Goal: Information Seeking & Learning: Check status

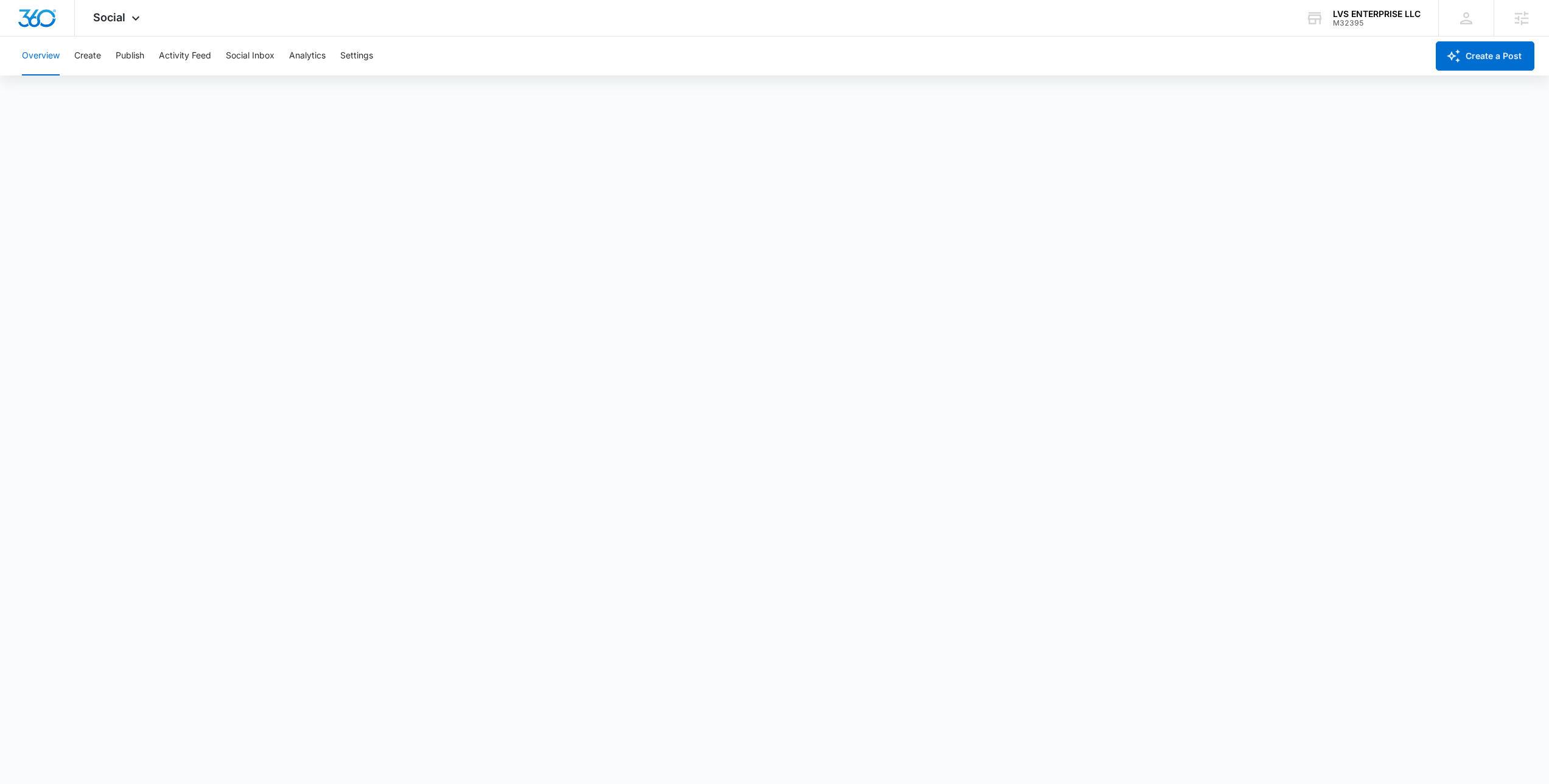
click at [123, 12] on span "Social" at bounding box center [109, 17] width 32 height 13
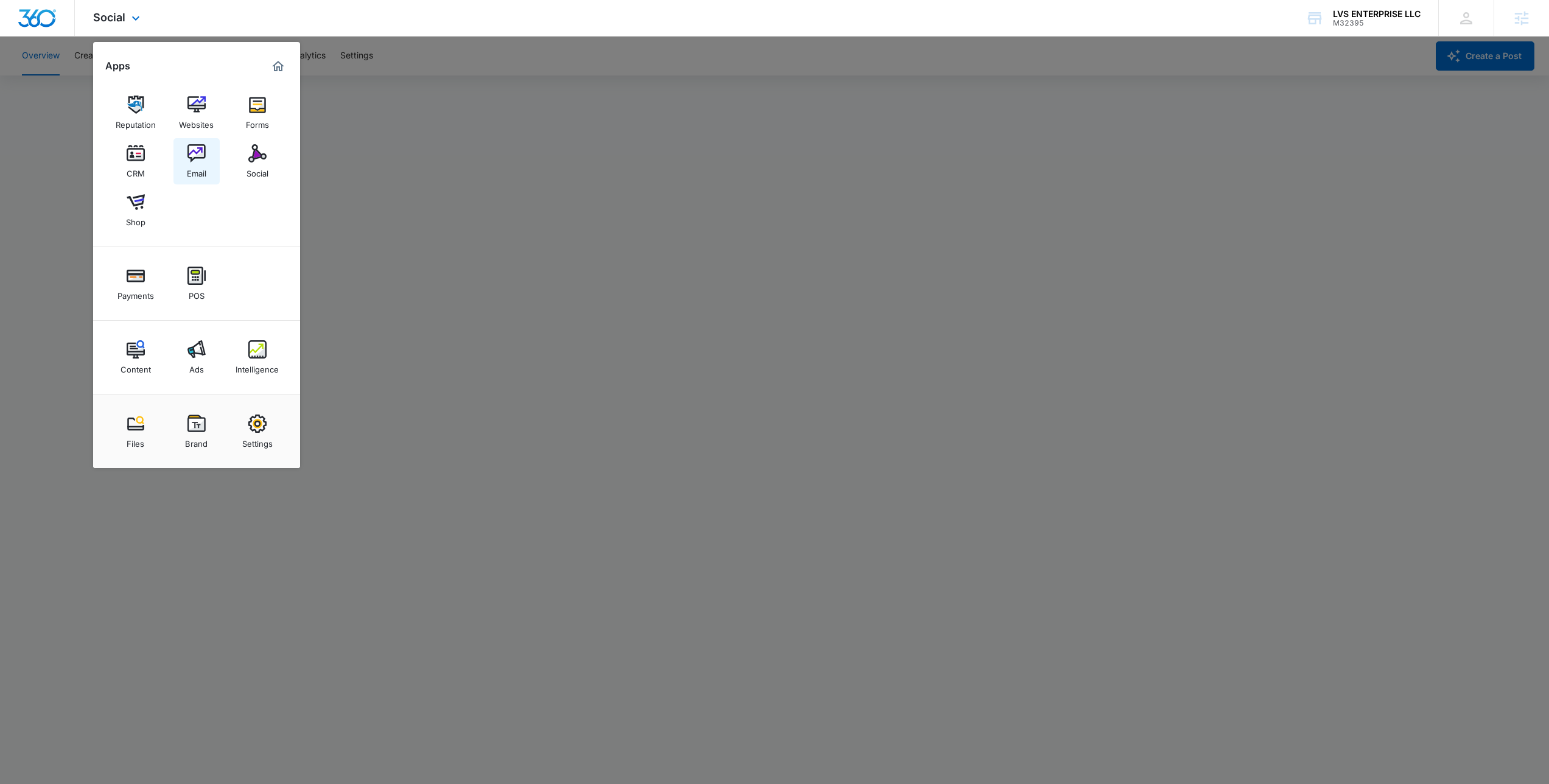
click at [200, 168] on div "Email" at bounding box center [197, 170] width 19 height 16
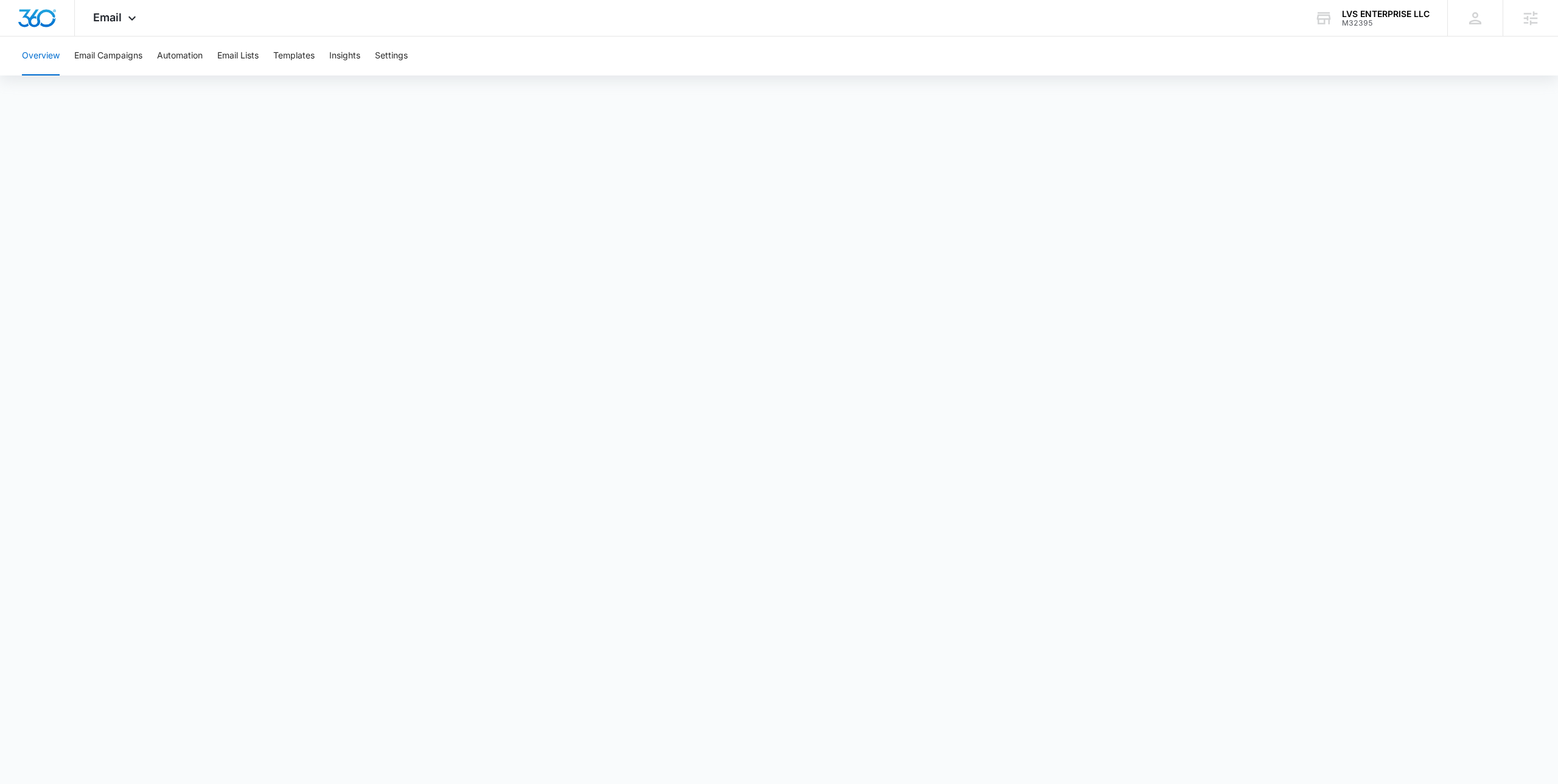
click at [661, 63] on div "Overview Email Campaigns Automation Email Lists Templates Insights Settings" at bounding box center [779, 56] width 1529 height 39
click at [445, 30] on div "Email Apps Reputation Websites Forms CRM Email Social Shop Payments POS Content…" at bounding box center [779, 18] width 1558 height 36
click at [454, 66] on div "Overview Email Campaigns Automation Email Lists Templates Insights Settings" at bounding box center [779, 56] width 1529 height 39
click at [106, 20] on span "Email" at bounding box center [107, 17] width 28 height 13
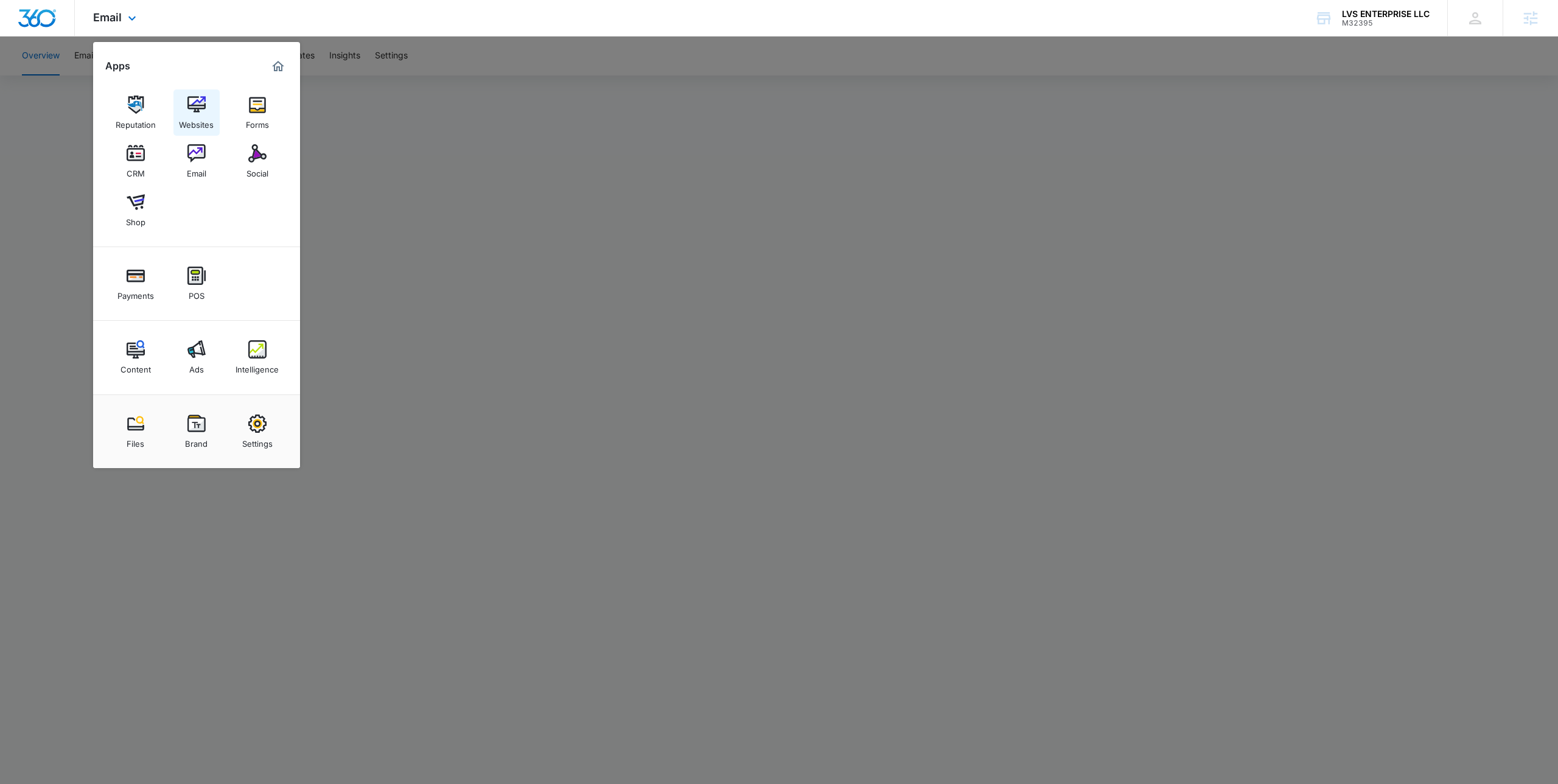
click at [191, 118] on div "Websites" at bounding box center [196, 121] width 35 height 16
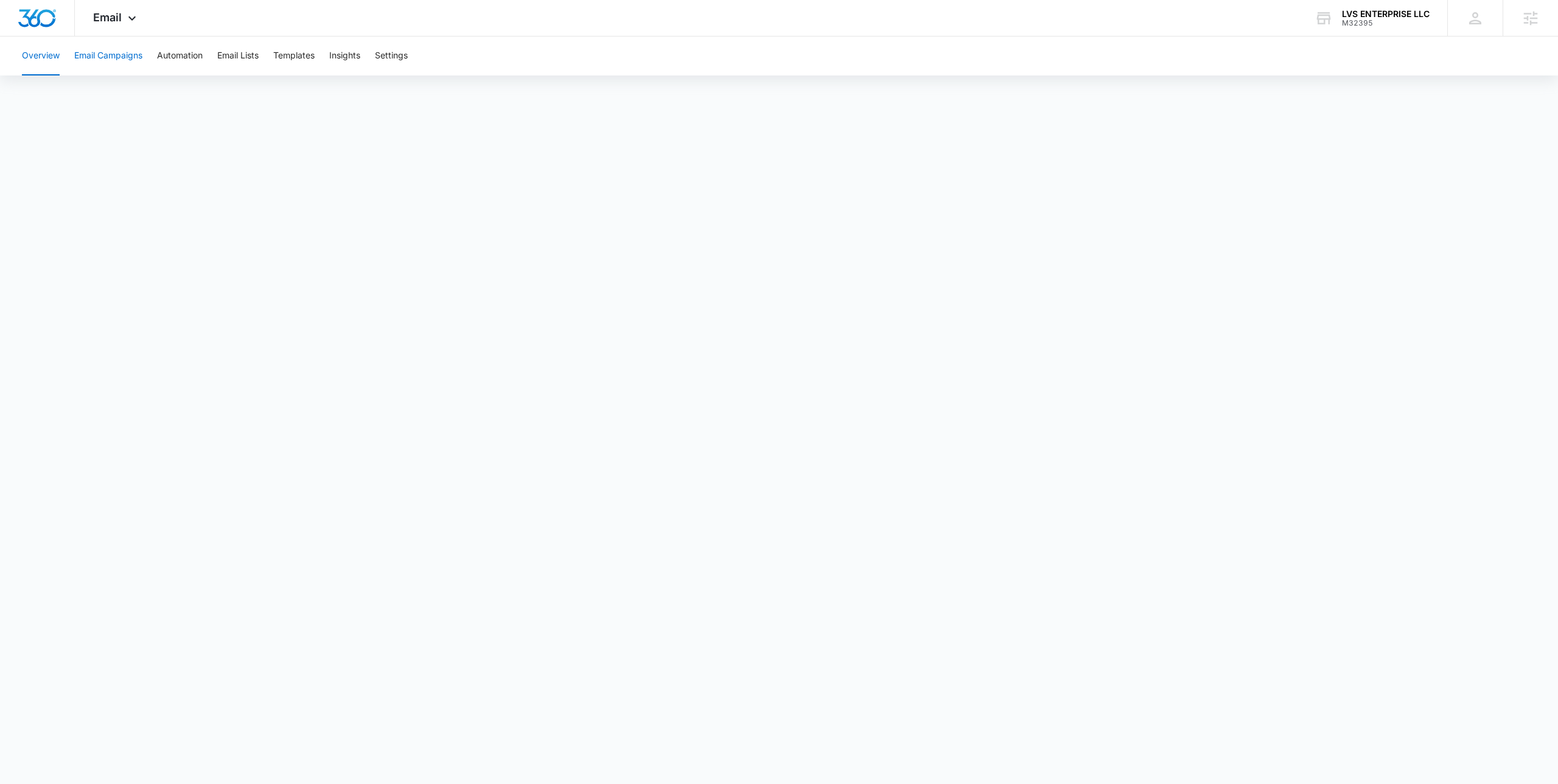
click at [137, 57] on button "Email Campaigns" at bounding box center [109, 56] width 69 height 39
click at [118, 48] on button "Email Campaigns" at bounding box center [109, 56] width 69 height 39
click at [38, 54] on button "Overview" at bounding box center [40, 56] width 38 height 39
click at [115, 13] on span "Email" at bounding box center [107, 17] width 28 height 13
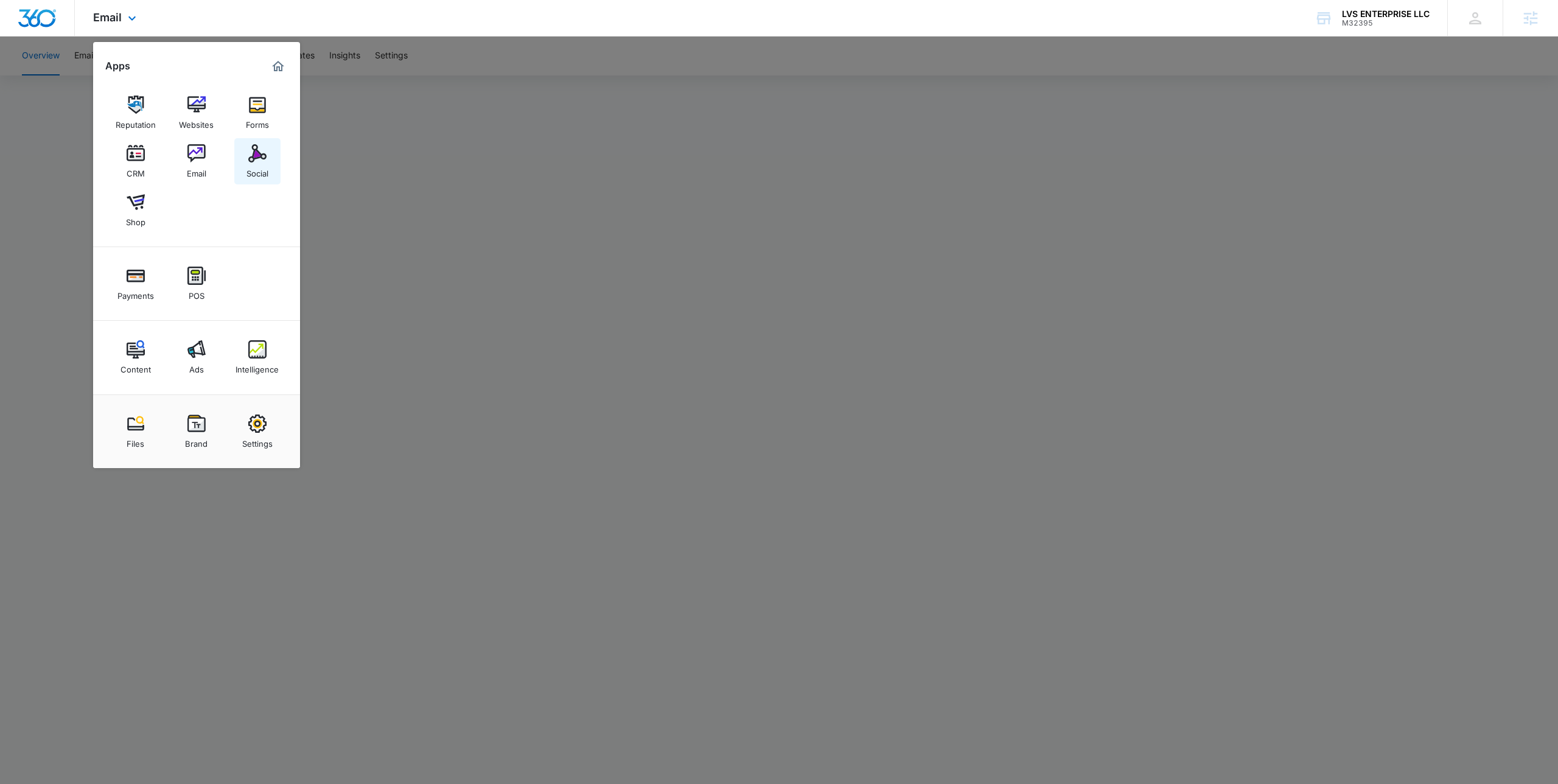
click at [245, 155] on link "Social" at bounding box center [258, 162] width 46 height 46
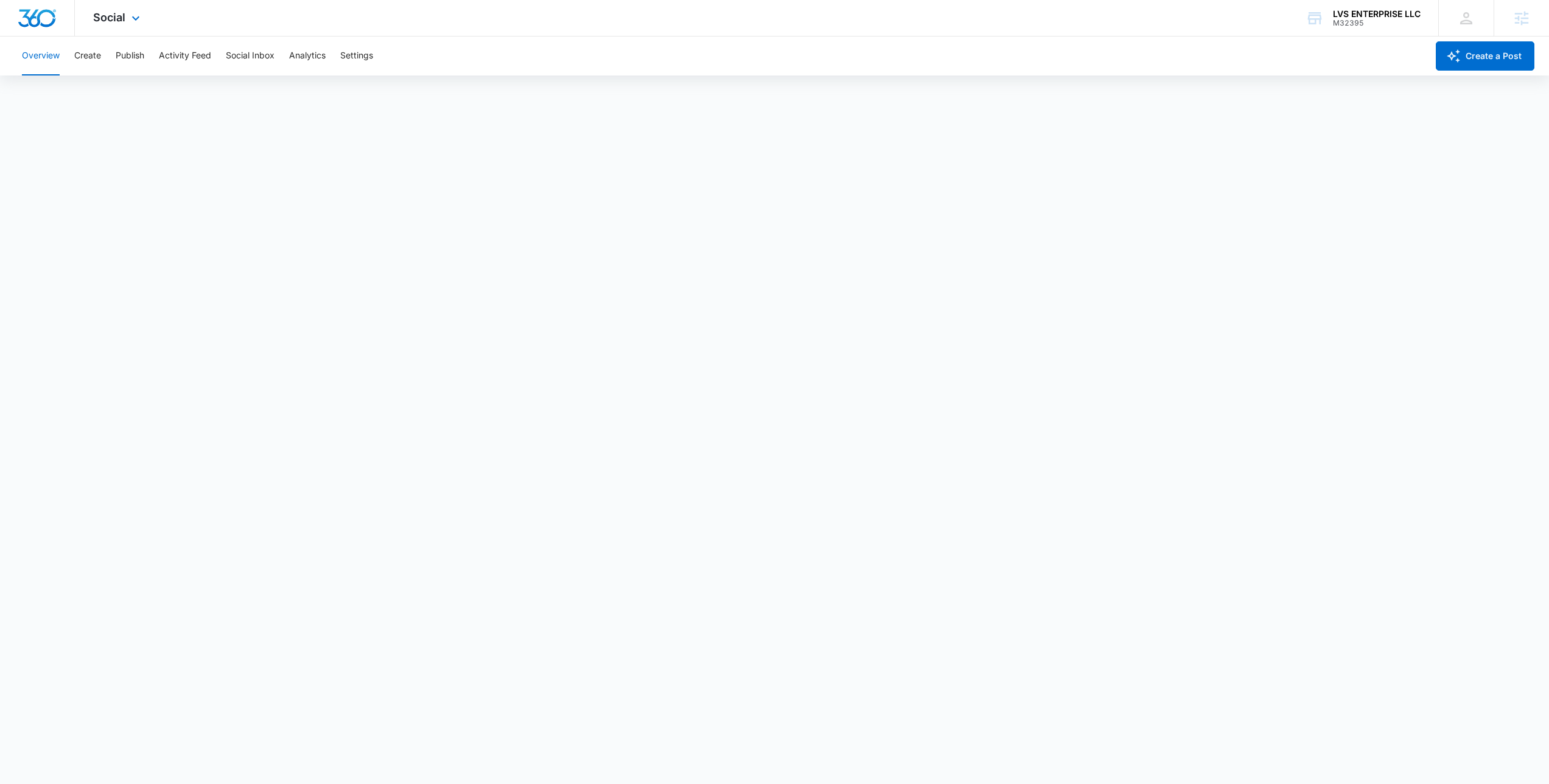
click at [258, 12] on div "Social Apps Reputation Websites Forms CRM Email Social Shop Payments POS Conten…" at bounding box center [774, 18] width 1549 height 36
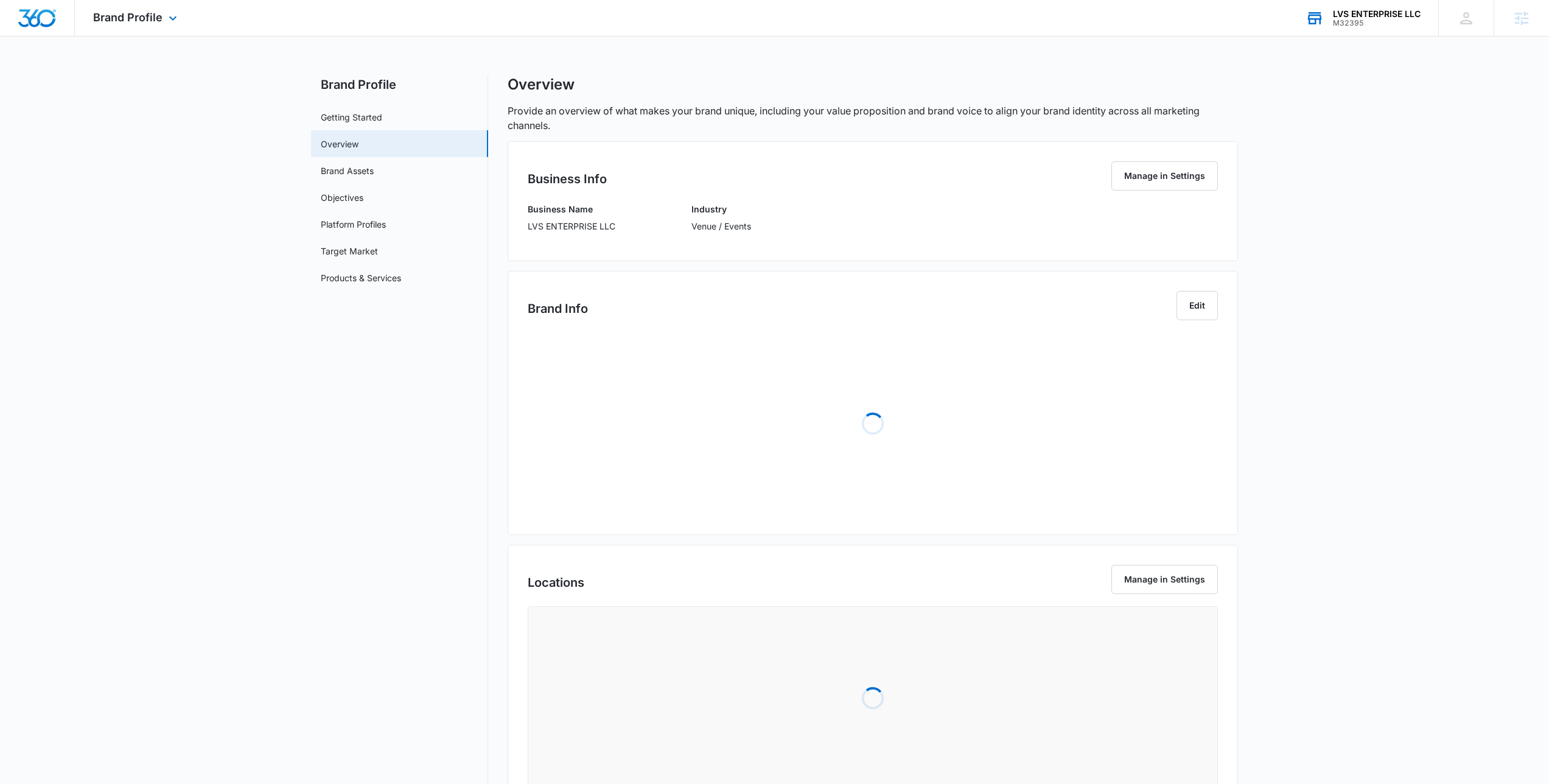
click at [1385, 19] on div "M32395" at bounding box center [1377, 22] width 88 height 8
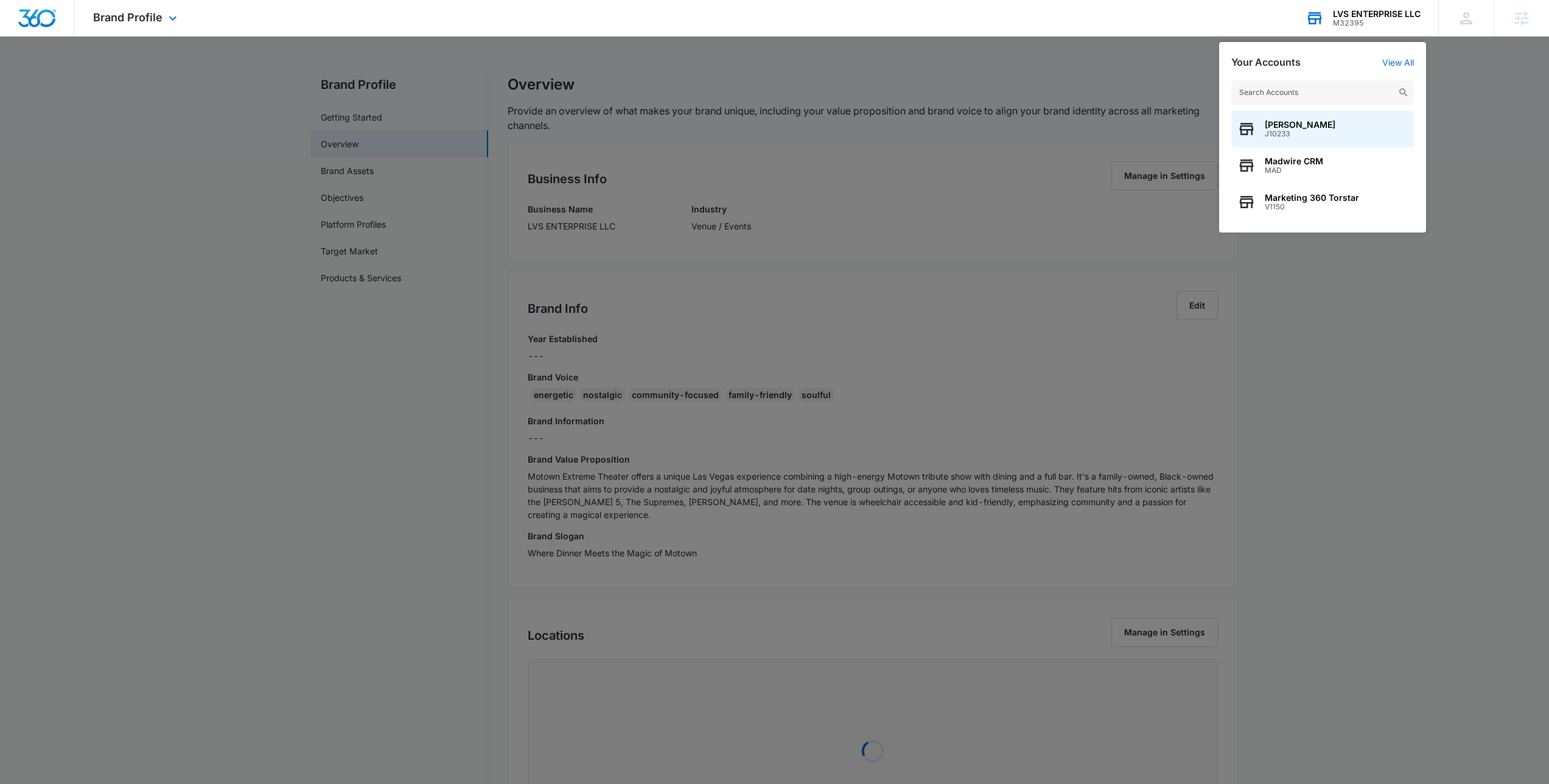
click at [1285, 95] on input "text" at bounding box center [1322, 92] width 182 height 25
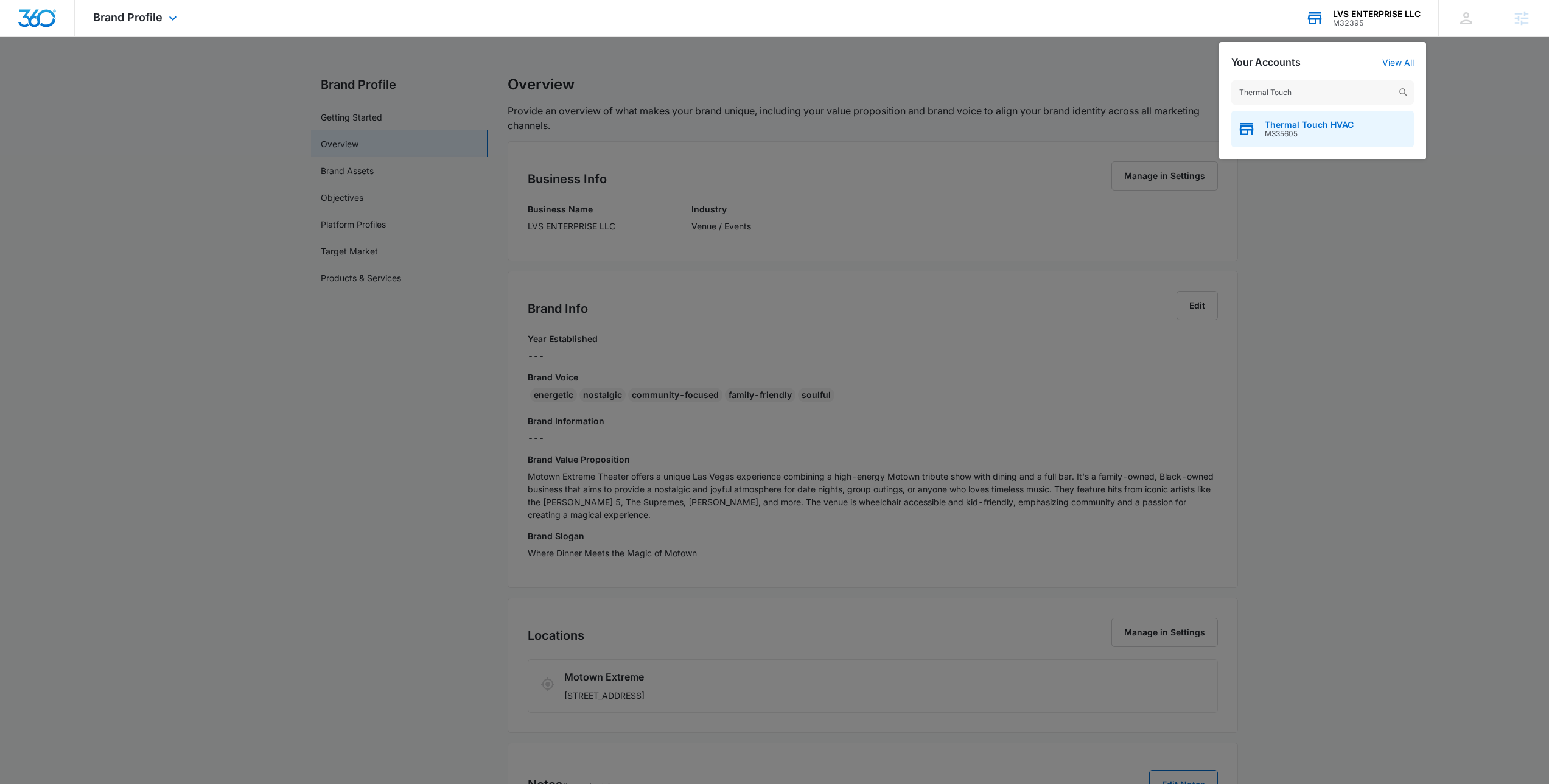
type input "Thermal Touch"
click at [1310, 127] on span "Thermal Touch HVAC" at bounding box center [1308, 124] width 89 height 10
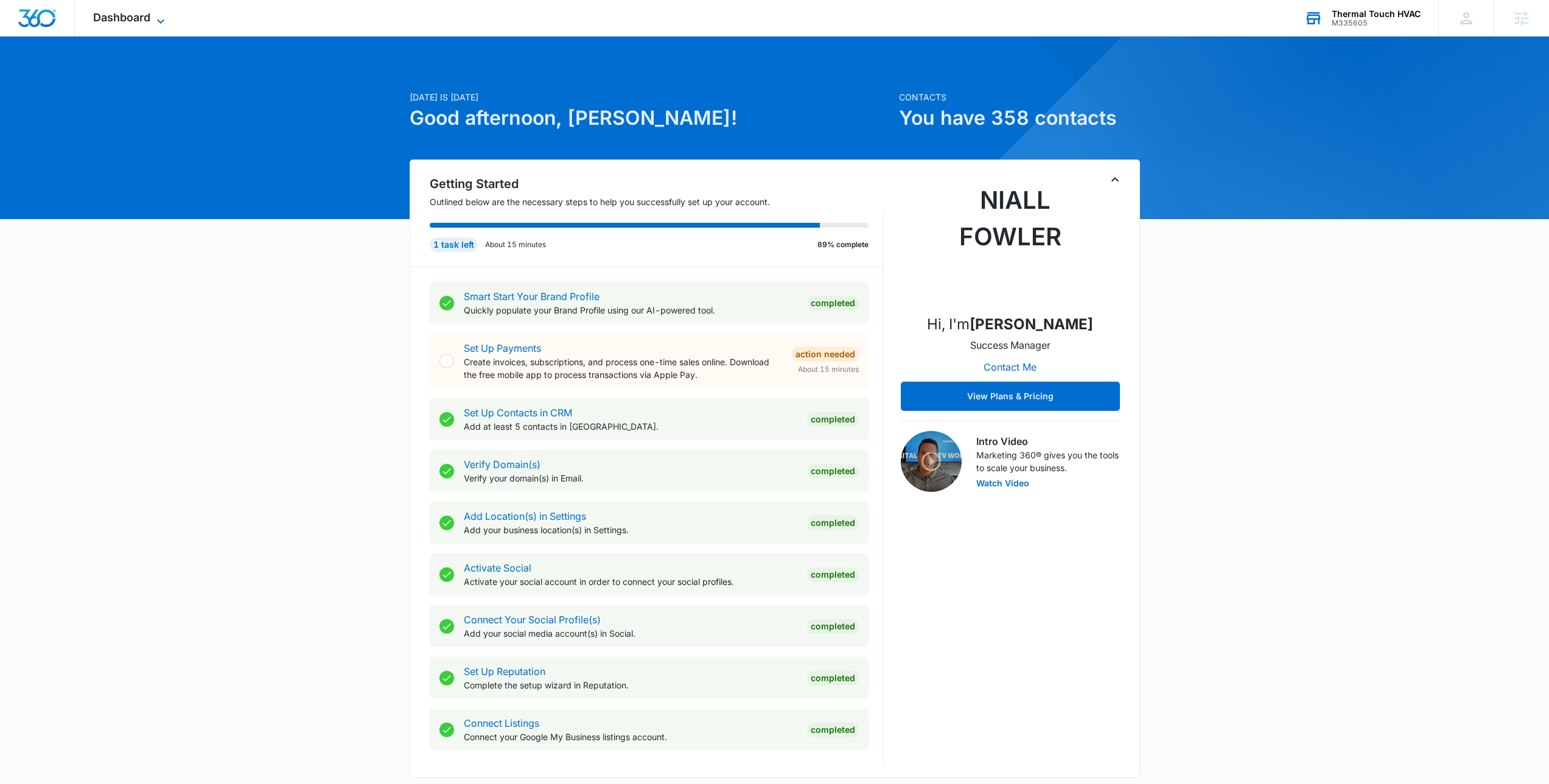
click at [143, 19] on span "Dashboard" at bounding box center [121, 17] width 57 height 13
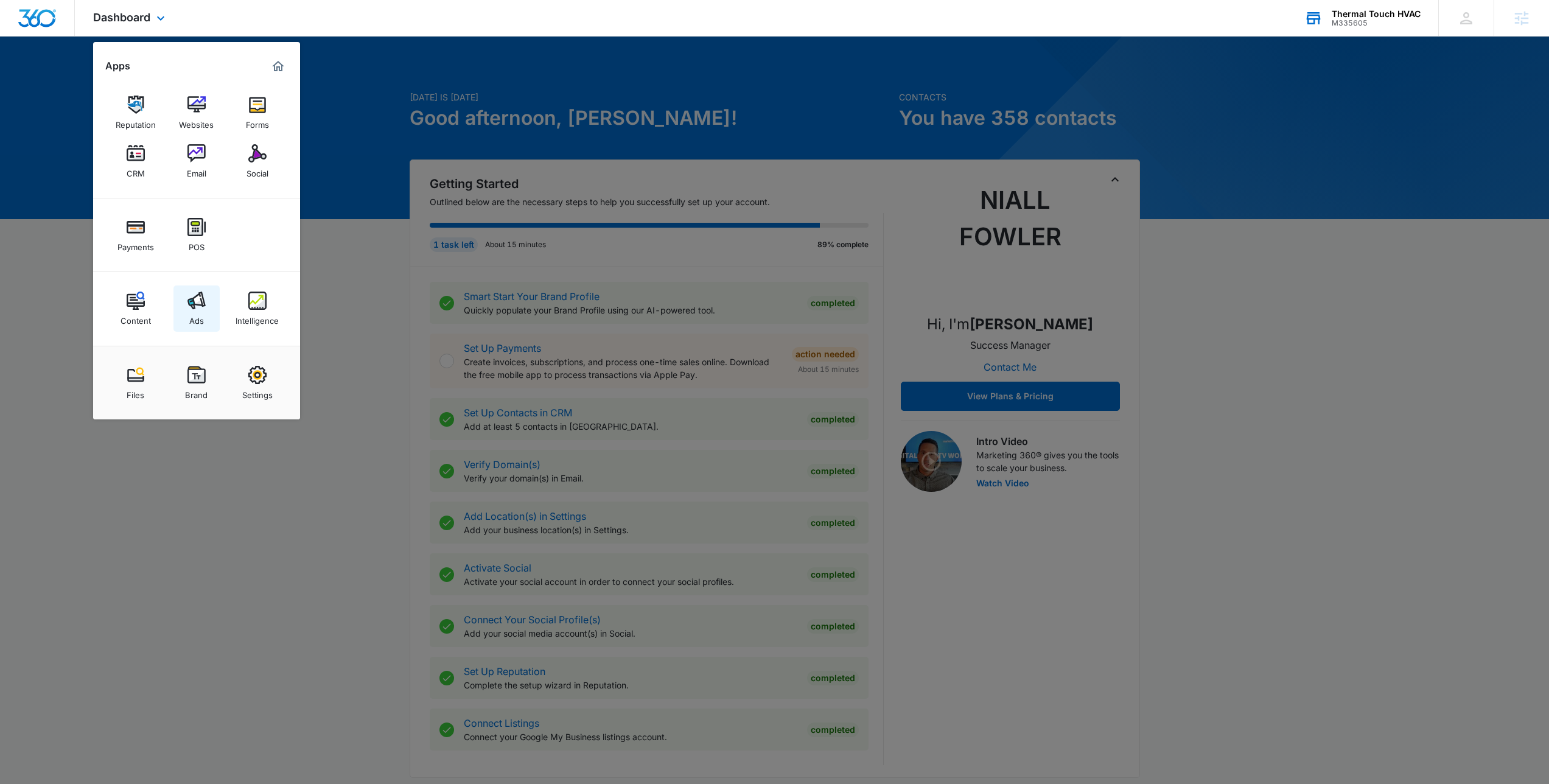
click at [197, 298] on img at bounding box center [197, 300] width 19 height 19
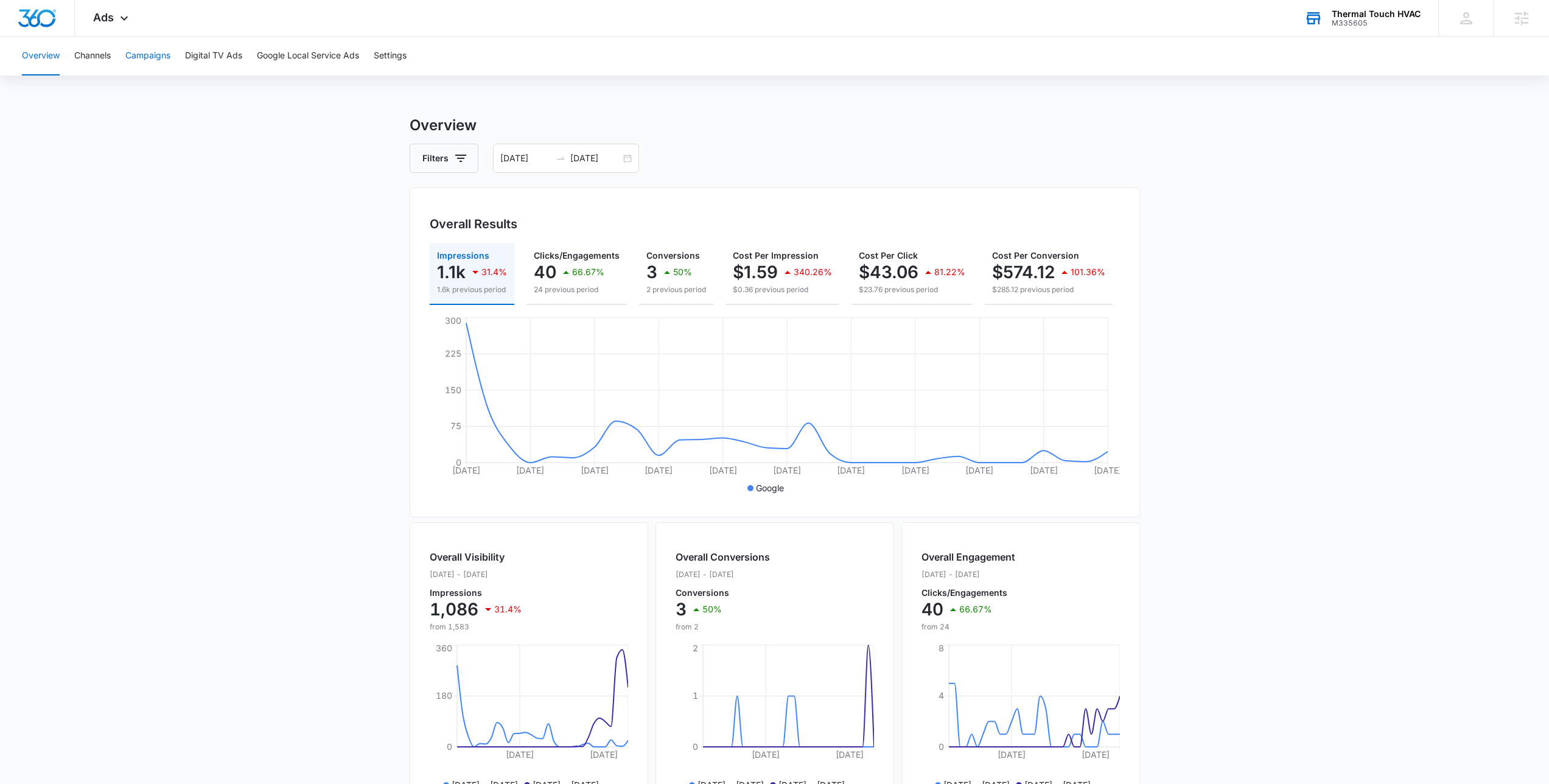
click at [147, 39] on button "Campaigns" at bounding box center [147, 56] width 45 height 39
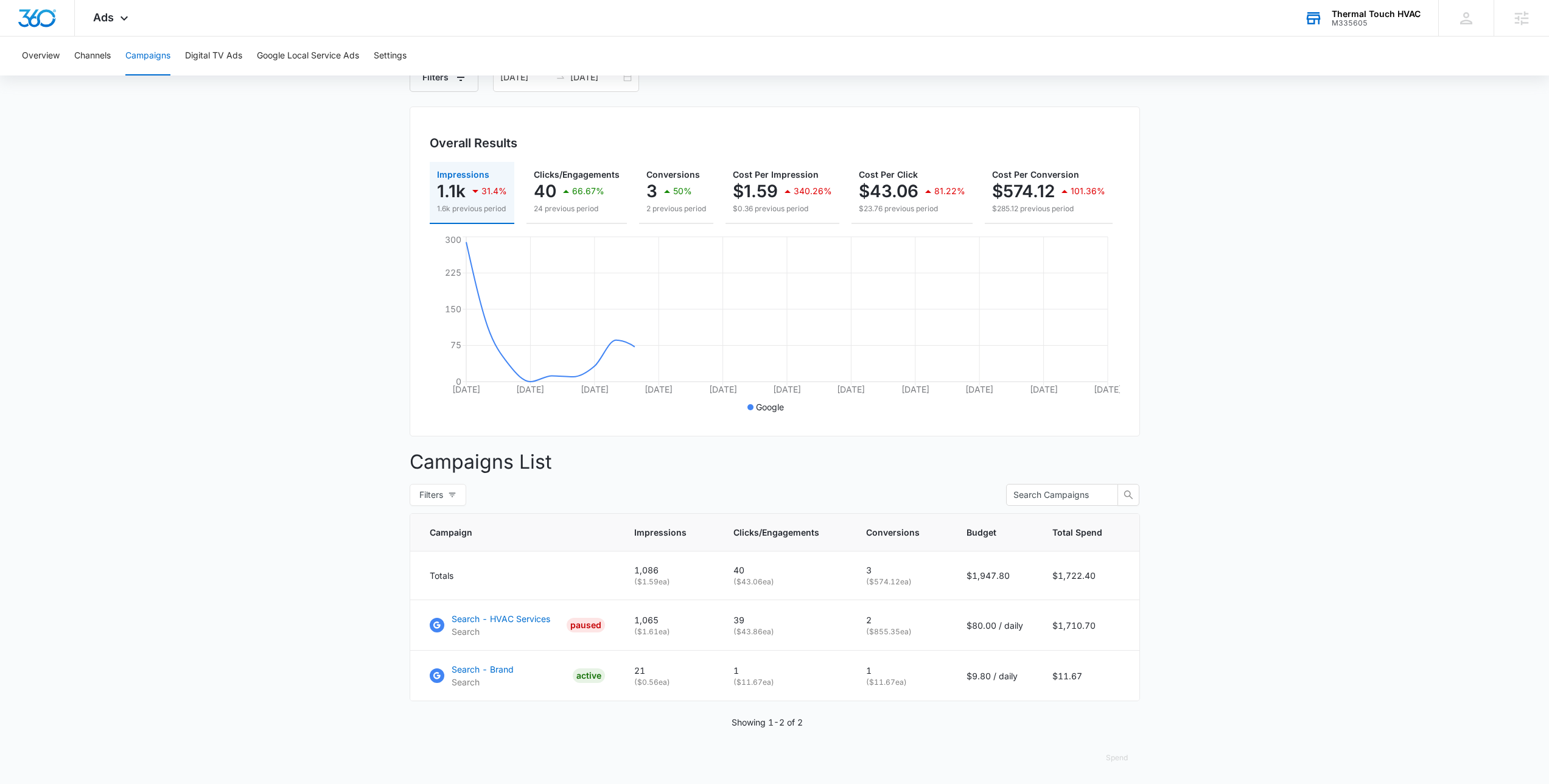
scroll to position [93, 0]
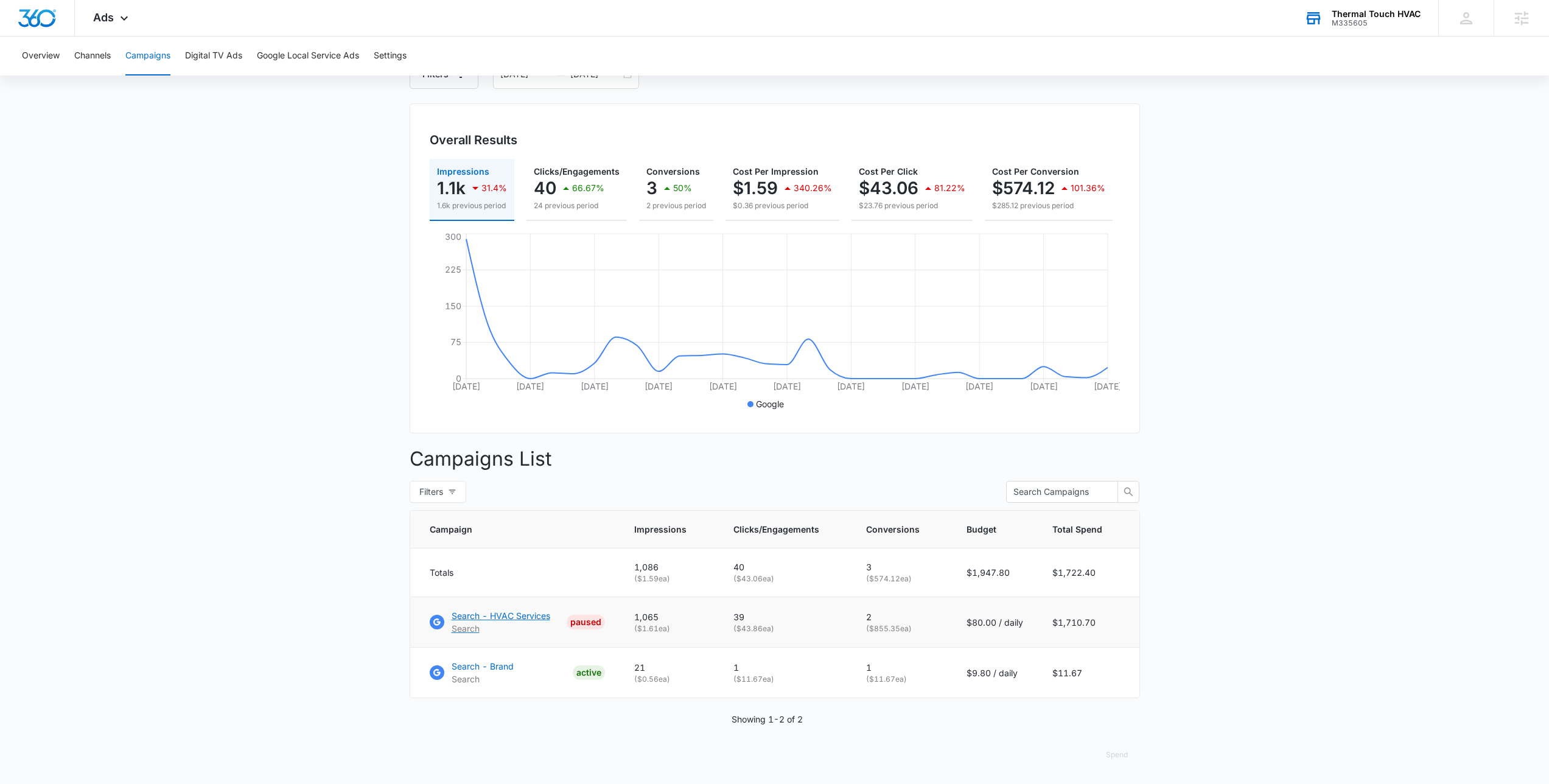
click at [511, 616] on p "Search - HVAC Services" at bounding box center [500, 615] width 98 height 13
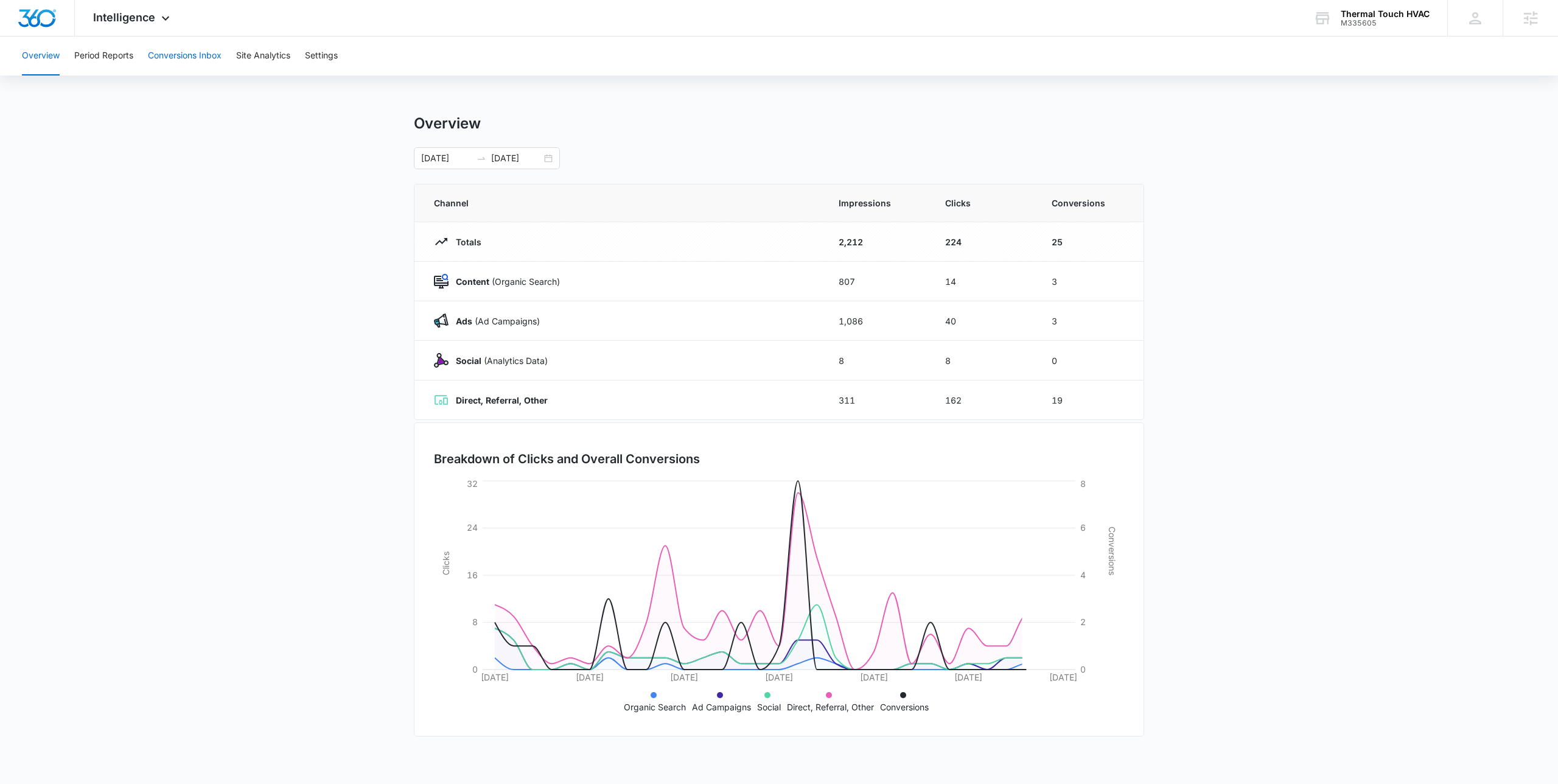
click at [186, 72] on button "Conversions Inbox" at bounding box center [185, 56] width 74 height 39
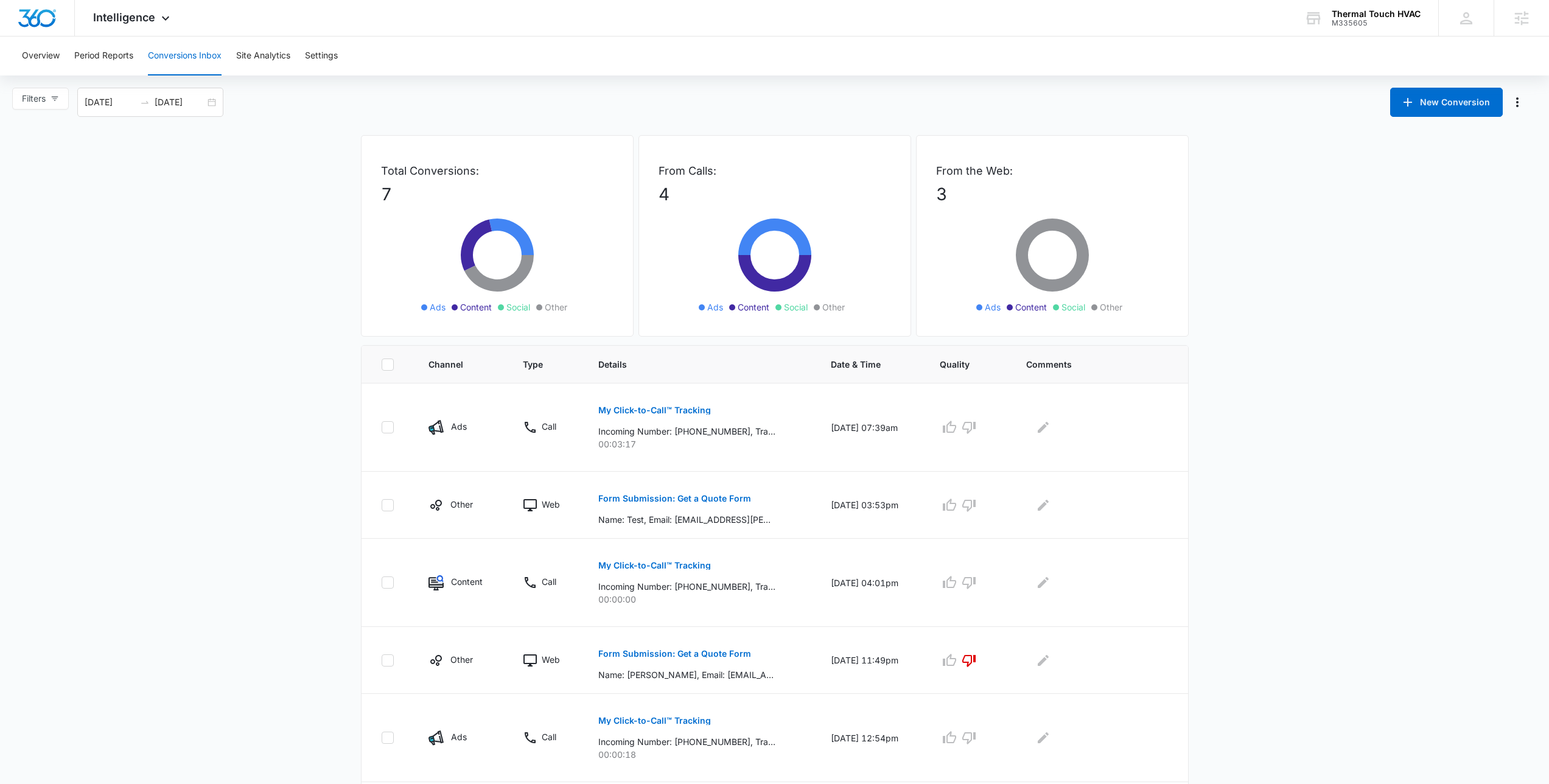
click at [297, 258] on main "Filters 09/15/2025 10/15/2025 New Conversion Total Conversions: 7 Ads Content S…" at bounding box center [774, 526] width 1549 height 877
click at [671, 428] on p "Incoming Number: +19737159603, Tracking Number: +17322017067, Ring To: +1732558…" at bounding box center [687, 430] width 177 height 13
click at [671, 410] on p "My Click-to-Call™ Tracking" at bounding box center [654, 409] width 112 height 8
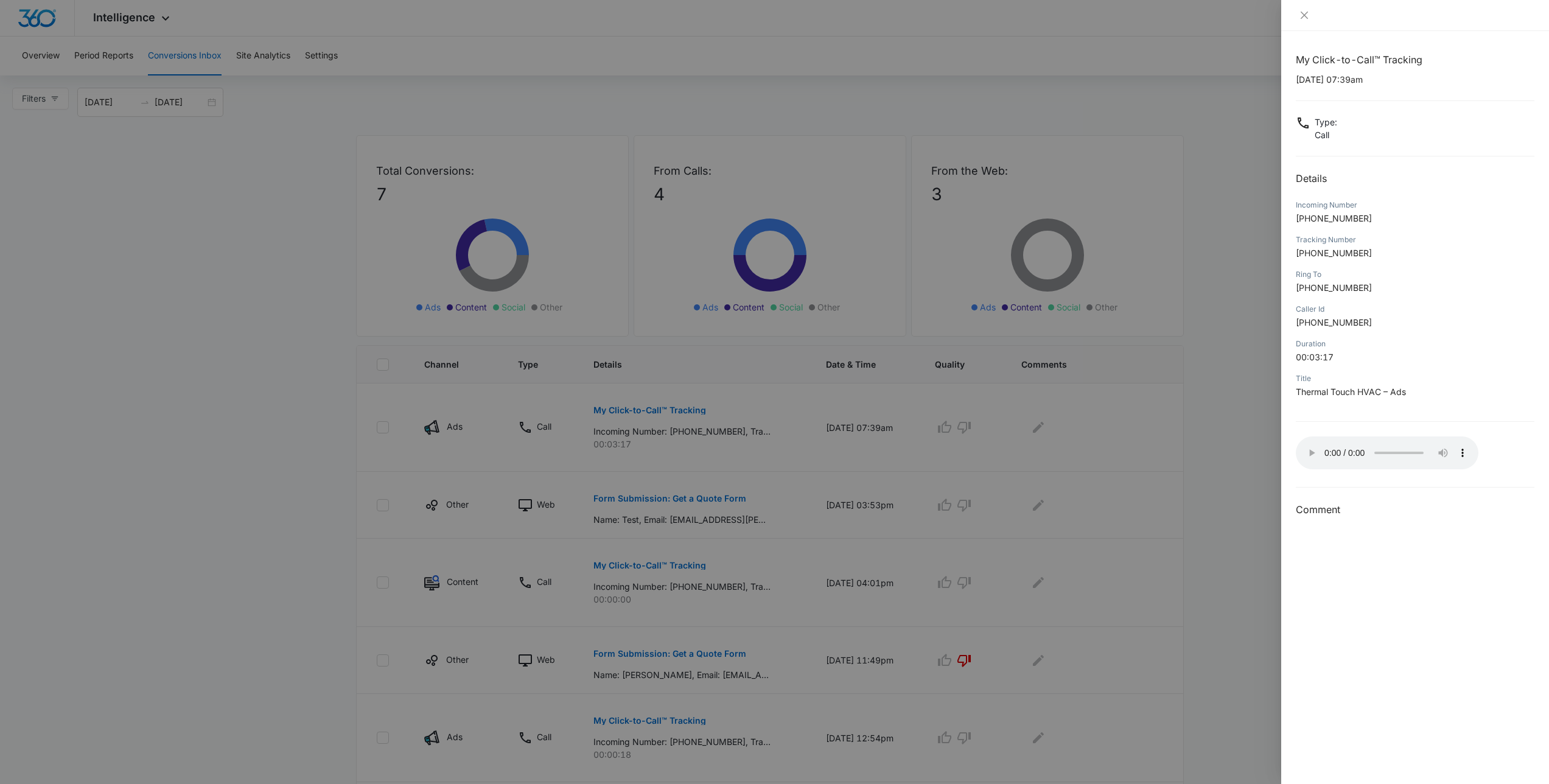
click at [1175, 197] on div at bounding box center [774, 392] width 1549 height 784
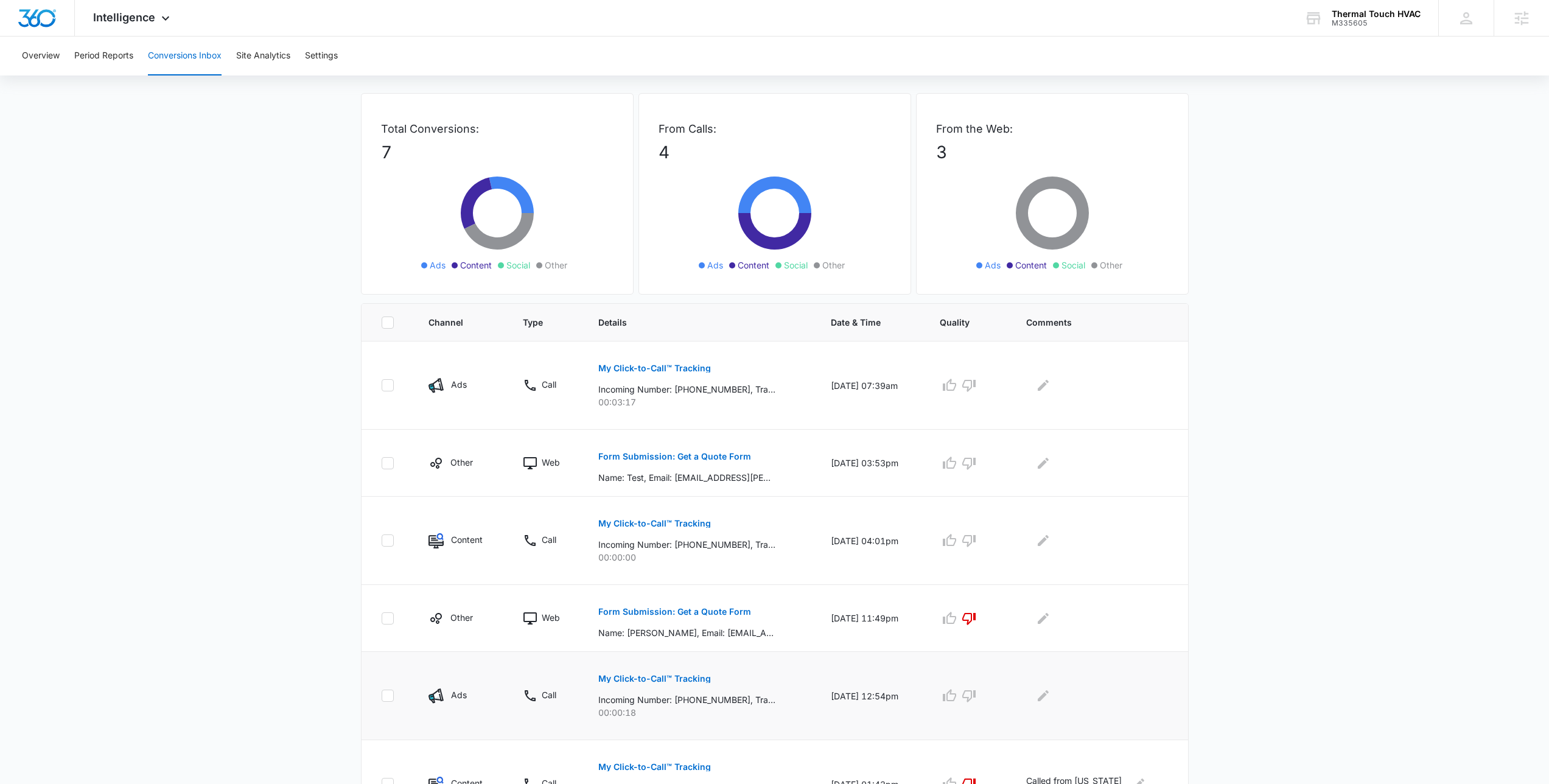
scroll to position [181, 0]
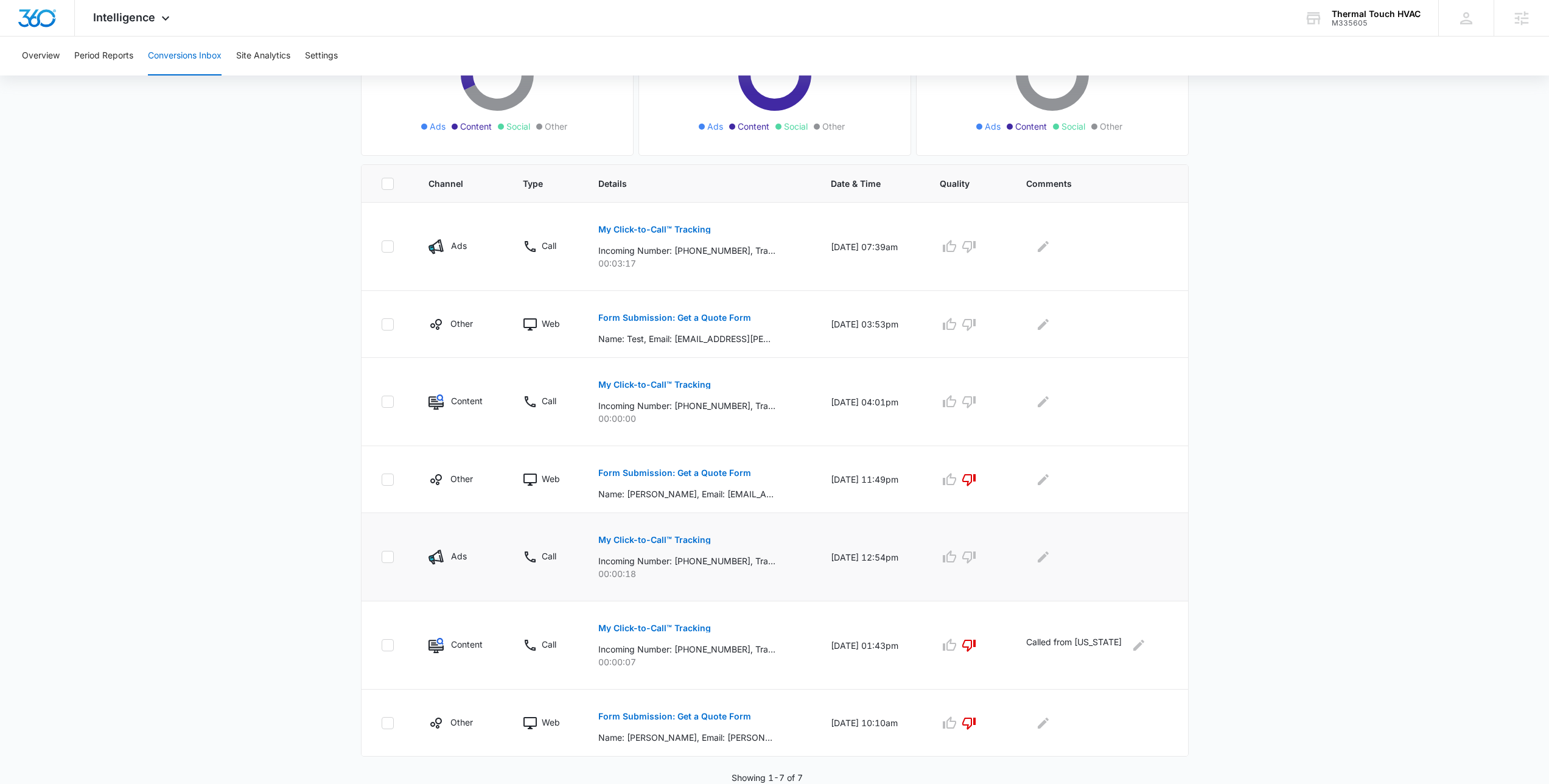
click at [673, 543] on p "My Click-to-Call™ Tracking" at bounding box center [654, 539] width 112 height 8
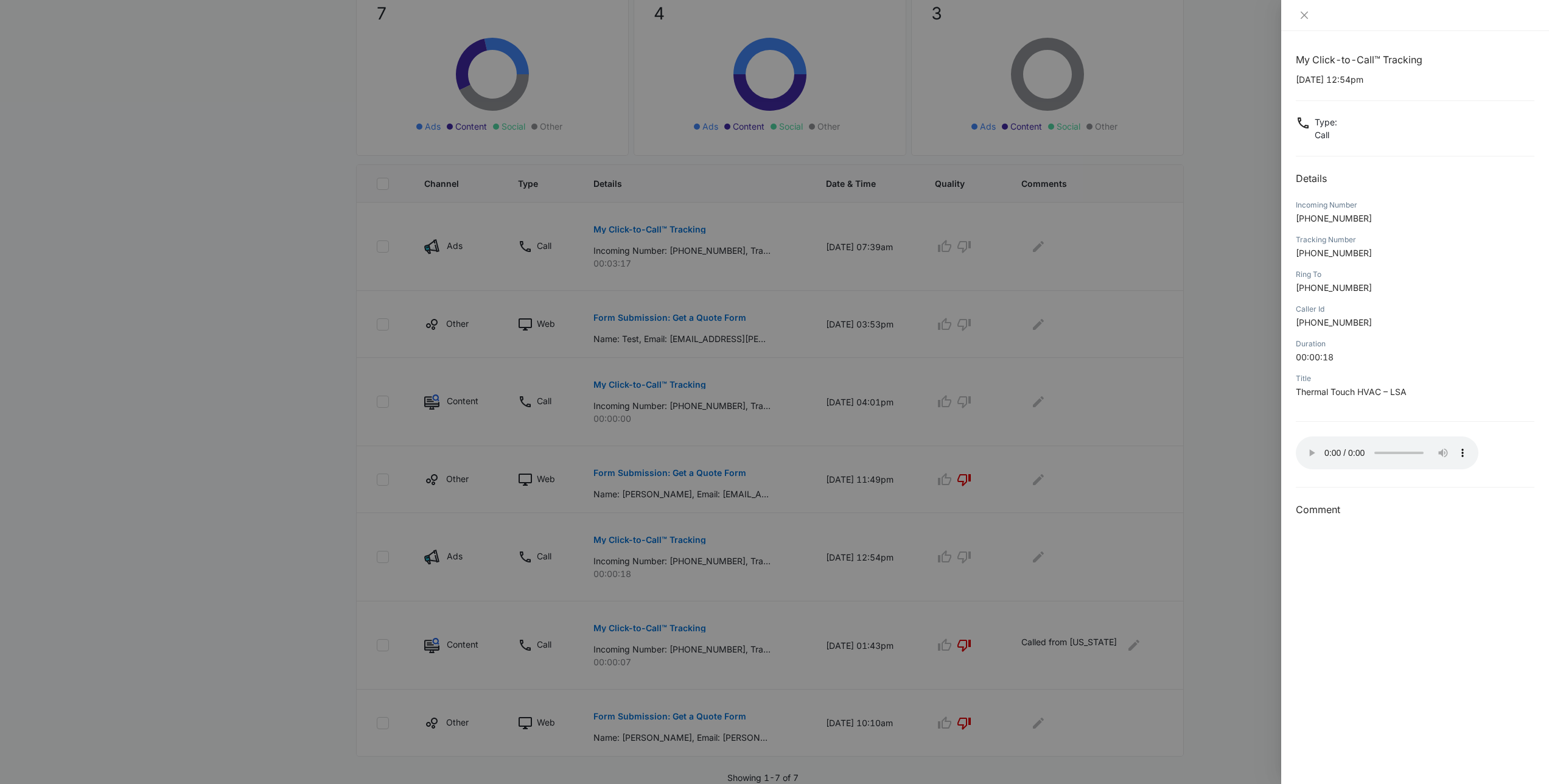
click at [1224, 245] on div at bounding box center [774, 392] width 1549 height 784
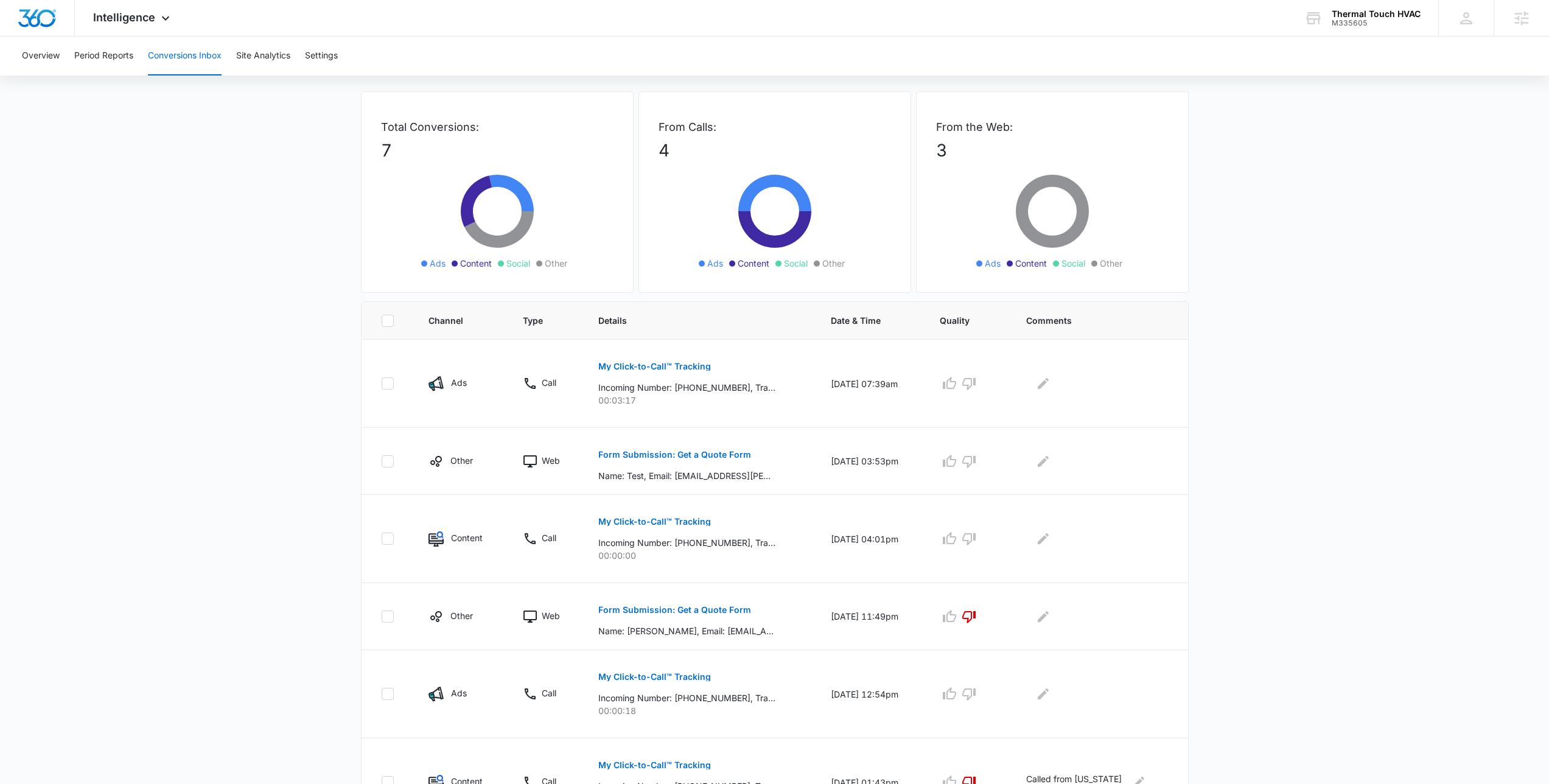
scroll to position [0, 0]
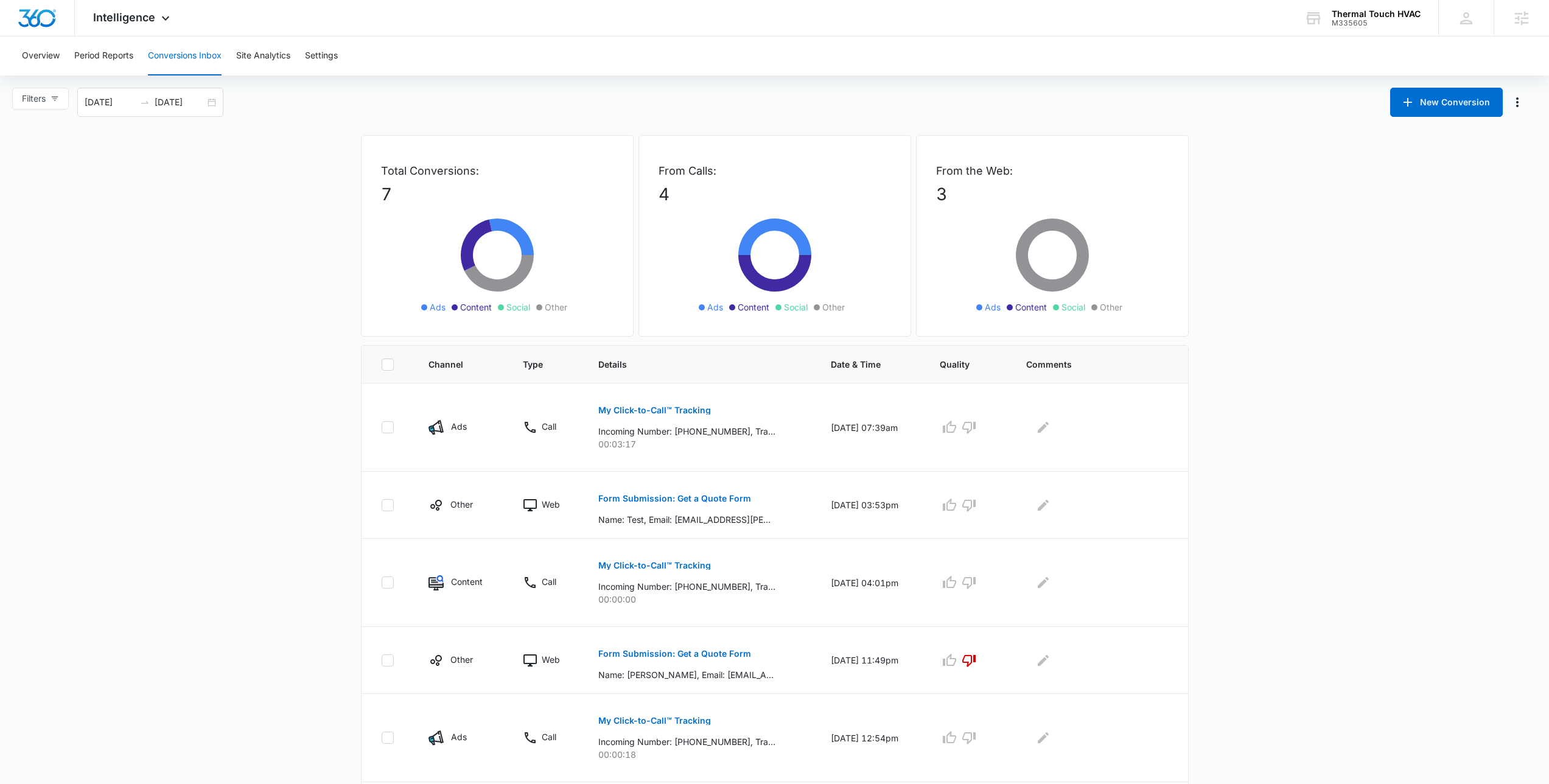
click at [629, 110] on div "Filters 09/15/2025 10/15/2025 New Conversion" at bounding box center [774, 102] width 1549 height 29
click at [261, 194] on main "Filters 09/15/2025 10/15/2025 New Conversion Total Conversions: 7 Ads Content S…" at bounding box center [774, 526] width 1549 height 877
click at [123, 11] on span "Intelligence" at bounding box center [124, 17] width 62 height 13
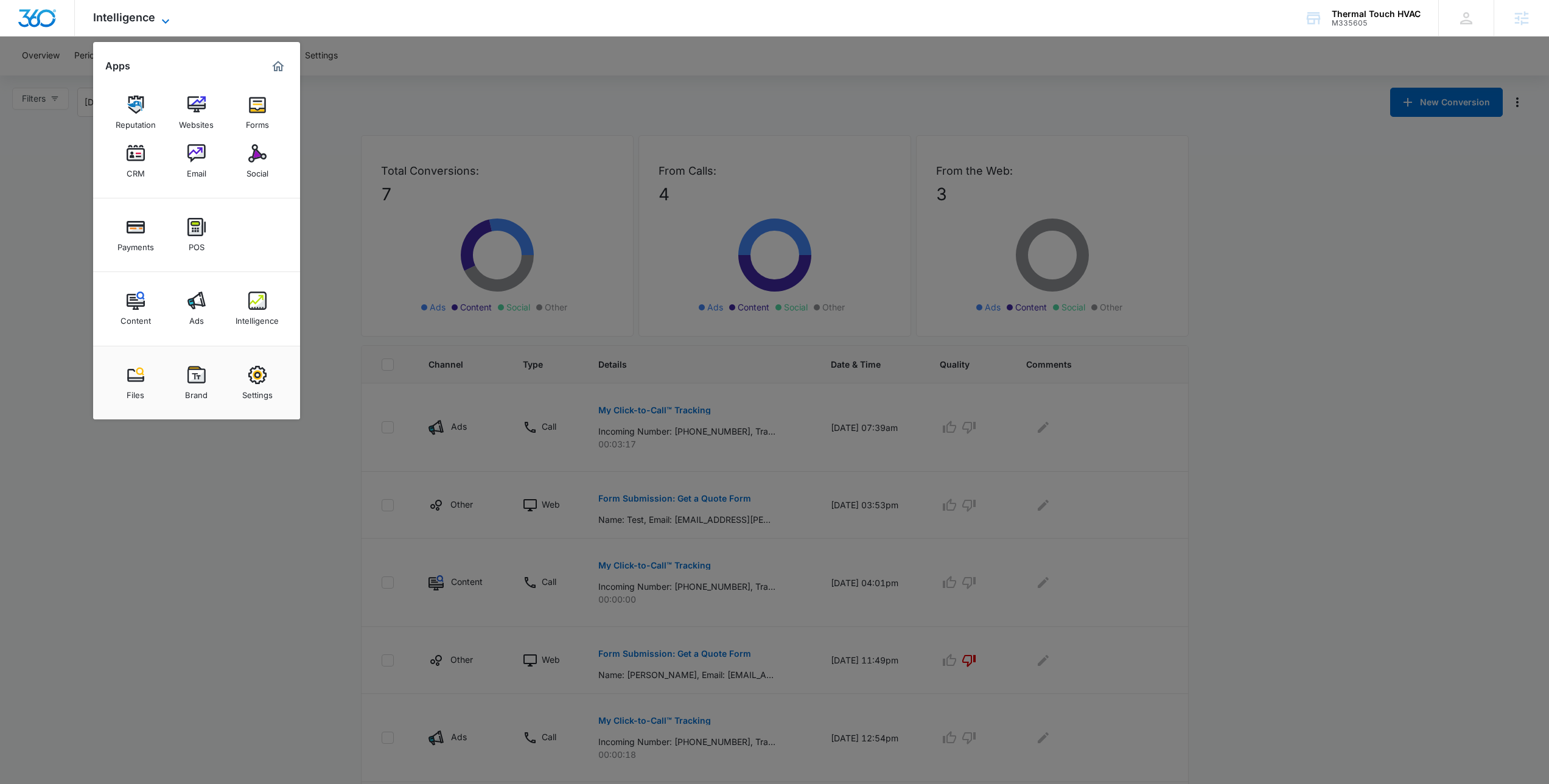
click at [123, 12] on span "Intelligence" at bounding box center [124, 17] width 62 height 13
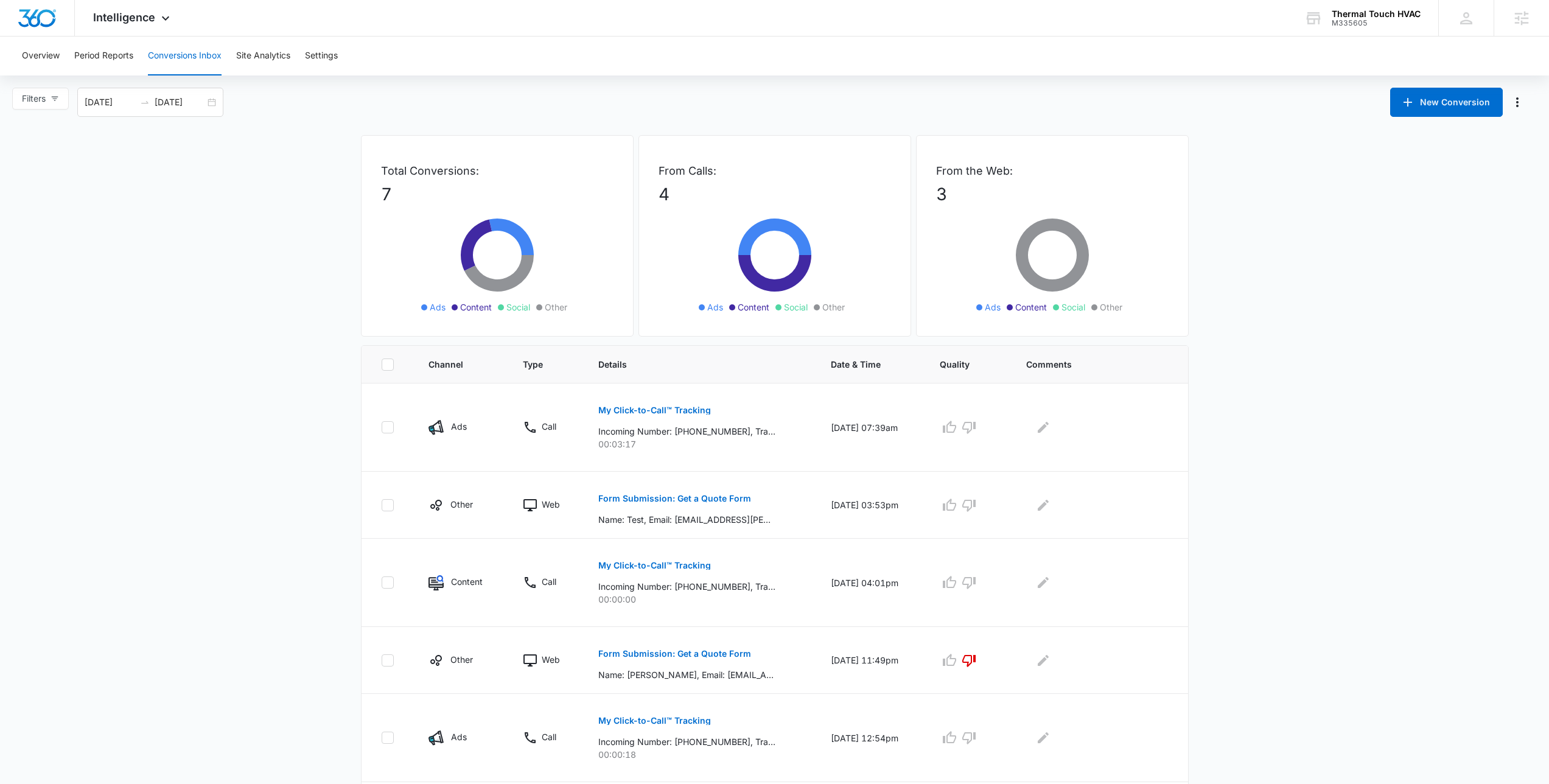
click at [251, 205] on main "Filters 09/15/2025 10/15/2025 New Conversion Total Conversions: 7 Ads Content S…" at bounding box center [774, 526] width 1549 height 877
click at [323, 291] on main "Filters 09/15/2025 10/15/2025 New Conversion Total Conversions: 7 Ads Content S…" at bounding box center [774, 526] width 1549 height 877
click at [328, 168] on main "Filters 09/15/2025 10/15/2025 New Conversion Total Conversions: 7 Ads Content S…" at bounding box center [774, 526] width 1549 height 877
click at [671, 412] on p "My Click-to-Call™ Tracking" at bounding box center [654, 409] width 112 height 8
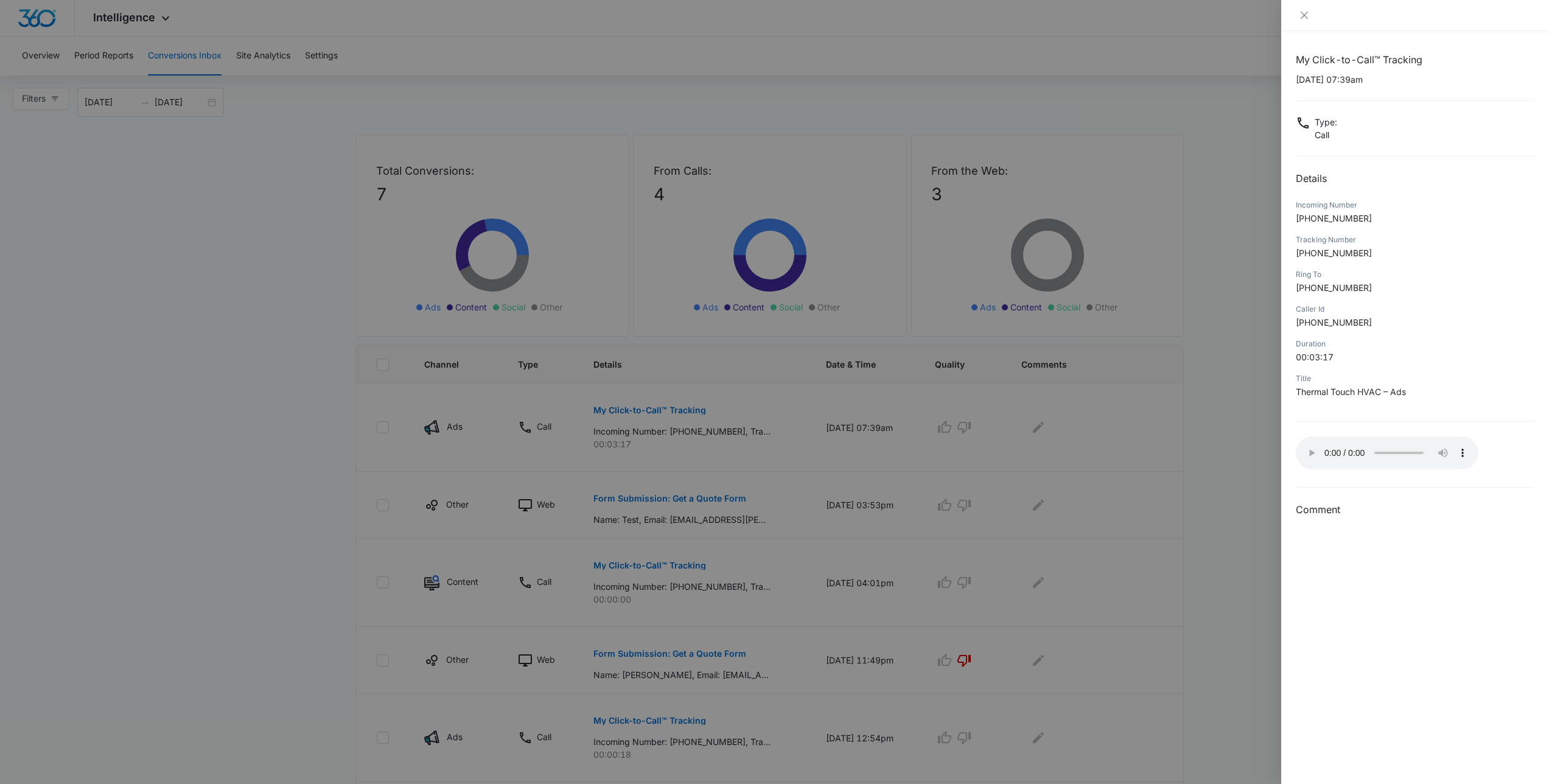
click at [1387, 397] on p "Thermal Touch HVAC – Ads" at bounding box center [1415, 391] width 238 height 13
click at [1410, 421] on div at bounding box center [1415, 421] width 238 height 1
click at [1402, 424] on div "My Click-to-Call™ Tracking 10/14/2025 at 07:39am Type : Call Details Incoming N…" at bounding box center [1415, 284] width 238 height 465
drag, startPoint x: 1416, startPoint y: 400, endPoint x: 1301, endPoint y: 158, distance: 267.9
click at [1301, 158] on div "My Click-to-Call™ Tracking 10/14/2025 at 07:39am Type : Call Details Incoming N…" at bounding box center [1415, 284] width 238 height 465
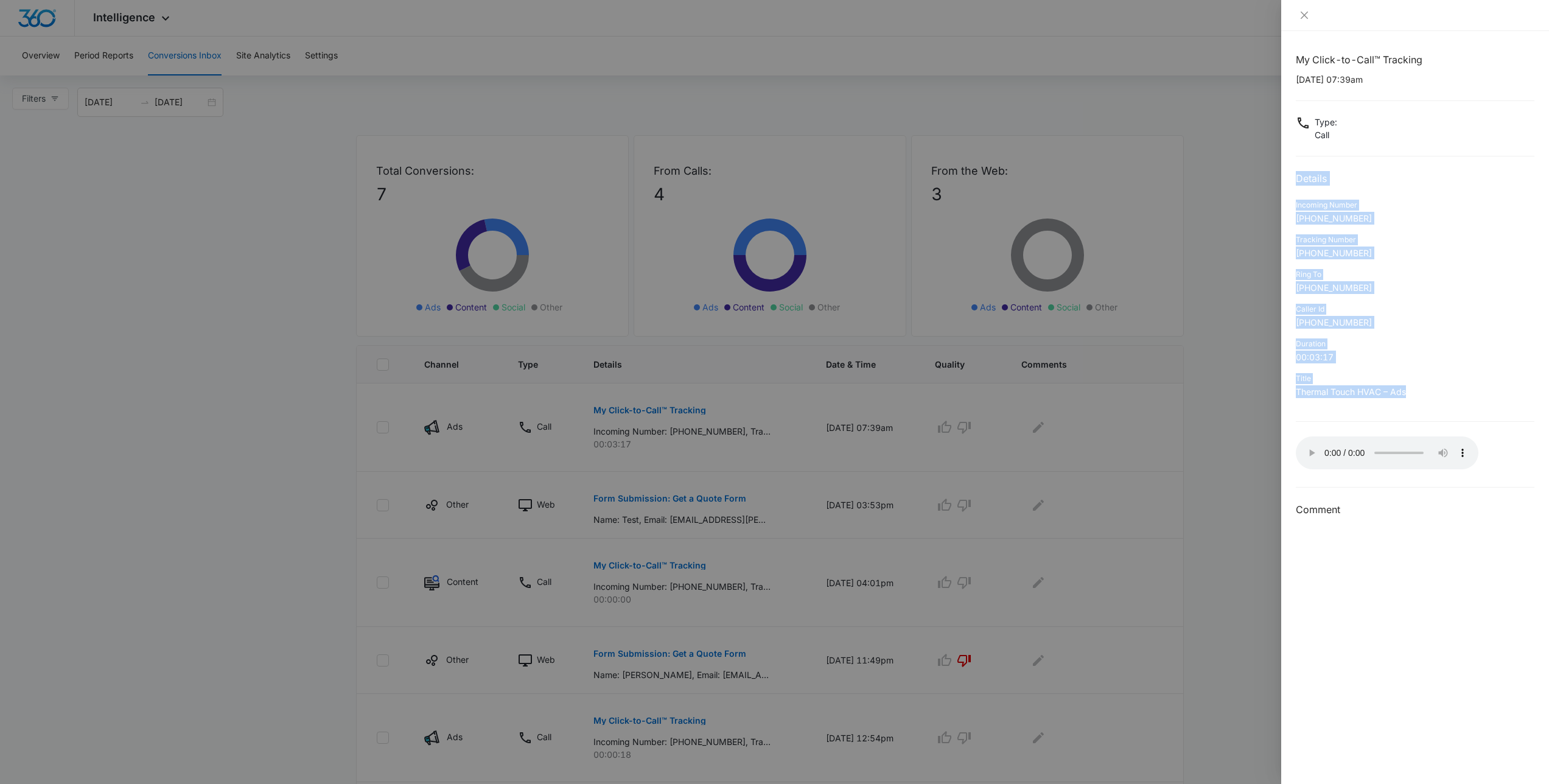
click at [1301, 158] on div "My Click-to-Call™ Tracking 10/14/2025 at 07:39am Type : Call Details Incoming N…" at bounding box center [1415, 284] width 238 height 465
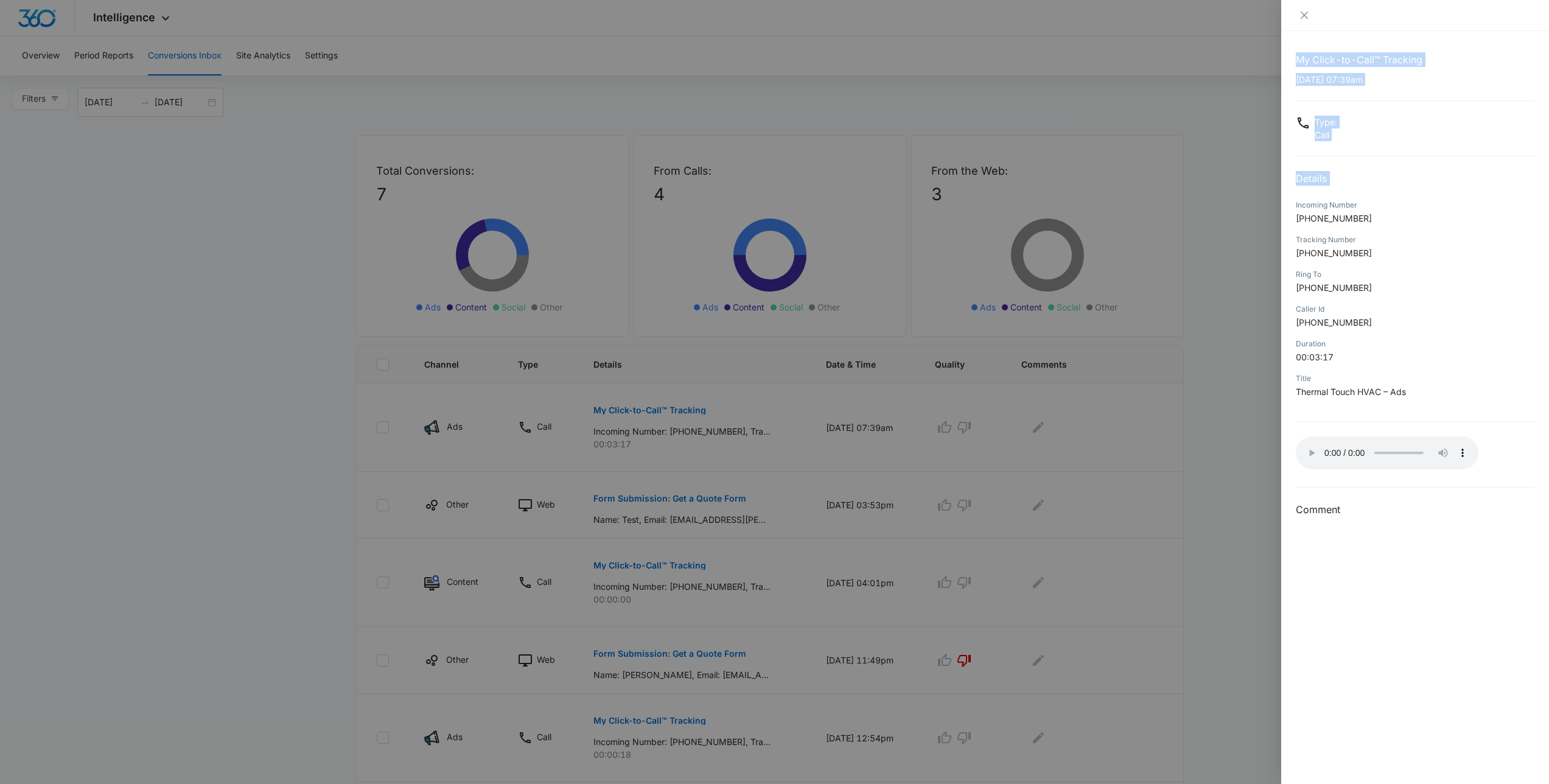
drag, startPoint x: 1200, startPoint y: 170, endPoint x: 1423, endPoint y: 191, distance: 224.0
click at [1423, 191] on div "My Click-to-Call™ Tracking 10/14/2025 at 07:39am Type : Call Details Incoming N…" at bounding box center [774, 392] width 1549 height 784
click at [1423, 191] on div "My Click-to-Call™ Tracking 10/14/2025 at 07:39am Type : Call Details Incoming N…" at bounding box center [1415, 284] width 238 height 465
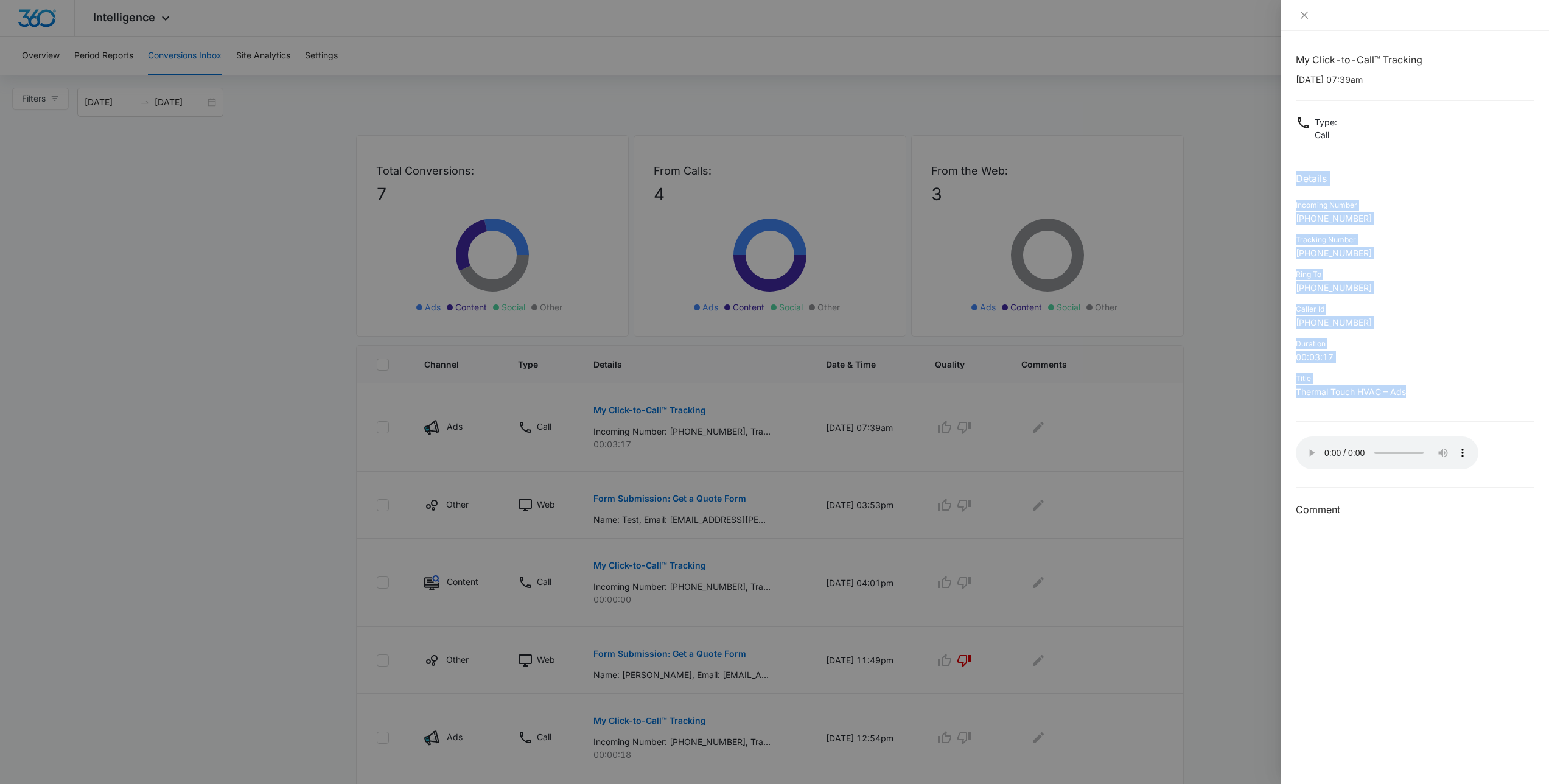
drag, startPoint x: 1410, startPoint y: 404, endPoint x: 1304, endPoint y: 165, distance: 261.5
click at [1304, 165] on div "My Click-to-Call™ Tracking 10/14/2025 at 07:39am Type : Call Details Incoming N…" at bounding box center [1415, 284] width 238 height 465
drag, startPoint x: 1305, startPoint y: 171, endPoint x: 1471, endPoint y: 395, distance: 278.8
click at [1471, 395] on div "My Click-to-Call™ Tracking 10/14/2025 at 07:39am Type : Call Details Incoming N…" at bounding box center [1415, 284] width 238 height 465
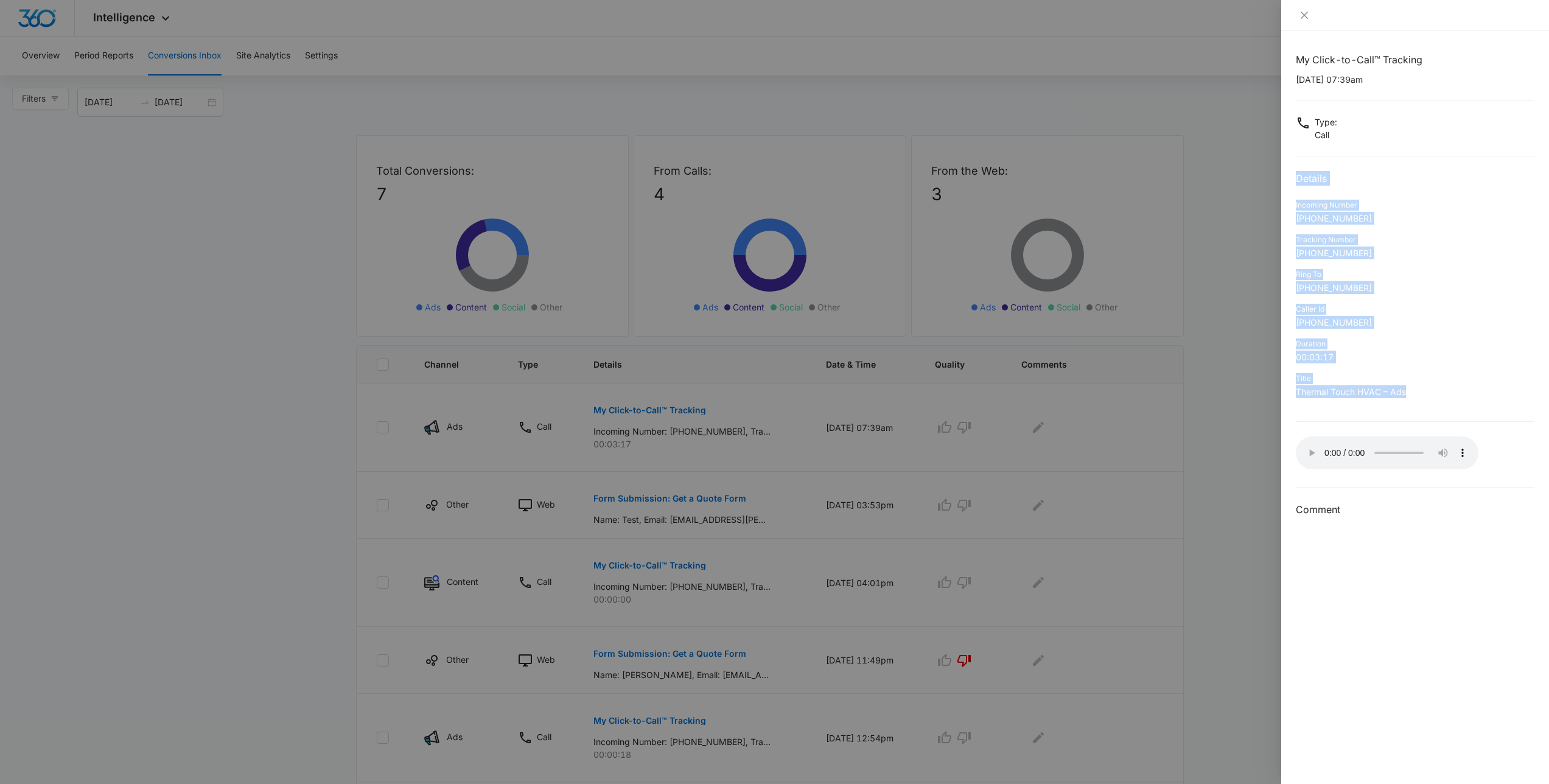
click at [1471, 395] on p "Thermal Touch HVAC – Ads" at bounding box center [1415, 391] width 238 height 13
drag, startPoint x: 1407, startPoint y: 305, endPoint x: 1294, endPoint y: 52, distance: 277.1
click at [1294, 52] on div "My Click-to-Call™ Tracking 10/14/2025 at 07:39am Type : Call Details Incoming N…" at bounding box center [1415, 407] width 268 height 753
drag, startPoint x: 1300, startPoint y: 66, endPoint x: 1441, endPoint y: 424, distance: 384.8
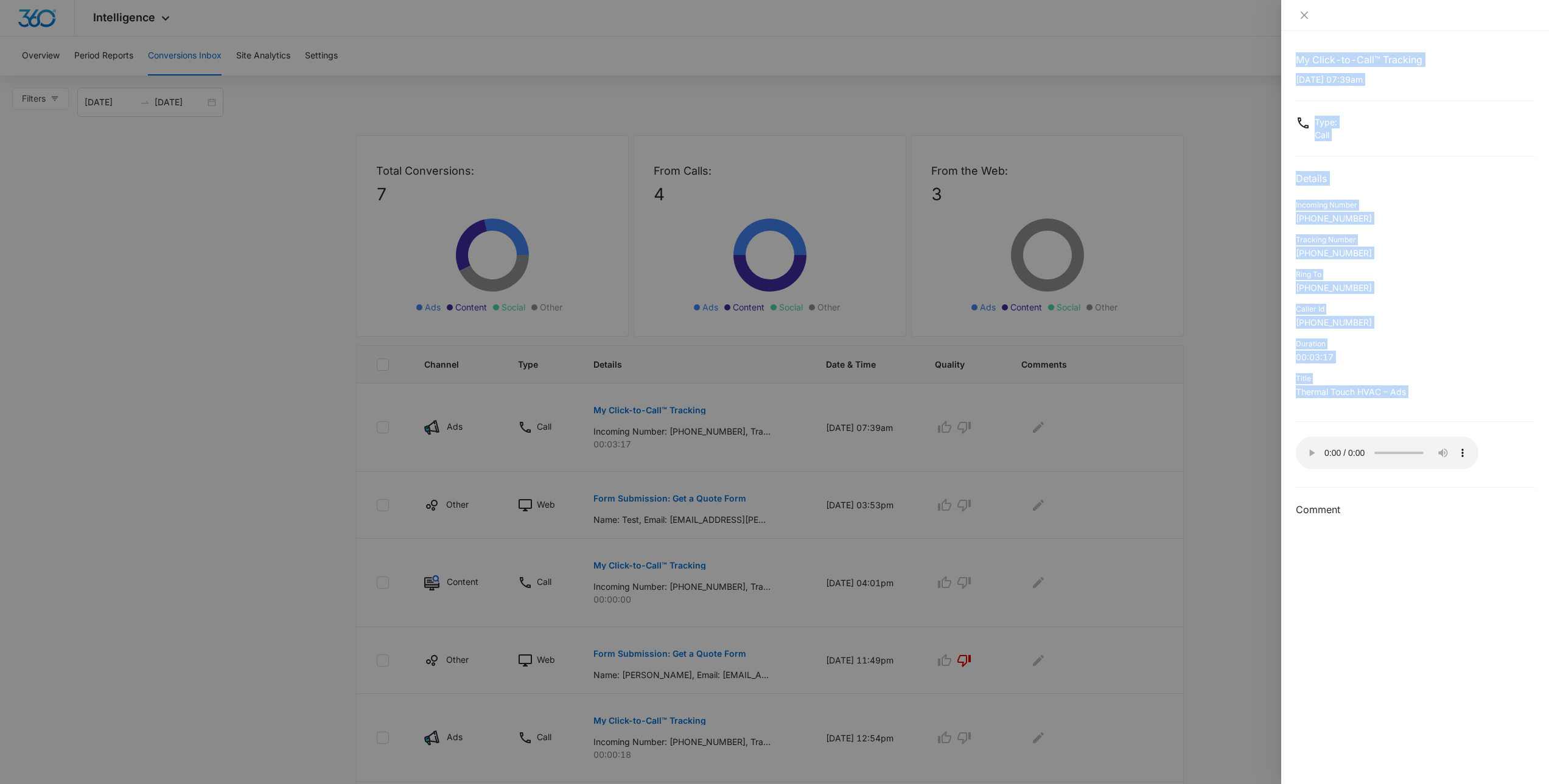
click at [1441, 424] on div "My Click-to-Call™ Tracking 10/14/2025 at 07:39am Type : Call Details Incoming N…" at bounding box center [1415, 407] width 268 height 753
click at [1437, 400] on div "Title Thermal Touch HVAC – Ads" at bounding box center [1415, 389] width 238 height 35
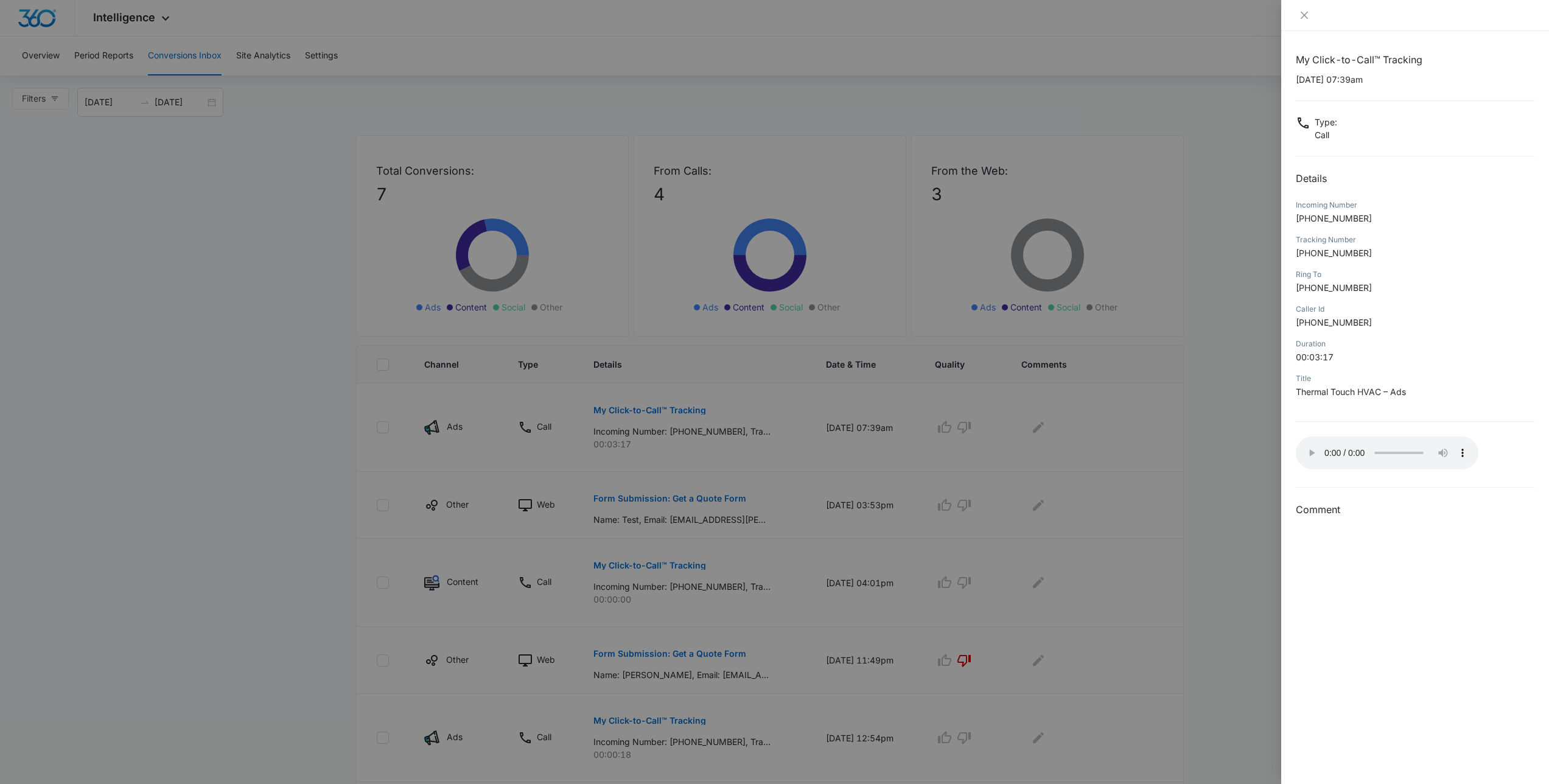
click at [1101, 438] on div at bounding box center [774, 392] width 1549 height 784
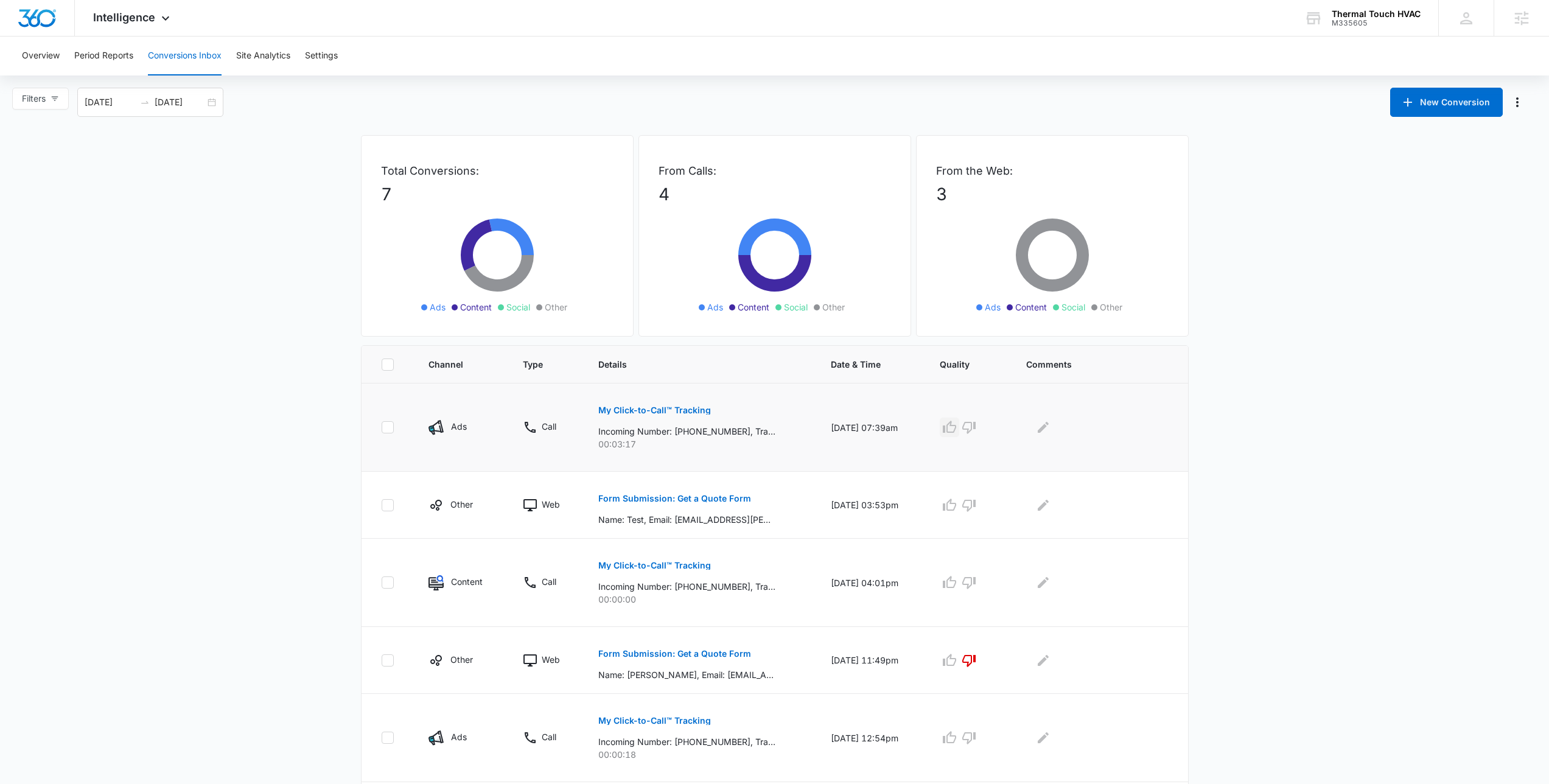
click at [957, 431] on icon "button" at bounding box center [950, 427] width 15 height 15
click at [1051, 430] on icon "Edit Comments" at bounding box center [1043, 427] width 15 height 15
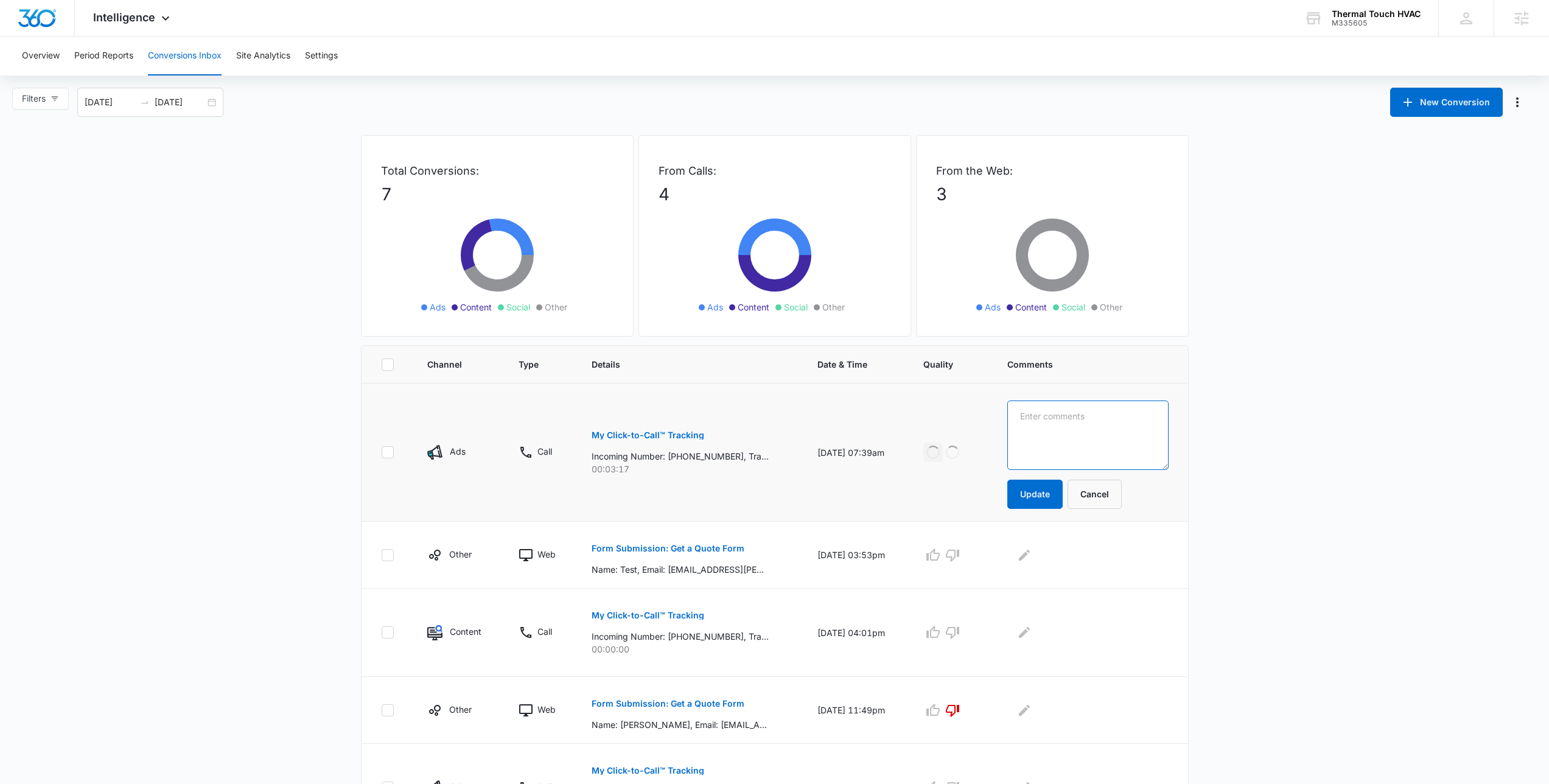
click at [1064, 442] on textarea at bounding box center [1088, 435] width 162 height 69
type textarea "Good lead, unable to schedule"
click at [1037, 494] on button "Update" at bounding box center [1035, 494] width 55 height 29
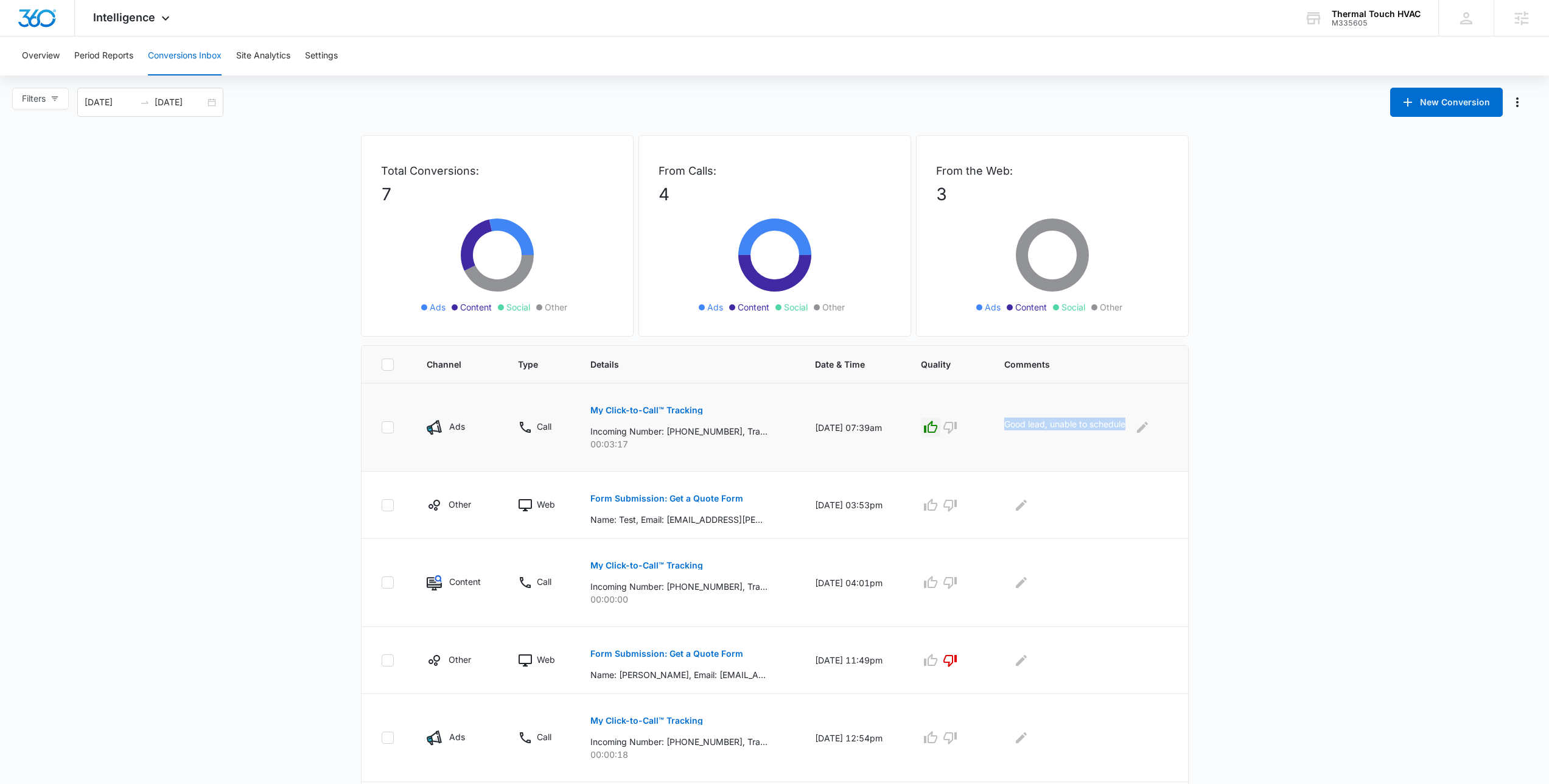
drag, startPoint x: 999, startPoint y: 426, endPoint x: 1162, endPoint y: 446, distance: 164.2
click at [1162, 446] on td "Good lead, unable to schedule" at bounding box center [1089, 427] width 198 height 88
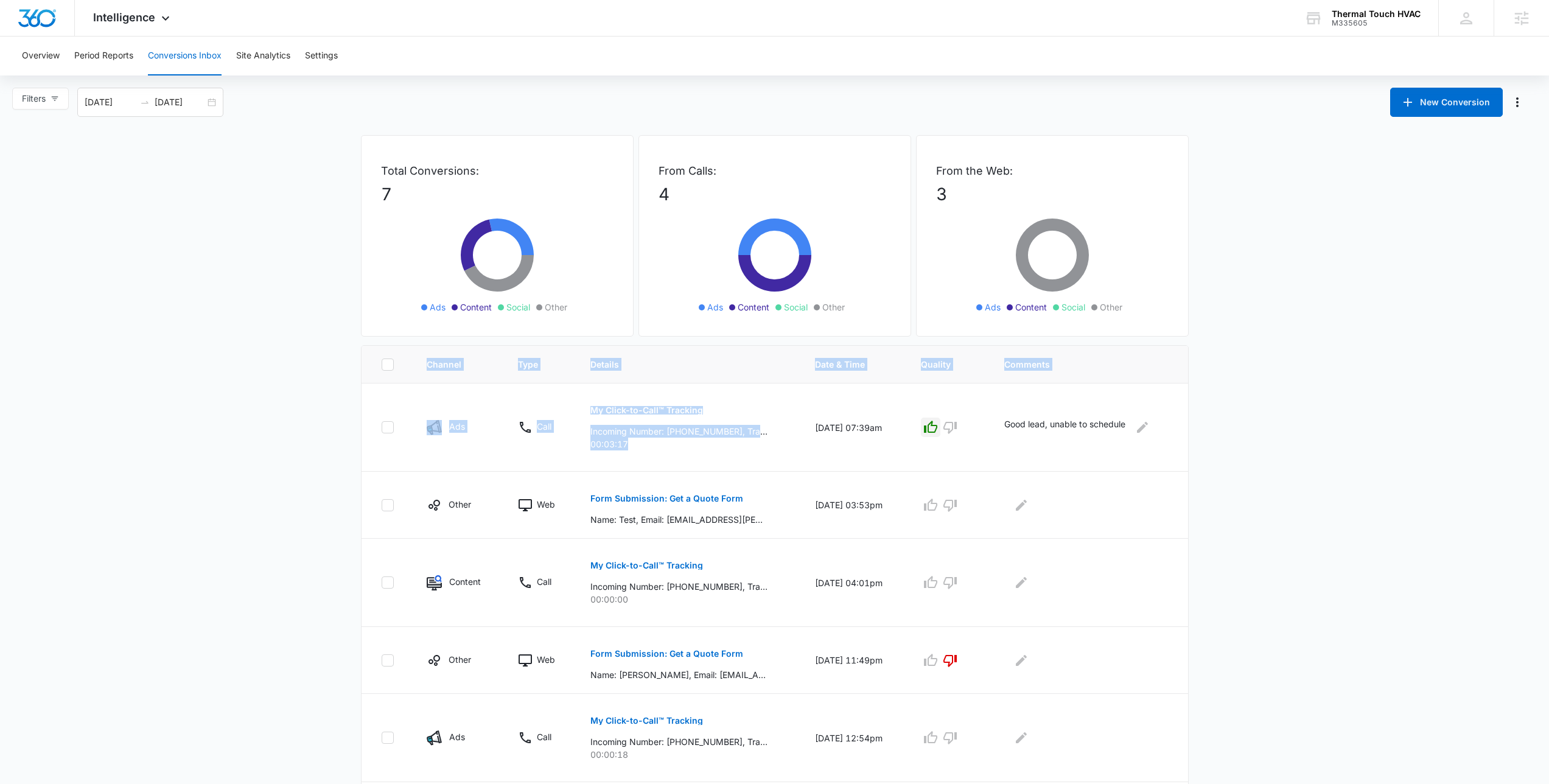
drag, startPoint x: 640, startPoint y: 451, endPoint x: 279, endPoint y: 395, distance: 365.3
click at [279, 395] on main "Filters 09/15/2025 10/15/2025 New Conversion Total Conversions: 7 Ads Content S…" at bounding box center [774, 526] width 1549 height 877
drag, startPoint x: 899, startPoint y: 430, endPoint x: 793, endPoint y: 421, distance: 106.4
click at [801, 421] on td "10/14/25 at 07:39am" at bounding box center [853, 427] width 105 height 88
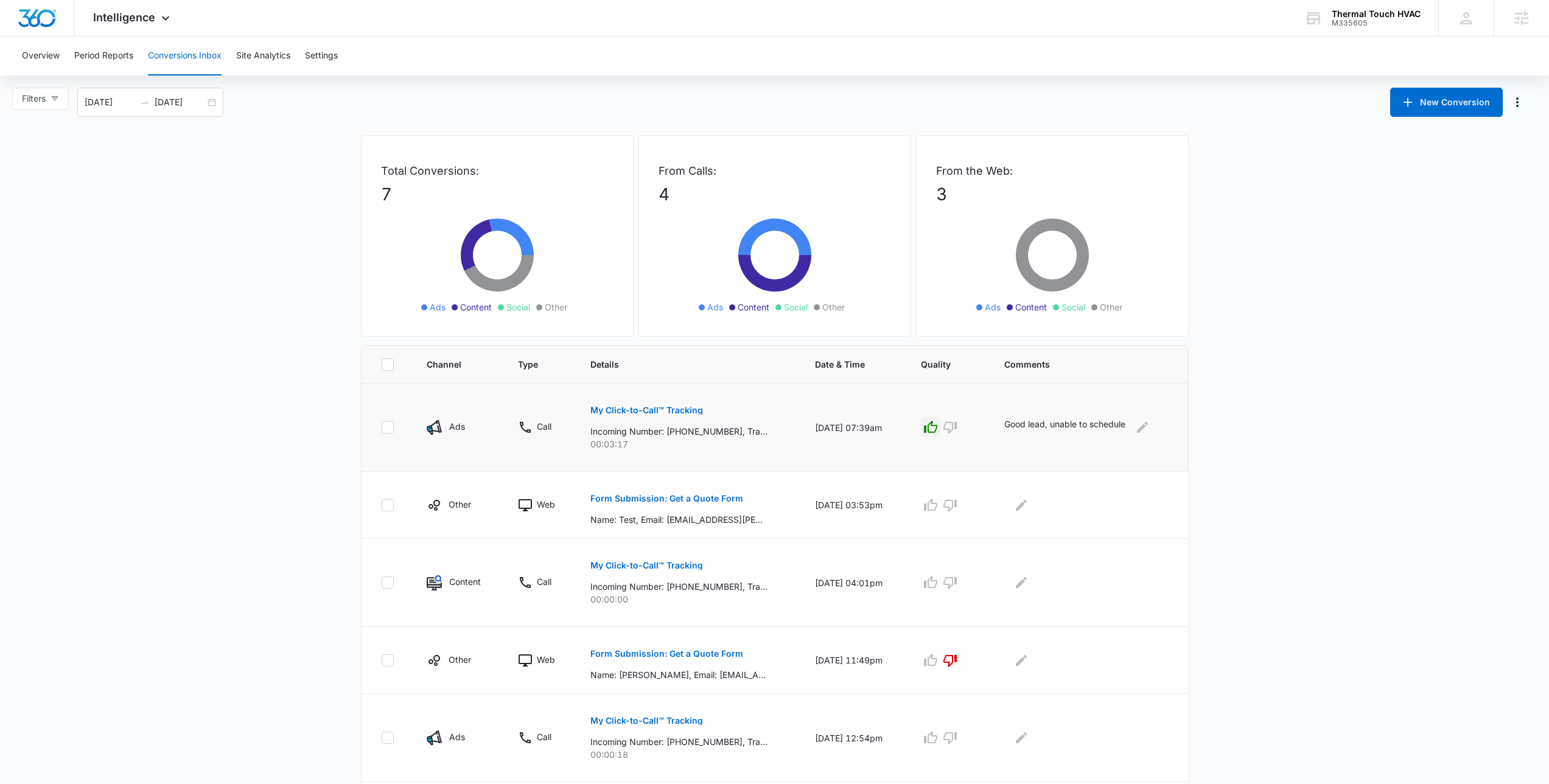
click at [801, 421] on td "10/14/25 at 07:39am" at bounding box center [853, 427] width 105 height 88
click at [223, 170] on main "Filters 09/15/2025 10/15/2025 New Conversion Total Conversions: 7 Ads Content S…" at bounding box center [774, 526] width 1549 height 877
click at [210, 581] on main "Filters 09/15/2025 10/15/2025 New Conversion Total Conversions: 7 Ads Content S…" at bounding box center [774, 526] width 1549 height 877
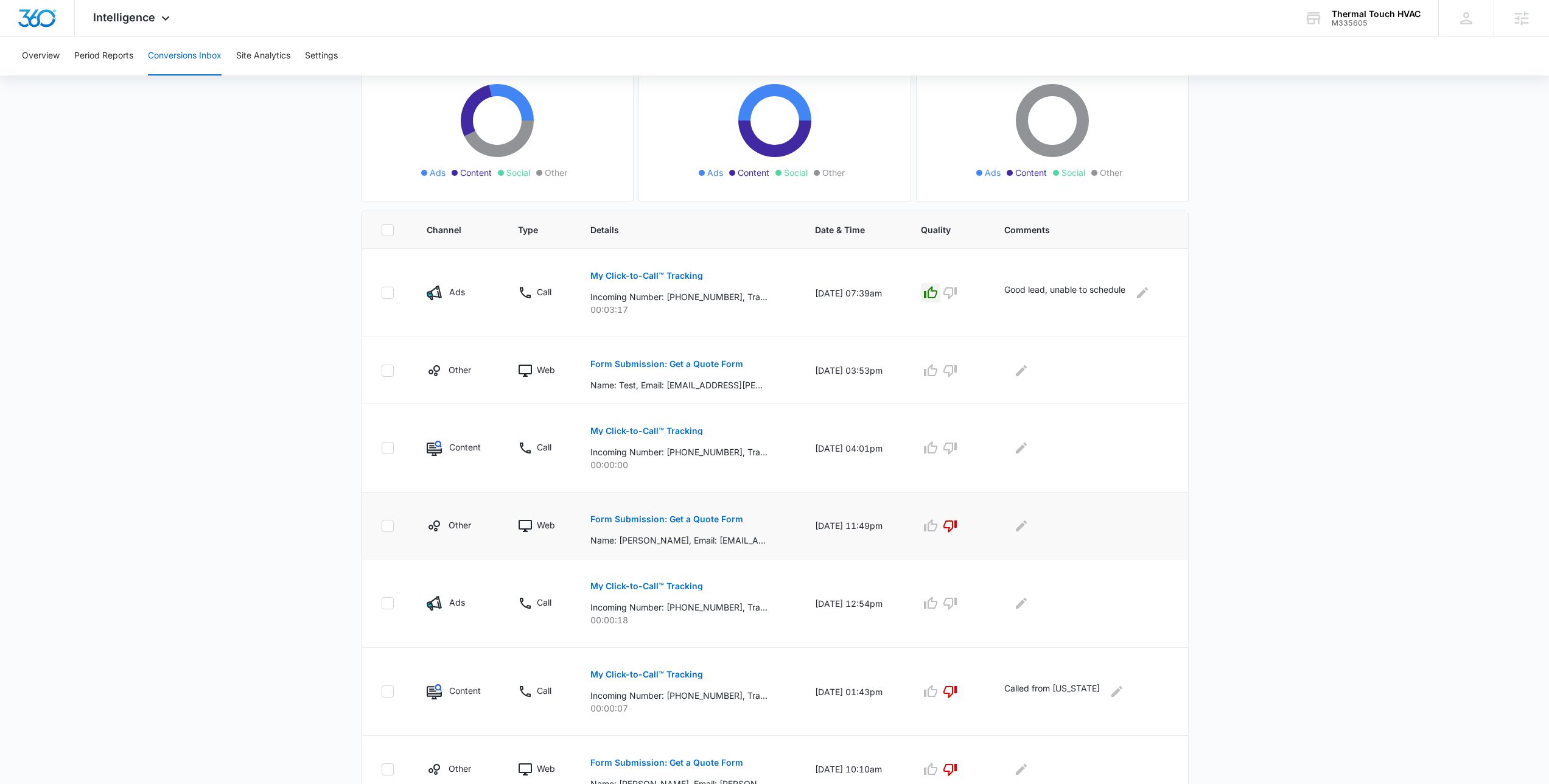
scroll to position [130, 0]
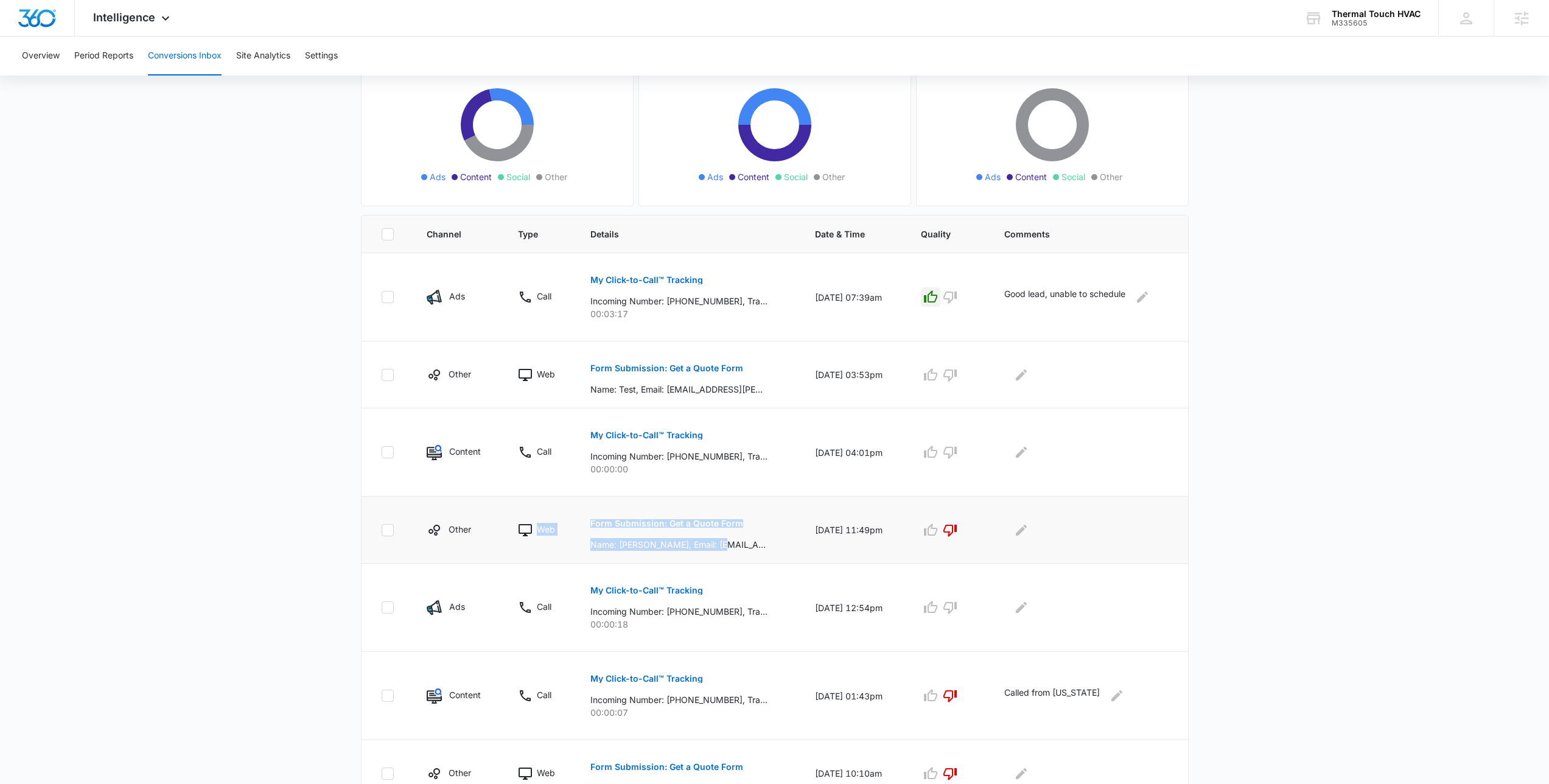
drag, startPoint x: 712, startPoint y: 541, endPoint x: 483, endPoint y: 538, distance: 229.0
click at [483, 538] on tr "Other Web Form Submission: Get a Quote Form Name: Paul Broker, Email: aug195@bu…" at bounding box center [774, 530] width 827 height 67
click at [704, 555] on td "Form Submission: Get a Quote Form Name: Paul Broker, Email: aug195@businessbrok…" at bounding box center [688, 530] width 225 height 67
drag, startPoint x: 648, startPoint y: 477, endPoint x: 453, endPoint y: 427, distance: 201.3
click at [453, 427] on tr "Content Call My Click-to-Call™ Tracking Incoming Number: +16463725095, Tracking…" at bounding box center [774, 452] width 827 height 88
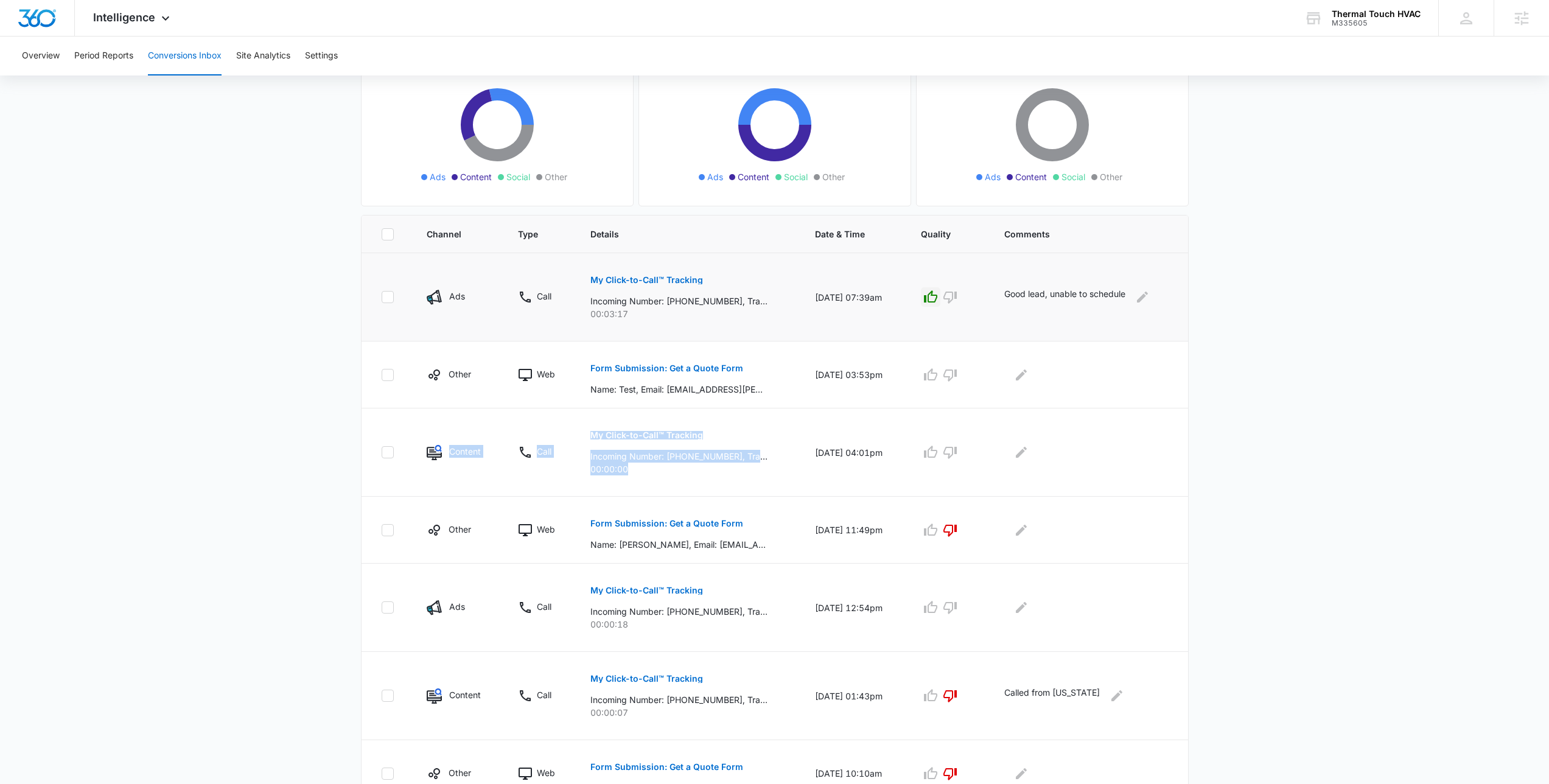
drag, startPoint x: 395, startPoint y: 276, endPoint x: 906, endPoint y: 319, distance: 512.8
click at [906, 319] on tr "Ads Call My Click-to-Call™ Tracking Incoming Number: +19737159603, Tracking Num…" at bounding box center [774, 297] width 827 height 88
click at [906, 319] on td "10/14/25 at 07:39am" at bounding box center [853, 297] width 105 height 88
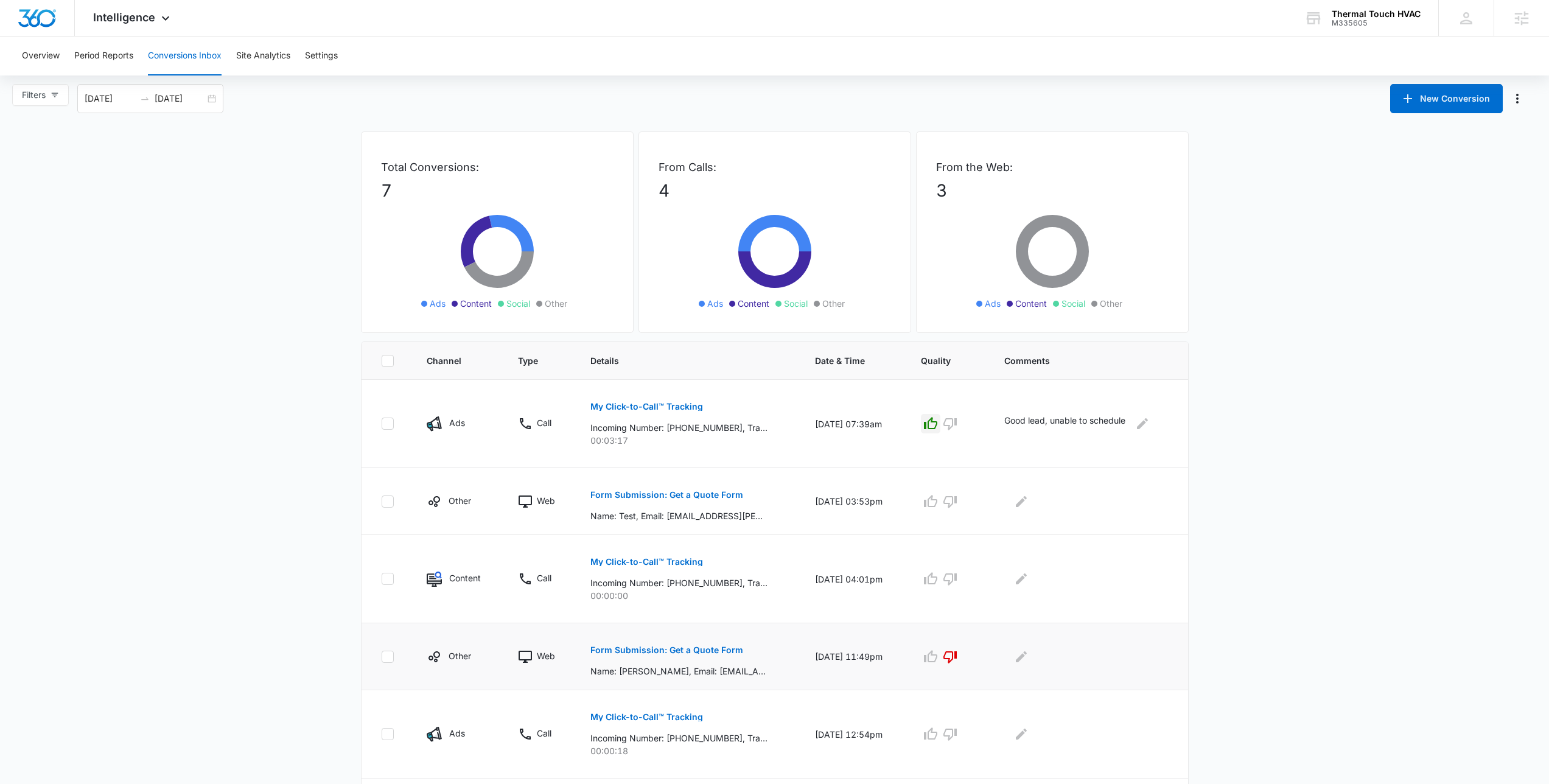
scroll to position [0, 0]
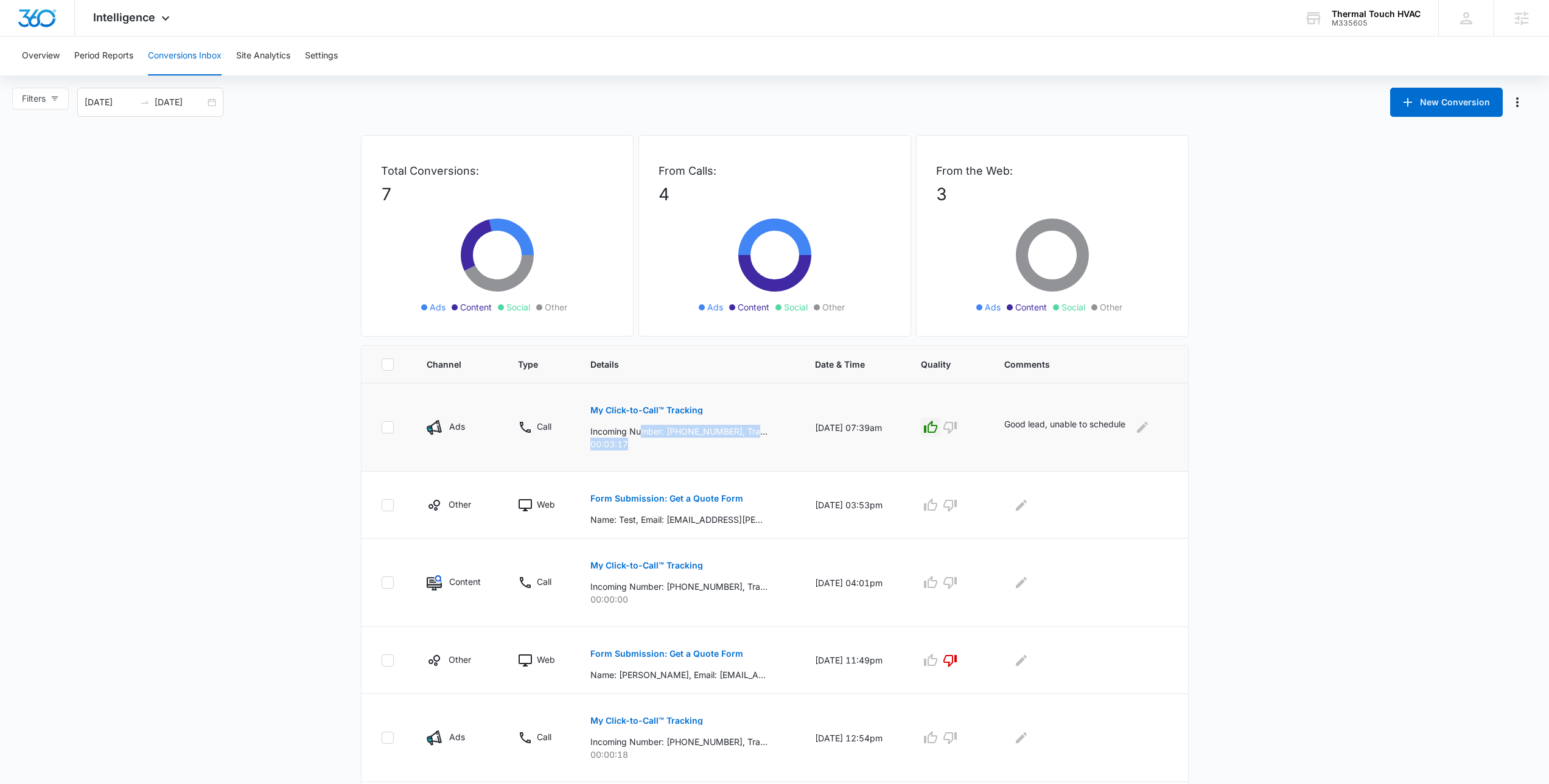
drag, startPoint x: 648, startPoint y: 436, endPoint x: 784, endPoint y: 444, distance: 136.2
click at [784, 444] on td "My Click-to-Call™ Tracking Incoming Number: +19737159603, Tracking Number: +173…" at bounding box center [688, 427] width 225 height 88
drag, startPoint x: 1011, startPoint y: 417, endPoint x: 1117, endPoint y: 441, distance: 108.7
click at [1117, 441] on td "Good lead, unable to schedule" at bounding box center [1089, 427] width 198 height 88
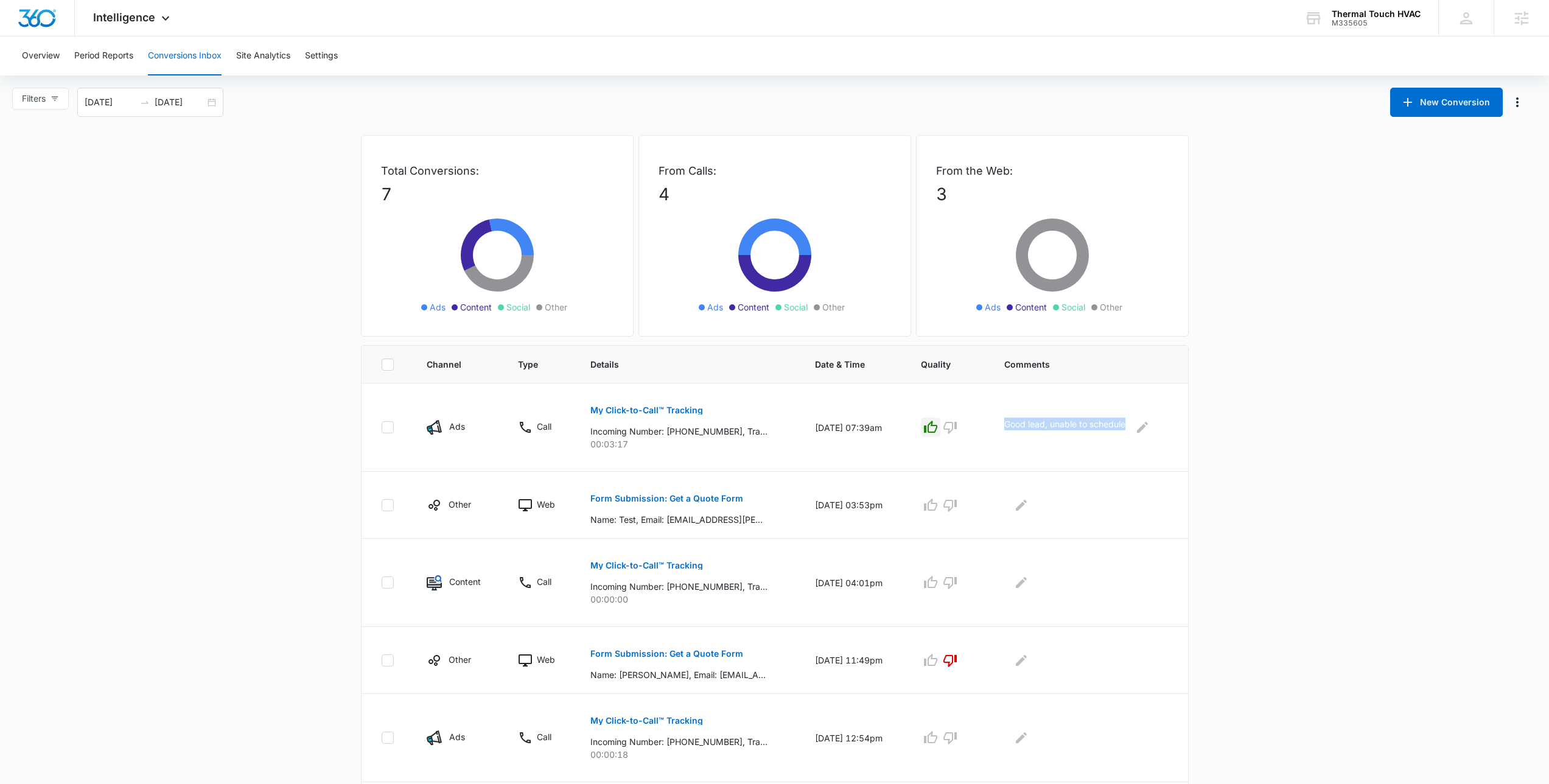
click at [1117, 441] on td "Good lead, unable to schedule" at bounding box center [1089, 427] width 198 height 88
click at [679, 438] on p "00:03:17" at bounding box center [688, 444] width 195 height 13
click at [317, 145] on main "Filters 09/15/2025 10/15/2025 New Conversion Total Conversions: 7 Ads Content S…" at bounding box center [774, 526] width 1549 height 877
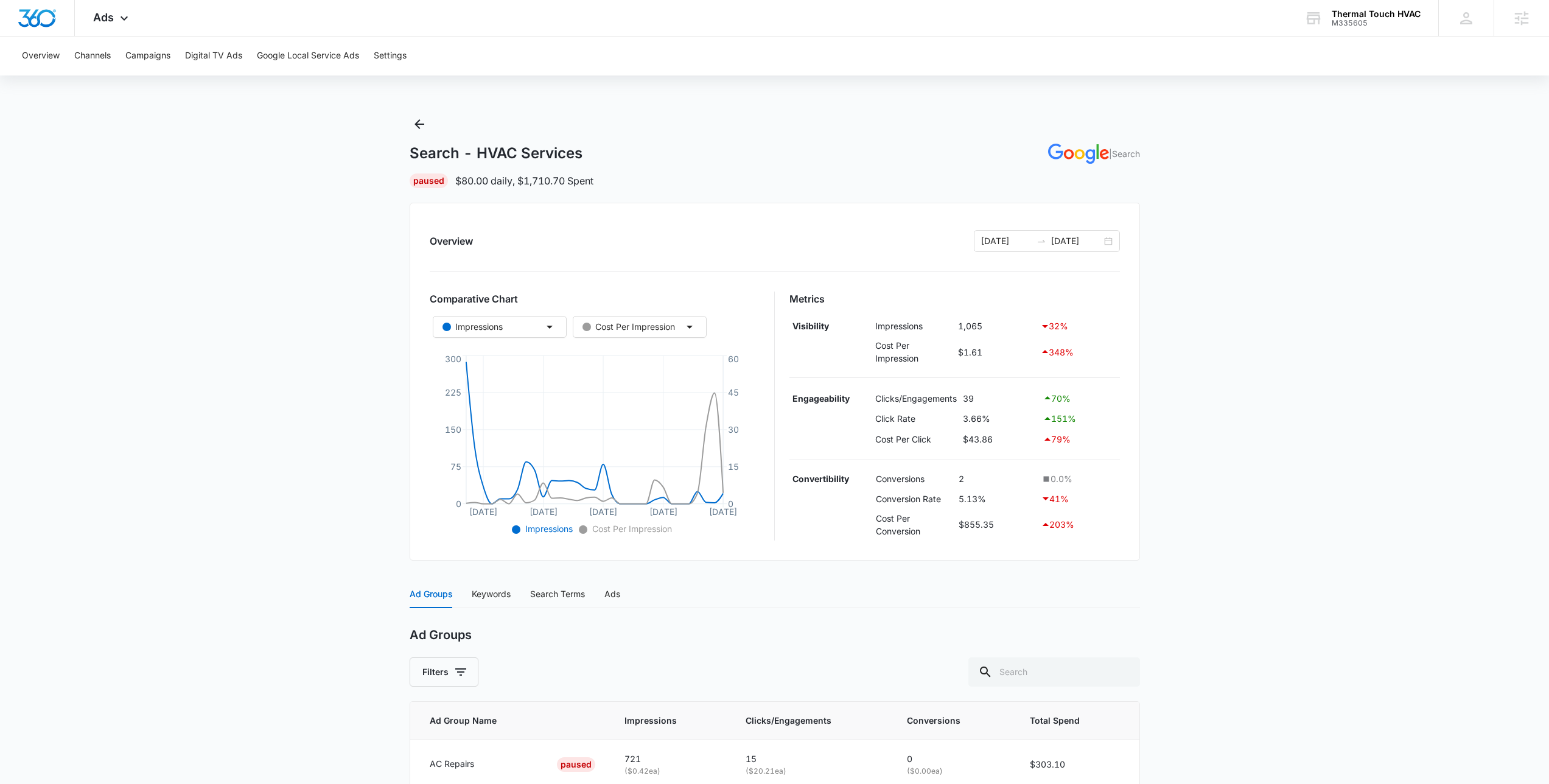
click at [436, 125] on div "Search - HVAC Services | Search Paused $80.00 daily , $1,710.70 Spent" at bounding box center [774, 151] width 731 height 74
click at [422, 129] on icon "Back" at bounding box center [419, 124] width 15 height 15
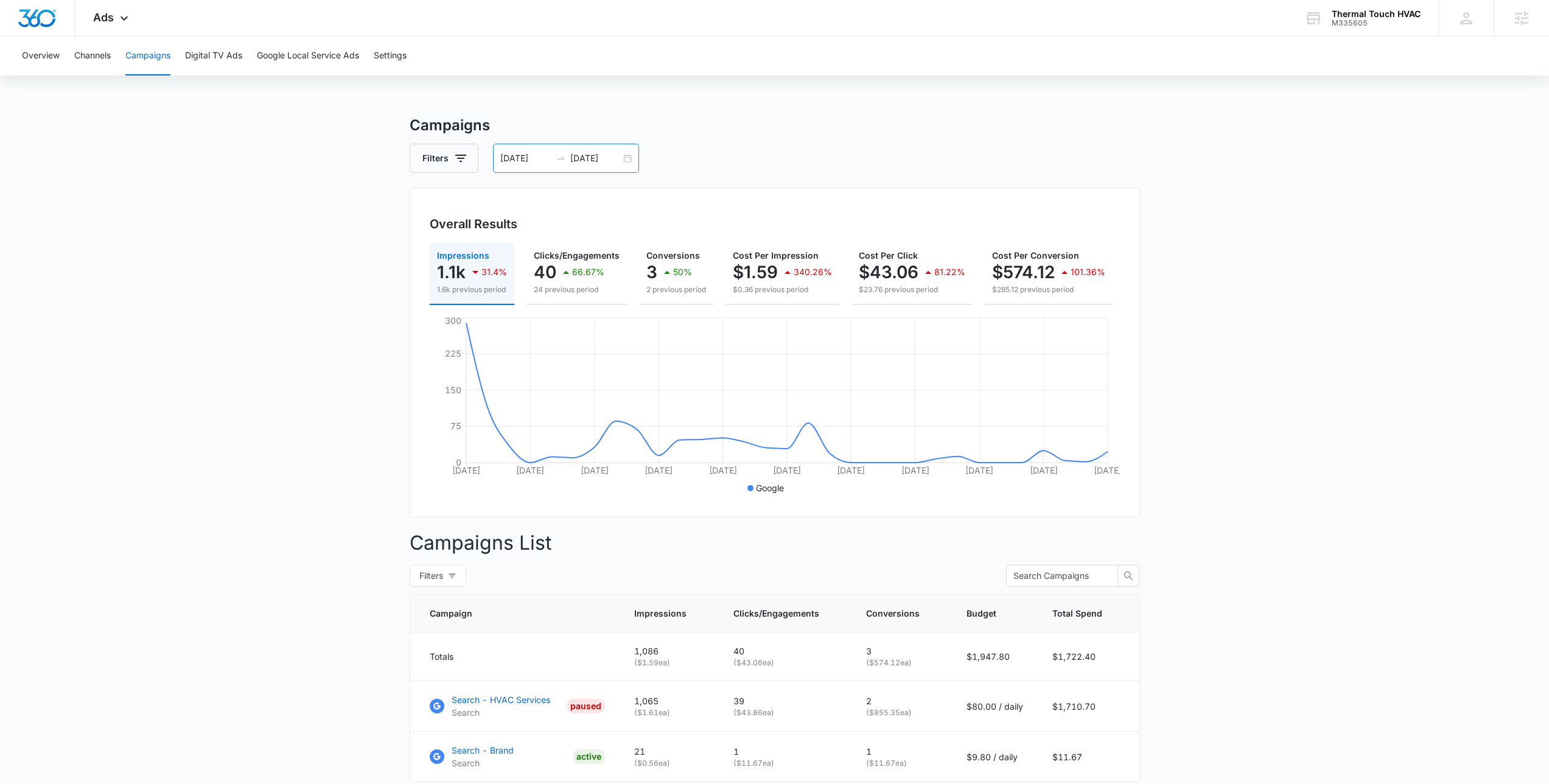
click at [628, 156] on div "[DATE] [DATE]" at bounding box center [566, 158] width 146 height 29
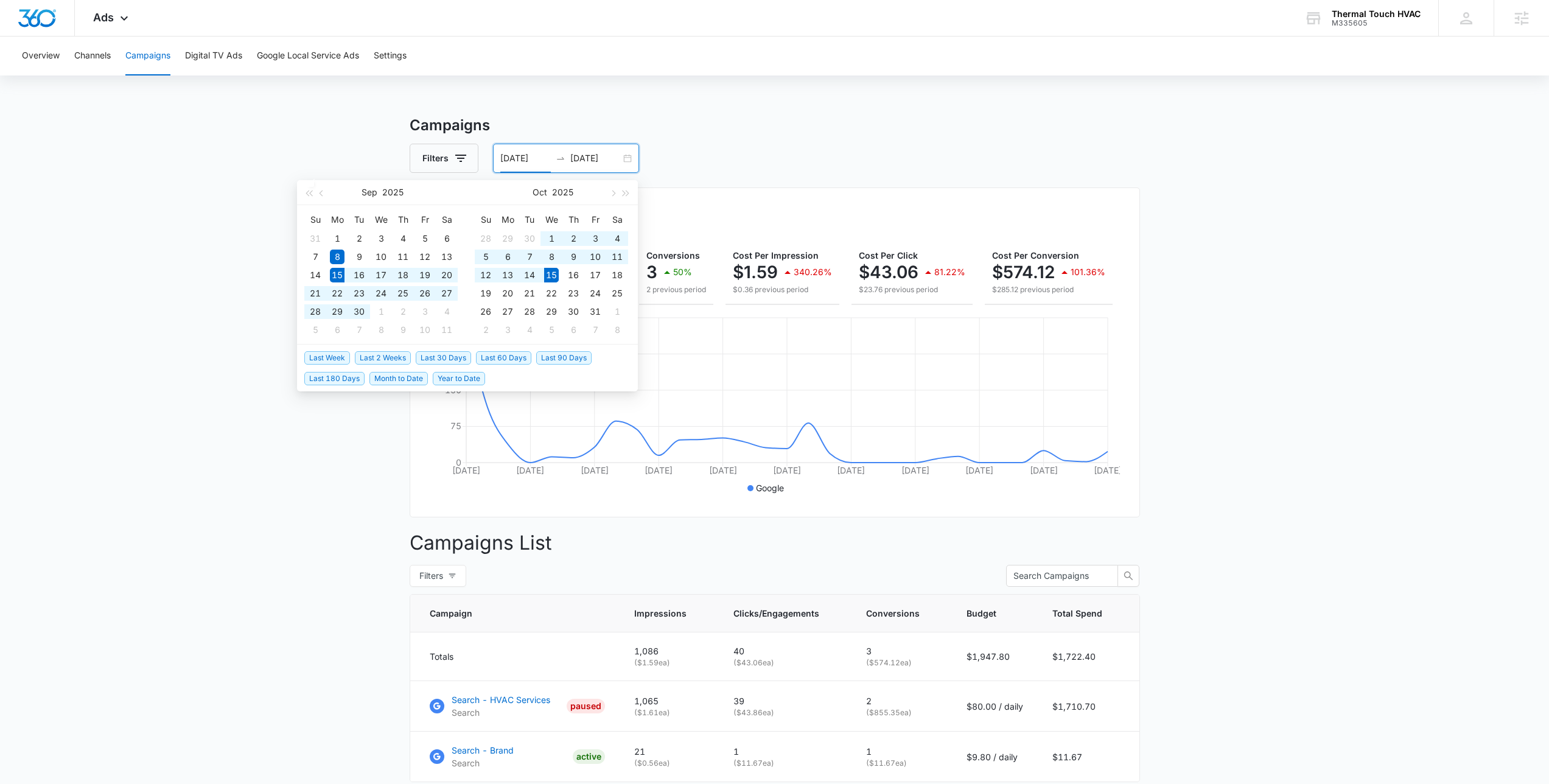
click at [424, 354] on span "Last 30 Days" at bounding box center [443, 358] width 55 height 13
type input "[DATE]"
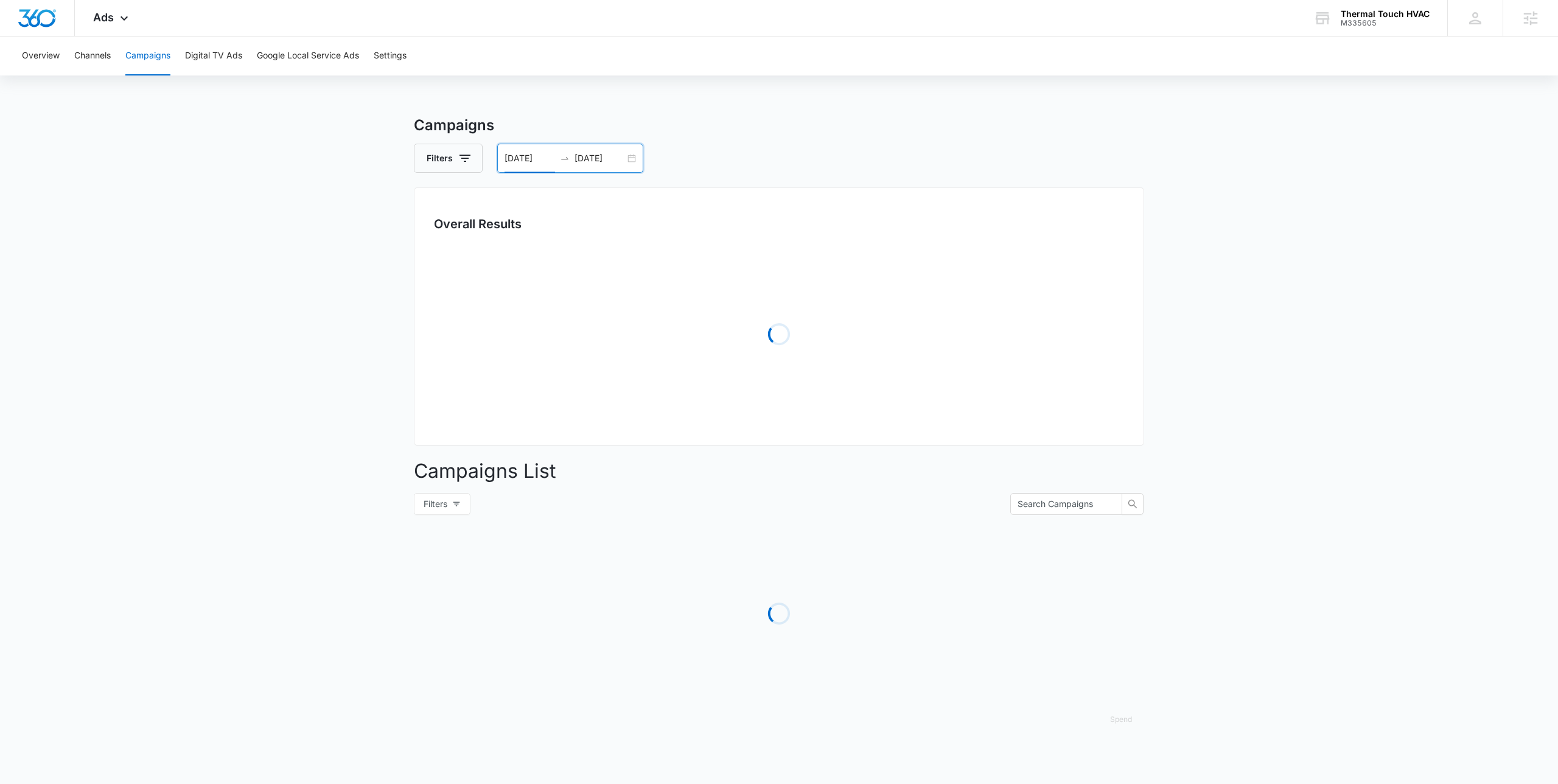
click at [865, 121] on h3 "Campaigns" at bounding box center [779, 125] width 731 height 22
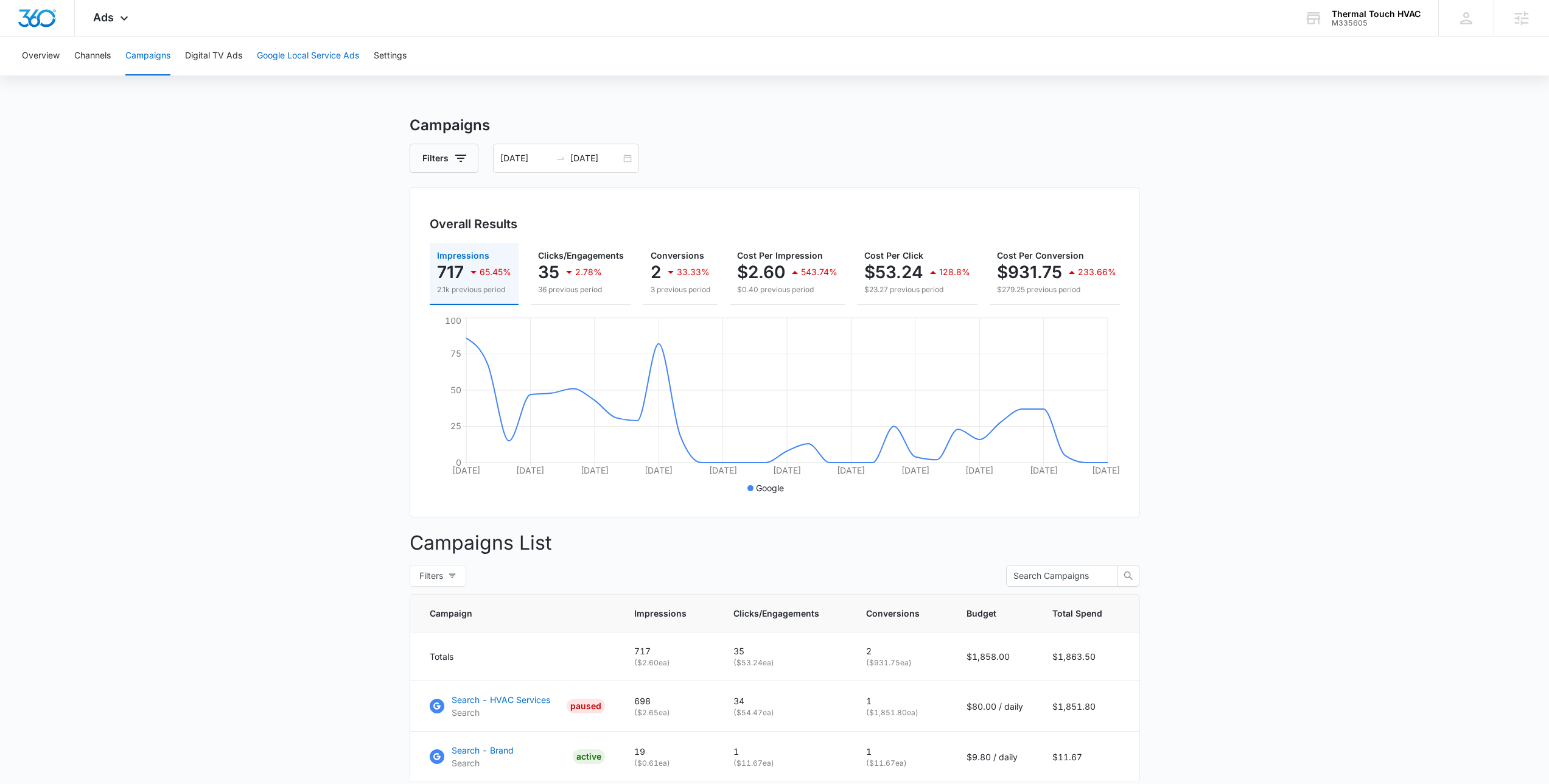
click at [289, 52] on button "Google Local Service Ads" at bounding box center [308, 56] width 102 height 39
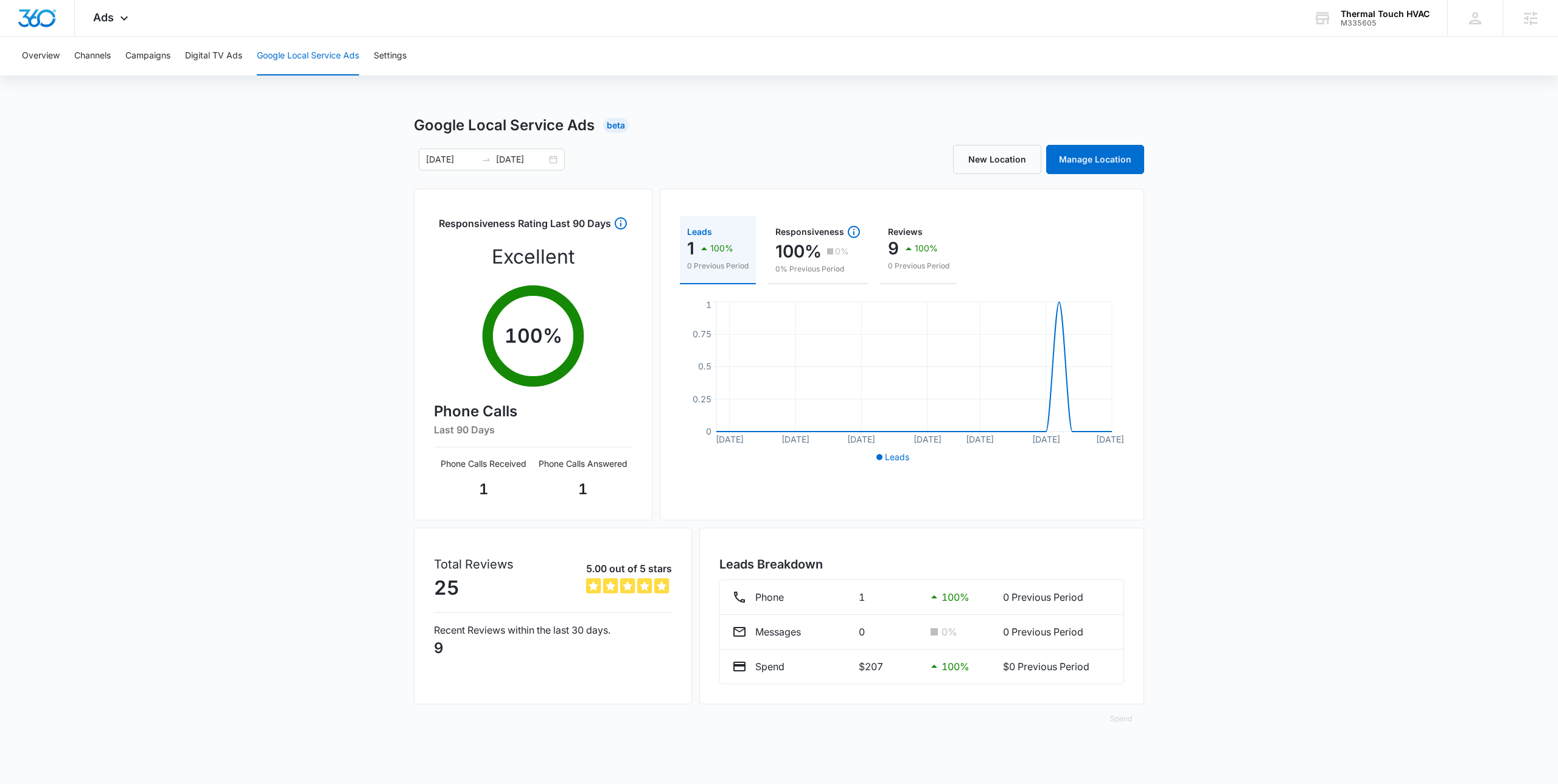
click at [726, 162] on div "[DATE] [DATE]" at bounding box center [597, 159] width 365 height 22
click at [830, 155] on div "New Location Manage Location" at bounding box center [961, 159] width 365 height 29
click at [780, 152] on div "New Location Manage Location" at bounding box center [961, 159] width 365 height 29
click at [661, 421] on div "Leads 1 100% 0 Previous Period Responsiveness 100% 0% 0% Previous Period Review…" at bounding box center [902, 354] width 485 height 331
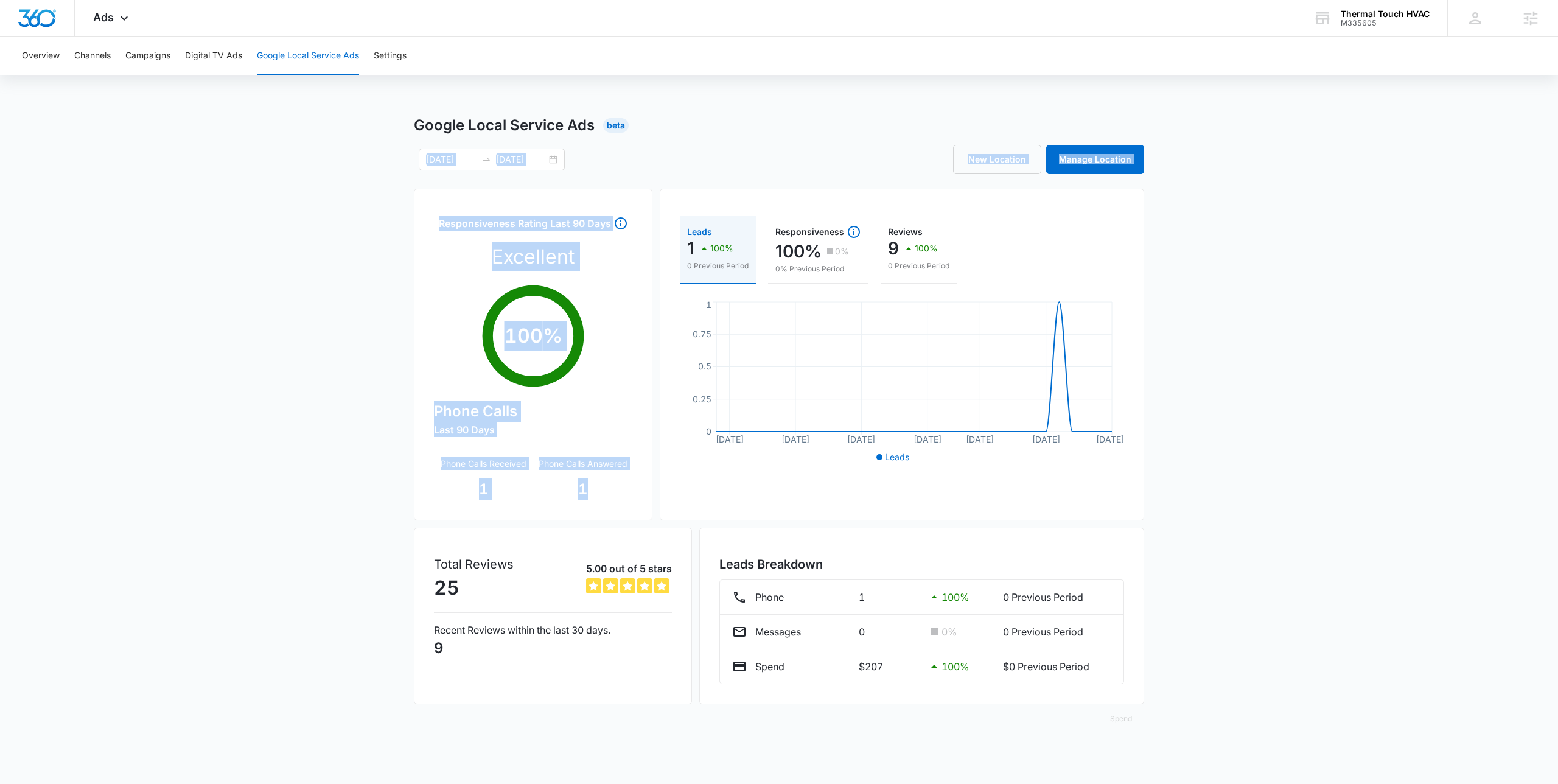
drag, startPoint x: 601, startPoint y: 500, endPoint x: 301, endPoint y: 173, distance: 443.8
click at [301, 173] on div "Google Local Service Ads Beta 09/15/2025 10/15/2025 New Location Manage Locatio…" at bounding box center [779, 431] width 1558 height 634
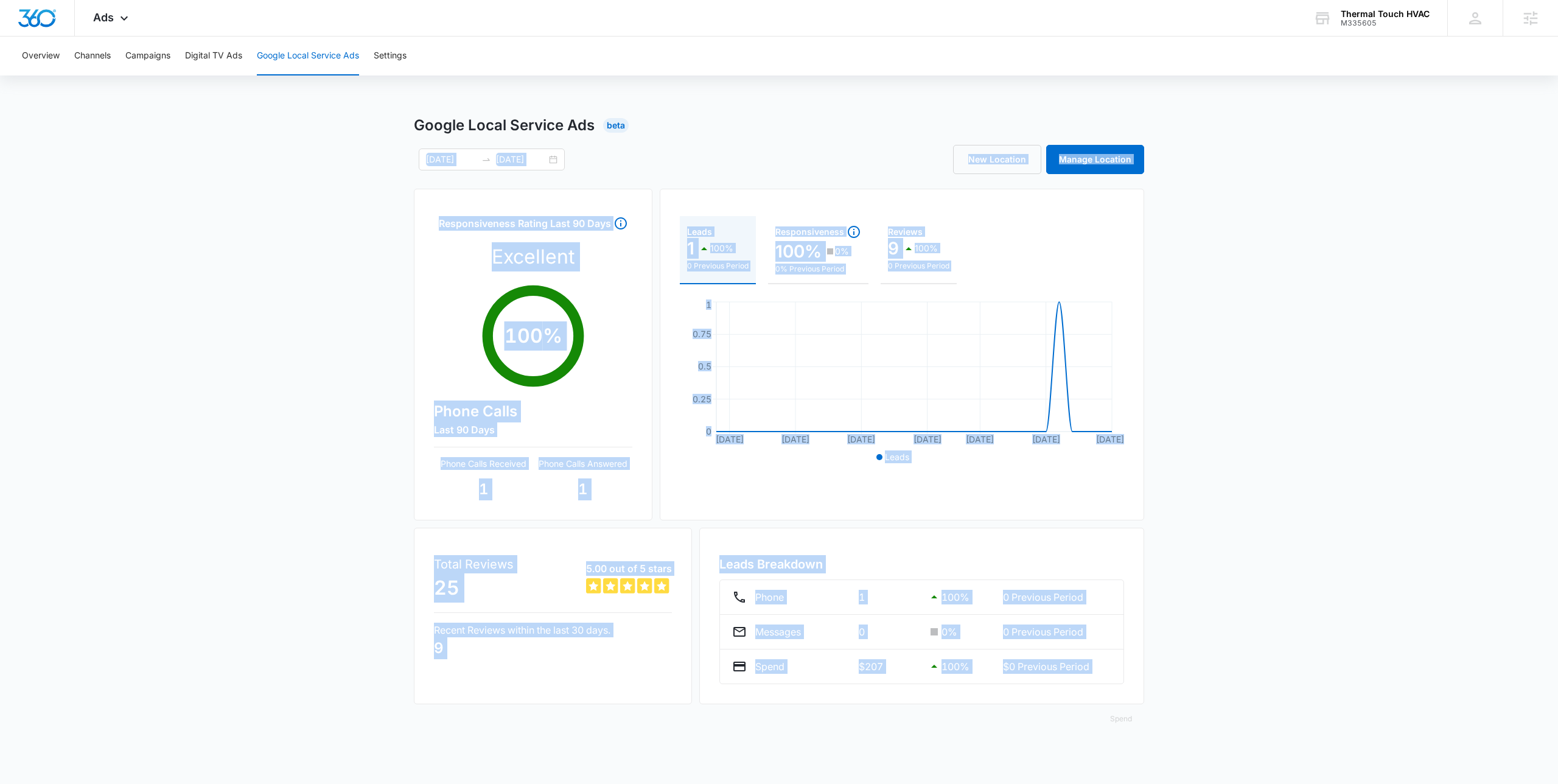
drag, startPoint x: 301, startPoint y: 173, endPoint x: 1247, endPoint y: 681, distance: 1073.8
click at [1247, 681] on div "Google Local Service Ads Beta 09/15/2025 10/15/2025 New Location Manage Locatio…" at bounding box center [779, 431] width 1558 height 634
drag, startPoint x: 1245, startPoint y: 681, endPoint x: 147, endPoint y: 69, distance: 1257.0
click at [147, 69] on div "Overview Channels Campaigns Digital TV Ads Google Local Service Ads Settings Go…" at bounding box center [779, 392] width 1558 height 711
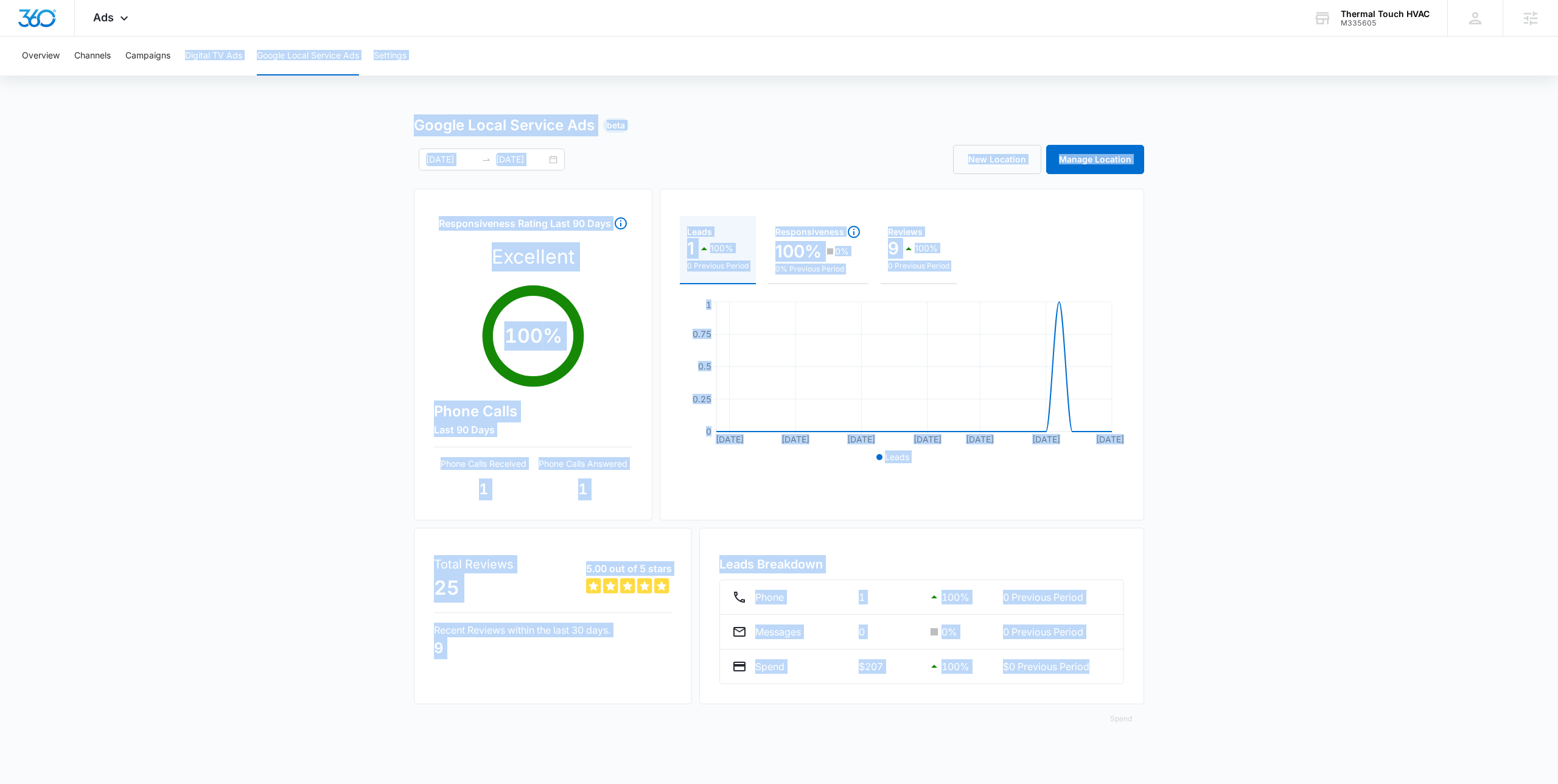
click at [311, 145] on div "Google Local Service Ads Beta 09/15/2025 10/15/2025 New Location Manage Locatio…" at bounding box center [779, 431] width 1558 height 634
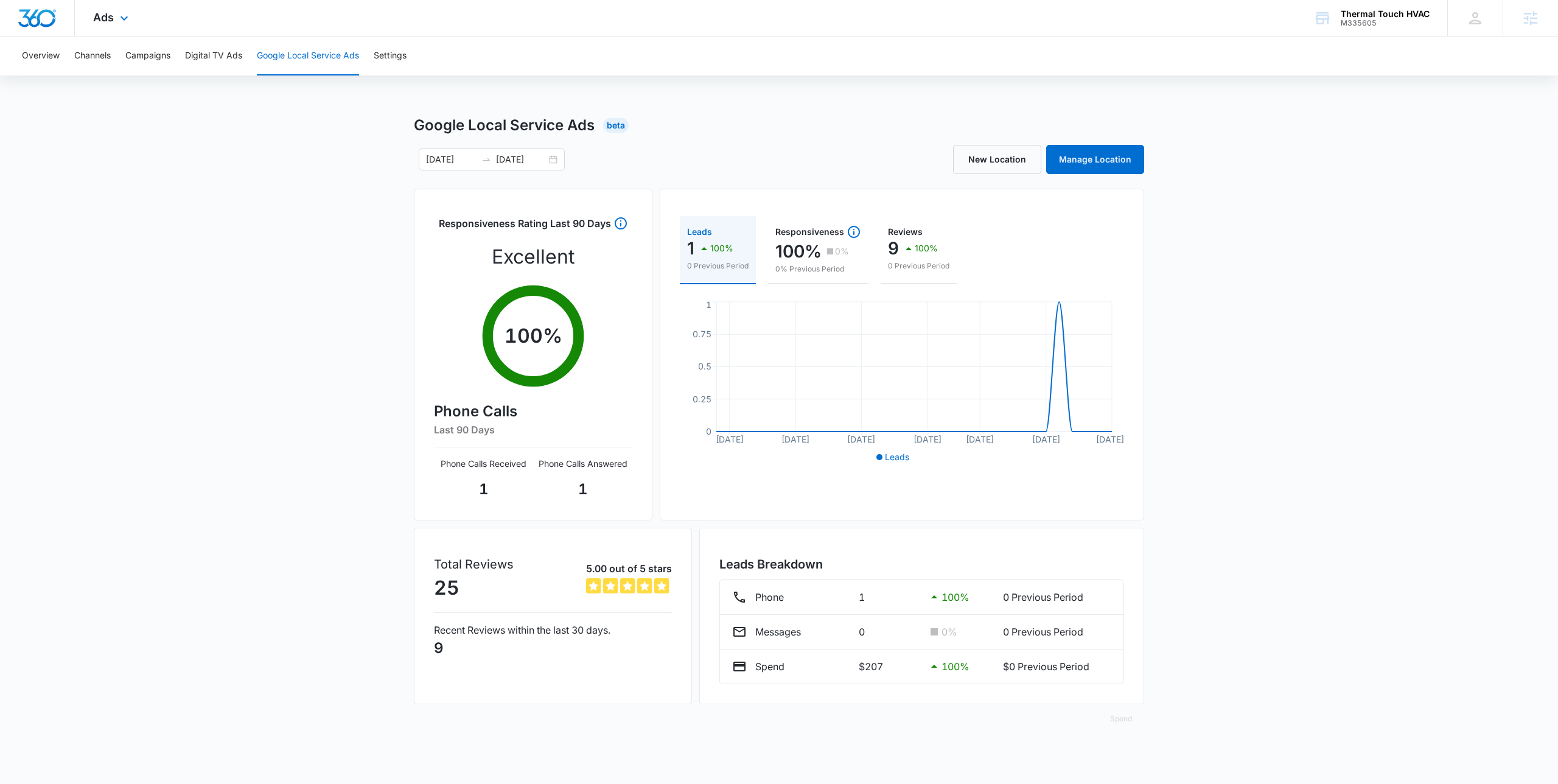
click at [411, 32] on div "Ads Apps Reputation Websites Forms CRM Email Social Payments POS Content Ads In…" at bounding box center [779, 18] width 1558 height 36
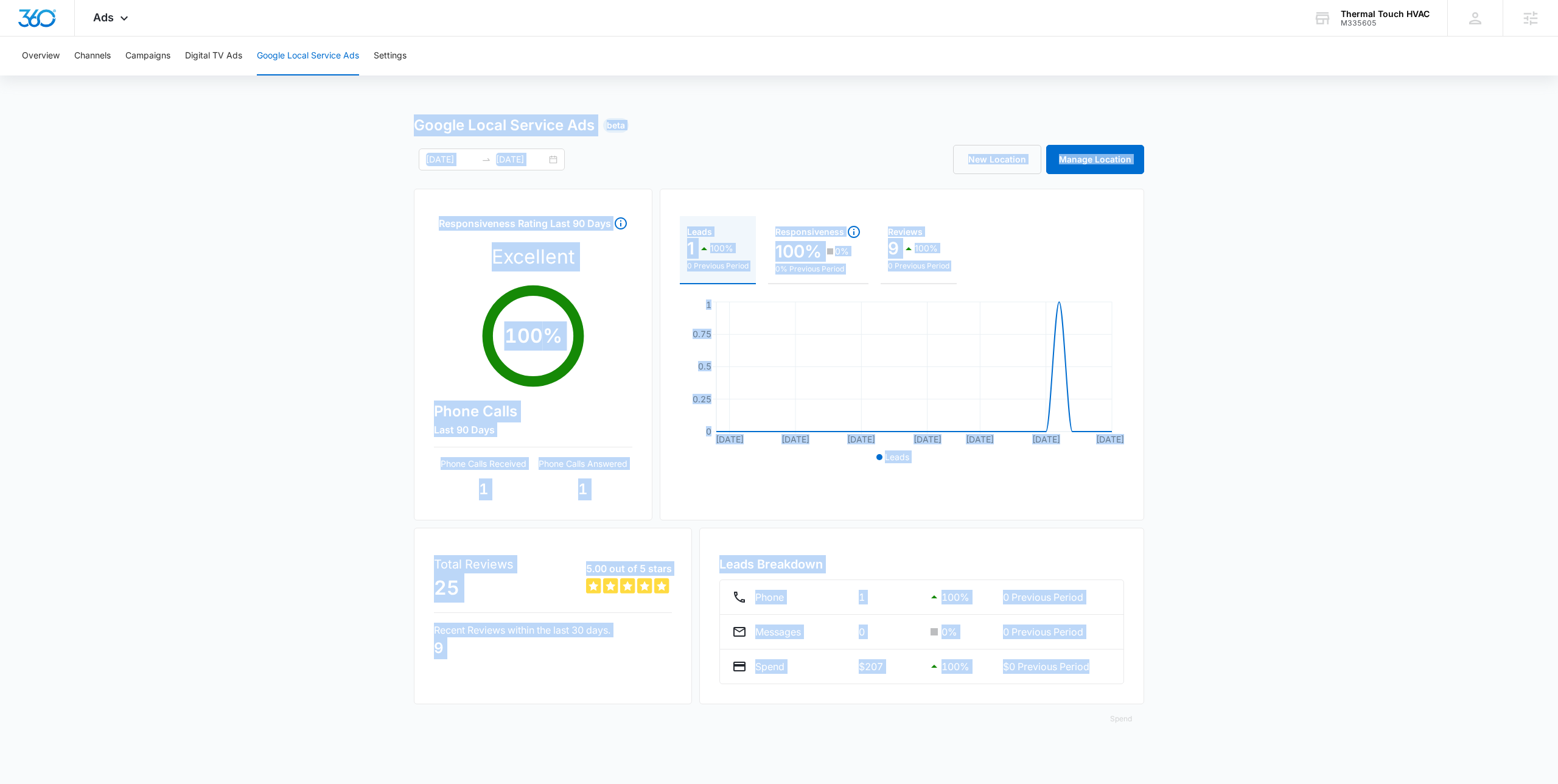
drag, startPoint x: 428, startPoint y: 141, endPoint x: 1215, endPoint y: 700, distance: 965.3
click at [1215, 700] on div "Google Local Service Ads Beta 09/15/2025 10/15/2025 New Location Manage Locatio…" at bounding box center [779, 431] width 1558 height 634
drag, startPoint x: 1073, startPoint y: 602, endPoint x: 296, endPoint y: 110, distance: 919.7
click at [296, 110] on div "Overview Channels Campaigns Digital TV Ads Google Local Service Ads Settings Go…" at bounding box center [779, 392] width 1558 height 711
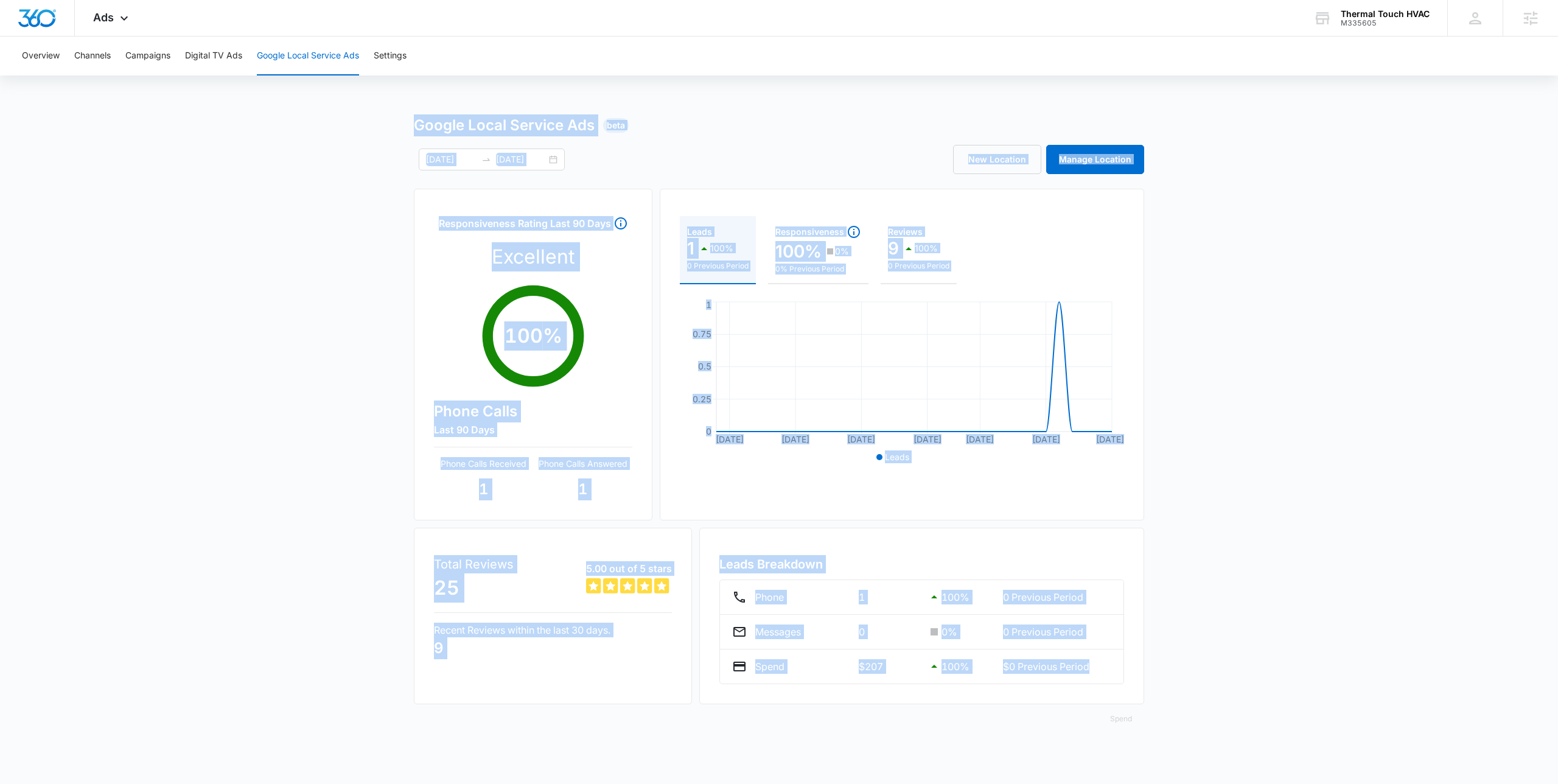
click at [296, 110] on div "Overview Channels Campaigns Digital TV Ads Google Local Service Ads Settings Go…" at bounding box center [779, 392] width 1558 height 711
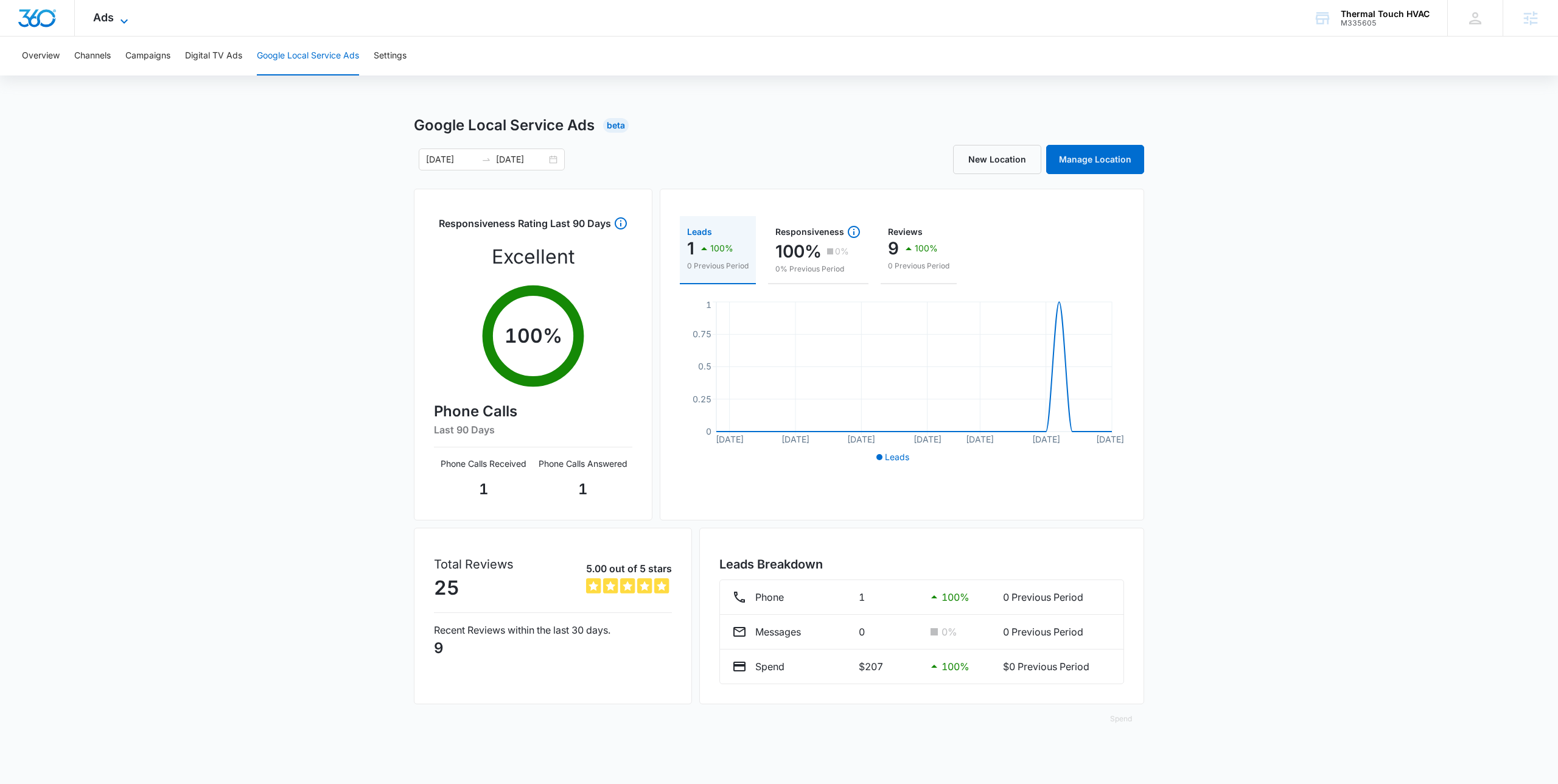
click at [122, 22] on icon at bounding box center [124, 22] width 15 height 15
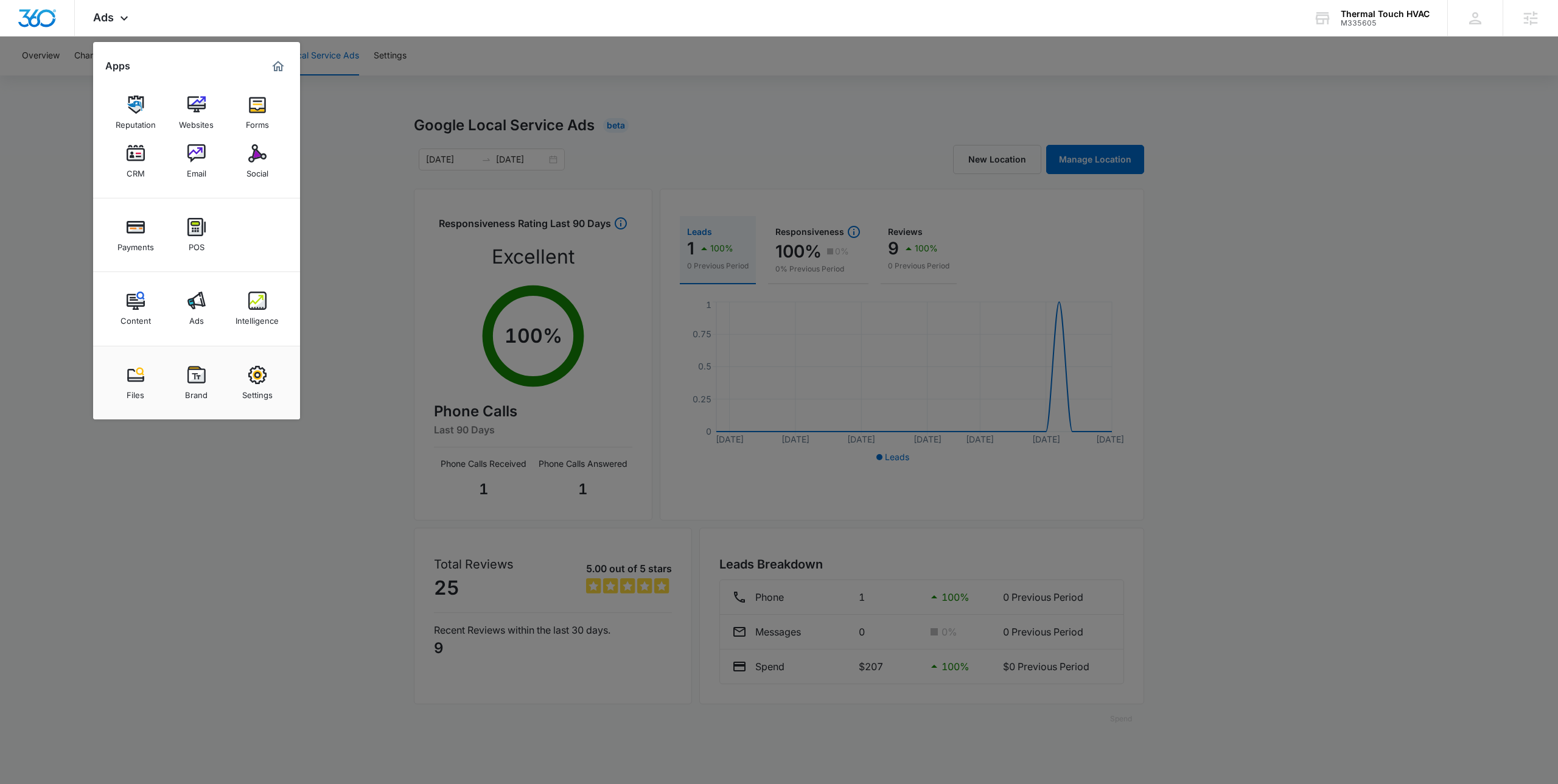
click at [359, 106] on div at bounding box center [779, 392] width 1558 height 784
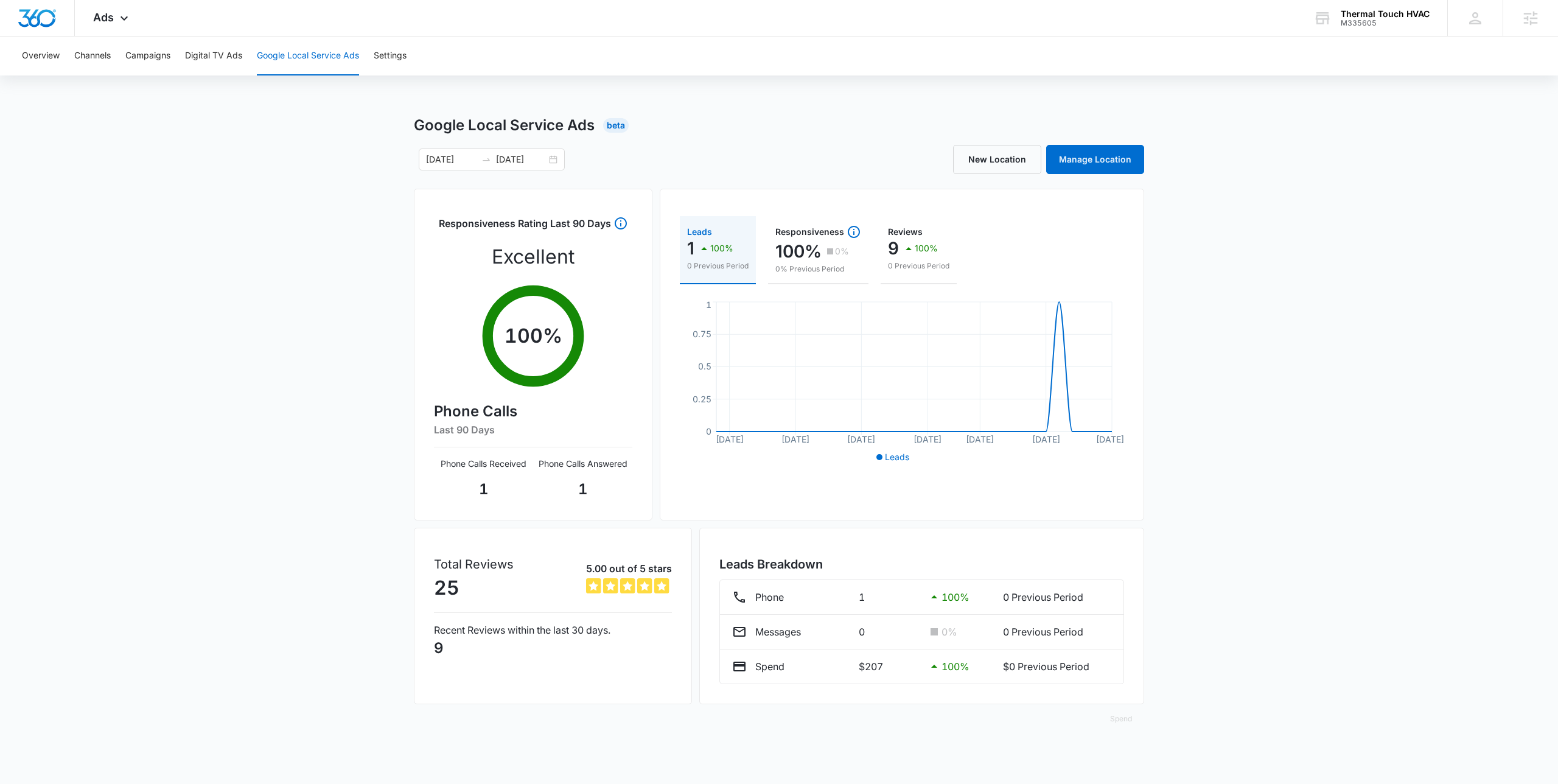
click at [628, 141] on div "Google Local Service Ads Beta 09/15/2025 10/15/2025 New Location Manage Locatio…" at bounding box center [779, 431] width 731 height 634
click at [608, 101] on div "Overview Channels Campaigns Digital TV Ads Google Local Service Ads Settings Go…" at bounding box center [779, 392] width 1558 height 711
click at [572, 71] on div "Overview Channels Campaigns Digital TV Ads Google Local Service Ads Settings" at bounding box center [779, 56] width 1529 height 39
click at [304, 444] on div "Google Local Service Ads Beta 09/15/2025 10/15/2025 New Location Manage Locatio…" at bounding box center [779, 431] width 1558 height 634
click at [325, 401] on div "Google Local Service Ads Beta 09/15/2025 10/15/2025 New Location Manage Locatio…" at bounding box center [779, 431] width 1558 height 634
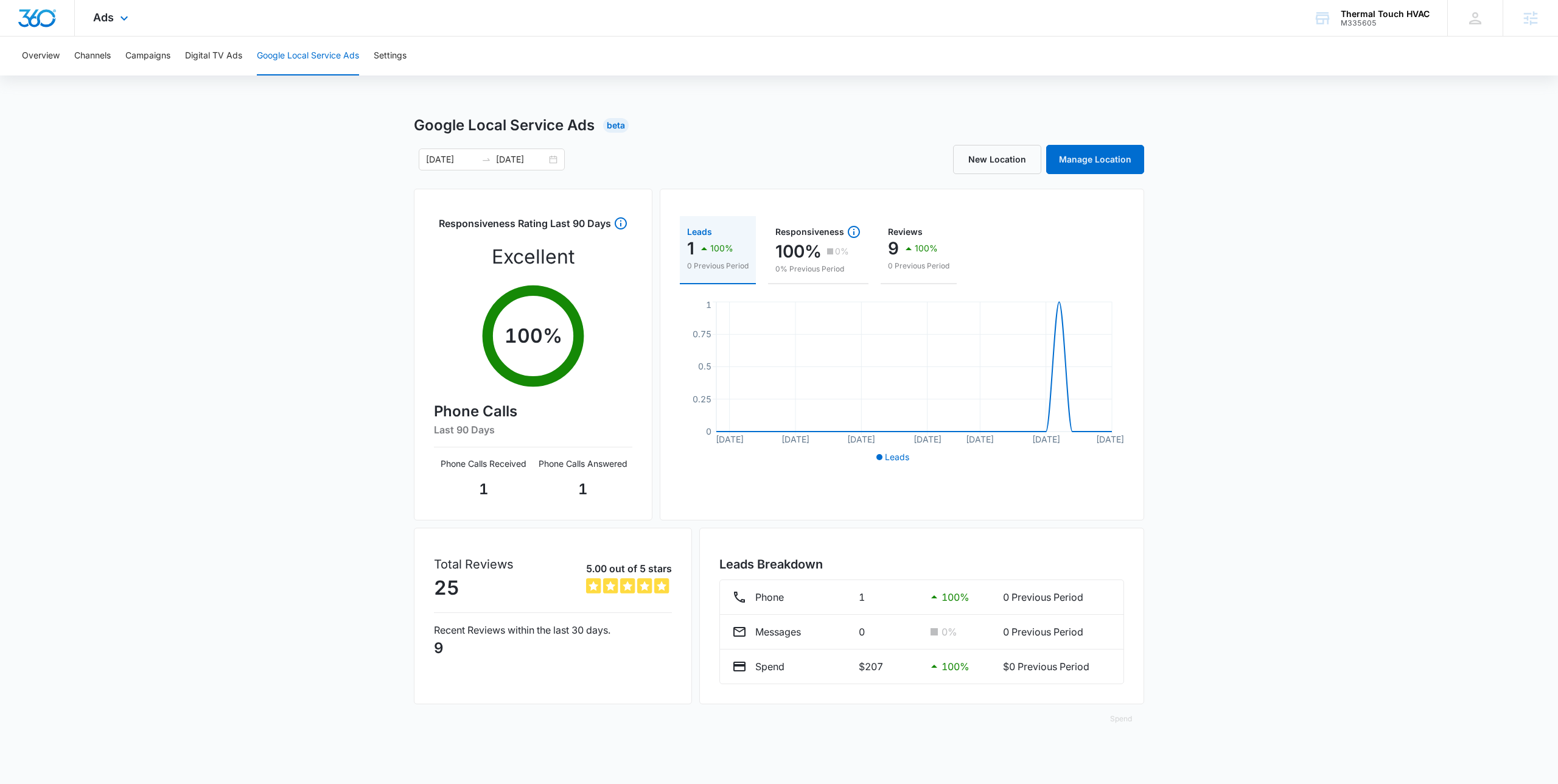
click at [497, 29] on div "Ads Apps Reputation Websites Forms CRM Email Social Payments POS Content Ads In…" at bounding box center [779, 18] width 1558 height 36
click at [291, 305] on div "Google Local Service Ads Beta 09/15/2025 10/15/2025 New Location Manage Locatio…" at bounding box center [779, 431] width 1558 height 634
click at [338, 290] on div "Google Local Service Ads Beta 09/15/2025 10/15/2025 New Location Manage Locatio…" at bounding box center [779, 431] width 1558 height 634
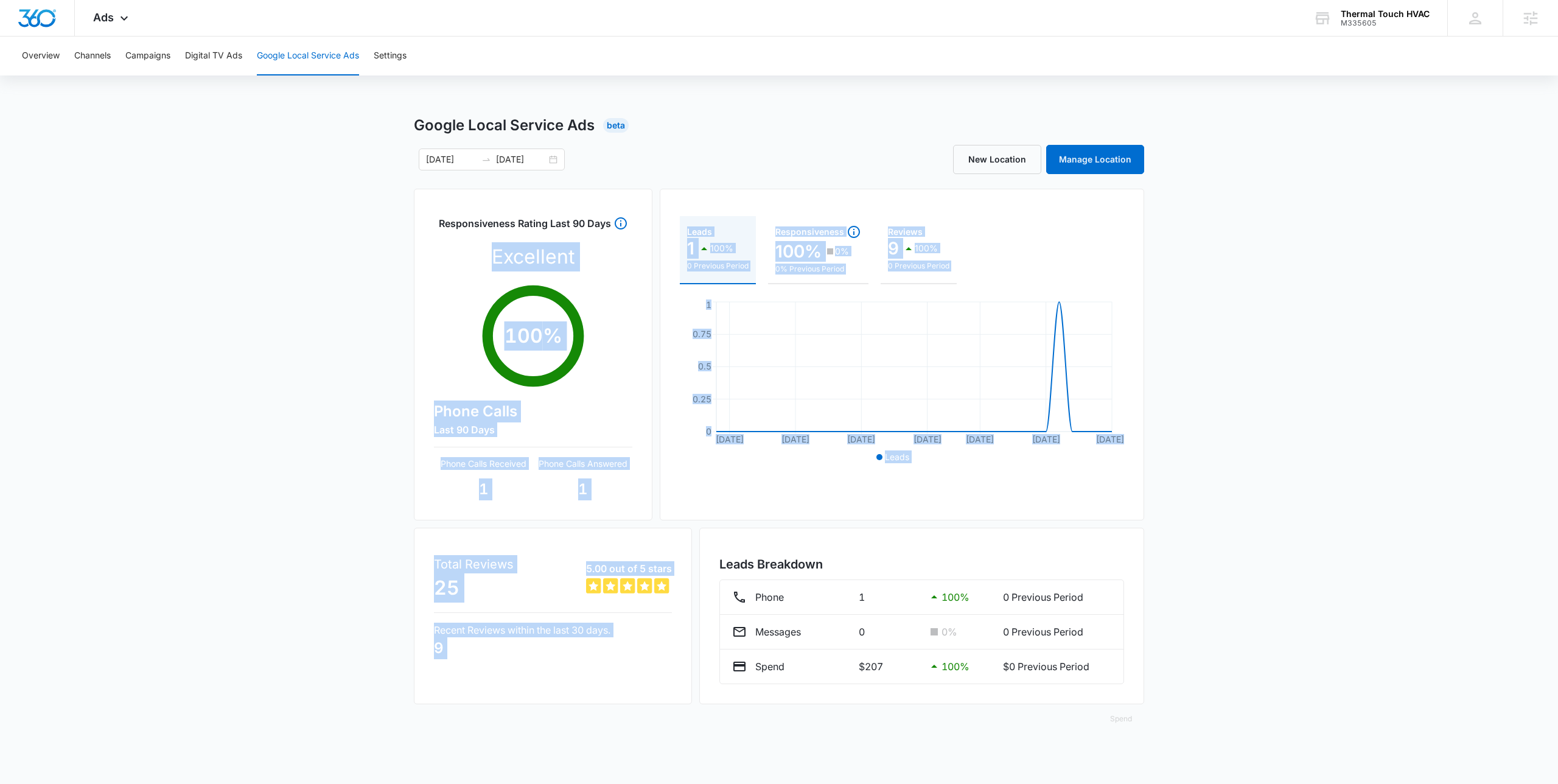
drag, startPoint x: 349, startPoint y: 240, endPoint x: 1256, endPoint y: 527, distance: 951.3
click at [1256, 527] on div "Google Local Service Ads Beta 09/15/2025 10/15/2025 New Location Manage Locatio…" at bounding box center [779, 431] width 1558 height 634
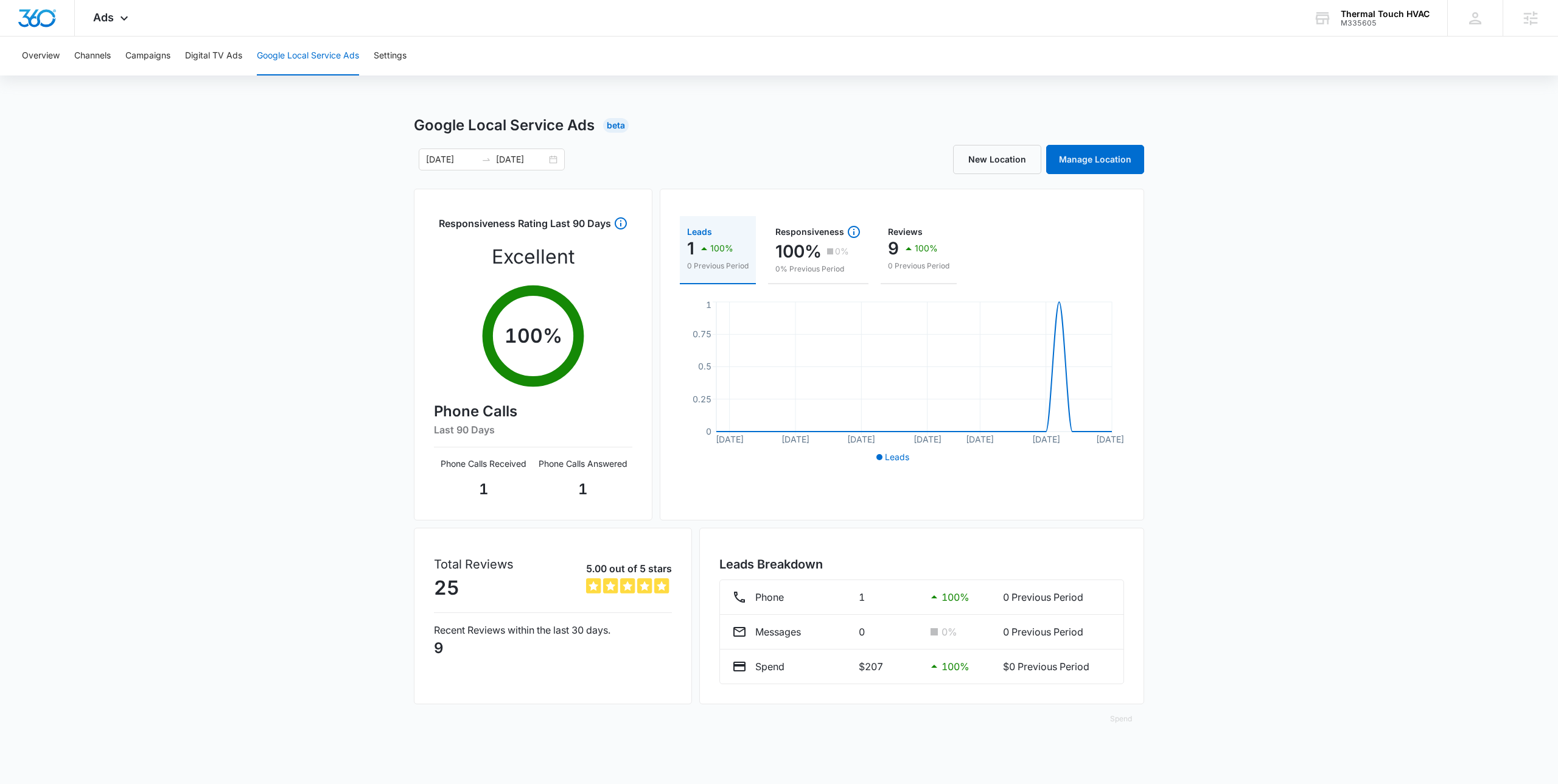
click at [631, 102] on div "Overview Channels Campaigns Digital TV Ads Google Local Service Ads Settings Go…" at bounding box center [779, 392] width 1558 height 711
drag, startPoint x: 637, startPoint y: 138, endPoint x: 372, endPoint y: 124, distance: 265.4
click at [372, 124] on div "Google Local Service Ads Beta 09/15/2025 10/15/2025 New Location Manage Locatio…" at bounding box center [779, 431] width 1558 height 634
drag, startPoint x: 854, startPoint y: 671, endPoint x: 893, endPoint y: 663, distance: 39.8
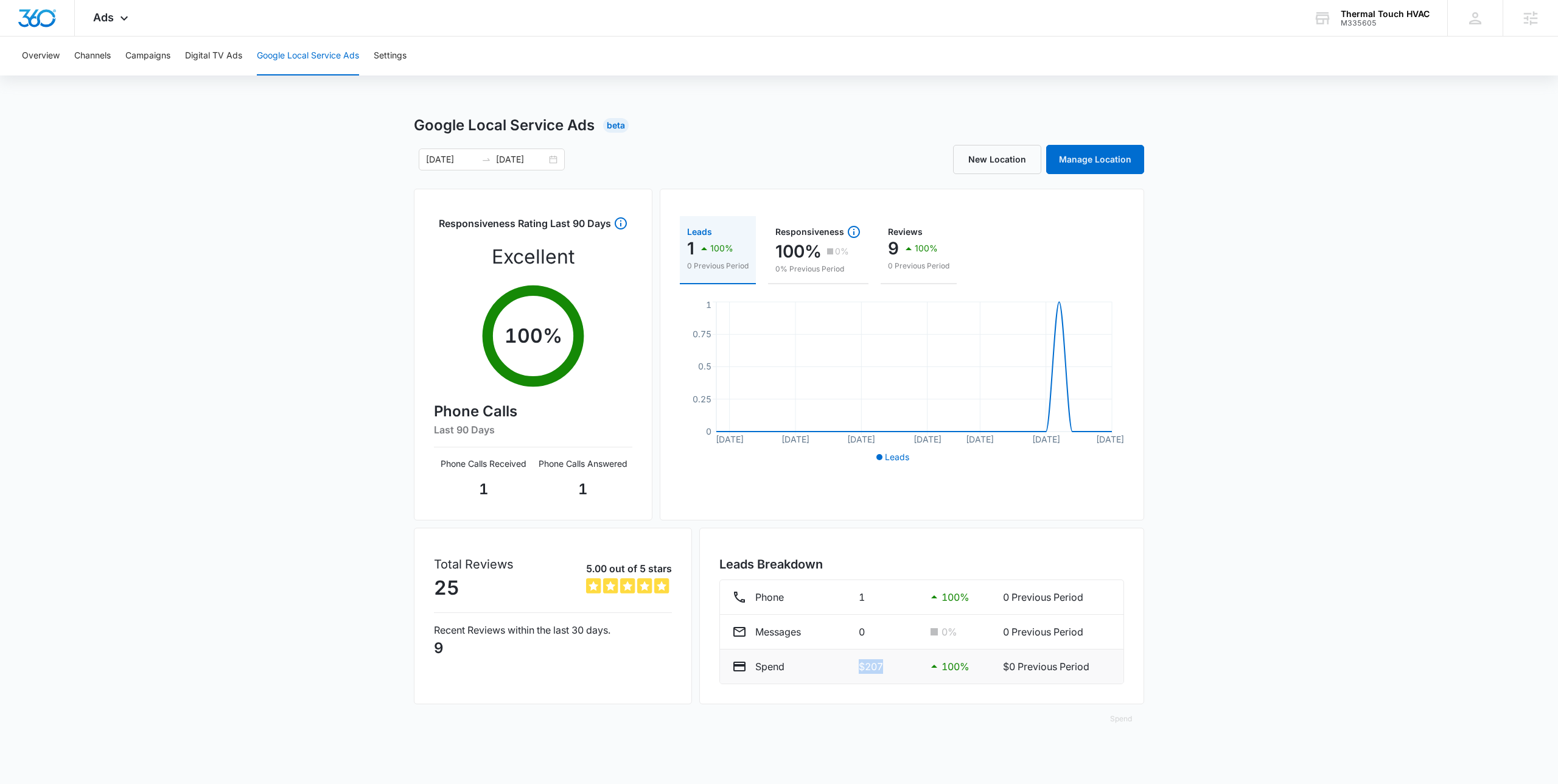
click at [893, 663] on div "Spend $207 100 % $0 Previous Period" at bounding box center [921, 666] width 379 height 15
click at [893, 663] on p "$207" at bounding box center [888, 666] width 58 height 15
drag, startPoint x: 889, startPoint y: 664, endPoint x: 834, endPoint y: 658, distance: 55.3
click at [834, 659] on div "Spend $207 100 % $0 Previous Period" at bounding box center [921, 666] width 379 height 15
click at [834, 659] on div "Spend" at bounding box center [790, 666] width 117 height 15
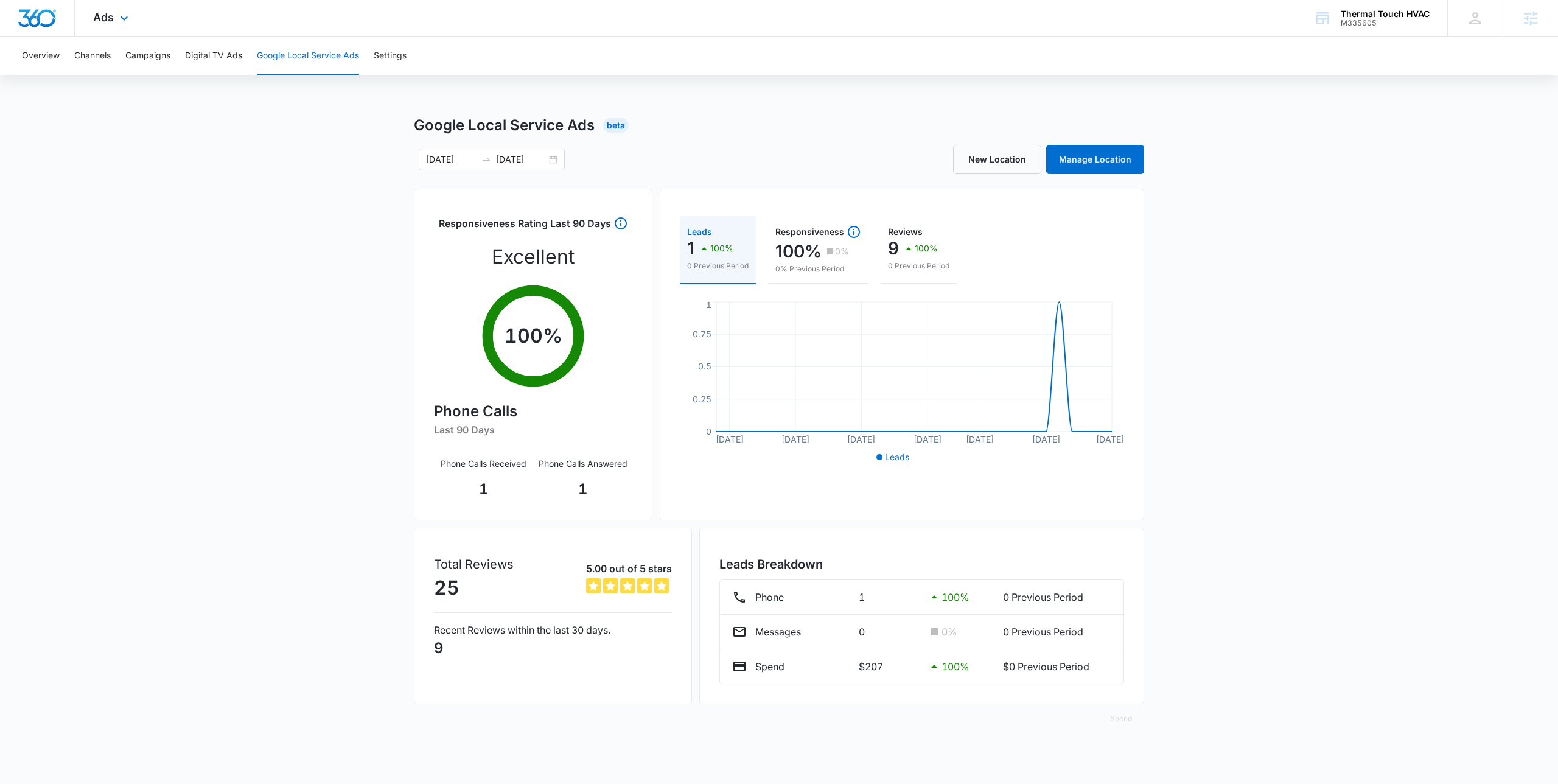
drag, startPoint x: 801, startPoint y: 88, endPoint x: 804, endPoint y: 22, distance: 66.1
click at [801, 88] on div "Overview Channels Campaigns Digital TV Ads Google Local Service Ads Settings Go…" at bounding box center [779, 392] width 1558 height 711
click at [314, 137] on div "Google Local Service Ads Beta 09/15/2025 10/15/2025 New Location Manage Locatio…" at bounding box center [779, 431] width 1558 height 634
drag, startPoint x: 314, startPoint y: 137, endPoint x: 366, endPoint y: 168, distance: 60.5
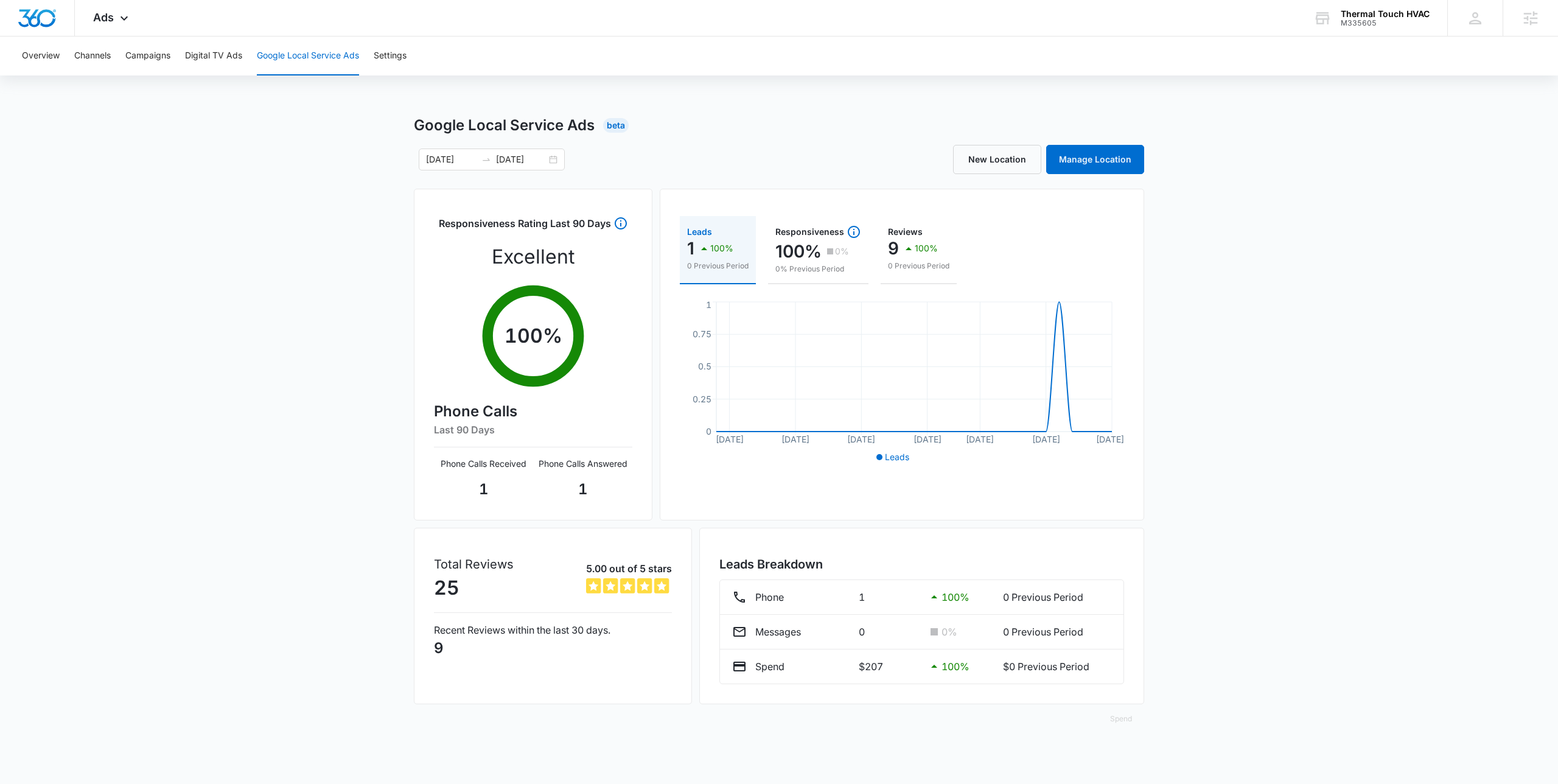
click at [366, 168] on div "Google Local Service Ads Beta 09/15/2025 10/15/2025 New Location Manage Locatio…" at bounding box center [779, 431] width 1558 height 634
drag, startPoint x: 418, startPoint y: 580, endPoint x: 477, endPoint y: 654, distance: 94.6
click at [477, 654] on div "Google Local Service Ads Beta 09/15/2025 10/15/2025 New Location Manage Locatio…" at bounding box center [779, 431] width 1558 height 634
click at [477, 654] on p "9" at bounding box center [553, 648] width 238 height 22
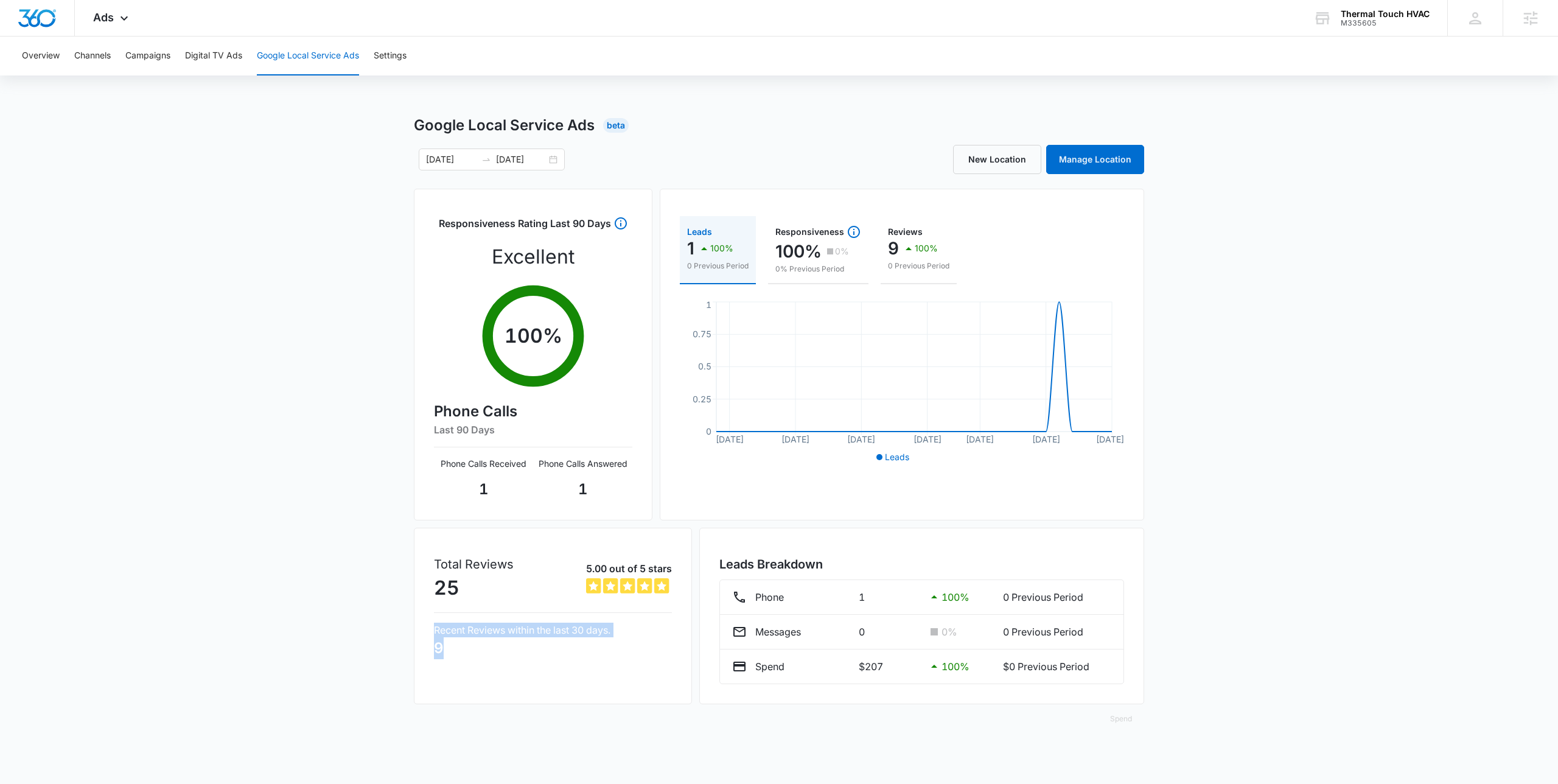
drag, startPoint x: 434, startPoint y: 631, endPoint x: 510, endPoint y: 690, distance: 96.2
click at [510, 690] on div "Total Reviews 25 5.00 out of 5 stars 5 out of 5 Recent Reviews within the last …" at bounding box center [553, 616] width 278 height 176
click at [747, 110] on div "Overview Channels Campaigns Digital TV Ads Google Local Service Ads Settings Go…" at bounding box center [779, 392] width 1558 height 711
click at [620, 263] on div "Responsiveness Rating Last 90 Days Excellent 100 % Phone Calls Last 90 Days Pho…" at bounding box center [533, 358] width 198 height 284
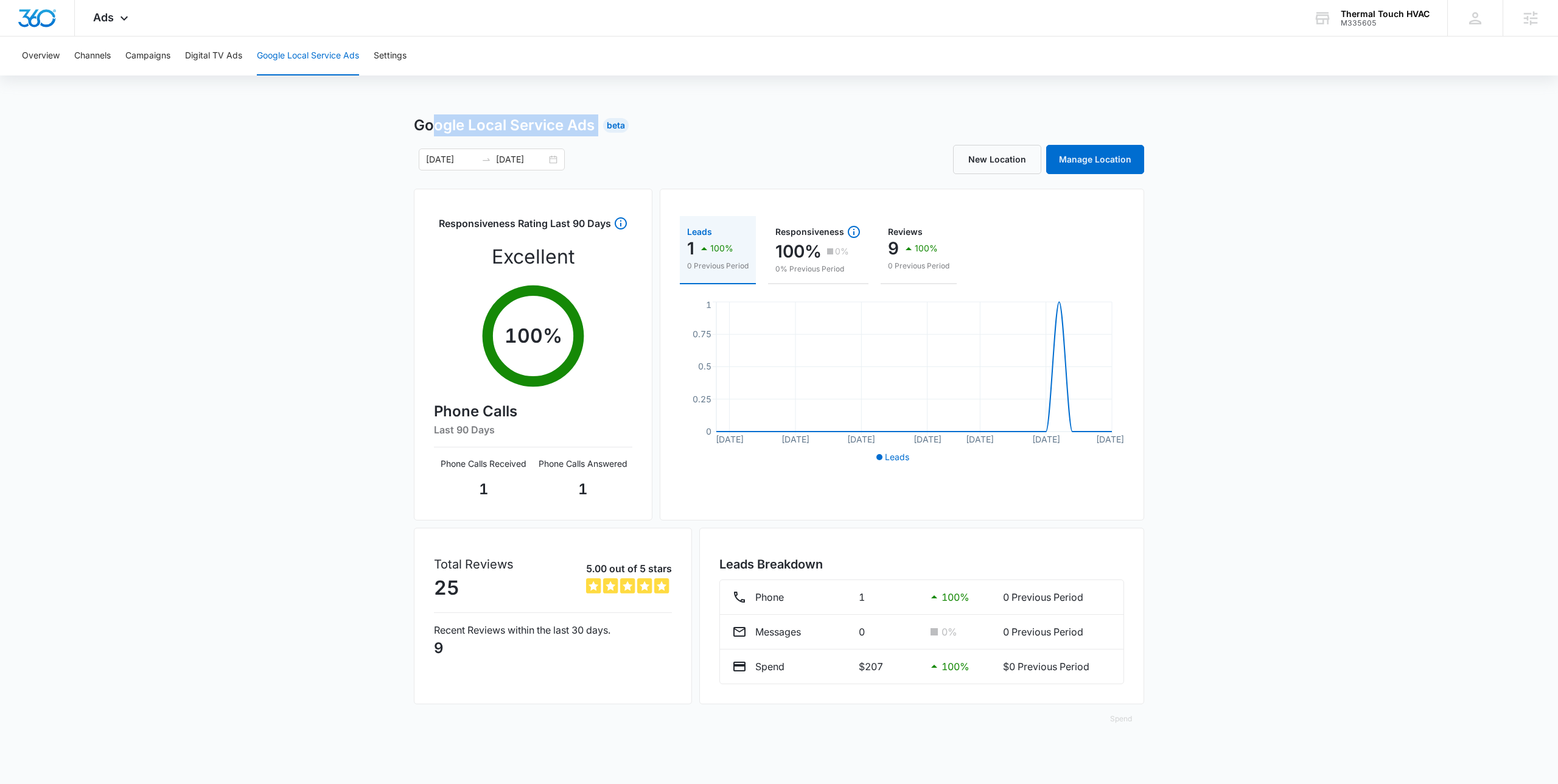
drag, startPoint x: 655, startPoint y: 118, endPoint x: 434, endPoint y: 125, distance: 221.1
click at [434, 125] on div "Google Local Service Ads Beta" at bounding box center [779, 125] width 731 height 22
click at [434, 125] on h1 "Google Local Service Ads" at bounding box center [504, 125] width 181 height 22
click at [386, 553] on div "Google Local Service Ads Beta 09/15/2025 10/15/2025 New Location Manage Locatio…" at bounding box center [779, 431] width 1558 height 634
drag, startPoint x: 880, startPoint y: 606, endPoint x: 1184, endPoint y: 616, distance: 304.2
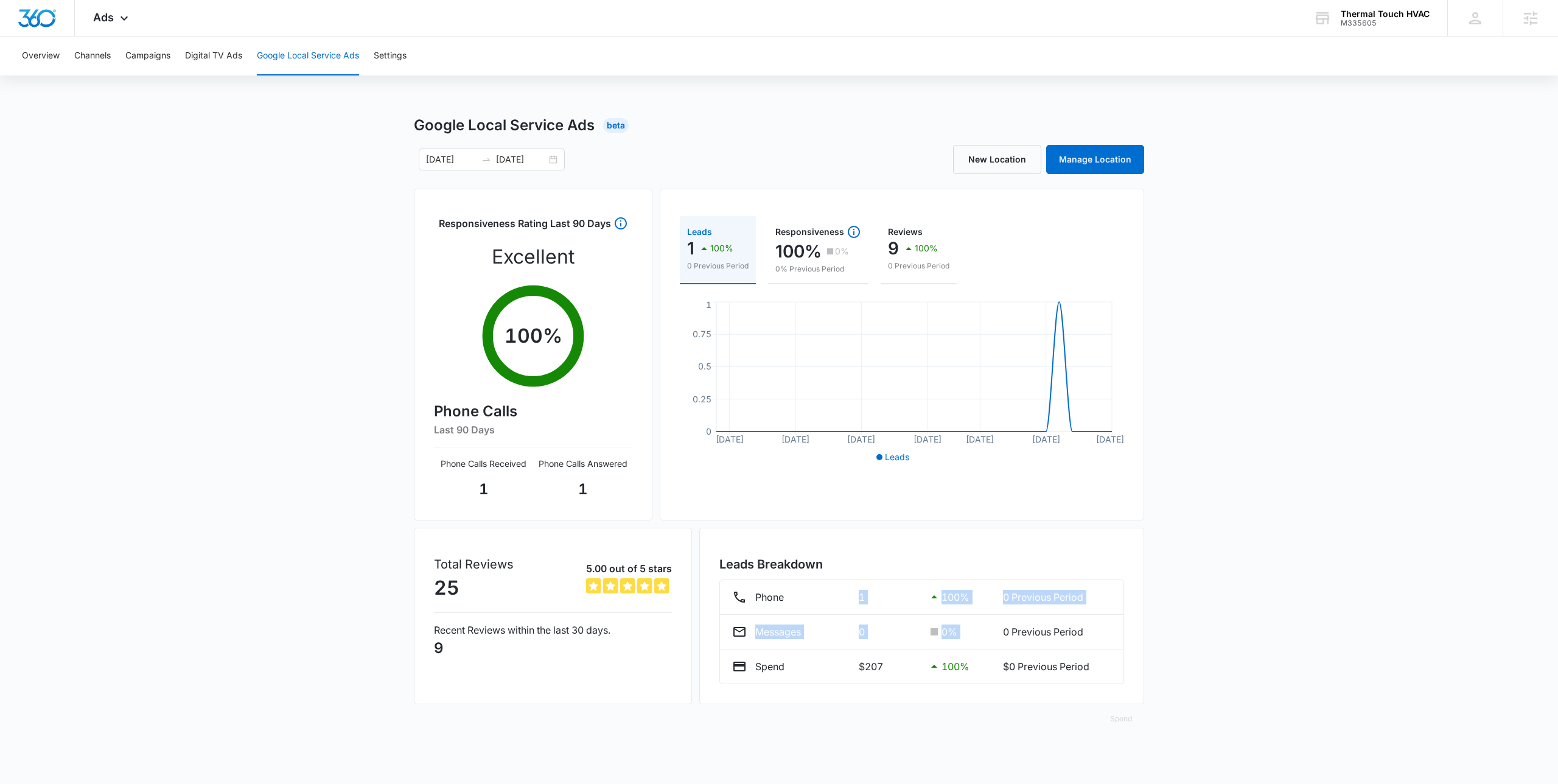
click at [1180, 617] on div "Google Local Service Ads Beta 09/15/2025 10/15/2025 New Location Manage Locatio…" at bounding box center [779, 431] width 1558 height 634
click at [1183, 616] on div "Google Local Service Ads Beta 09/15/2025 10/15/2025 New Location Manage Locatio…" at bounding box center [779, 431] width 1558 height 634
click at [681, 294] on div "Leads 1 100% 0 Previous Period Responsiveness 100% 0% 0% Previous Period Review…" at bounding box center [902, 257] width 445 height 83
click at [118, 22] on icon at bounding box center [124, 22] width 15 height 15
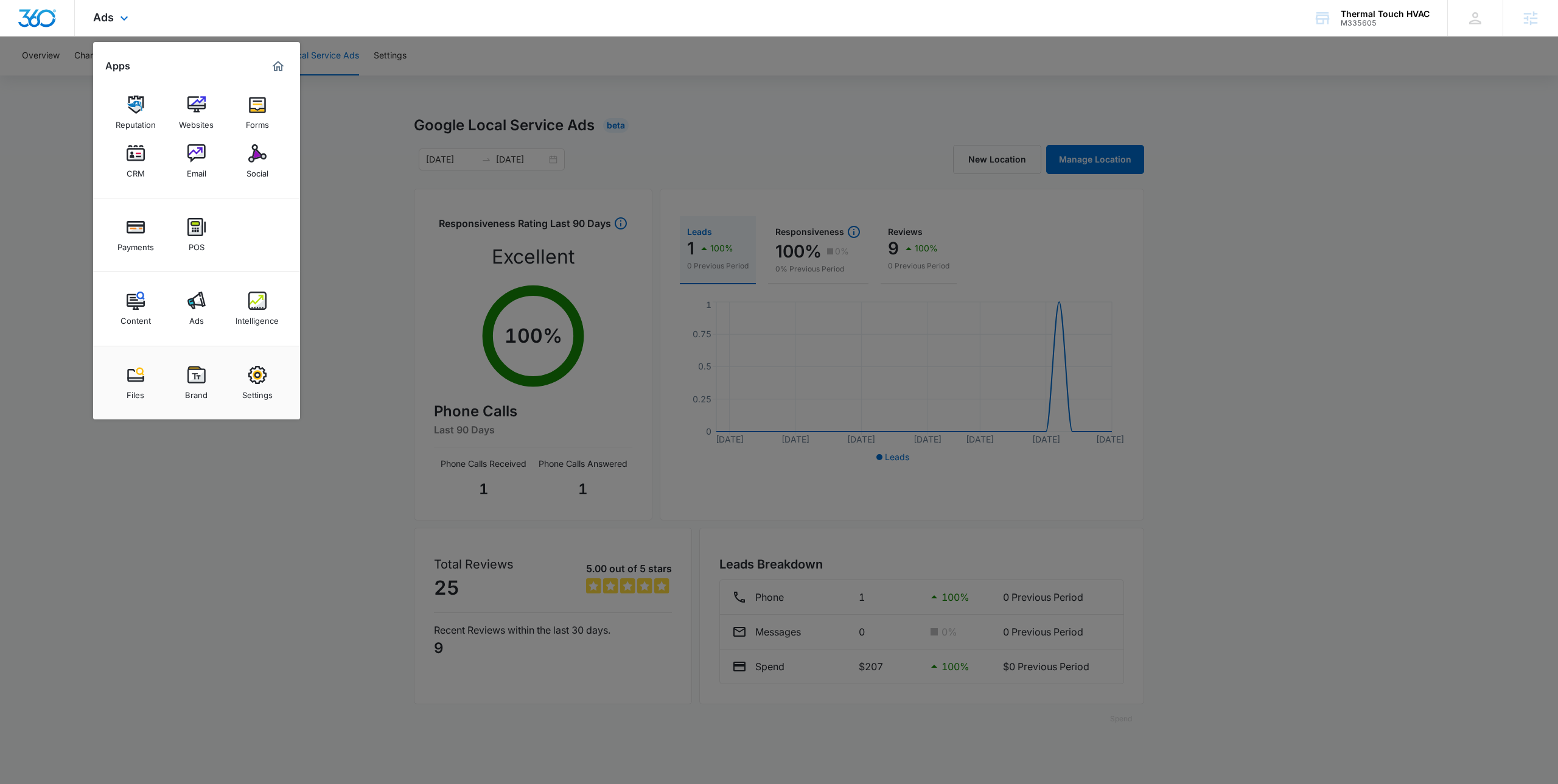
drag, startPoint x: 200, startPoint y: 112, endPoint x: 217, endPoint y: 68, distance: 47.2
click at [486, 78] on div at bounding box center [779, 392] width 1558 height 784
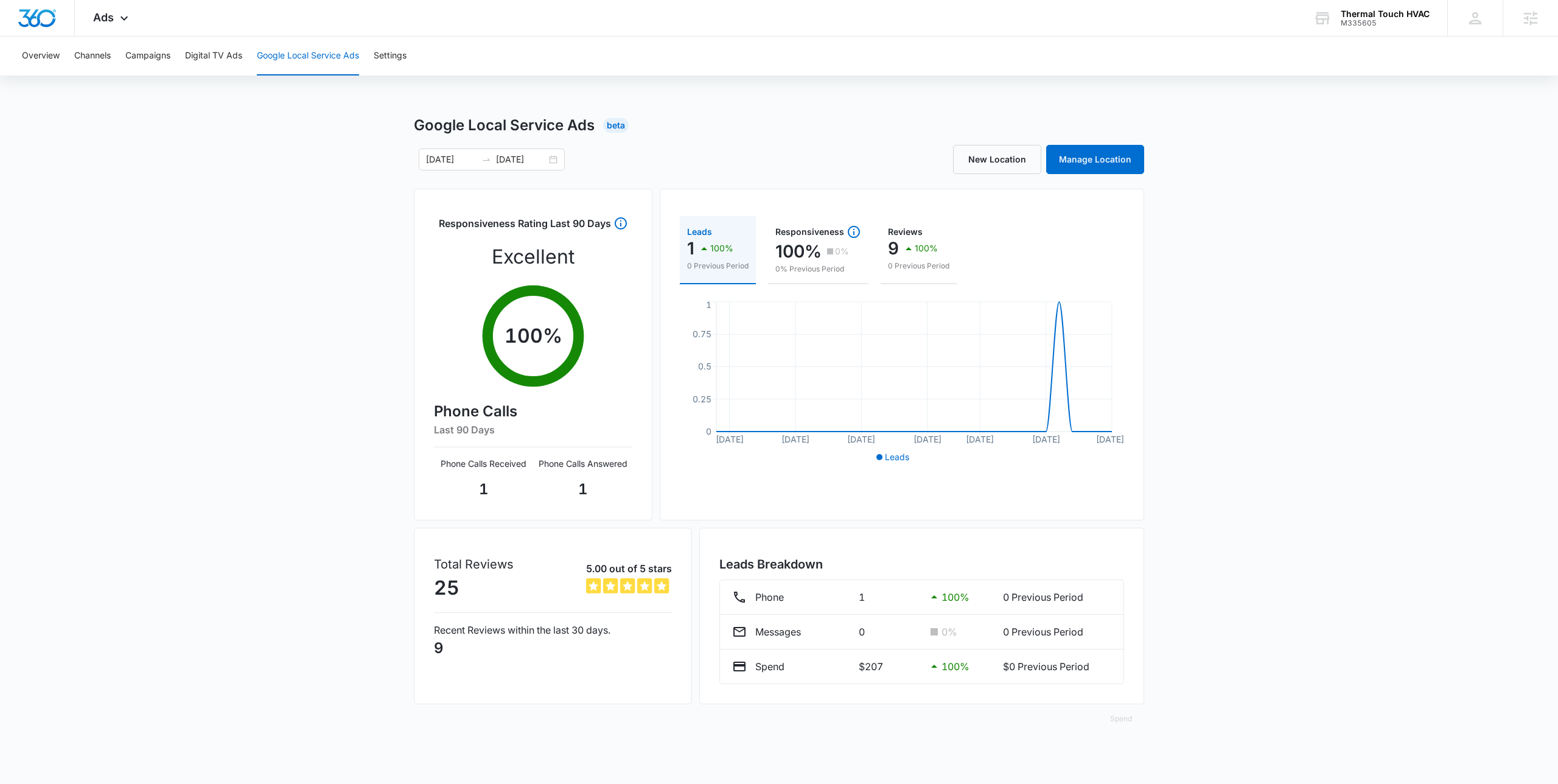
click at [741, 65] on div "Overview Channels Campaigns Digital TV Ads Google Local Service Ads Settings" at bounding box center [779, 56] width 1529 height 39
click at [786, 108] on div "Overview Channels Campaigns Digital TV Ads Google Local Service Ads Settings Go…" at bounding box center [779, 392] width 1558 height 711
click at [696, 165] on div "09/15/2025 10/15/2025" at bounding box center [597, 159] width 365 height 22
click at [696, 342] on icon "Sep 16 Sep 21 Sep 26 Oct 1 Oct 5 Oct 10 Oct 15 0 0.25 0.5 0.75 1" at bounding box center [902, 382] width 445 height 168
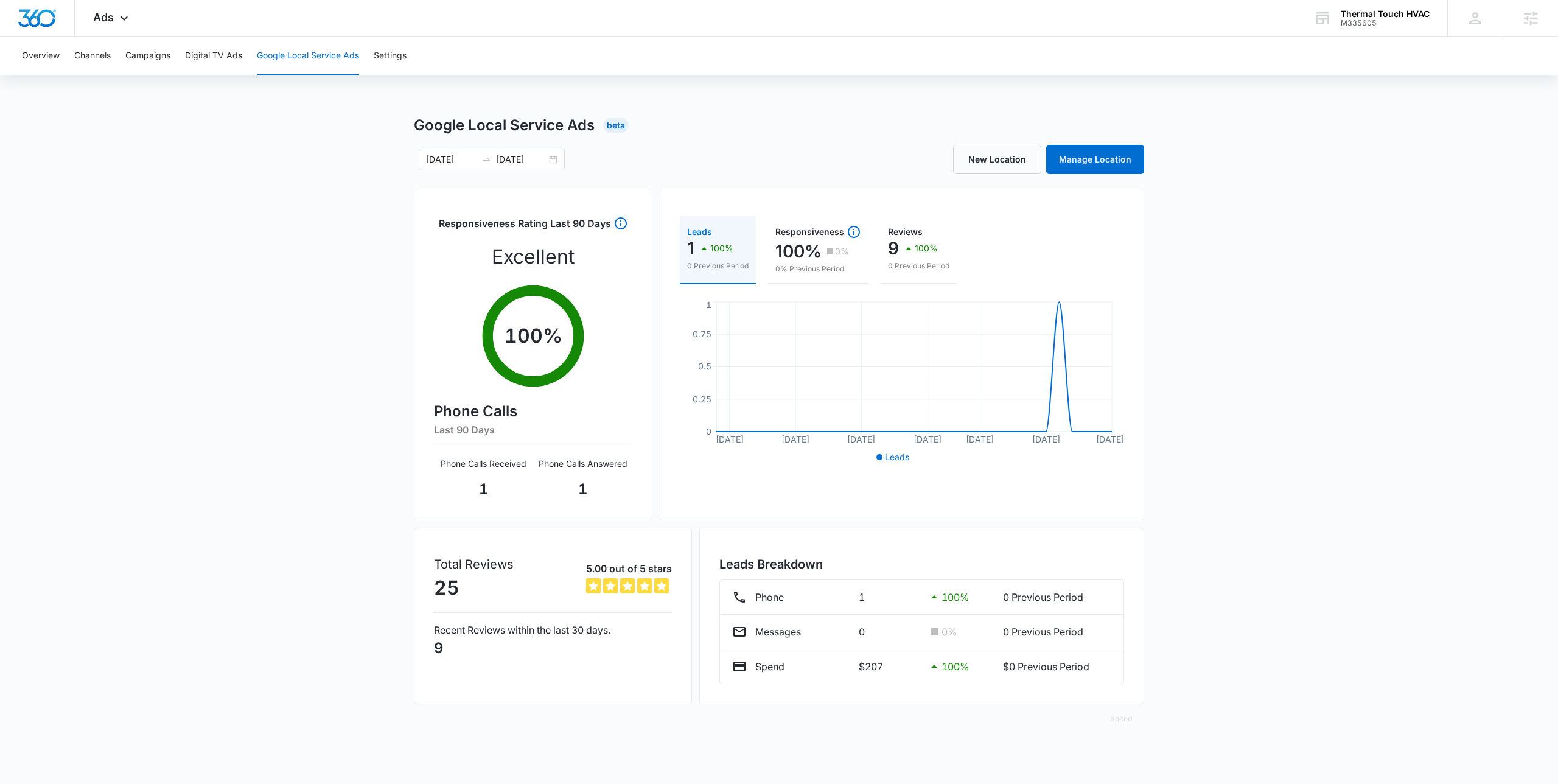
click at [703, 113] on div "Overview Channels Campaigns Digital TV Ads Google Local Service Ads Settings Go…" at bounding box center [779, 392] width 1558 height 711
click at [691, 166] on div "09/15/2025 10/15/2025" at bounding box center [597, 159] width 365 height 22
click at [683, 138] on div "Google Local Service Ads Beta 09/15/2025 10/15/2025 New Location Manage Locatio…" at bounding box center [779, 431] width 731 height 634
click at [761, 144] on div "09/15/2025 10/15/2025 New Location Manage Location" at bounding box center [779, 159] width 731 height 29
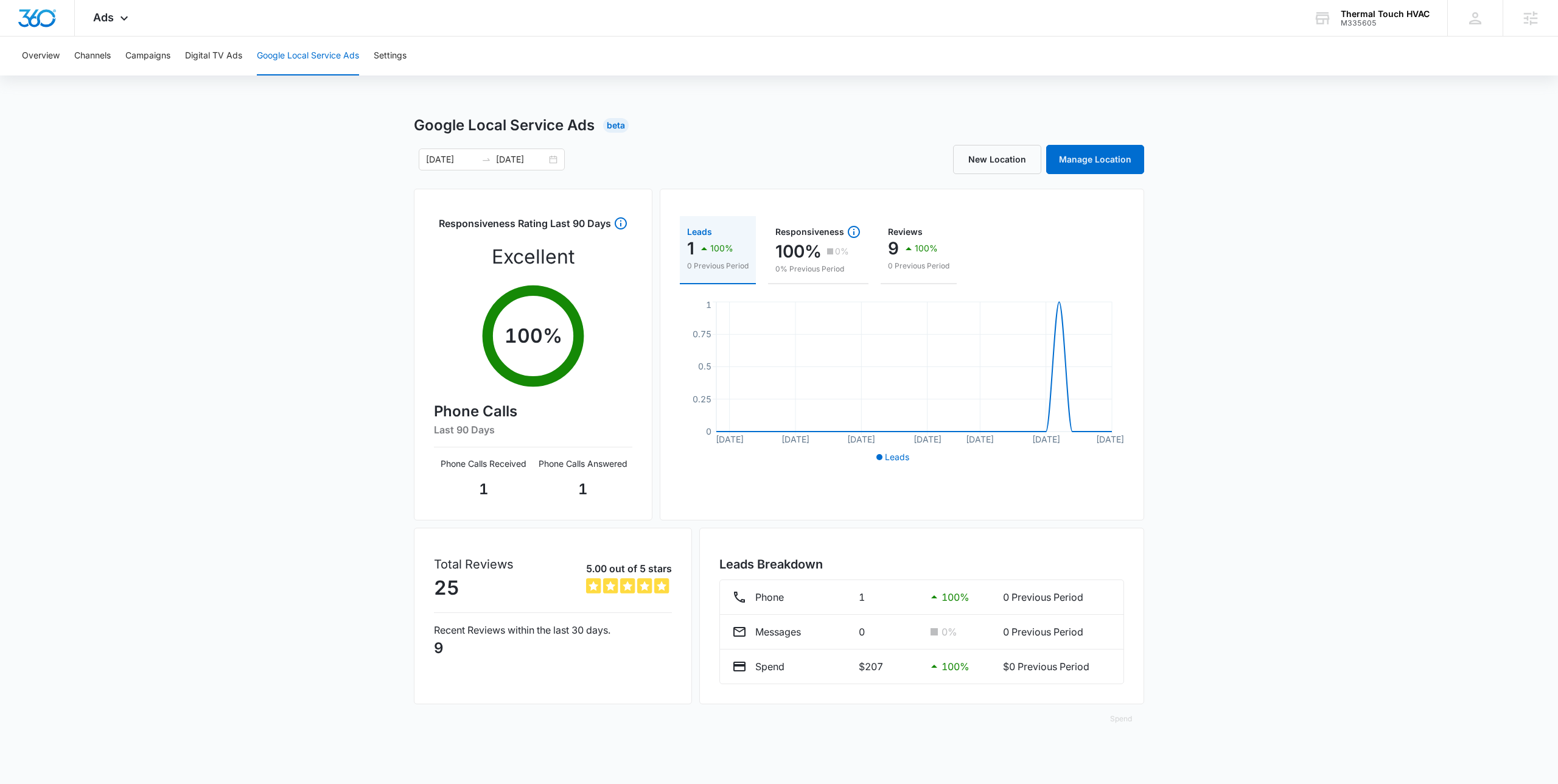
click at [761, 144] on div "09/15/2025 10/15/2025 New Location Manage Location" at bounding box center [779, 159] width 731 height 29
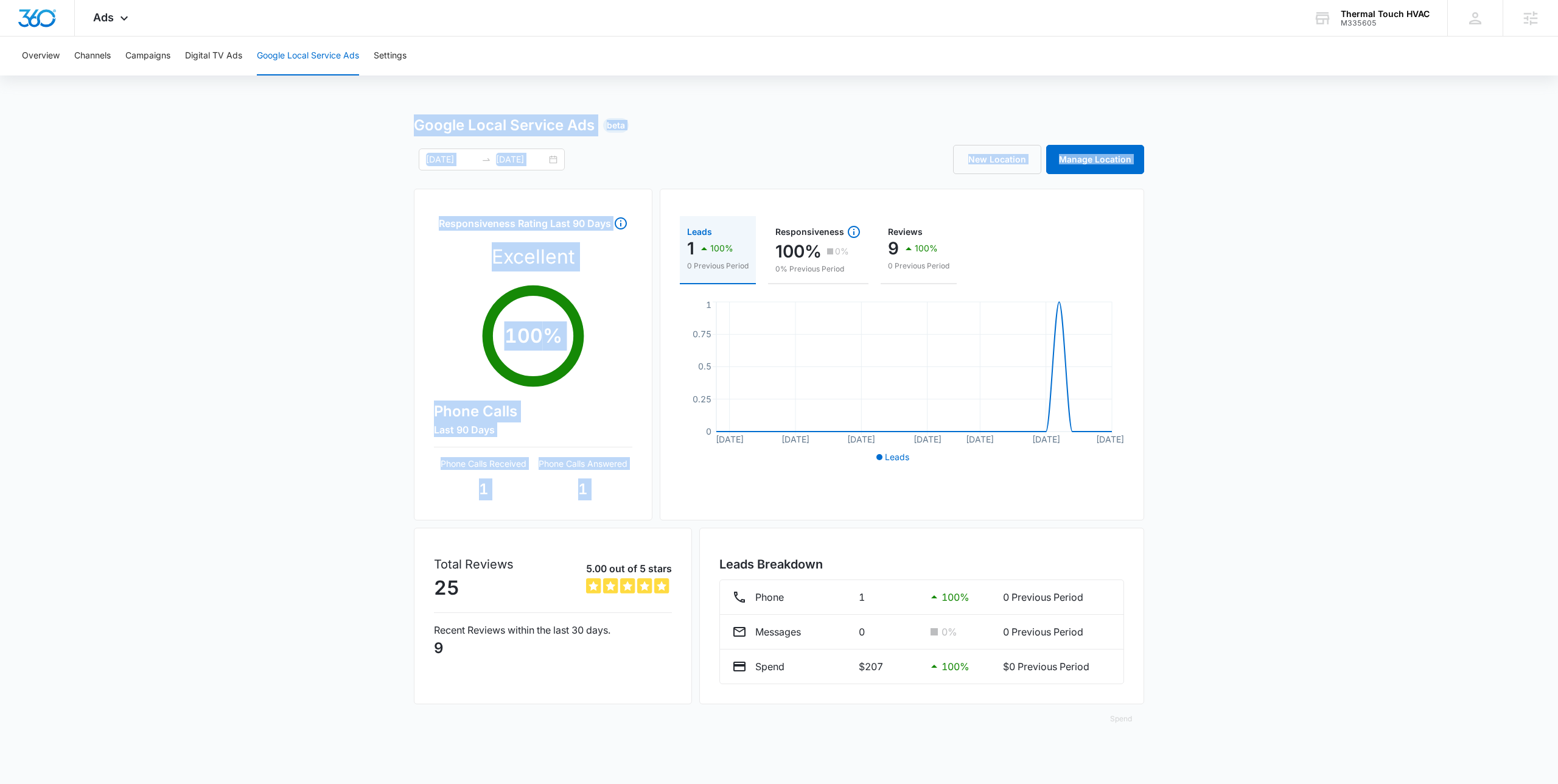
drag, startPoint x: 394, startPoint y: 118, endPoint x: 725, endPoint y: 179, distance: 336.6
click at [725, 179] on div "Google Local Service Ads Beta 09/15/2025 10/15/2025 New Location Manage Locatio…" at bounding box center [779, 431] width 1558 height 634
click at [725, 179] on div "Google Local Service Ads Beta 09/15/2025 10/15/2025 New Location Manage Locatio…" at bounding box center [779, 431] width 731 height 634
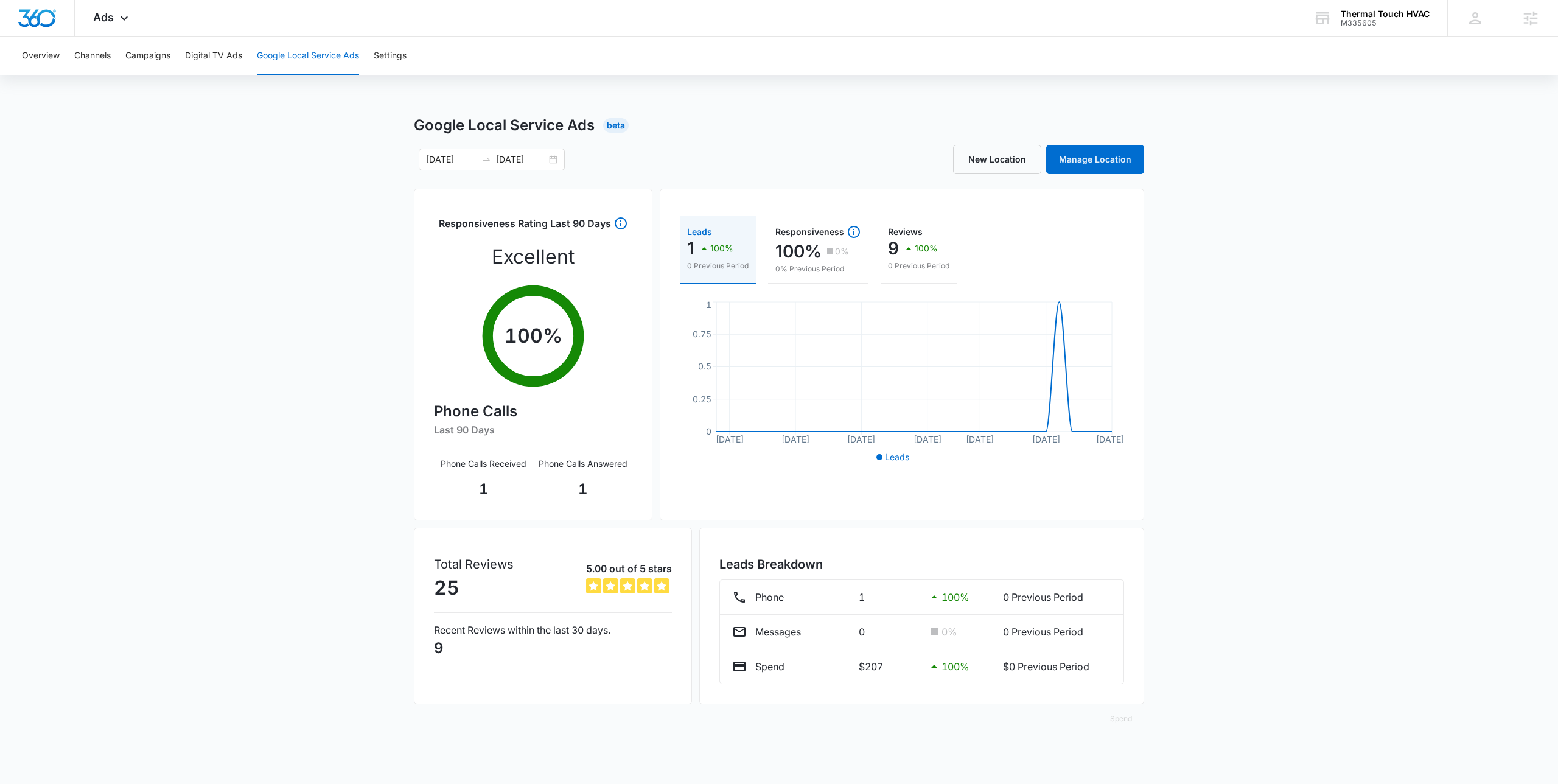
click at [726, 178] on div "Google Local Service Ads Beta 09/15/2025 10/15/2025 New Location Manage Locatio…" at bounding box center [779, 431] width 731 height 634
click at [745, 175] on div "Google Local Service Ads Beta 09/15/2025 10/15/2025 New Location Manage Locatio…" at bounding box center [779, 431] width 731 height 634
click at [341, 128] on div "Google Local Service Ads Beta 09/15/2025 10/15/2025 New Location Manage Locatio…" at bounding box center [779, 431] width 1558 height 634
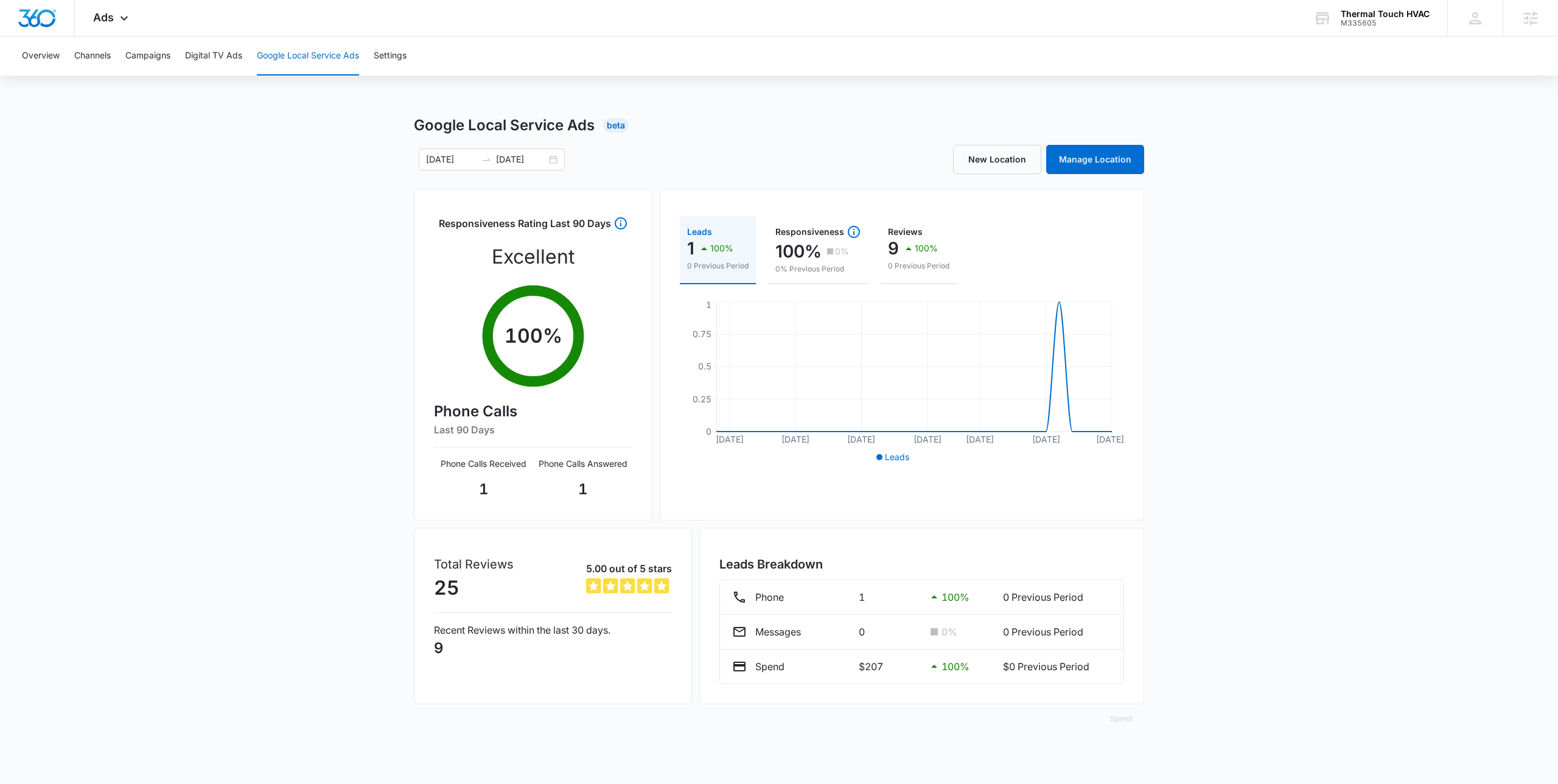
click at [194, 275] on div "Google Local Service Ads Beta 09/15/2025 10/15/2025 New Location Manage Locatio…" at bounding box center [779, 431] width 1558 height 634
click at [201, 341] on div "Google Local Service Ads Beta 09/15/2025 10/15/2025 New Location Manage Locatio…" at bounding box center [779, 431] width 1558 height 634
click at [250, 270] on div "Google Local Service Ads Beta 09/15/2025 10/15/2025 New Location Manage Locatio…" at bounding box center [779, 431] width 1558 height 634
click at [250, 269] on div "Google Local Service Ads Beta 09/15/2025 10/15/2025 New Location Manage Locatio…" at bounding box center [779, 431] width 1558 height 634
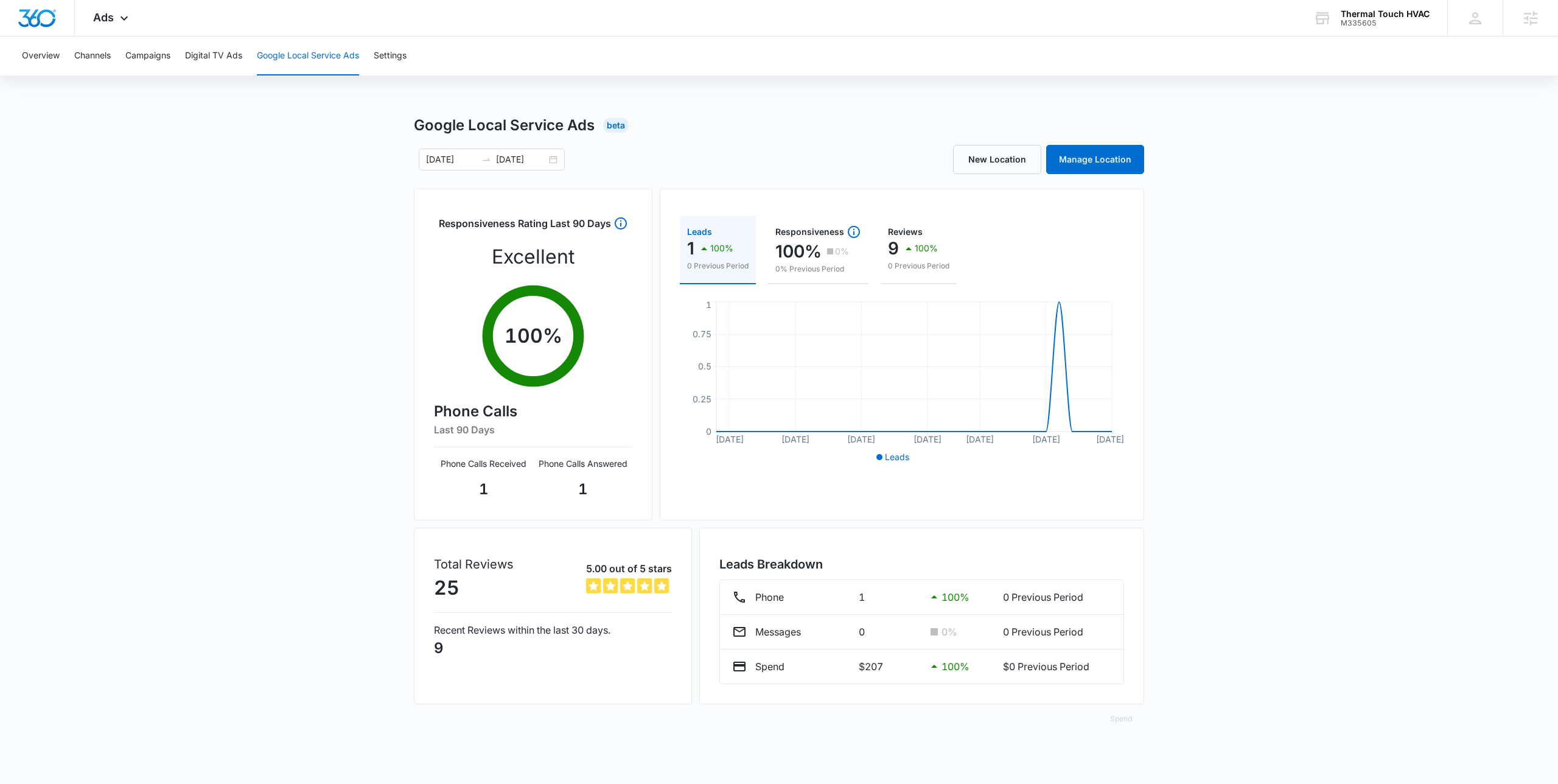
click at [250, 269] on div "Google Local Service Ads Beta 09/15/2025 10/15/2025 New Location Manage Locatio…" at bounding box center [779, 431] width 1558 height 634
click at [258, 253] on div "Google Local Service Ads Beta 09/15/2025 10/15/2025 New Location Manage Locatio…" at bounding box center [779, 431] width 1558 height 634
click at [269, 202] on div "Google Local Service Ads Beta 09/15/2025 10/15/2025 New Location Manage Locatio…" at bounding box center [779, 431] width 1558 height 634
click at [230, 303] on div "Google Local Service Ads Beta 09/15/2025 10/15/2025 New Location Manage Locatio…" at bounding box center [779, 431] width 1558 height 634
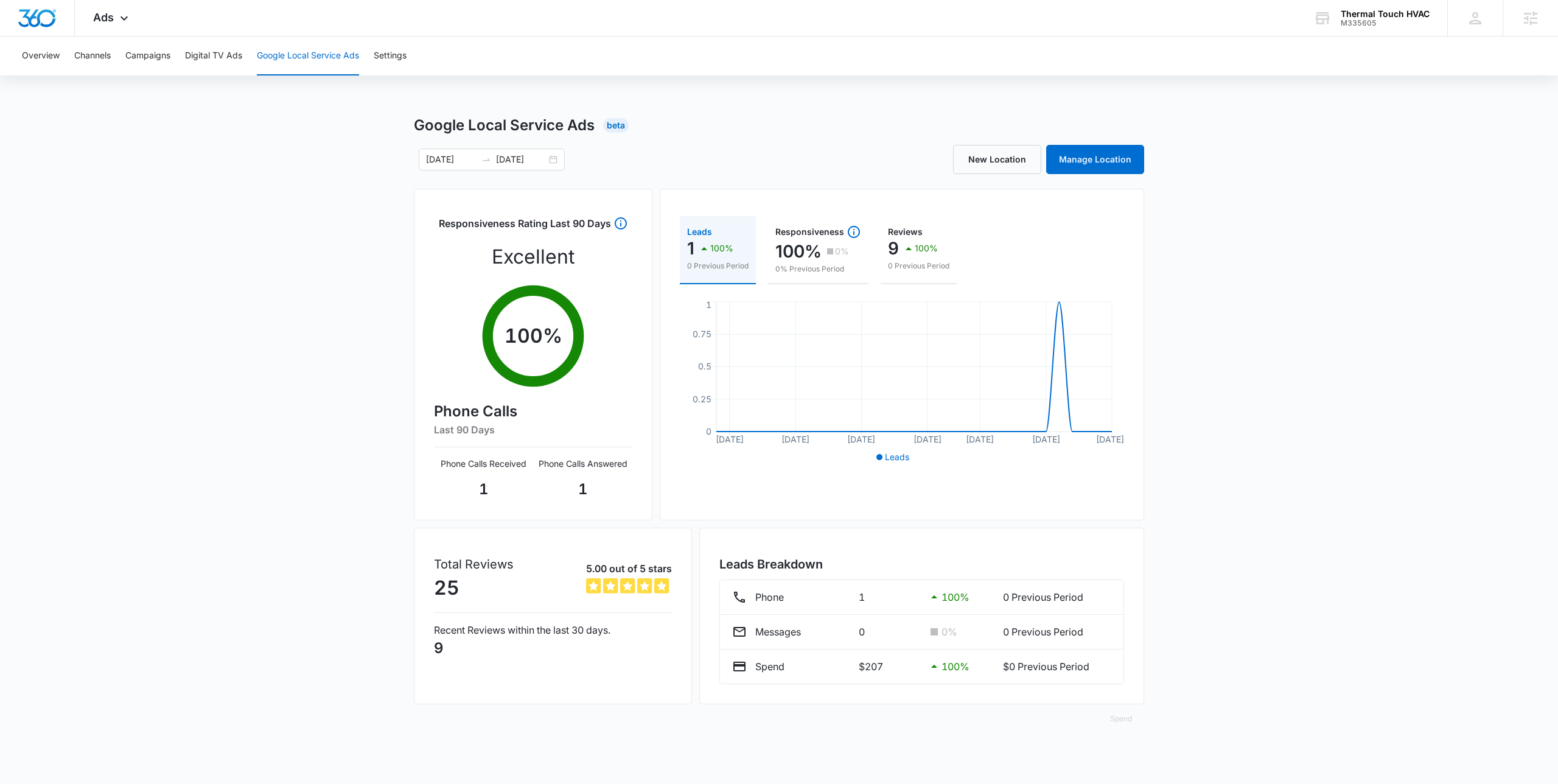
click at [205, 263] on div "Google Local Service Ads Beta 09/15/2025 10/15/2025 New Location Manage Locatio…" at bounding box center [779, 431] width 1558 height 634
click at [220, 83] on div "Overview Channels Campaigns Digital TV Ads Google Local Service Ads Settings Go…" at bounding box center [779, 392] width 1558 height 711
click at [243, 77] on div "Overview Channels Campaigns Digital TV Ads Google Local Service Ads Settings Go…" at bounding box center [779, 392] width 1558 height 711
click at [419, 35] on div "Ads Apps Reputation Websites Forms CRM Email Social Payments POS Content Ads In…" at bounding box center [779, 18] width 1558 height 36
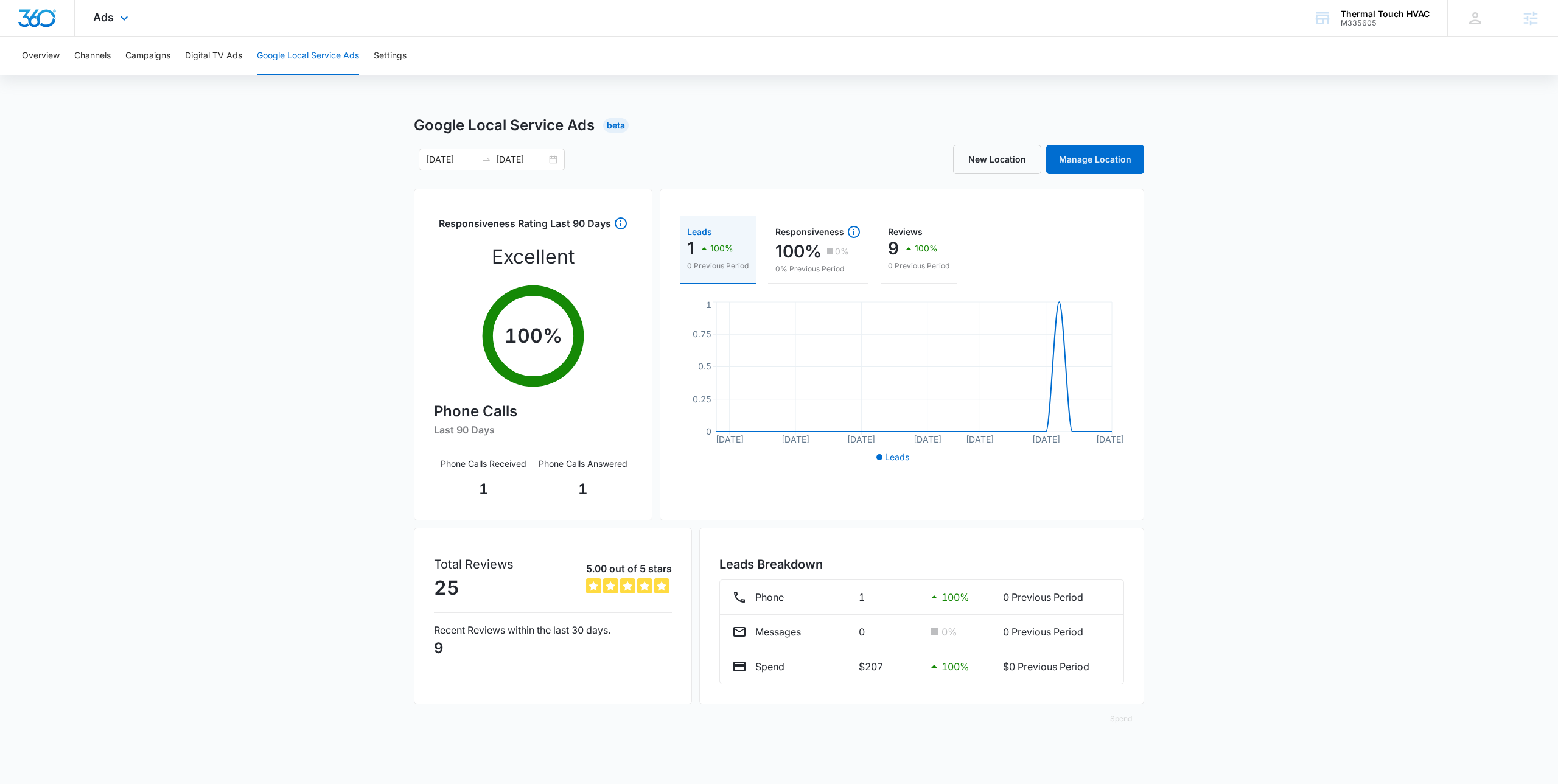
click at [419, 35] on div "Ads Apps Reputation Websites Forms CRM Email Social Payments POS Content Ads In…" at bounding box center [779, 18] width 1558 height 36
click at [535, 22] on div "Ads Apps Reputation Websites Forms CRM Email Social Payments POS Content Ads In…" at bounding box center [779, 18] width 1558 height 36
click at [736, 10] on div "Ads Apps Reputation Websites Forms CRM Email Social Payments POS Content Ads In…" at bounding box center [779, 18] width 1558 height 36
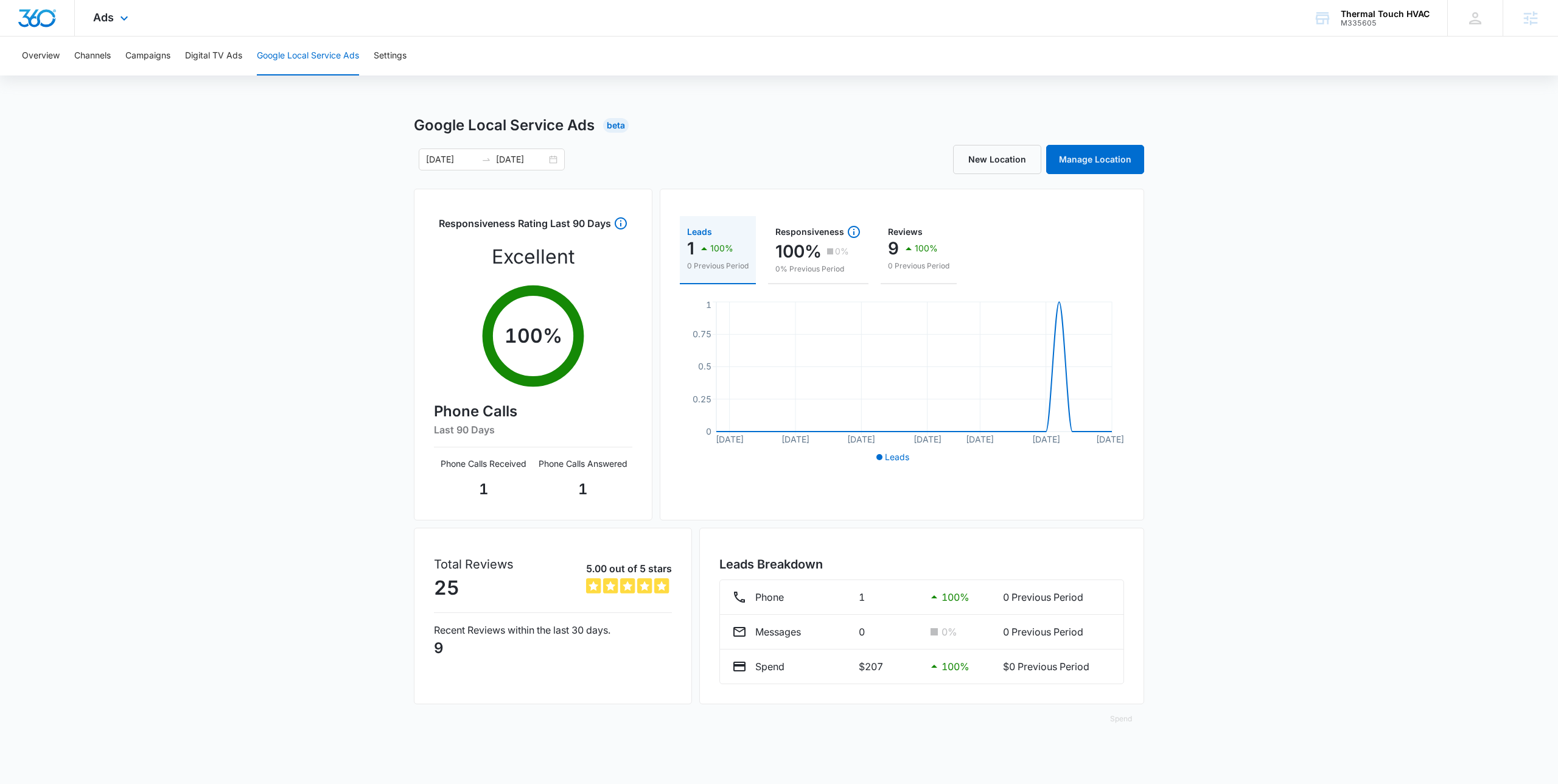
click at [700, 10] on div "Ads Apps Reputation Websites Forms CRM Email Social Payments POS Content Ads In…" at bounding box center [779, 18] width 1558 height 36
click at [890, 124] on div "Google Local Service Ads Beta" at bounding box center [779, 125] width 731 height 22
click at [605, 36] on div "Ads Apps Reputation Websites Forms CRM Email Social Payments POS Content Ads In…" at bounding box center [779, 18] width 1558 height 36
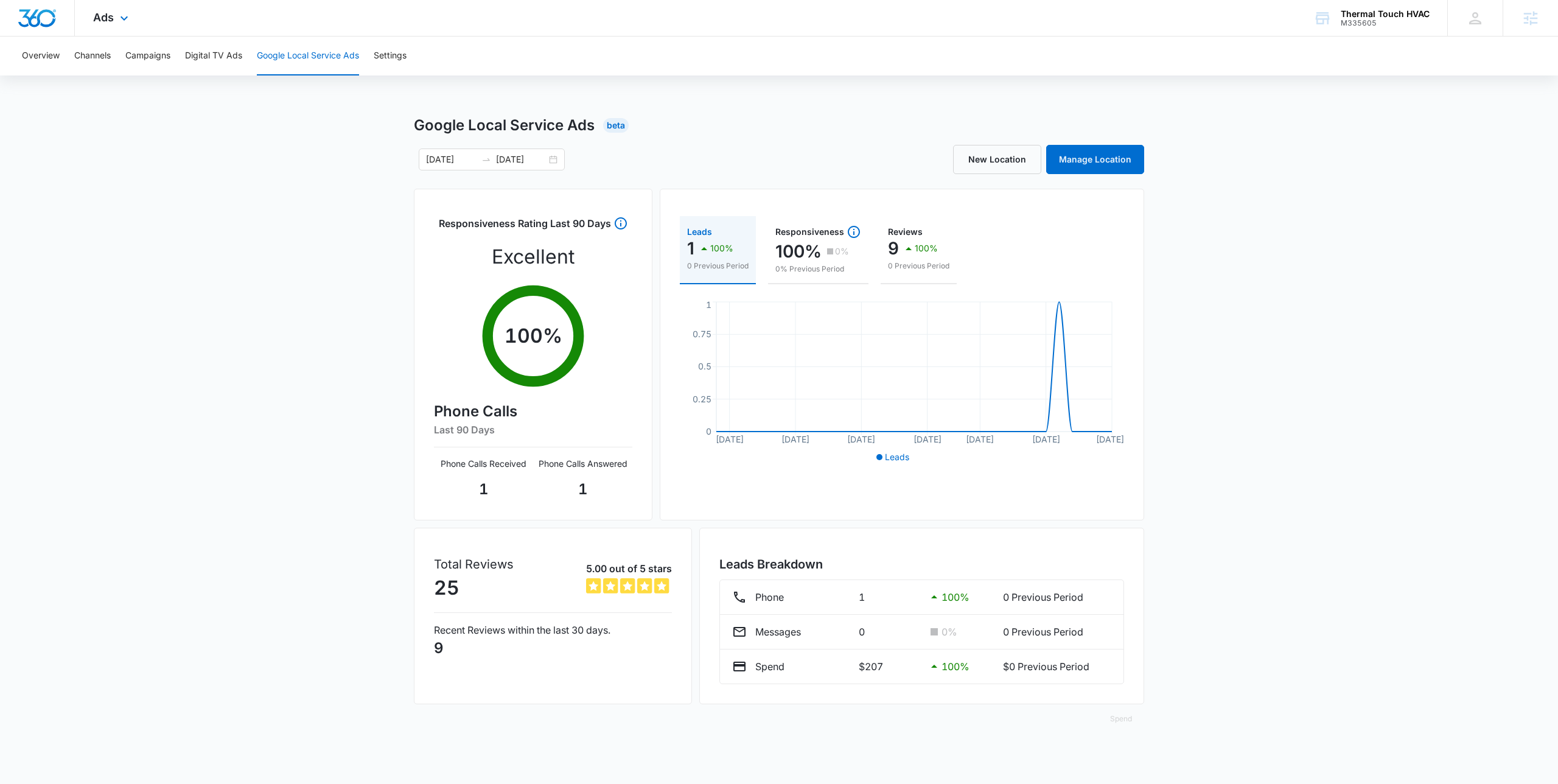
click at [605, 36] on div "Ads Apps Reputation Websites Forms CRM Email Social Payments POS Content Ads In…" at bounding box center [779, 18] width 1558 height 36
click at [921, 63] on div "Overview Channels Campaigns Digital TV Ads Google Local Service Ads Settings" at bounding box center [779, 56] width 1529 height 39
click at [834, 169] on div "New Location Manage Location" at bounding box center [961, 159] width 365 height 29
click at [641, 178] on div "Google Local Service Ads Beta 09/15/2025 10/15/2025 New Location Manage Locatio…" at bounding box center [779, 431] width 731 height 634
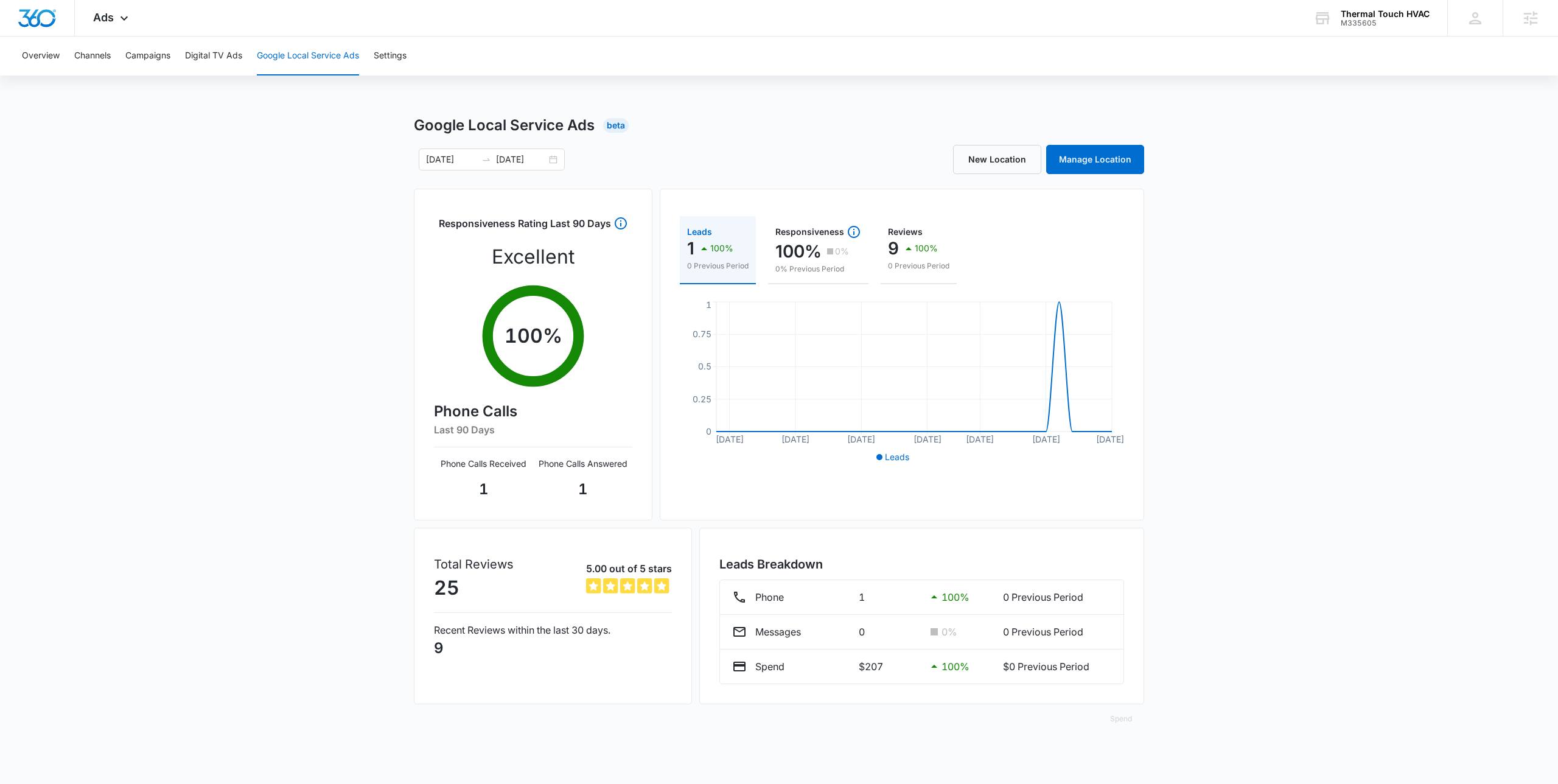
click at [638, 178] on div "Google Local Service Ads Beta 09/15/2025 10/15/2025 New Location Manage Locatio…" at bounding box center [779, 431] width 731 height 634
click at [637, 179] on div "Google Local Service Ads Beta 09/15/2025 10/15/2025 New Location Manage Locatio…" at bounding box center [779, 431] width 731 height 634
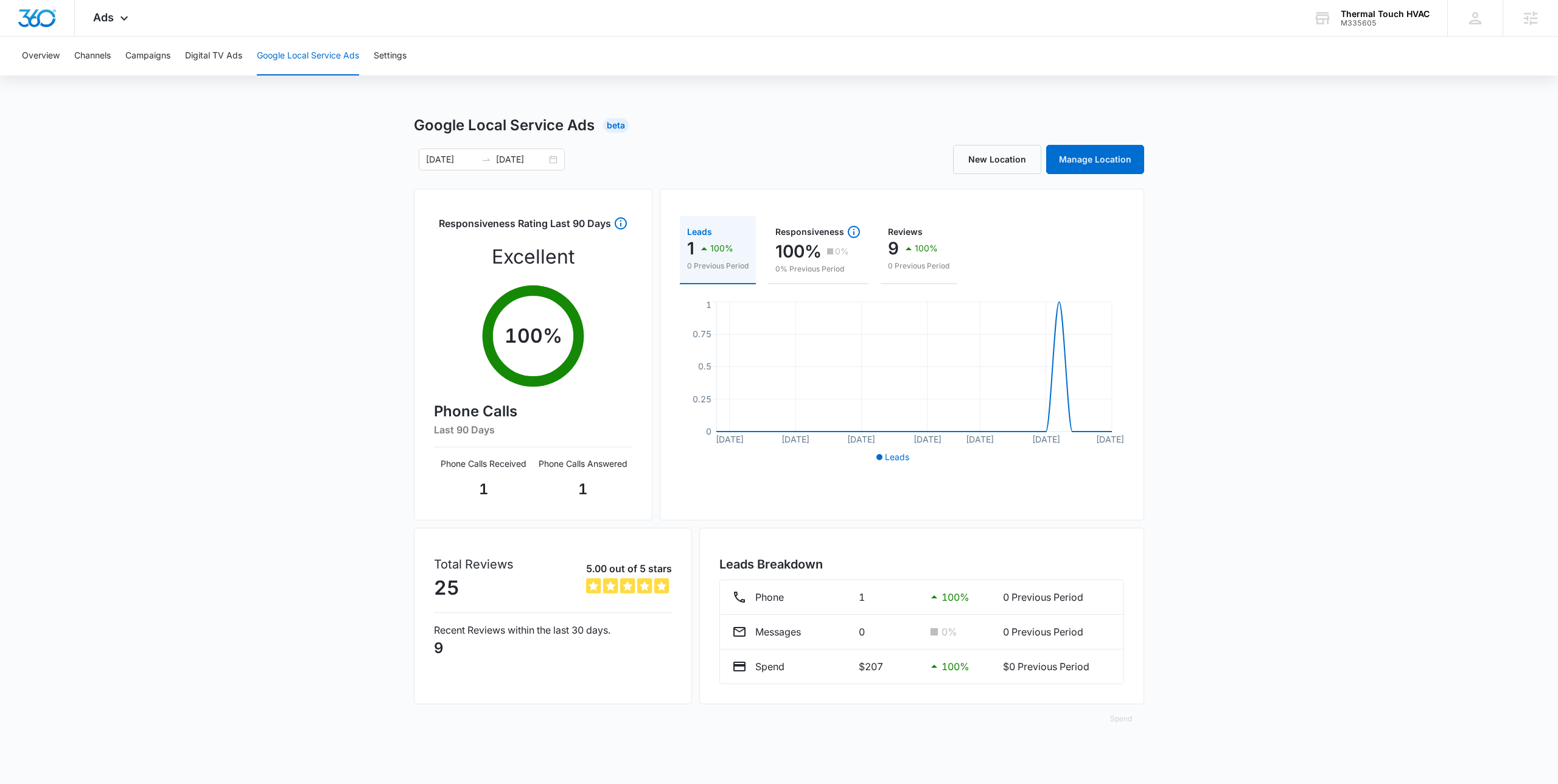
click at [637, 179] on div "Google Local Service Ads Beta 09/15/2025 10/15/2025 New Location Manage Locatio…" at bounding box center [779, 431] width 731 height 634
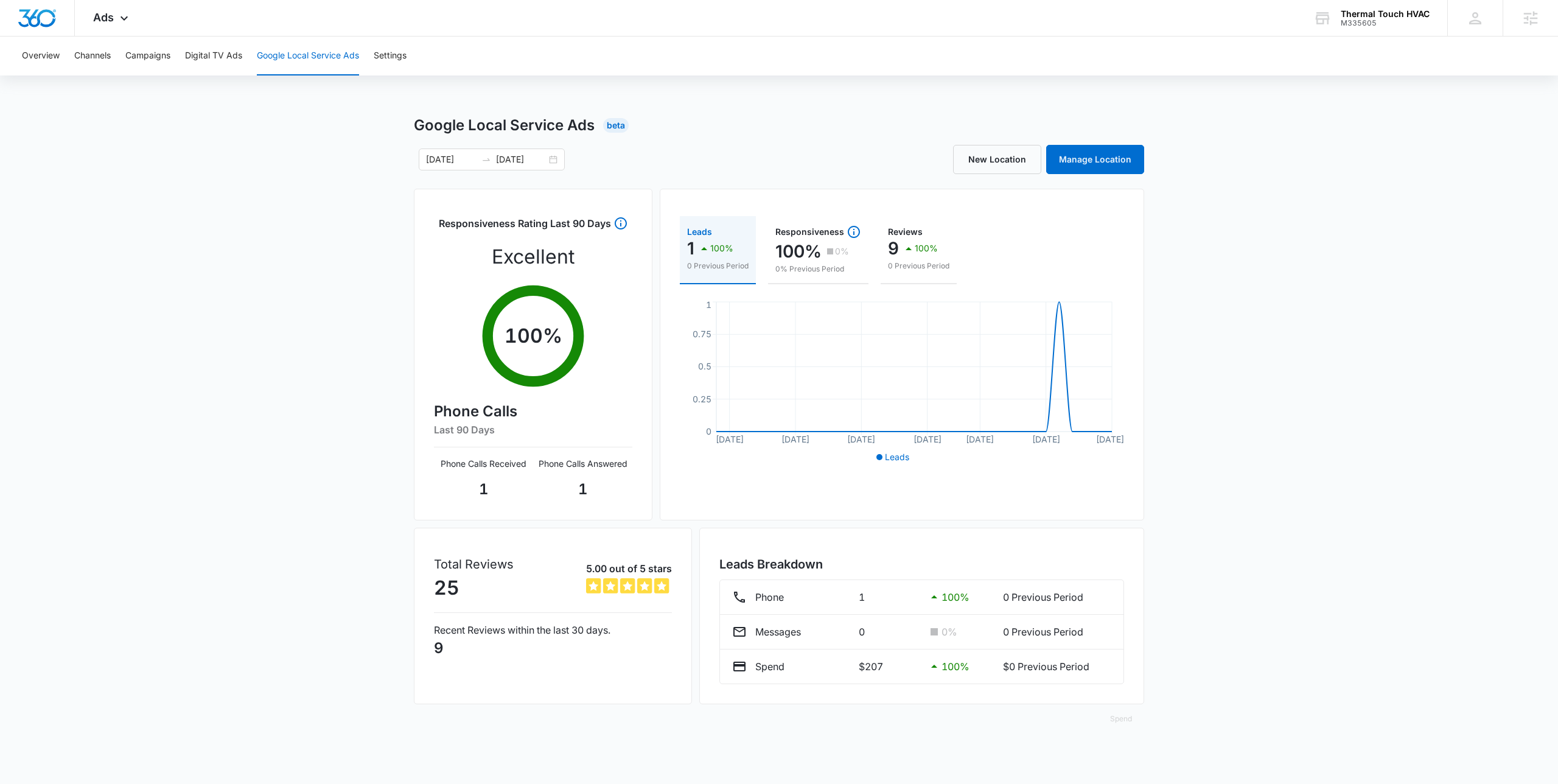
click at [637, 177] on div "Google Local Service Ads Beta 09/15/2025 10/15/2025 New Location Manage Locatio…" at bounding box center [779, 431] width 731 height 634
click at [635, 175] on div "Google Local Service Ads Beta 09/15/2025 10/15/2025 New Location Manage Locatio…" at bounding box center [779, 431] width 731 height 634
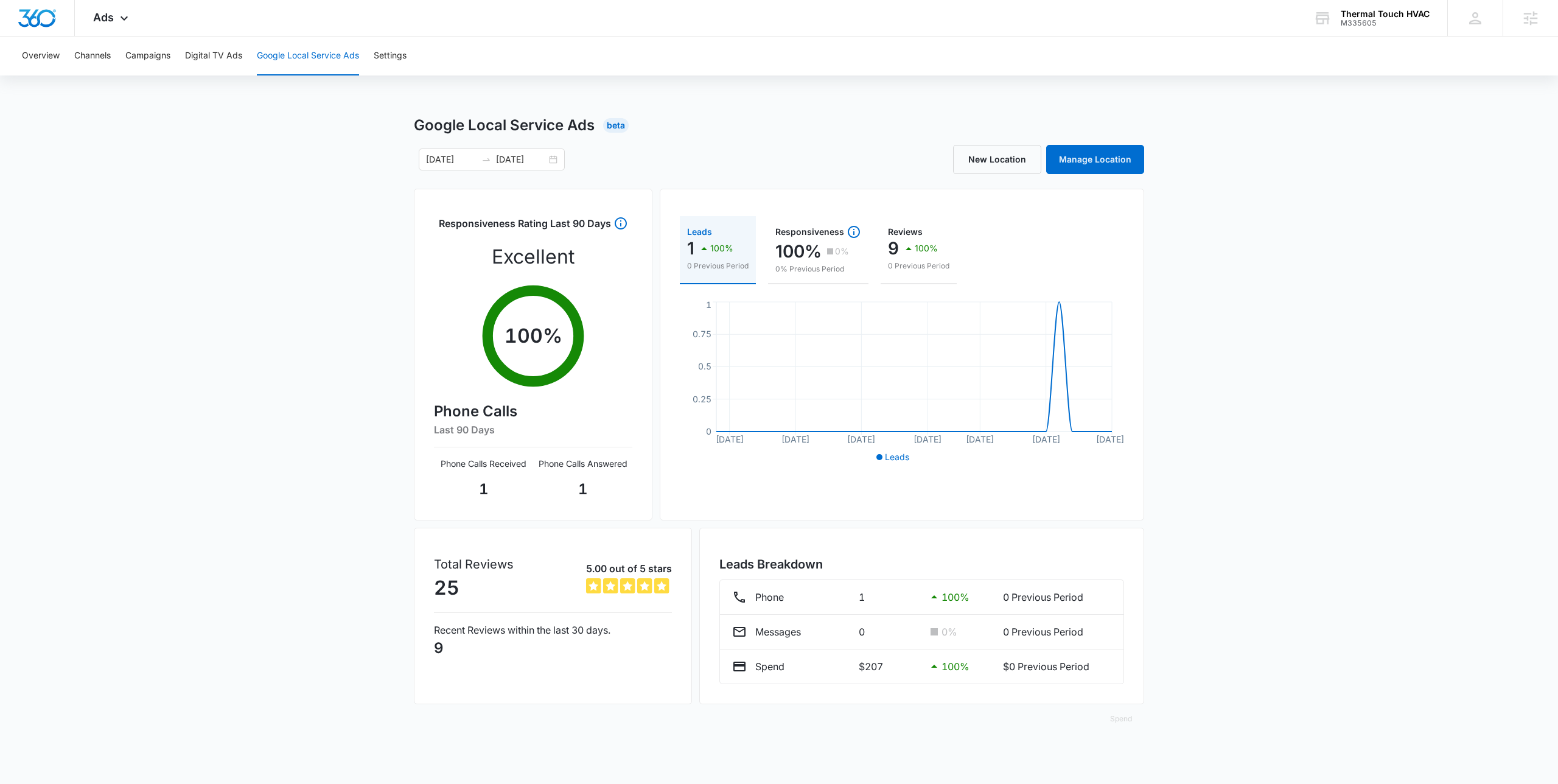
click at [635, 175] on div "Google Local Service Ads Beta 09/15/2025 10/15/2025 New Location Manage Locatio…" at bounding box center [779, 431] width 731 height 634
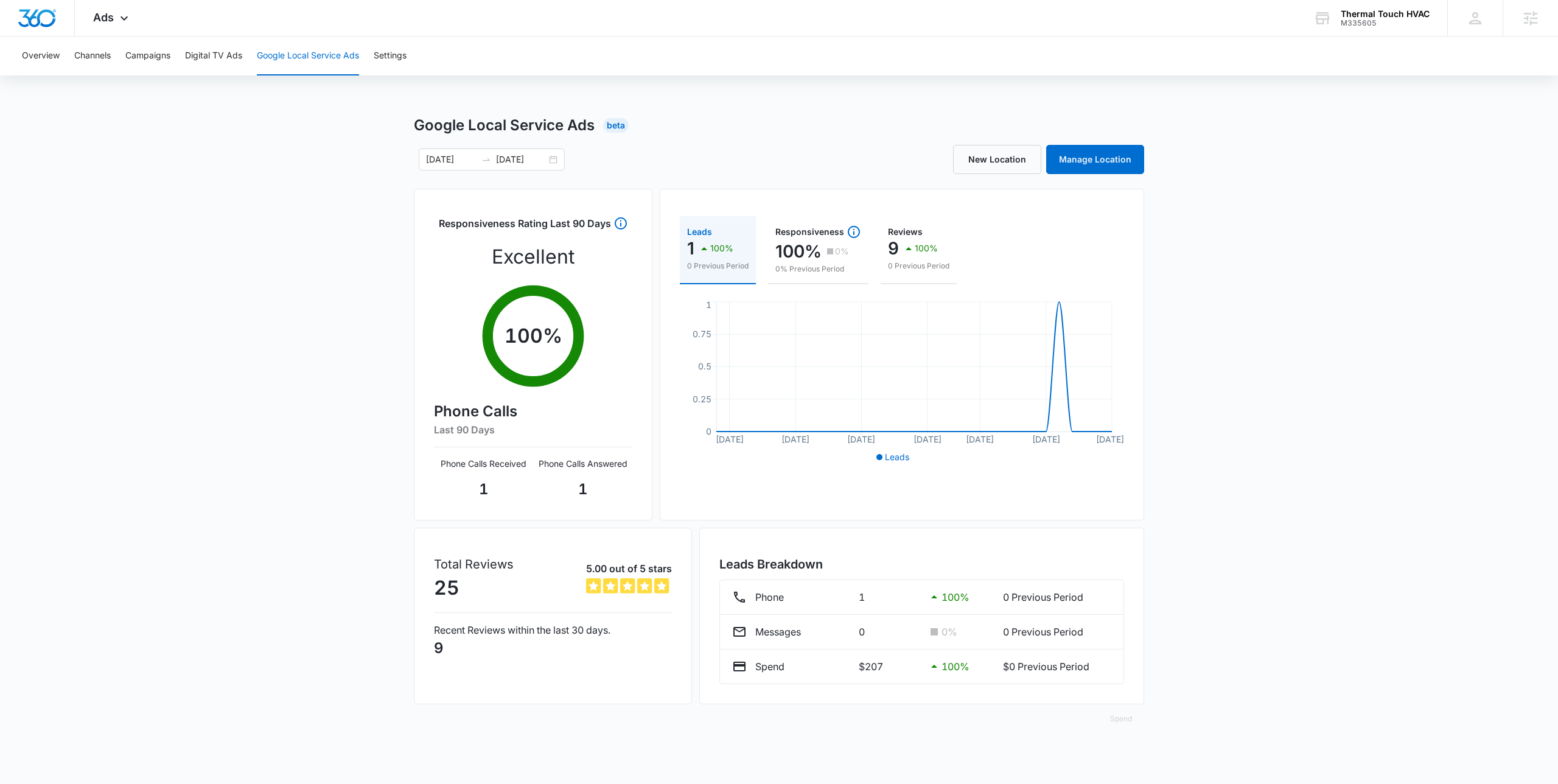
click at [635, 175] on div "Google Local Service Ads Beta 09/15/2025 10/15/2025 New Location Manage Locatio…" at bounding box center [779, 431] width 731 height 634
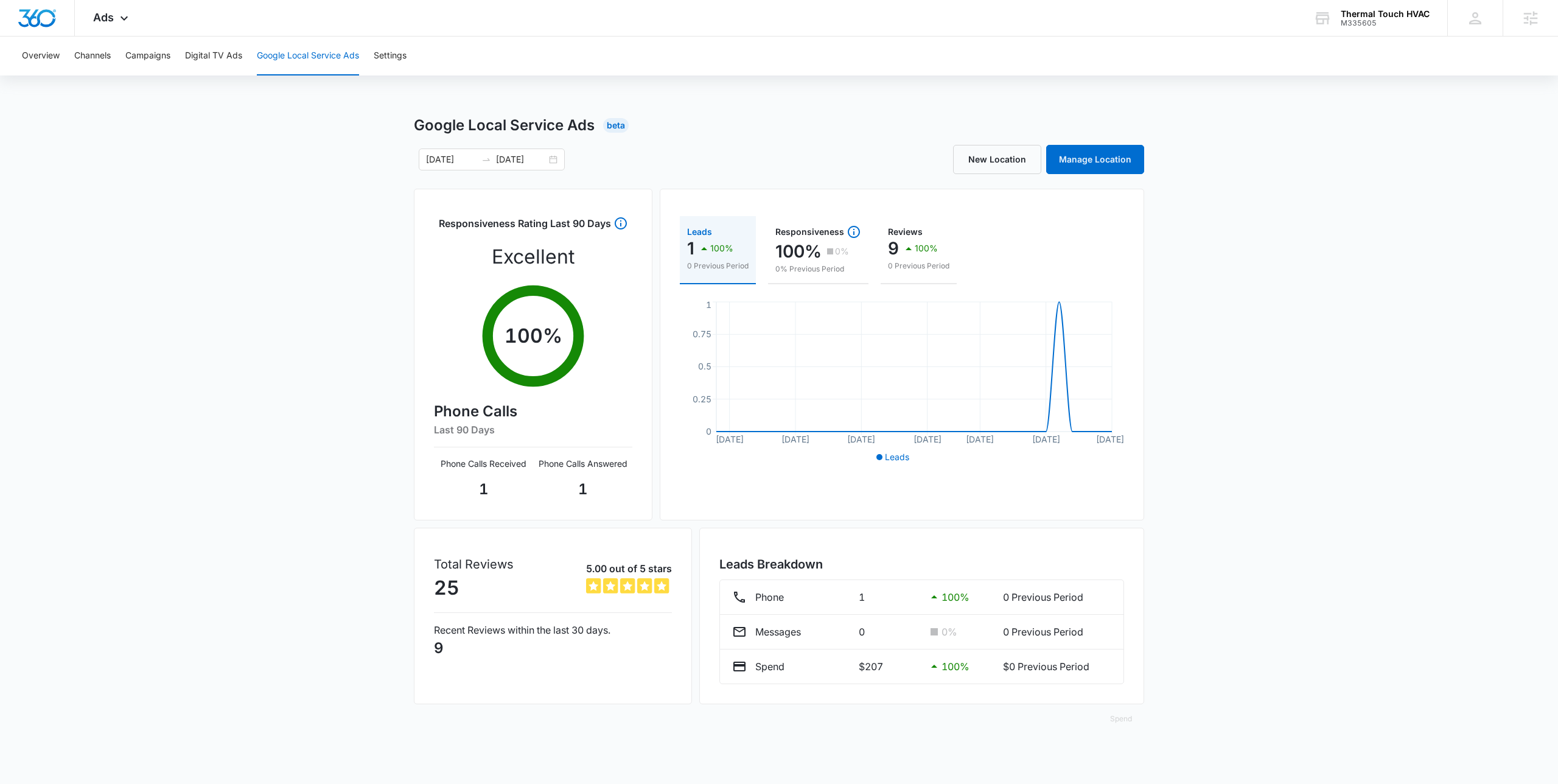
click at [339, 338] on div "Google Local Service Ads Beta 09/15/2025 10/15/2025 New Location Manage Locatio…" at bounding box center [779, 431] width 1558 height 634
click at [354, 343] on div "Google Local Service Ads Beta 09/15/2025 10/15/2025 New Location Manage Locatio…" at bounding box center [779, 431] width 1558 height 634
click at [546, 86] on div "Overview Channels Campaigns Digital TV Ads Google Local Service Ads Settings Go…" at bounding box center [779, 392] width 1558 height 711
click at [536, 119] on h1 "Google Local Service Ads" at bounding box center [504, 125] width 181 height 22
click at [235, 246] on div "Google Local Service Ads Beta 09/15/2025 10/15/2025 New Location Manage Locatio…" at bounding box center [779, 431] width 1558 height 634
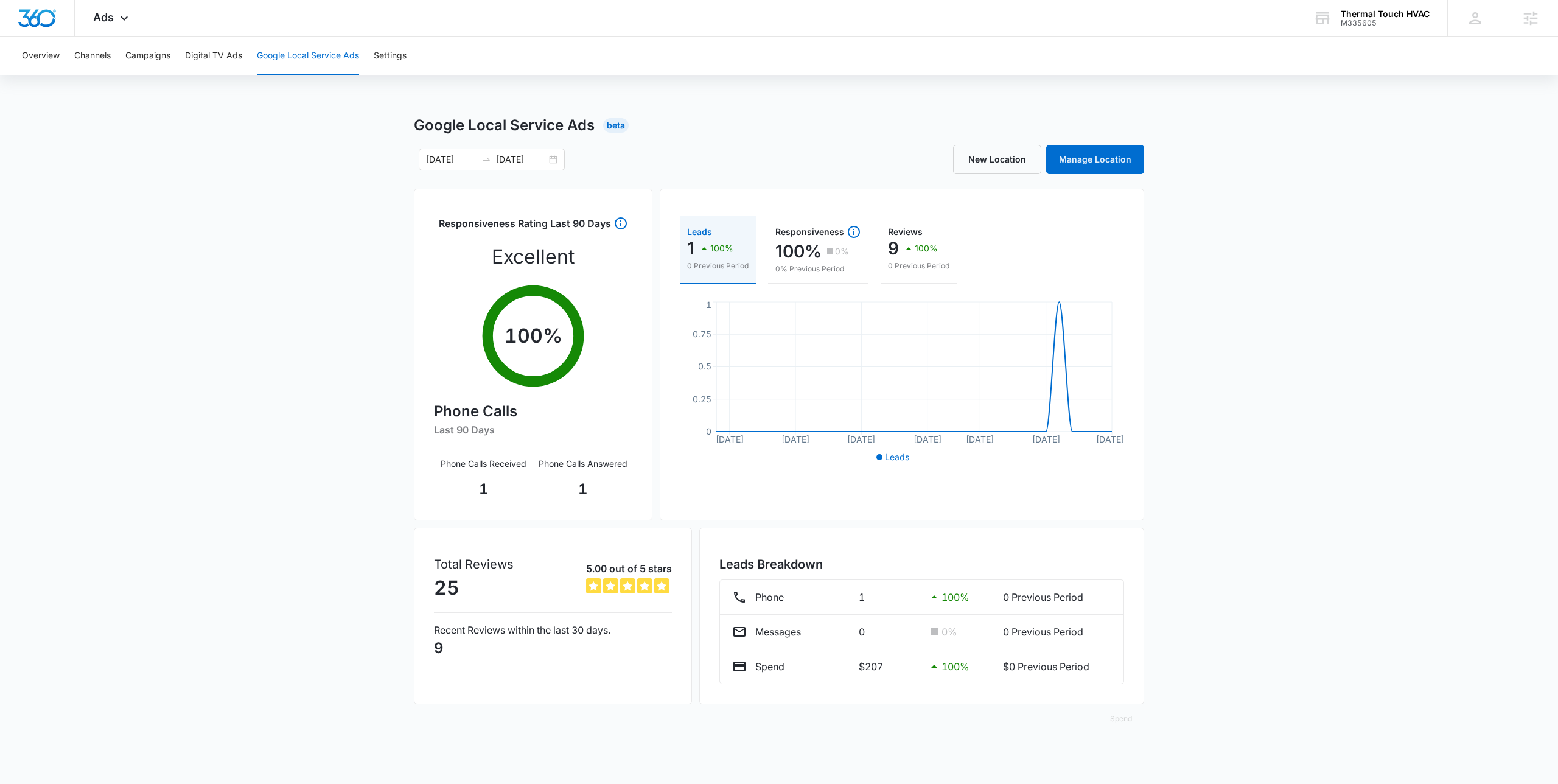
click at [235, 246] on div "Google Local Service Ads Beta 09/15/2025 10/15/2025 New Location Manage Locatio…" at bounding box center [779, 431] width 1558 height 634
click at [228, 255] on div "Google Local Service Ads Beta 09/15/2025 10/15/2025 New Location Manage Locatio…" at bounding box center [779, 431] width 1558 height 634
click at [723, 122] on div "Google Local Service Ads Beta" at bounding box center [779, 125] width 731 height 22
click at [392, 129] on div "Google Local Service Ads Beta 09/15/2025 10/15/2025 New Location Manage Locatio…" at bounding box center [779, 431] width 1558 height 634
click at [325, 112] on div "Overview Channels Campaigns Digital TV Ads Google Local Service Ads Settings Go…" at bounding box center [779, 392] width 1558 height 711
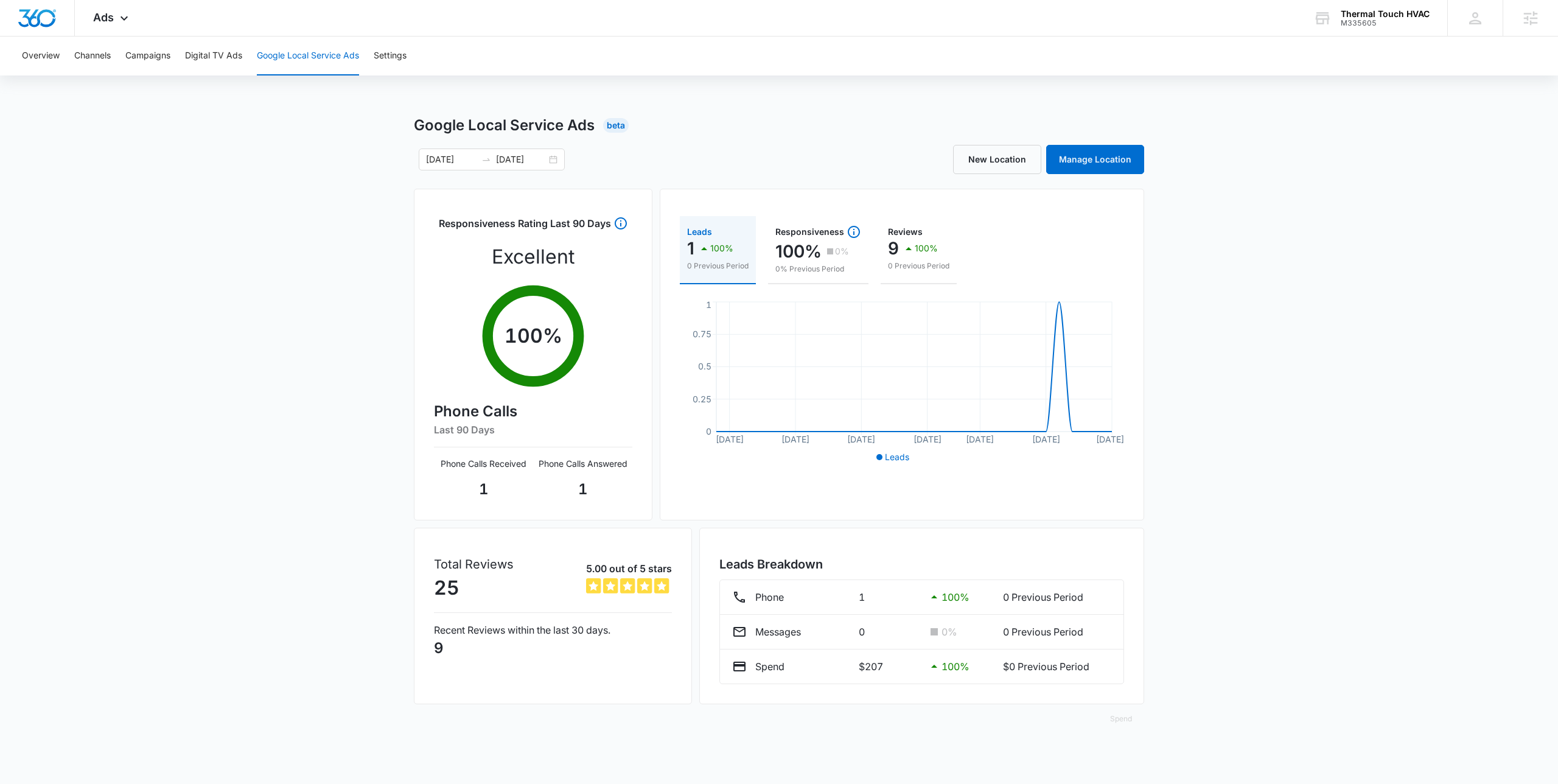
click at [798, 121] on div "Google Local Service Ads Beta" at bounding box center [779, 125] width 731 height 22
click at [827, 189] on div "Leads 1 100% 0 Previous Period Responsiveness 100% 0% 0% Previous Period Review…" at bounding box center [902, 354] width 485 height 331
click at [1137, 254] on div "Leads 1 100% 0 Previous Period Responsiveness 100% 0% 0% Previous Period Review…" at bounding box center [902, 354] width 485 height 331
click at [737, 143] on div "Google Local Service Ads Beta 09/15/2025 10/15/2025 New Location Manage Locatio…" at bounding box center [779, 431] width 731 height 634
click at [223, 162] on div "Google Local Service Ads Beta 09/15/2025 10/15/2025 New Location Manage Locatio…" at bounding box center [779, 431] width 1558 height 634
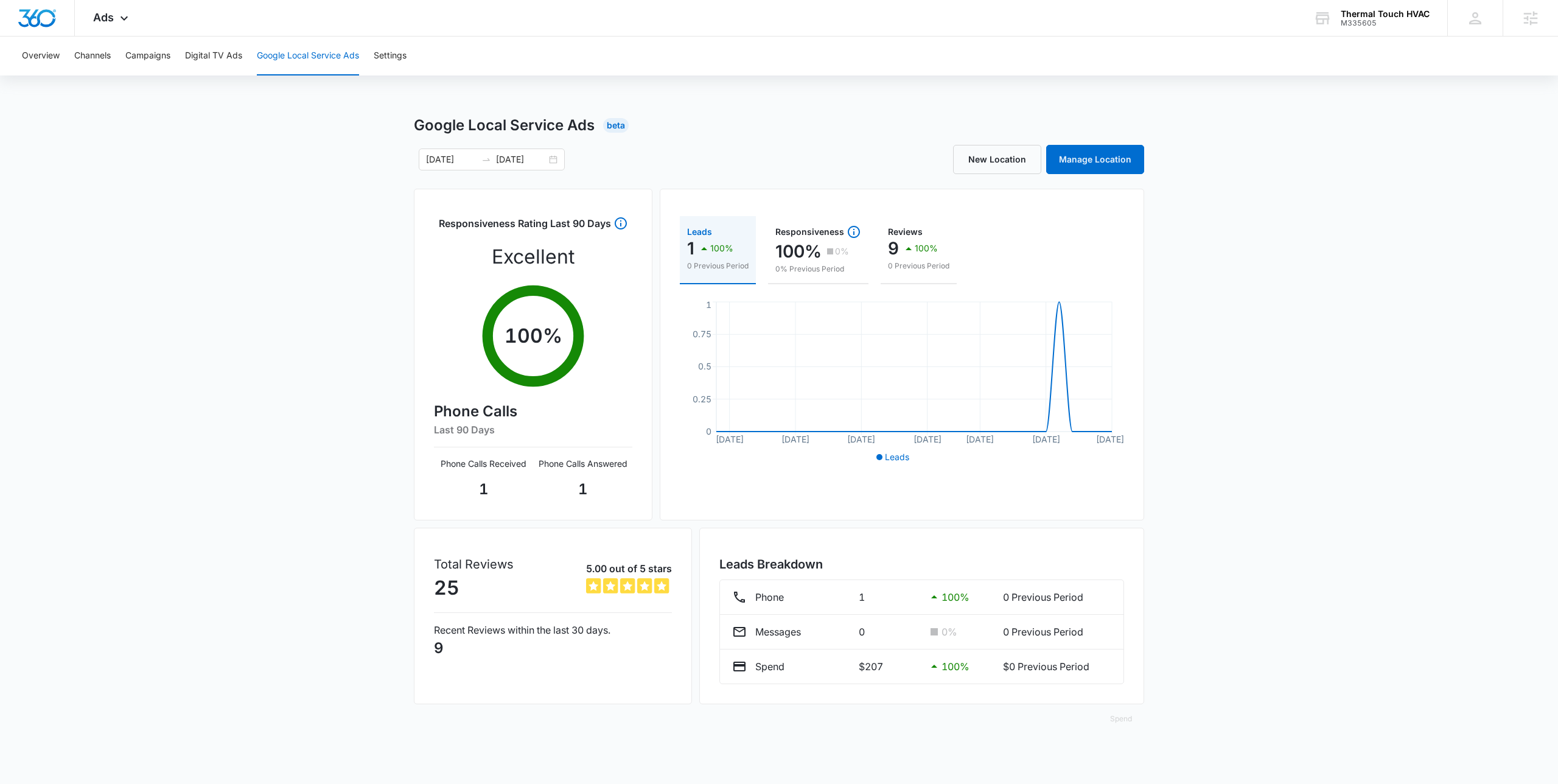
click at [142, 165] on div "Google Local Service Ads Beta 09/15/2025 10/15/2025 New Location Manage Locatio…" at bounding box center [779, 431] width 1558 height 634
click at [831, 127] on div "Google Local Service Ads Beta" at bounding box center [779, 125] width 731 height 22
click at [515, 22] on div "Ads Apps Reputation Websites Forms CRM Email Social Payments POS Content Ads In…" at bounding box center [779, 18] width 1558 height 36
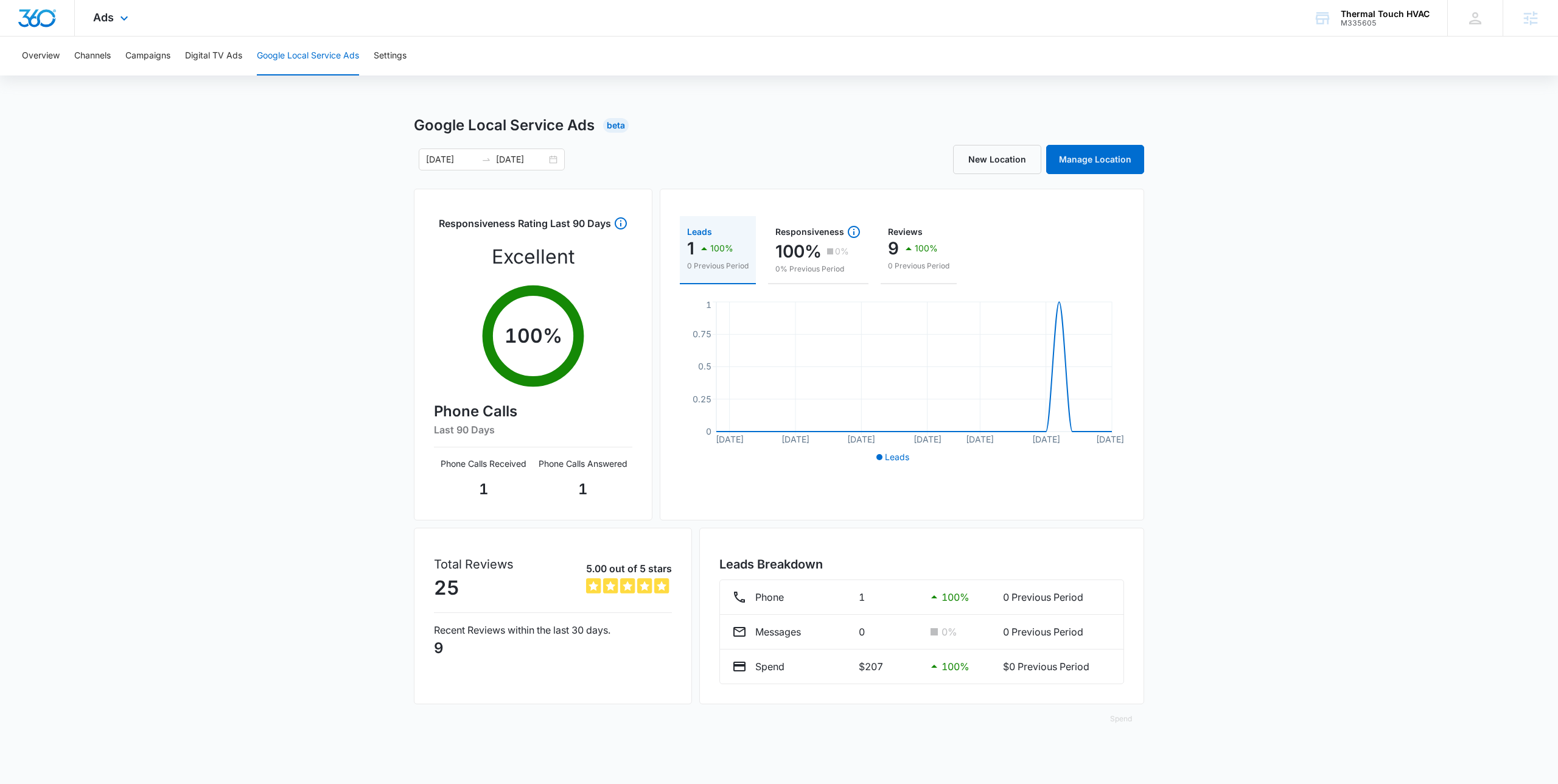
click at [515, 22] on div "Ads Apps Reputation Websites Forms CRM Email Social Payments POS Content Ads In…" at bounding box center [779, 18] width 1558 height 36
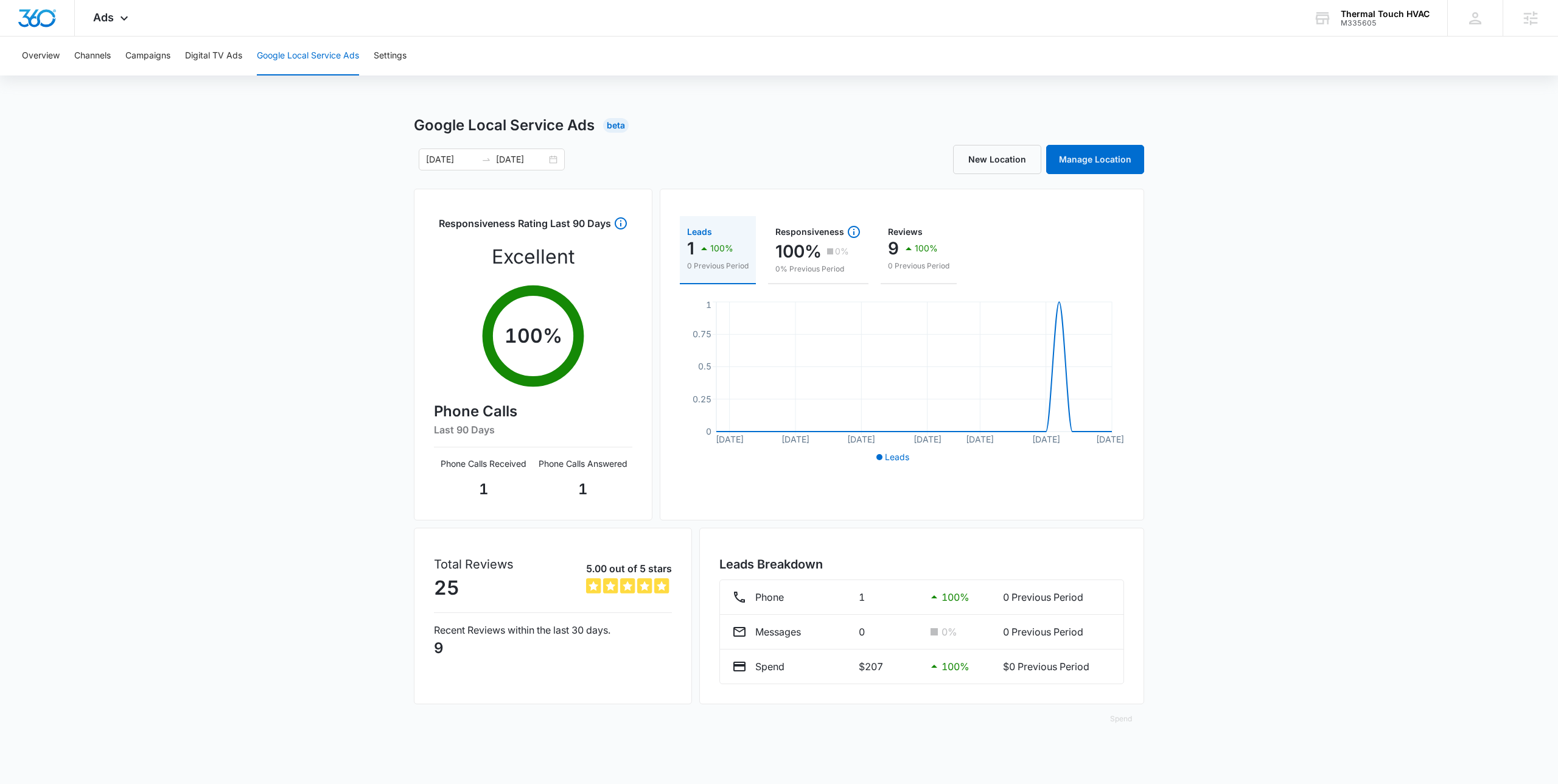
click at [670, 115] on div "Google Local Service Ads Beta" at bounding box center [779, 125] width 731 height 22
click at [771, 155] on div "09/15/2025 10/15/2025" at bounding box center [597, 159] width 365 height 22
click at [404, 105] on div "Overview Channels Campaigns Digital TV Ads Google Local Service Ads Settings Go…" at bounding box center [779, 392] width 1558 height 711
click at [295, 511] on div "Google Local Service Ads Beta 09/15/2025 10/15/2025 New Location Manage Locatio…" at bounding box center [779, 431] width 1558 height 634
click at [275, 454] on div "Google Local Service Ads Beta 09/15/2025 10/15/2025 New Location Manage Locatio…" at bounding box center [779, 431] width 1558 height 634
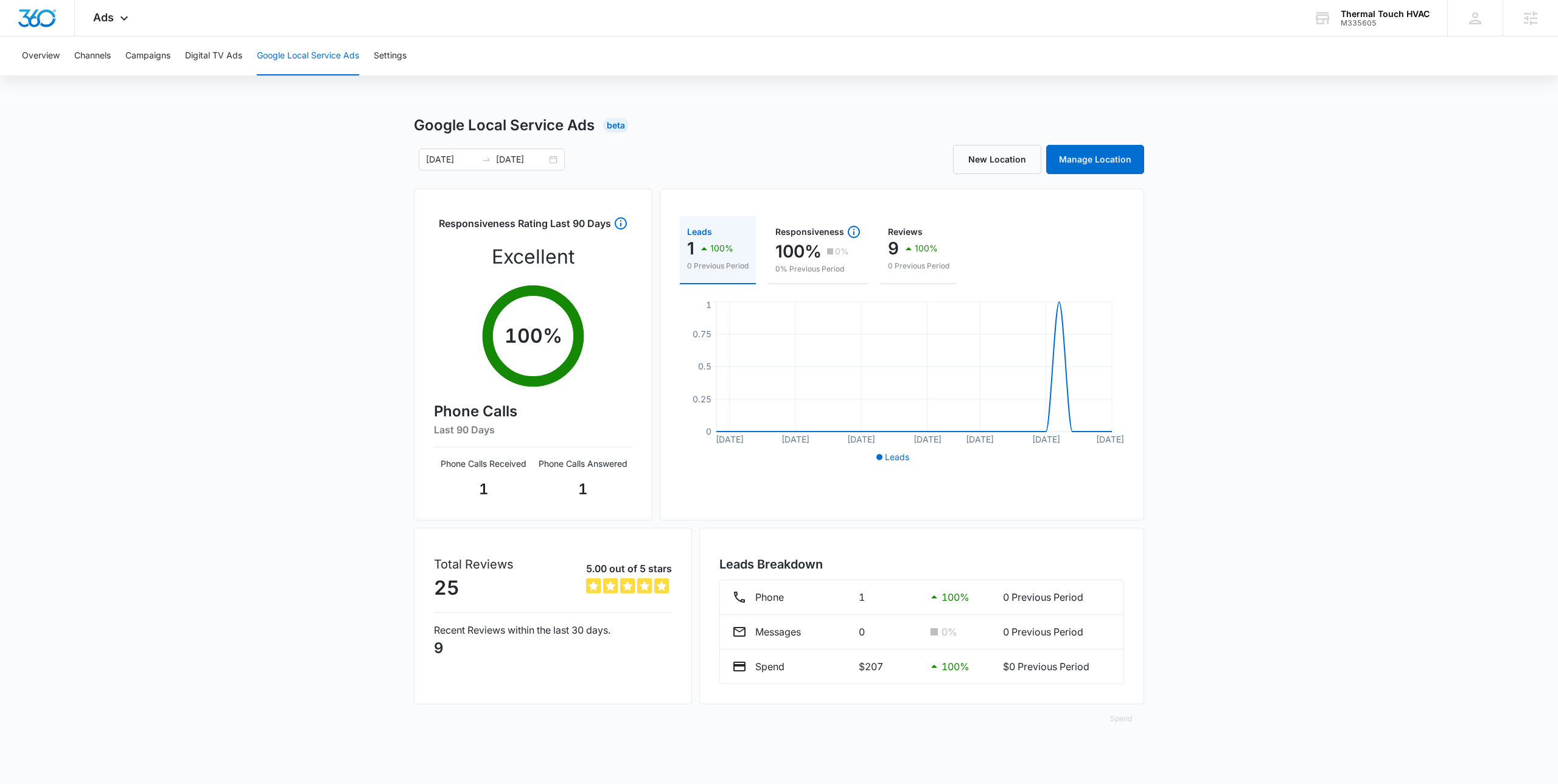
click at [275, 454] on div "Google Local Service Ads Beta 09/15/2025 10/15/2025 New Location Manage Locatio…" at bounding box center [779, 431] width 1558 height 634
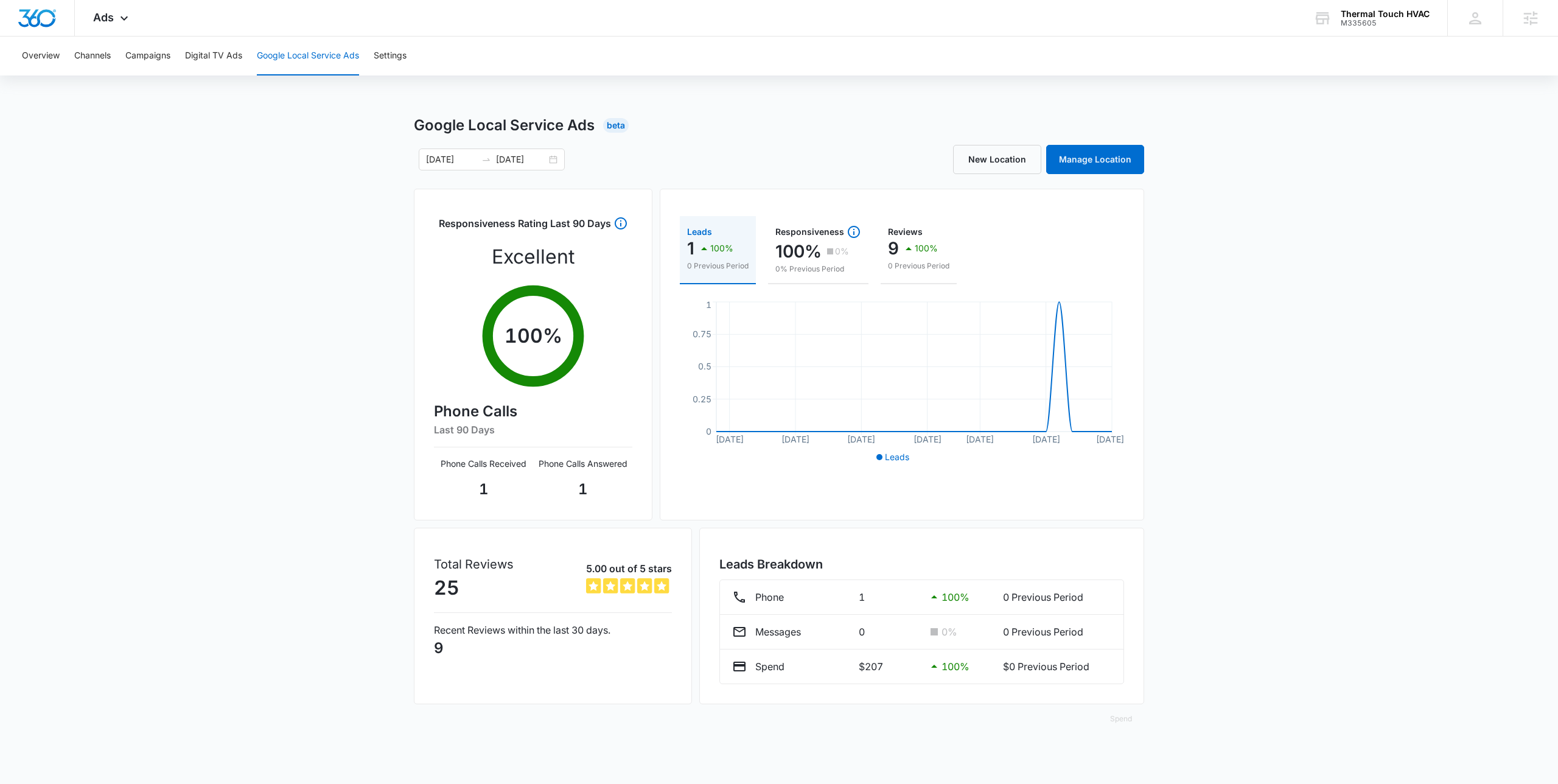
click at [275, 454] on div "Google Local Service Ads Beta 09/15/2025 10/15/2025 New Location Manage Locatio…" at bounding box center [779, 431] width 1558 height 634
click at [658, 150] on div "09/15/2025 10/15/2025" at bounding box center [597, 159] width 365 height 22
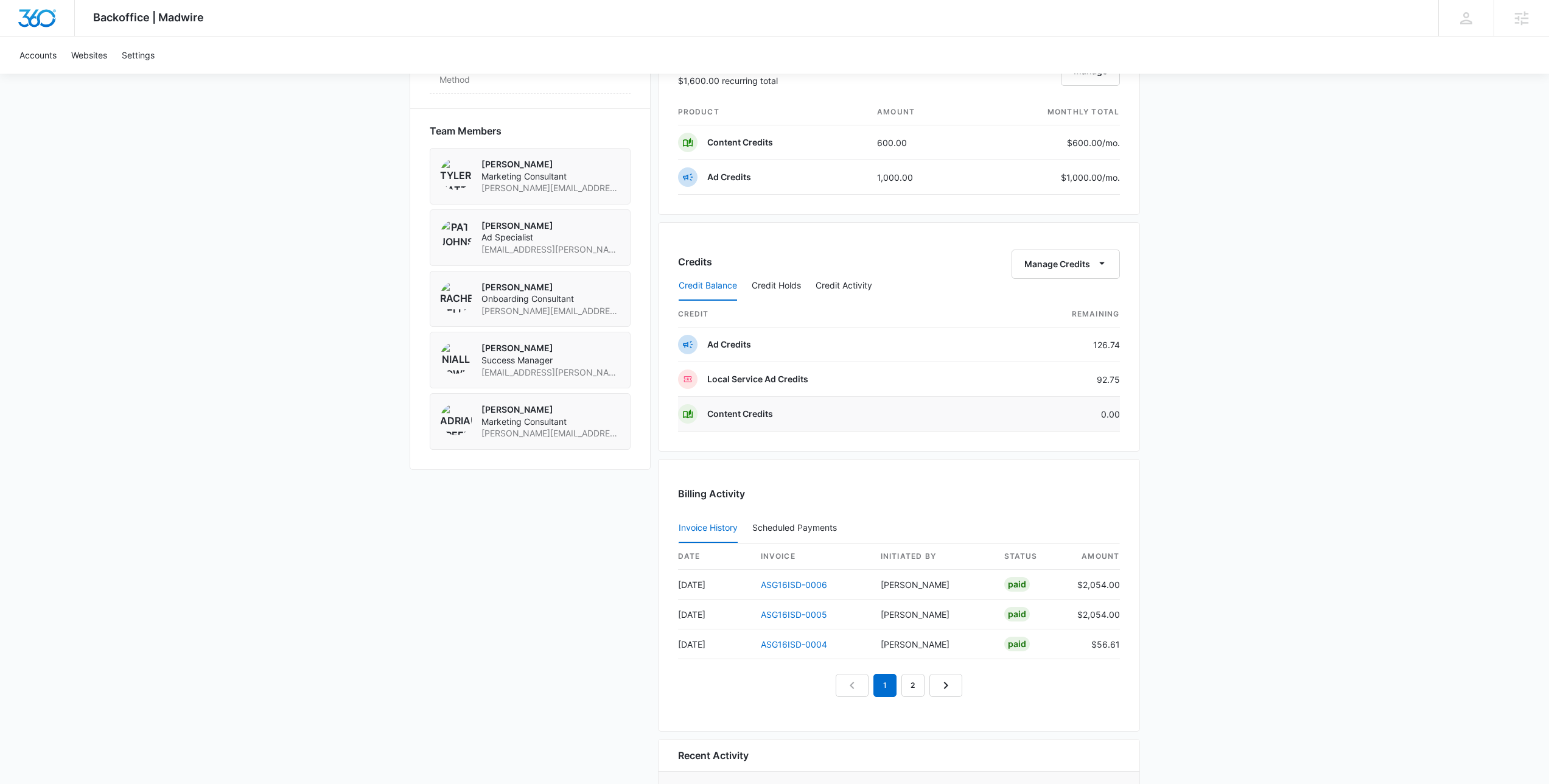
scroll to position [807, 0]
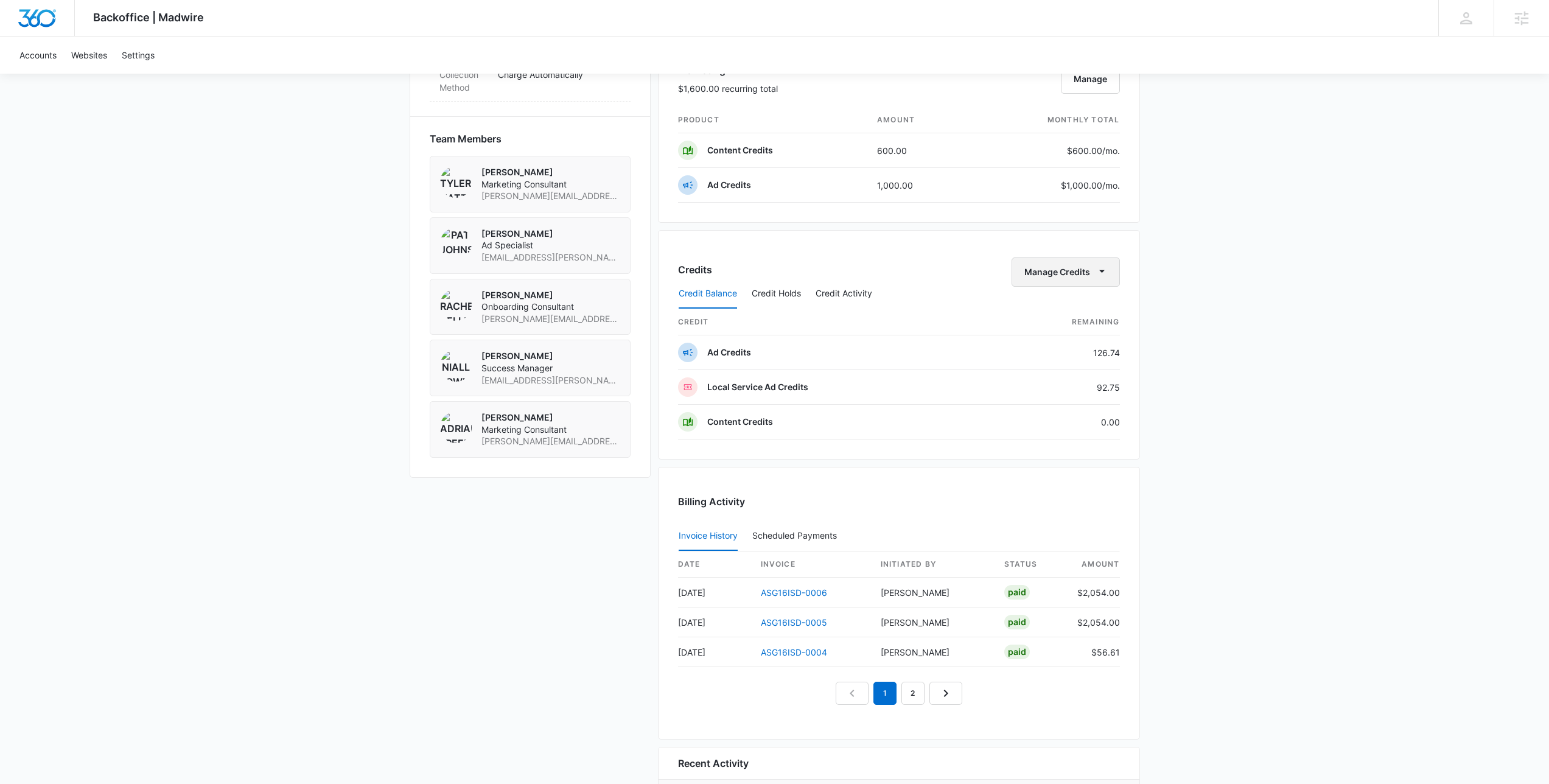
click at [1077, 275] on button "Manage Credits" at bounding box center [1065, 272] width 108 height 29
click at [1047, 305] on button "Transfer Credits" at bounding box center [1066, 310] width 108 height 19
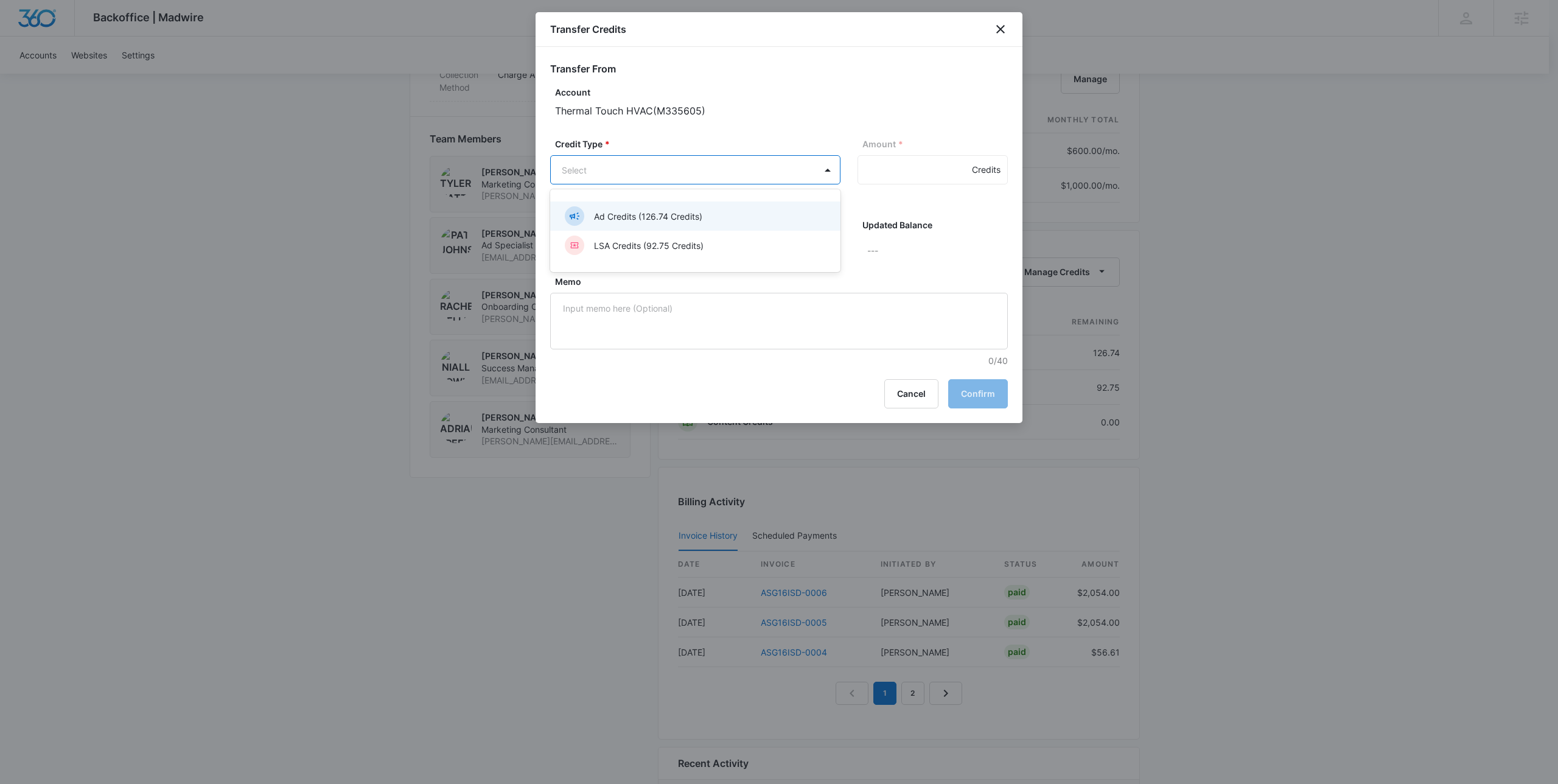
click at [731, 168] on body "Backoffice | Madwire Apps Settings NF [PERSON_NAME] [EMAIL_ADDRESS][PERSON_NAME…" at bounding box center [779, 44] width 1558 height 1702
click at [686, 217] on p "Ad Credits (126.74 Credits)" at bounding box center [648, 216] width 108 height 13
click at [877, 158] on input "Amount *" at bounding box center [932, 169] width 150 height 29
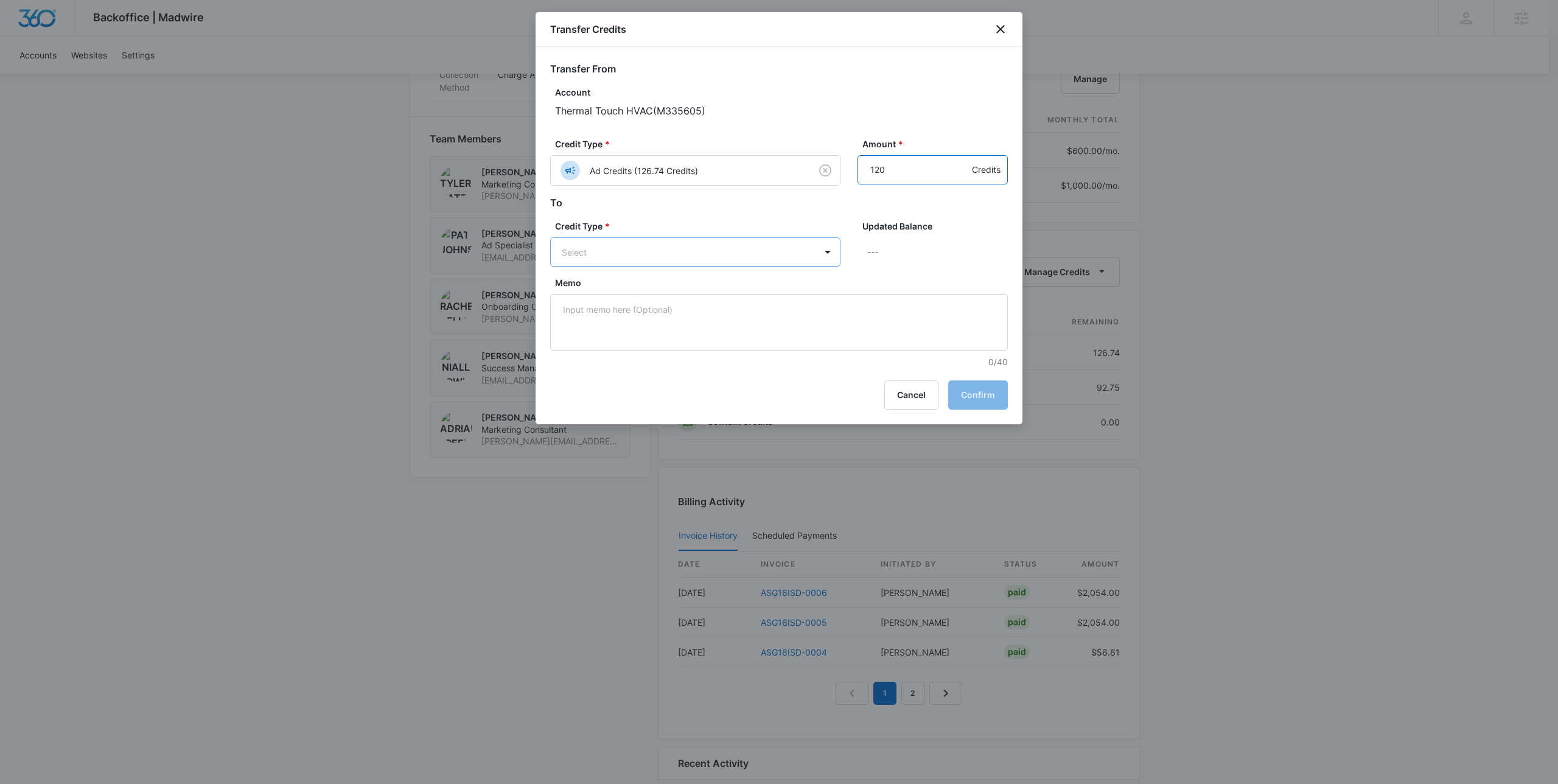
type input "120"
click at [681, 256] on body "Backoffice | Madwire Apps Settings NF Niall Fowler niall.fowler@madwire.com My …" at bounding box center [779, 44] width 1558 height 1702
click at [652, 302] on p "LSA Credits (92.75 Credits)" at bounding box center [649, 298] width 109 height 13
click at [937, 276] on div "Updated Balance 212.75 Credits" at bounding box center [932, 249] width 150 height 58
click at [988, 391] on button "Confirm" at bounding box center [978, 395] width 60 height 29
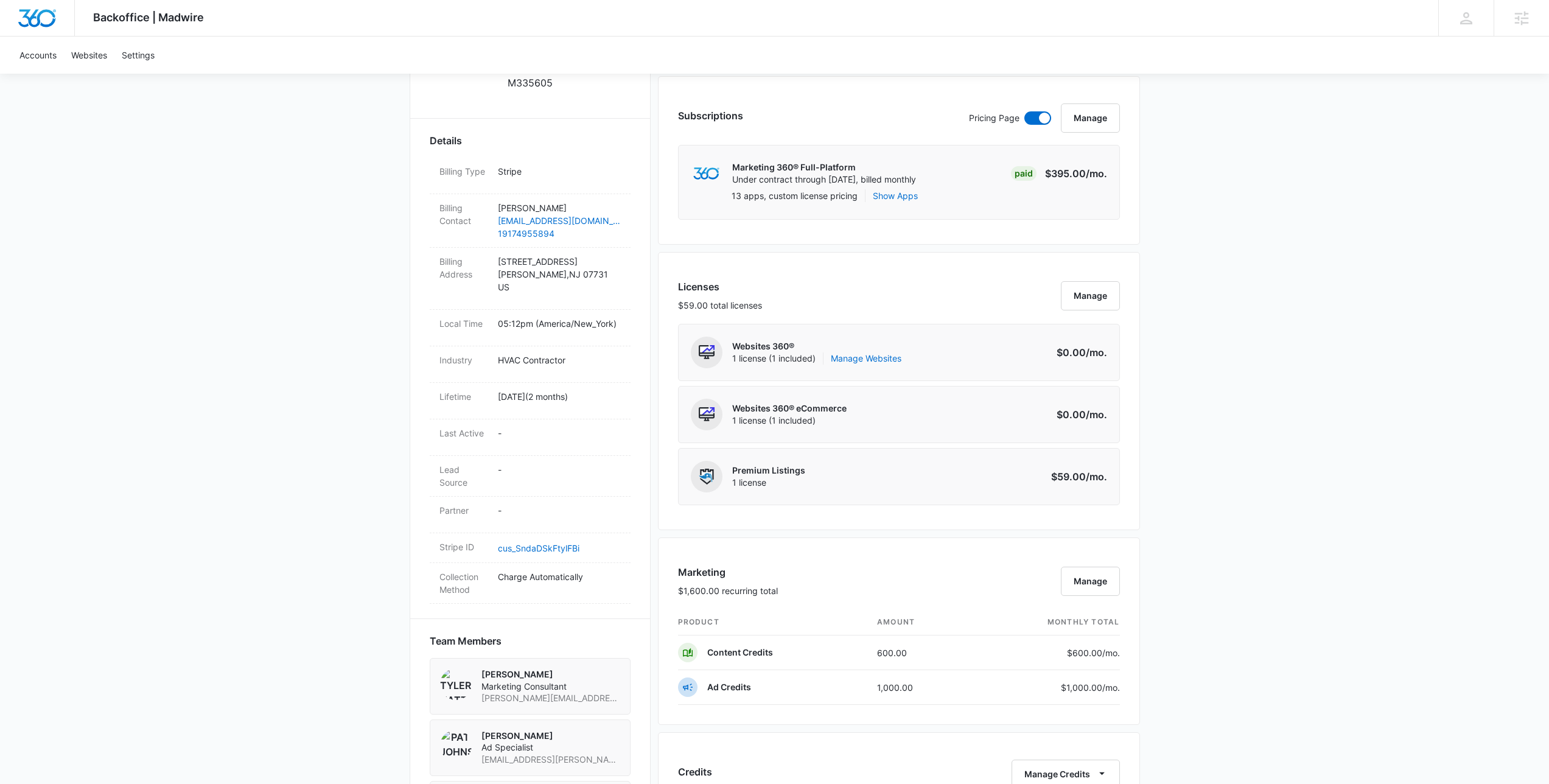
scroll to position [0, 0]
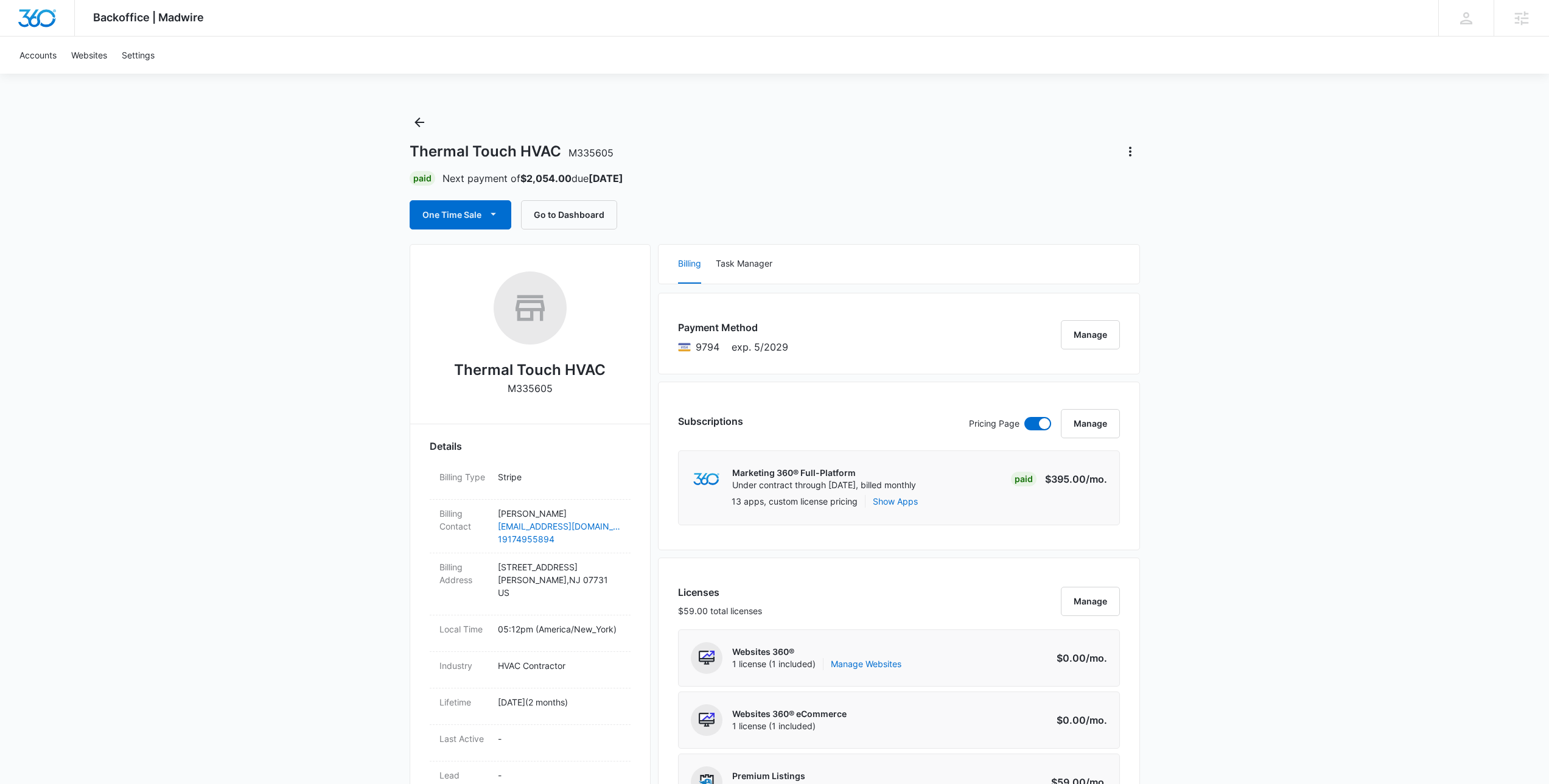
click at [716, 196] on div "Thermal Touch HVAC M335605 Paid Next payment of $2,054.00 due Nov 5 One Time Sa…" at bounding box center [774, 170] width 731 height 117
drag, startPoint x: 382, startPoint y: 144, endPoint x: 638, endPoint y: 175, distance: 257.9
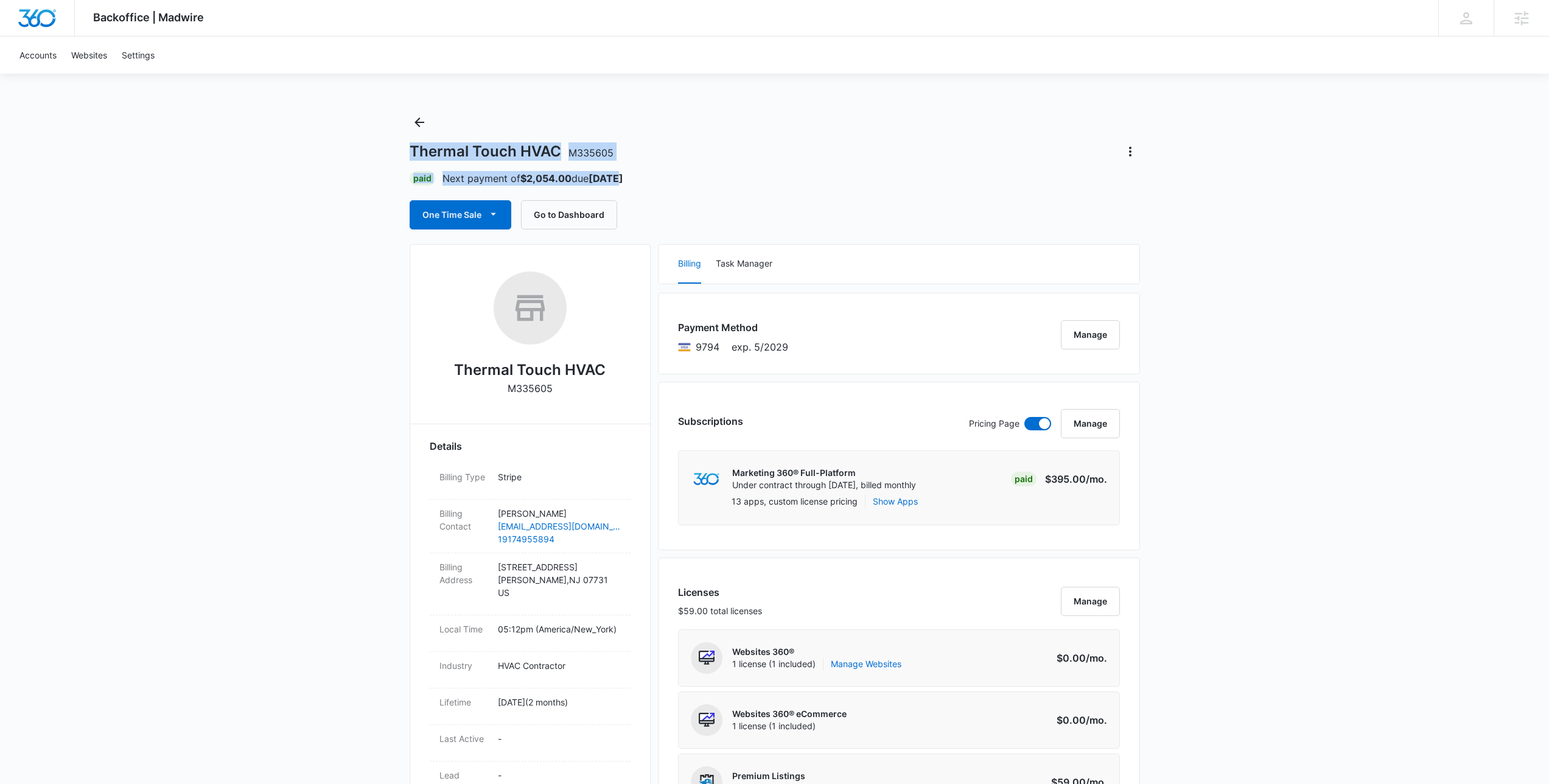
click at [638, 175] on div "Paid Next payment of $2,054.00 due Nov 5" at bounding box center [774, 179] width 731 height 15
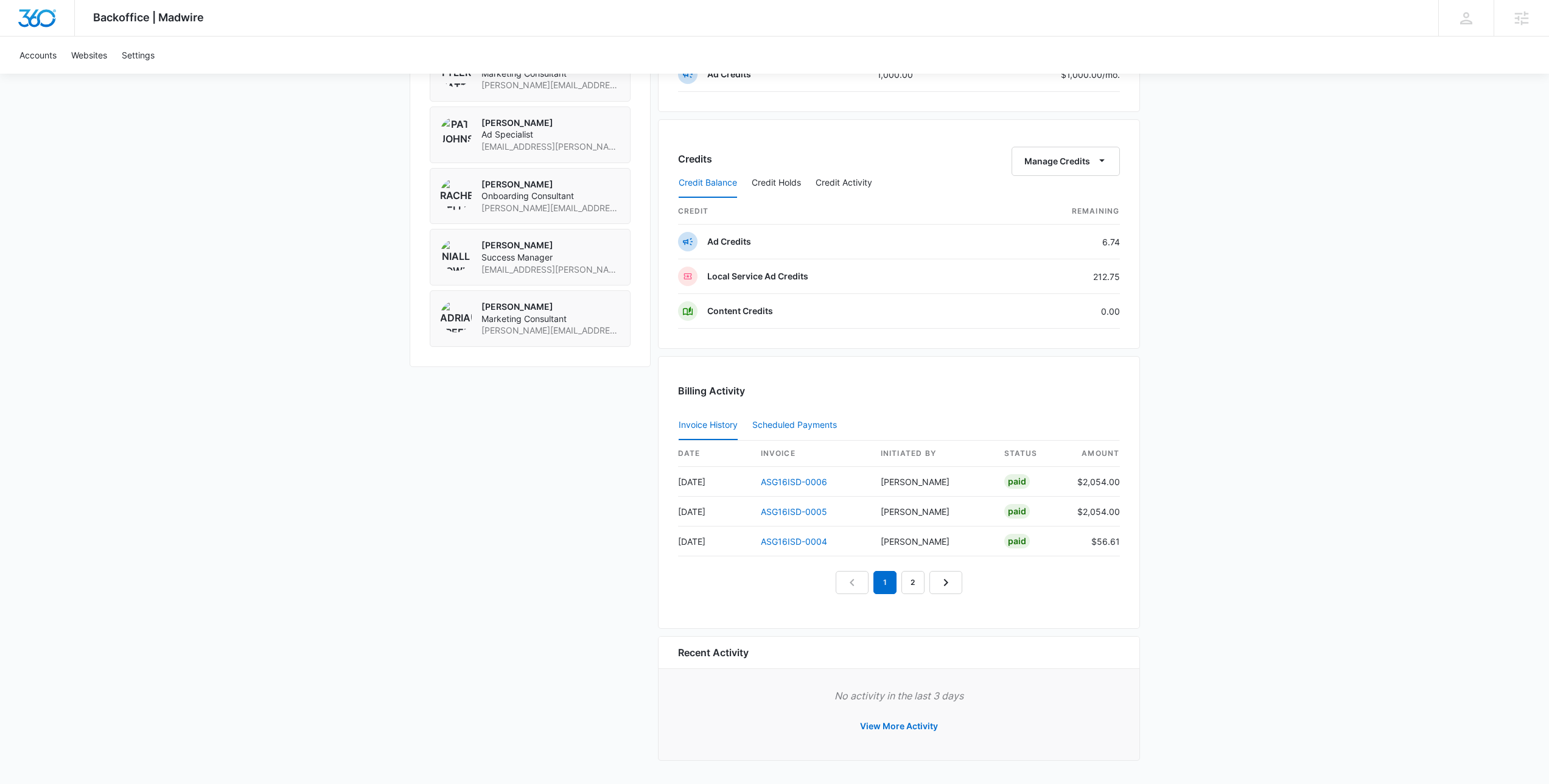
click at [800, 434] on button "Scheduled Payments 0" at bounding box center [797, 425] width 89 height 29
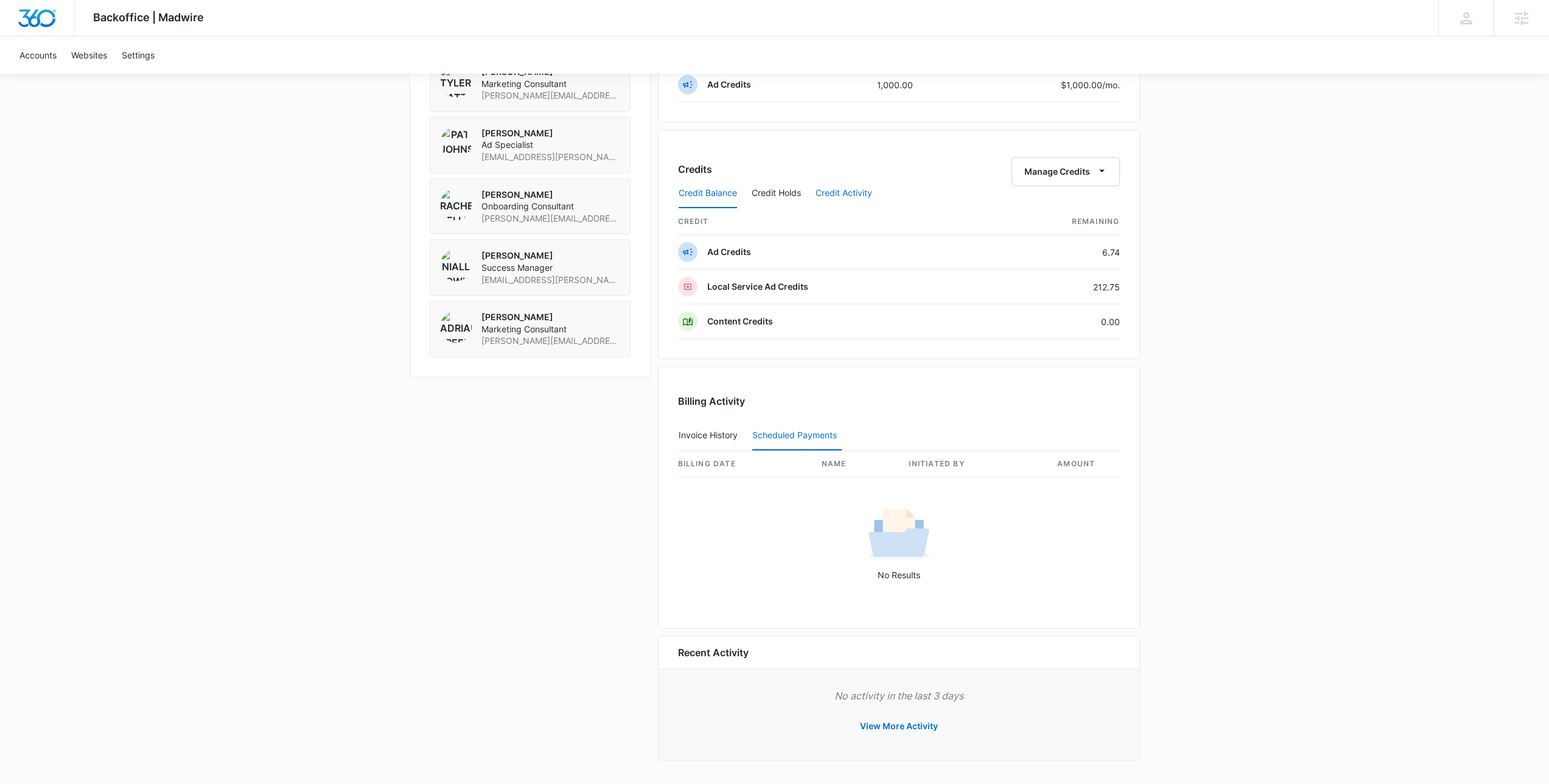
click at [830, 183] on button "Credit Activity" at bounding box center [844, 193] width 57 height 29
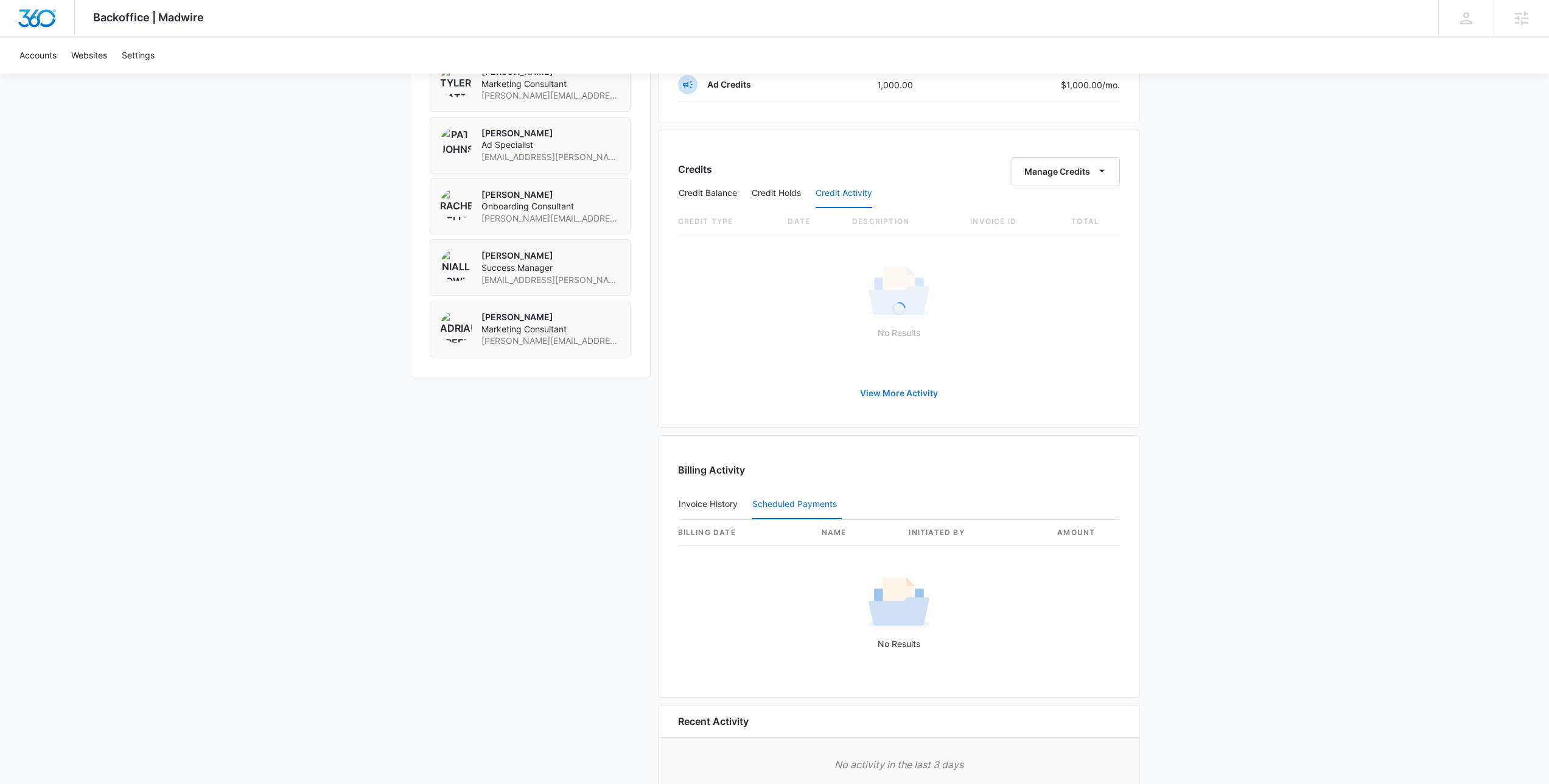
click at [909, 401] on div "Credits Manage Credits Credit Balance Credit Holds Credit Activity Loading Cred…" at bounding box center [898, 278] width 482 height 298
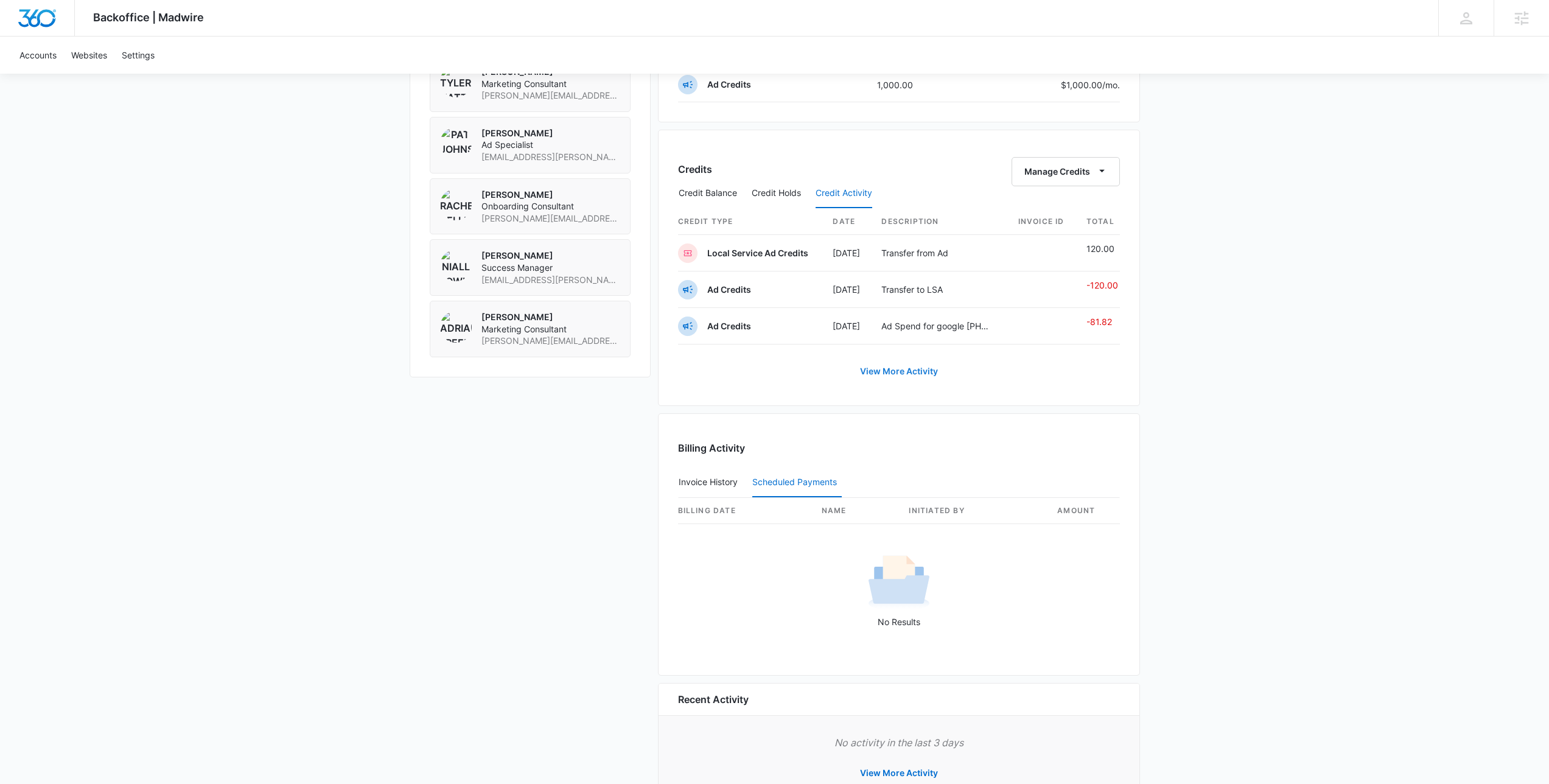
click at [904, 383] on link "View More Activity" at bounding box center [898, 371] width 102 height 29
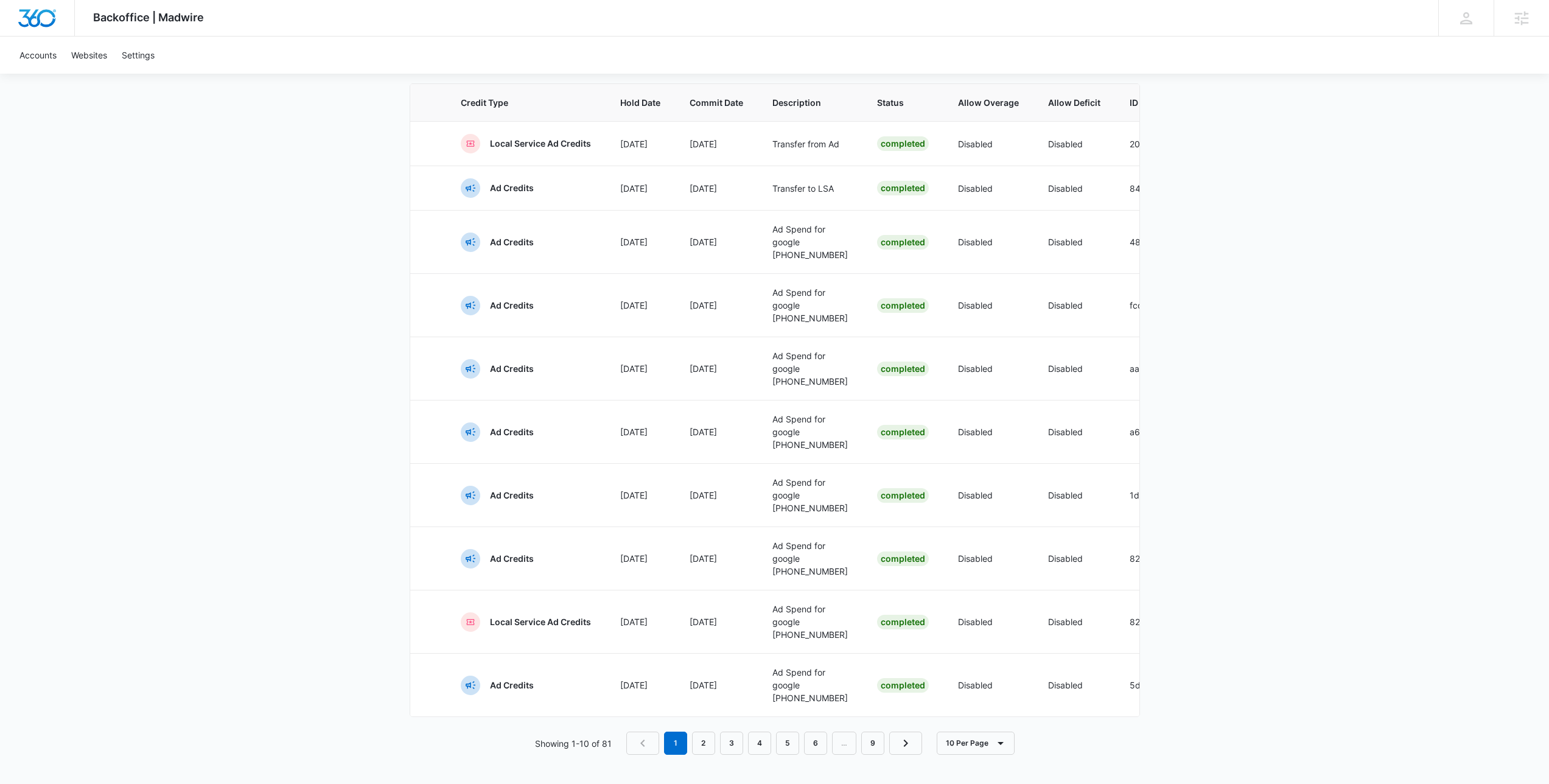
click at [366, 691] on div "Backoffice | Madwire Apps Settings NF Niall Fowler niall.fowler@madwire.com My …" at bounding box center [774, 205] width 1549 height 1155
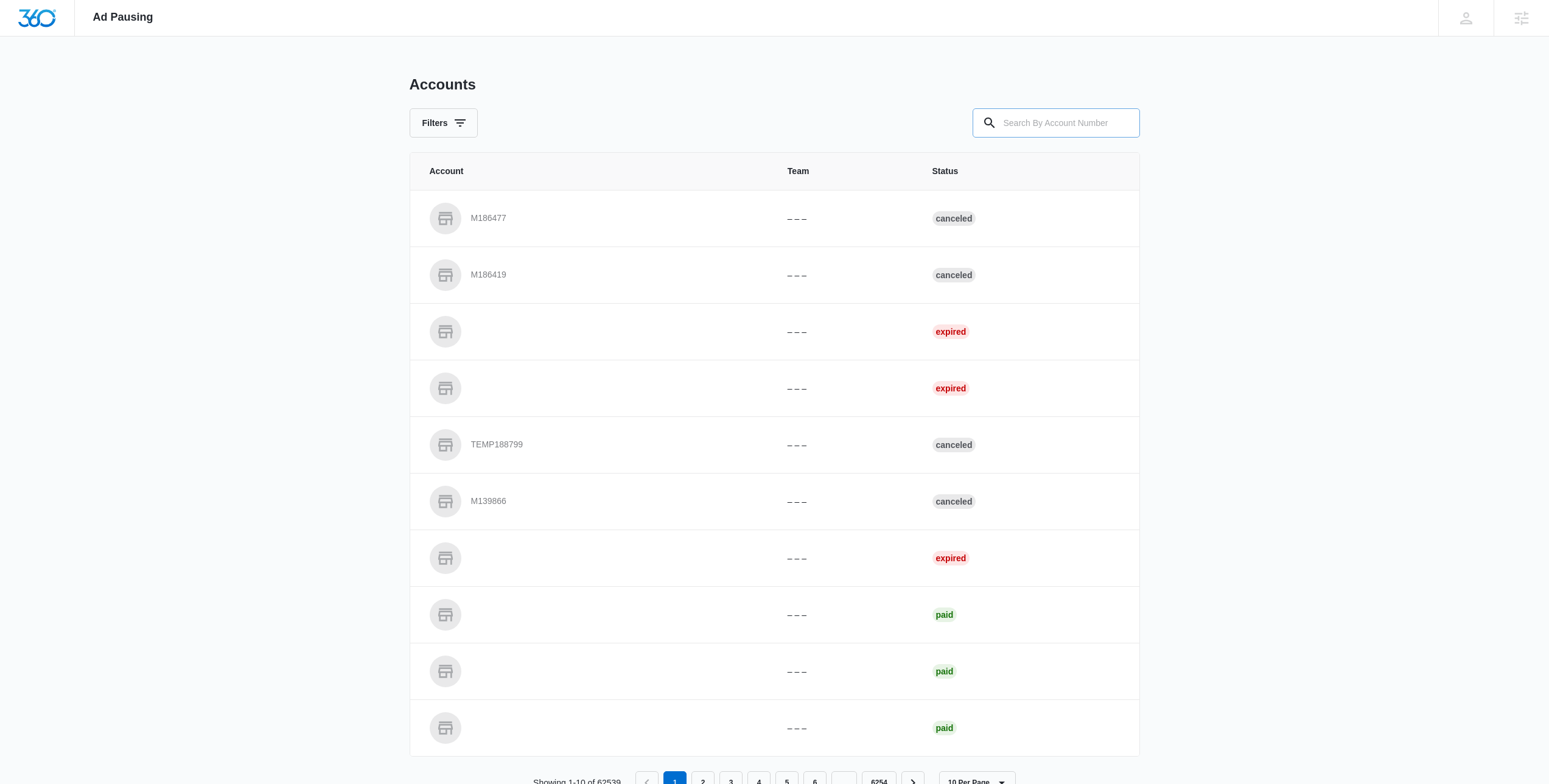
click at [1042, 108] on div "Accounts Filters" at bounding box center [774, 106] width 731 height 62
click at [1037, 130] on input "text" at bounding box center [1056, 122] width 168 height 29
type input "M335605"
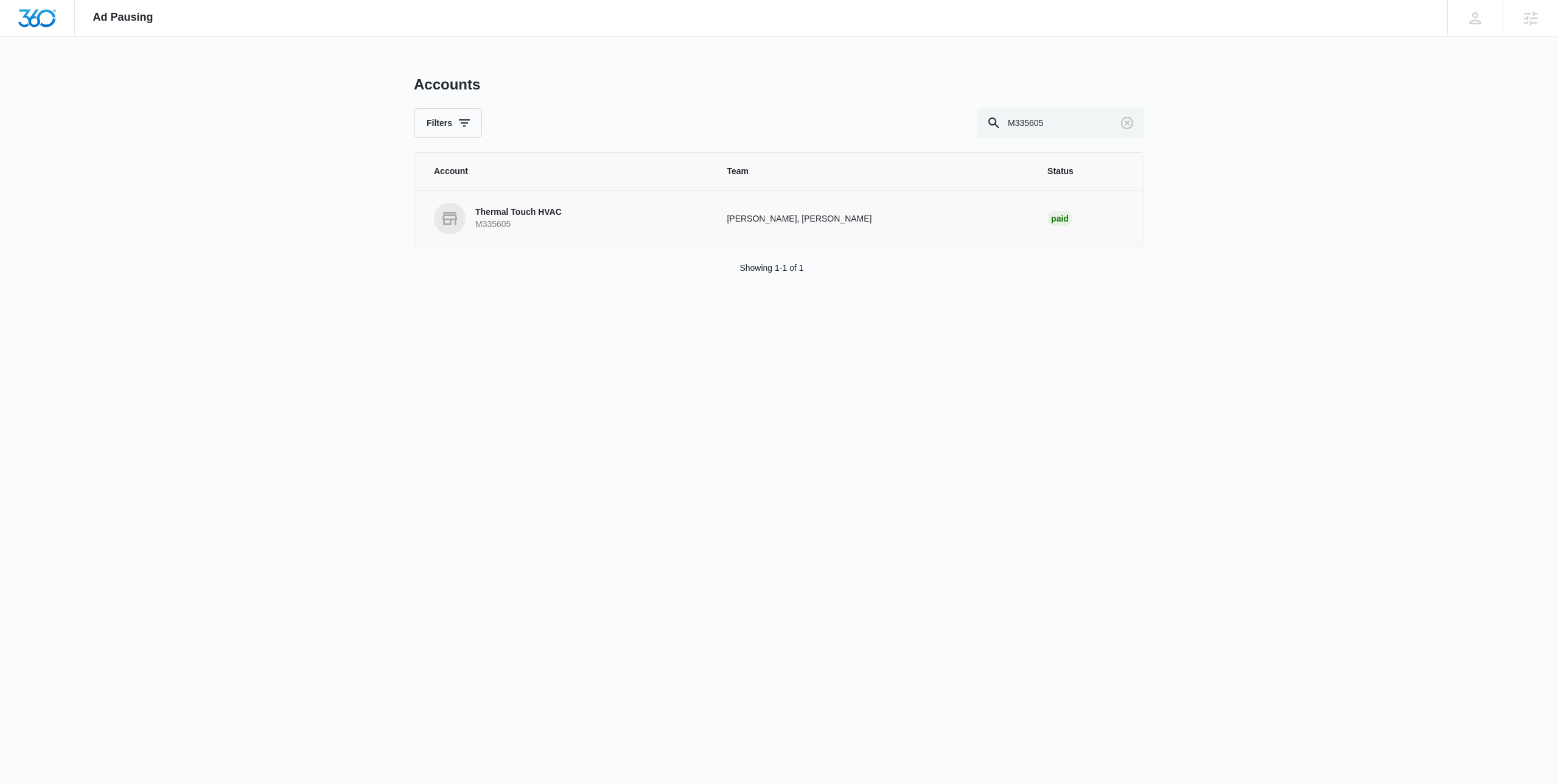
click at [611, 228] on link "Thermal Touch HVAC M335605" at bounding box center [566, 218] width 264 height 31
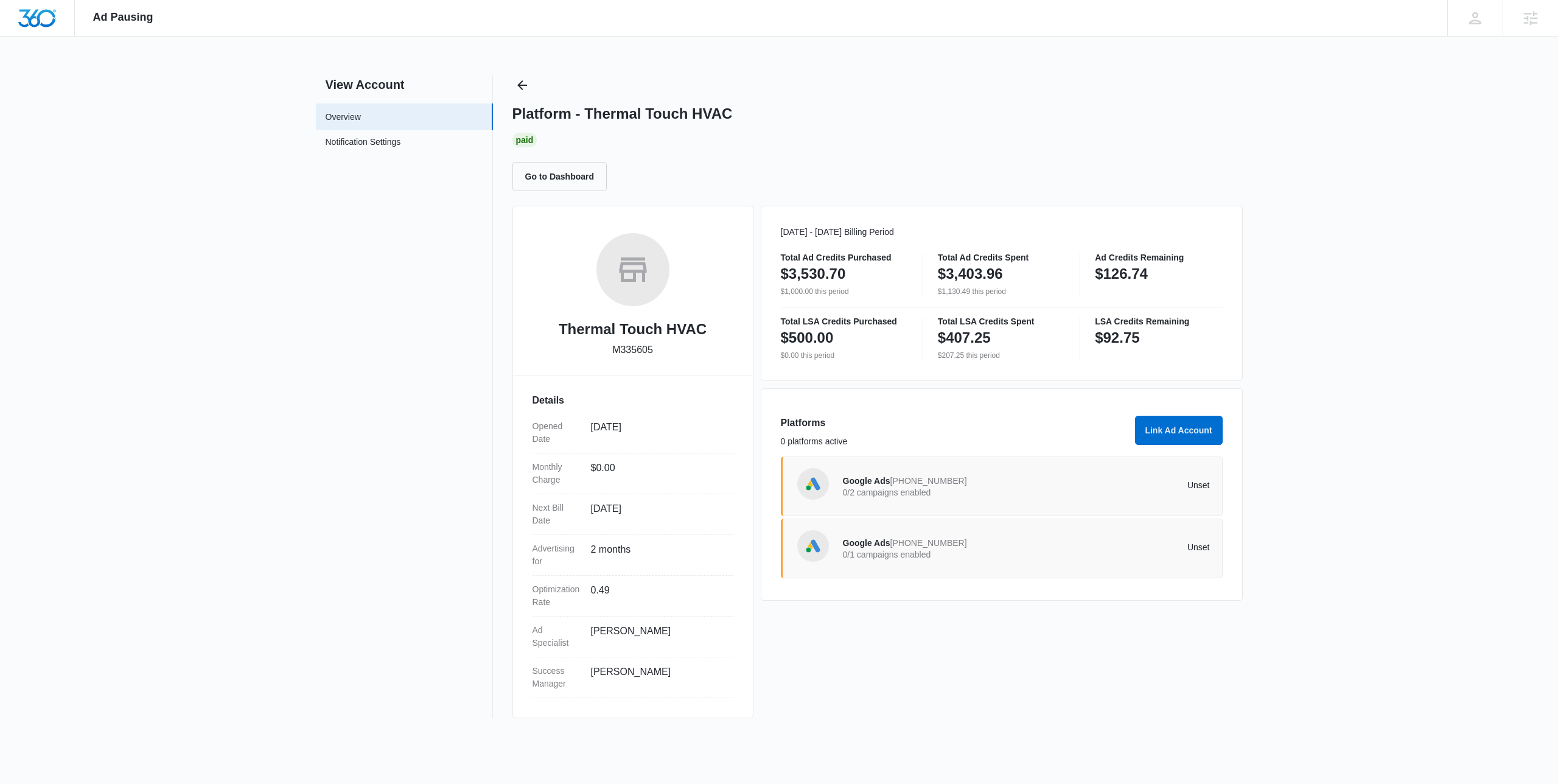
click at [950, 502] on div "Google Ads 487-417-7029 0/2 campaigns enabled Unset" at bounding box center [1026, 486] width 367 height 34
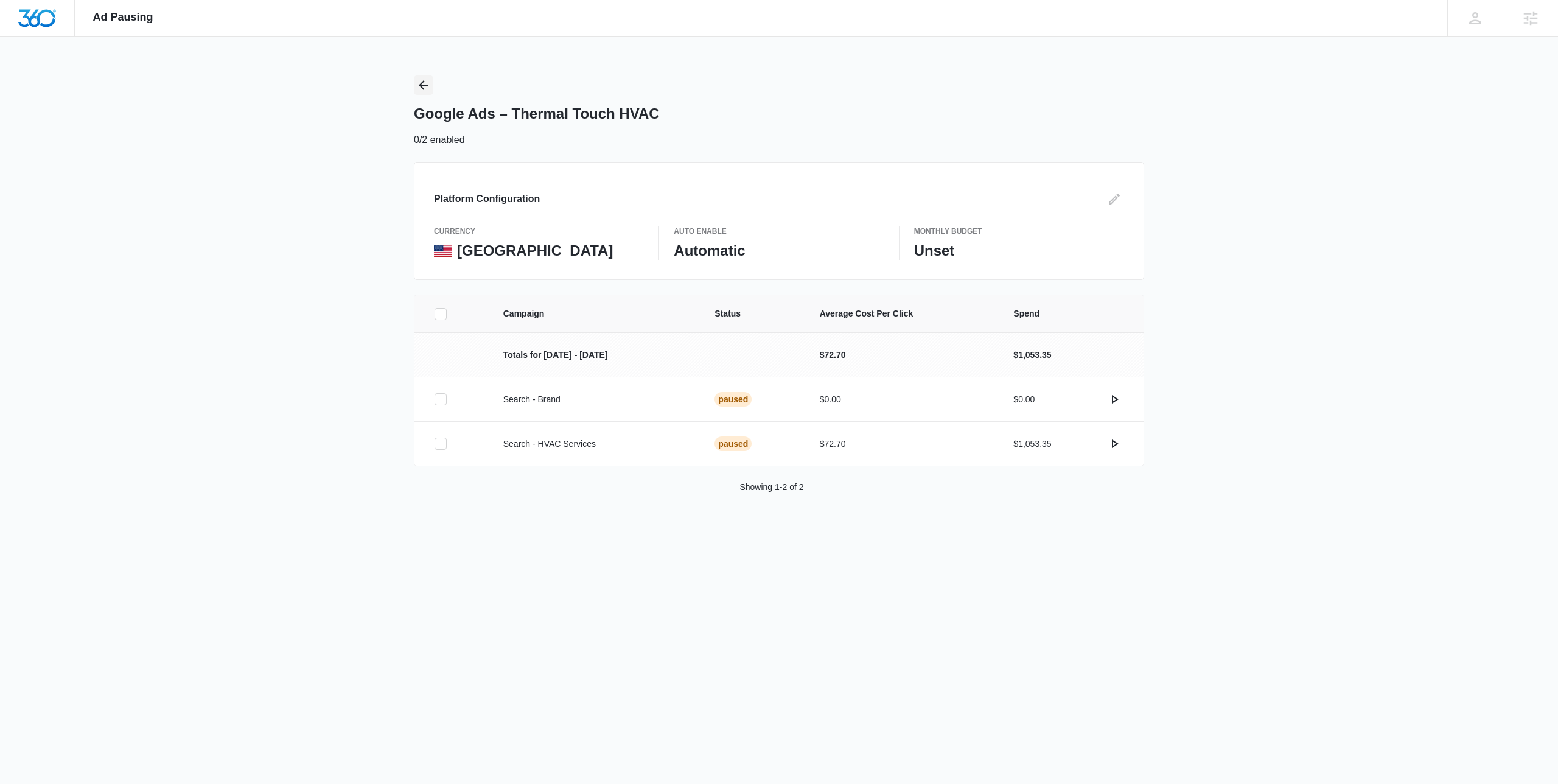
click at [421, 87] on icon "Back" at bounding box center [423, 85] width 10 height 10
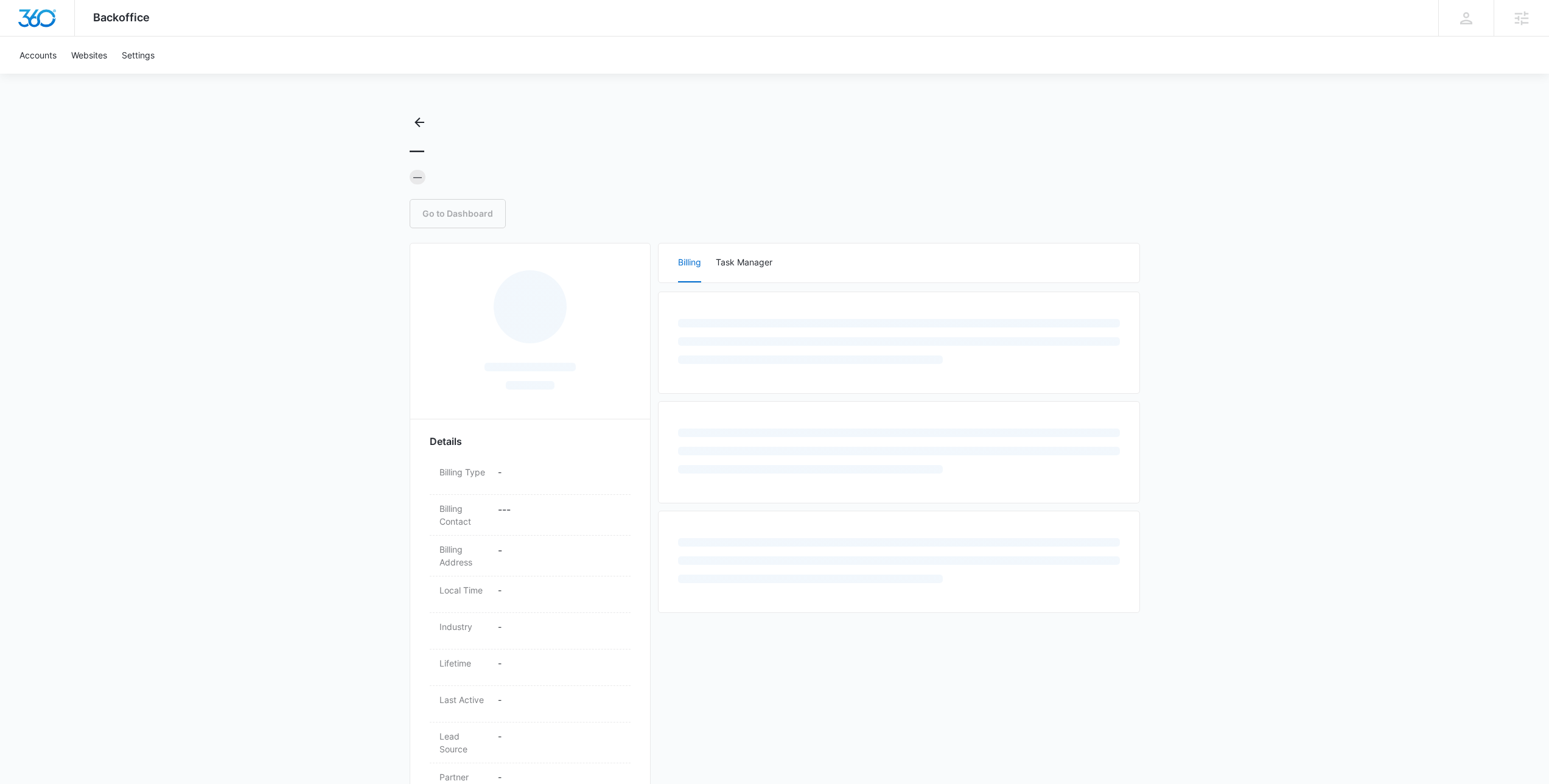
click at [794, 220] on div "Go to Dashboard" at bounding box center [774, 213] width 731 height 29
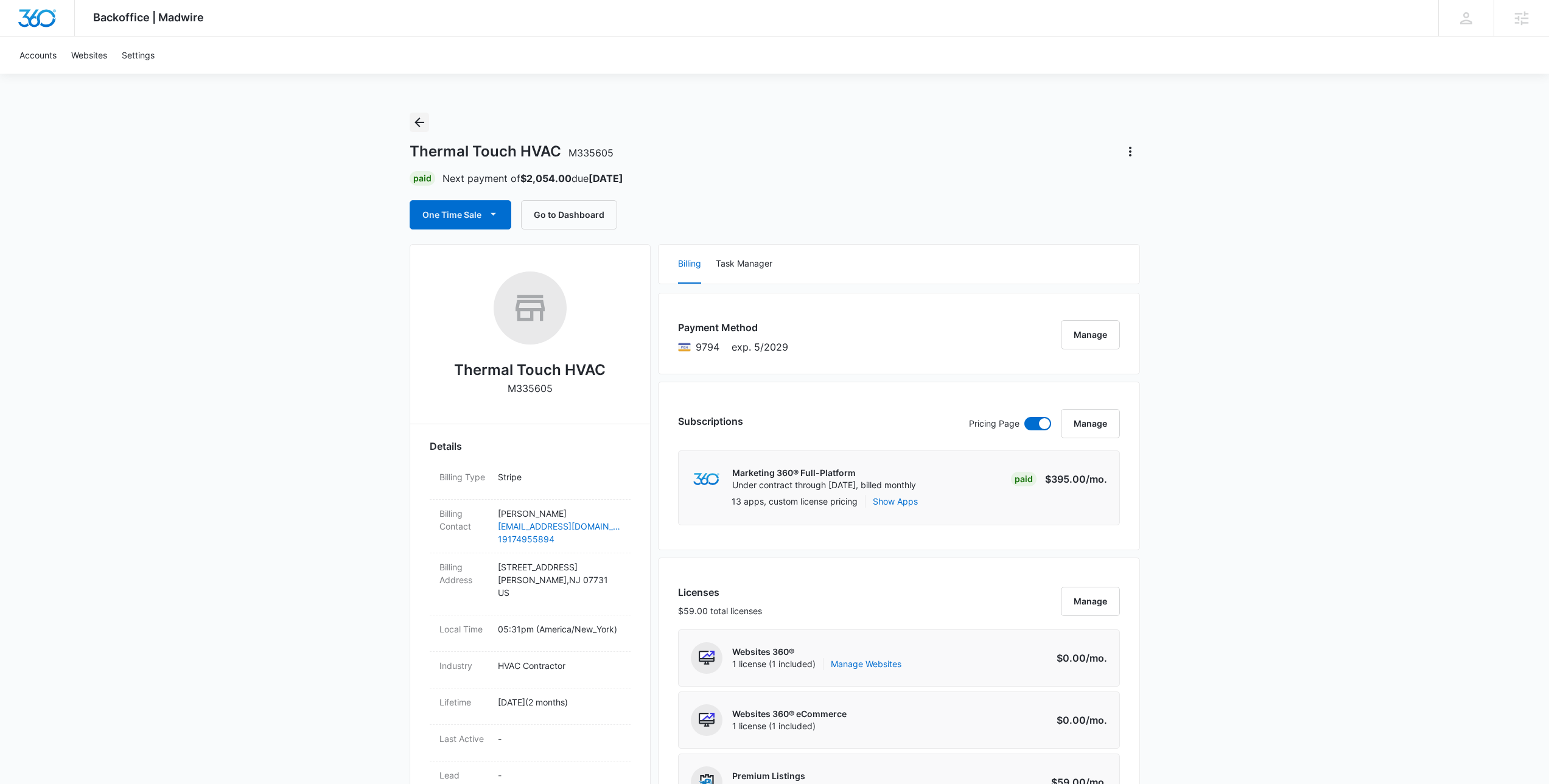
click at [417, 122] on icon "Back" at bounding box center [419, 122] width 10 height 10
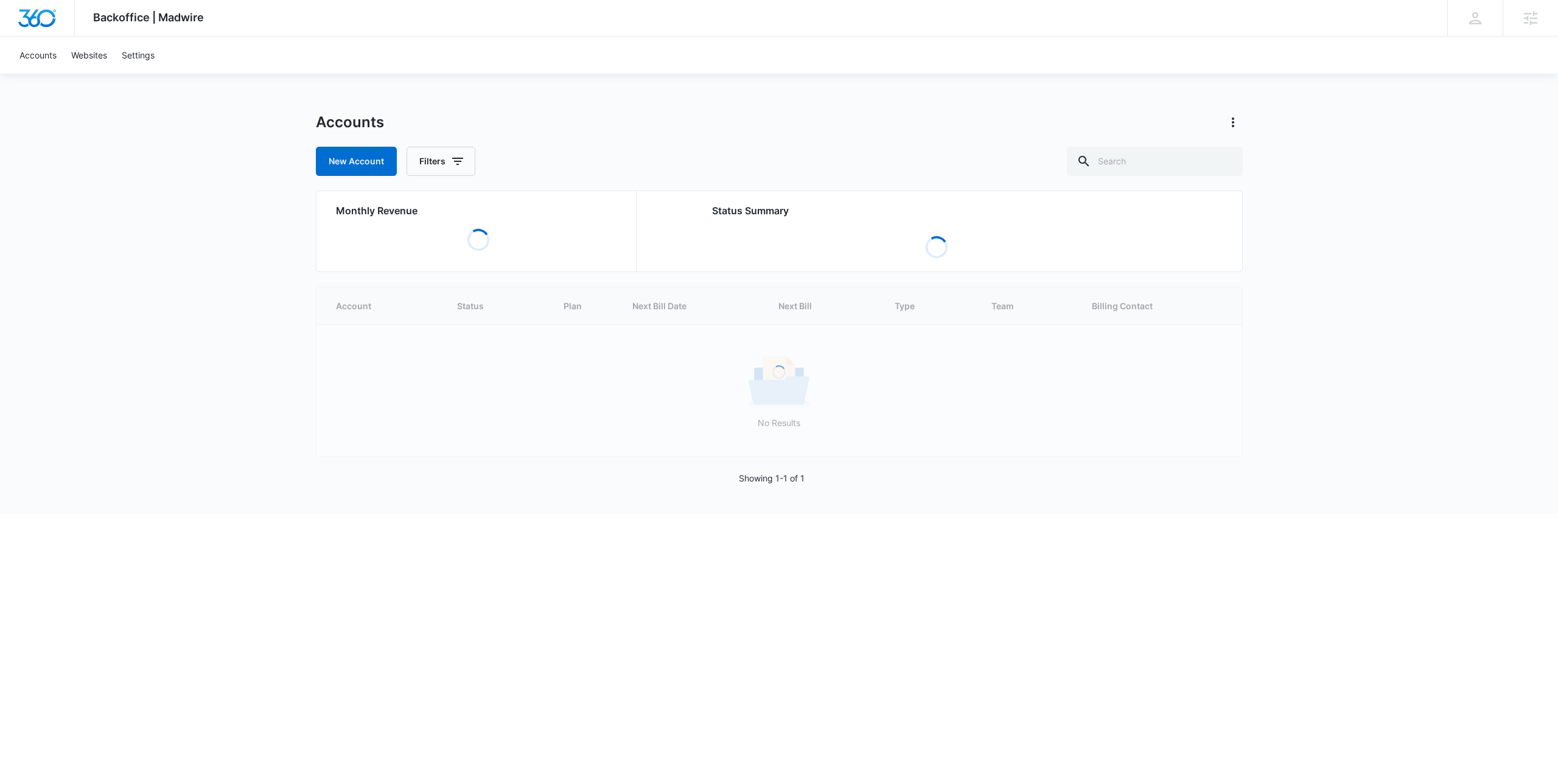
click at [506, 101] on div "Backoffice | Madwire Apps Settings NF Niall Fowler niall.fowler@madwire.com My …" at bounding box center [779, 257] width 1558 height 514
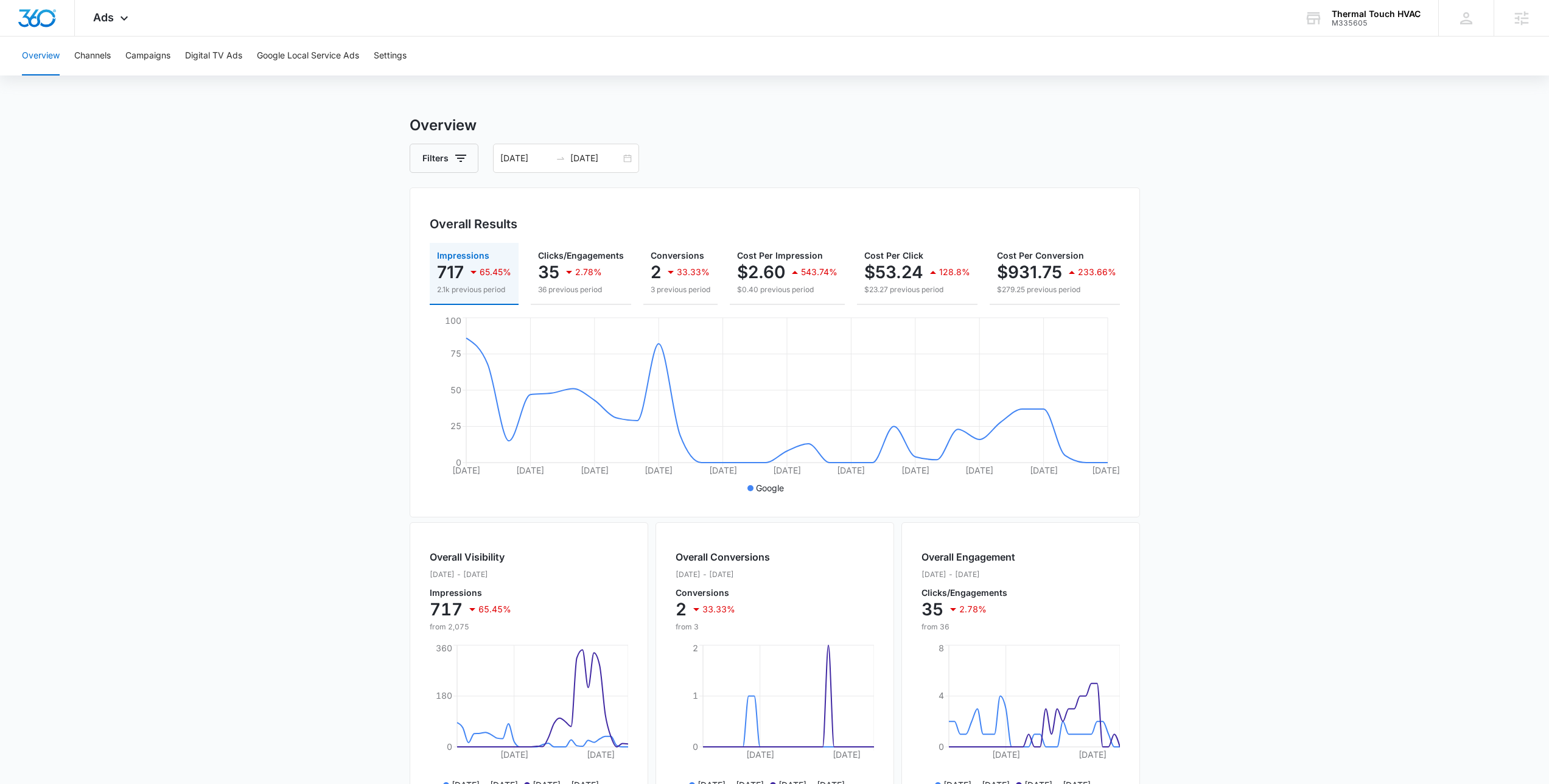
click at [217, 459] on main "Overview Filters [DATE] [DATE] Overall Results Impressions 717 65.45% 2.1k prev…" at bounding box center [774, 552] width 1549 height 874
click at [251, 351] on main "Overview Filters [DATE] [DATE] Overall Results Impressions 717 65.45% 2.1k prev…" at bounding box center [774, 552] width 1549 height 874
click at [338, 349] on main "Overview Filters [DATE] [DATE] Overall Results Impressions 717 65.45% 2.1k prev…" at bounding box center [774, 552] width 1549 height 874
click at [318, 218] on main "Overview Filters [DATE] [DATE] Overall Results Impressions 717 65.45% 2.1k prev…" at bounding box center [774, 552] width 1549 height 874
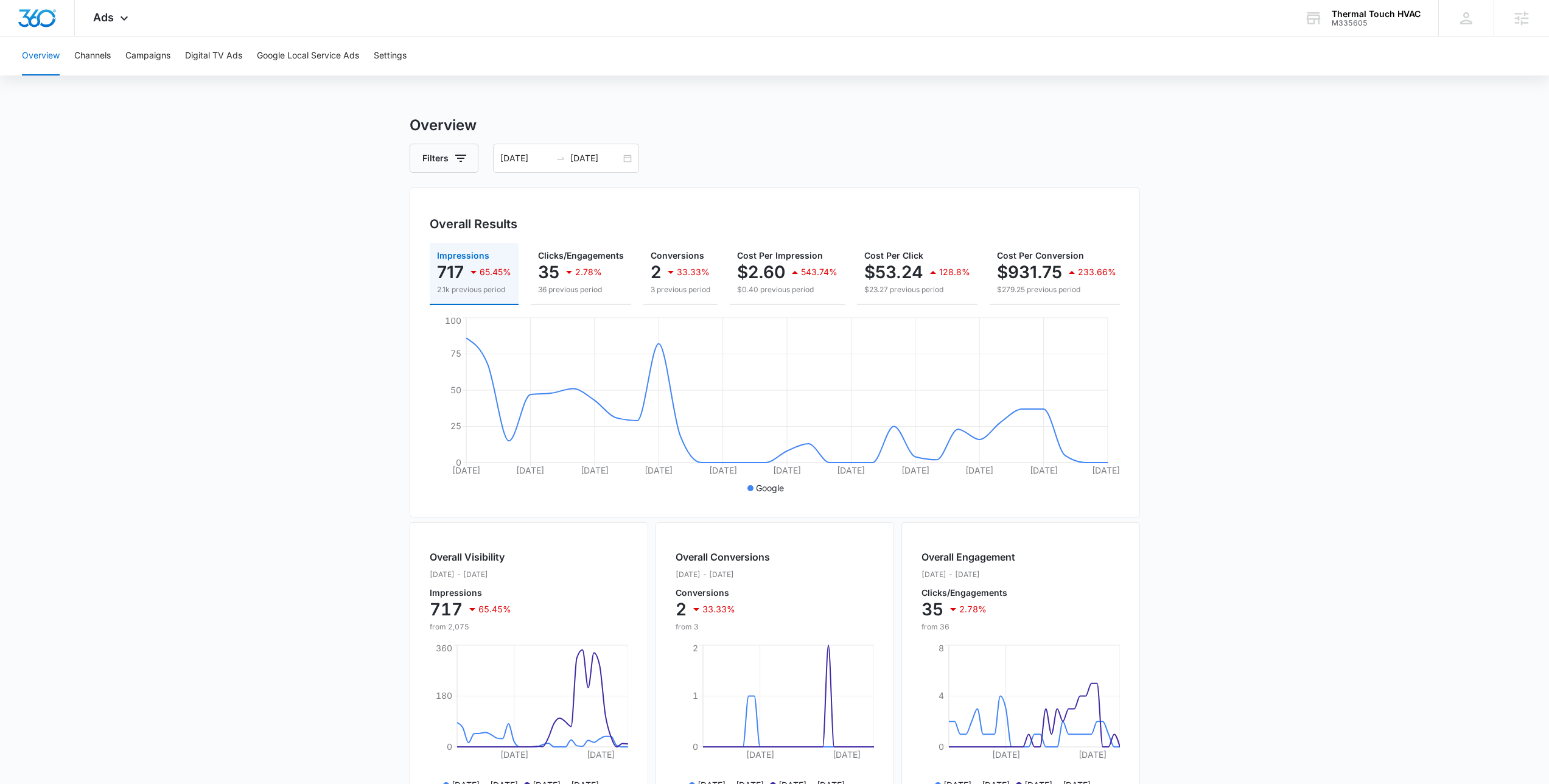
click at [369, 176] on main "Overview Filters [DATE] [DATE] Overall Results Impressions 717 65.45% 2.1k prev…" at bounding box center [774, 552] width 1549 height 874
click at [1160, 423] on main "Overview Filters [DATE] [DATE] Overall Results Impressions 717 65.45% 2.1k prev…" at bounding box center [774, 552] width 1549 height 874
click at [284, 267] on main "Overview Filters [DATE] [DATE] Overall Results Impressions 717 65.45% 2.1k prev…" at bounding box center [774, 552] width 1549 height 874
click at [862, 115] on h3 "Overview" at bounding box center [774, 125] width 731 height 22
click at [741, 138] on div "Overview Filters [DATE] [DATE] Overall Results Impressions 717 65.45% 2.1k prev…" at bounding box center [774, 552] width 731 height 874
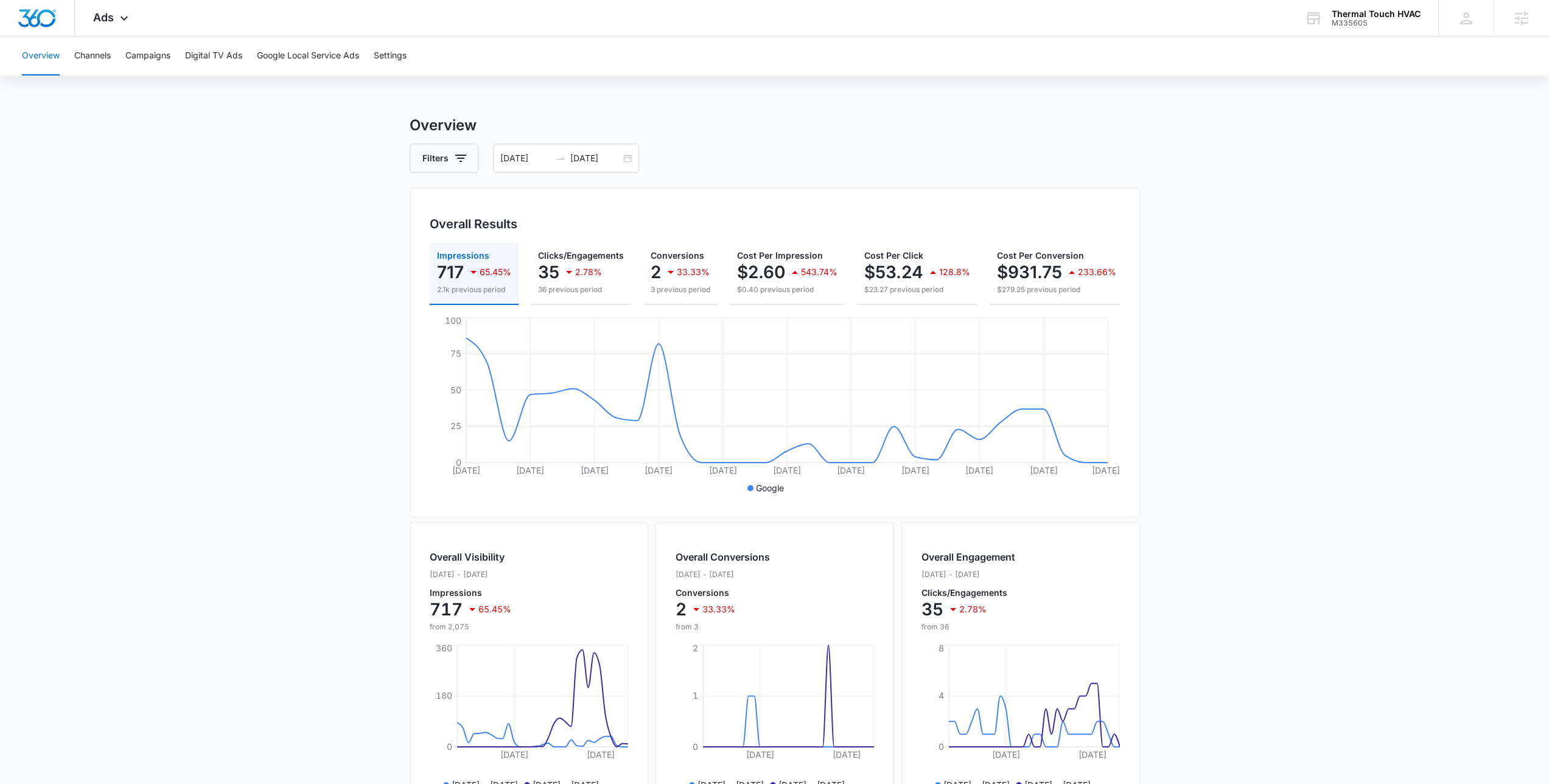
click at [96, 203] on main "Overview Filters [DATE] [DATE] Overall Results Impressions 717 65.45% 2.1k prev…" at bounding box center [774, 552] width 1549 height 874
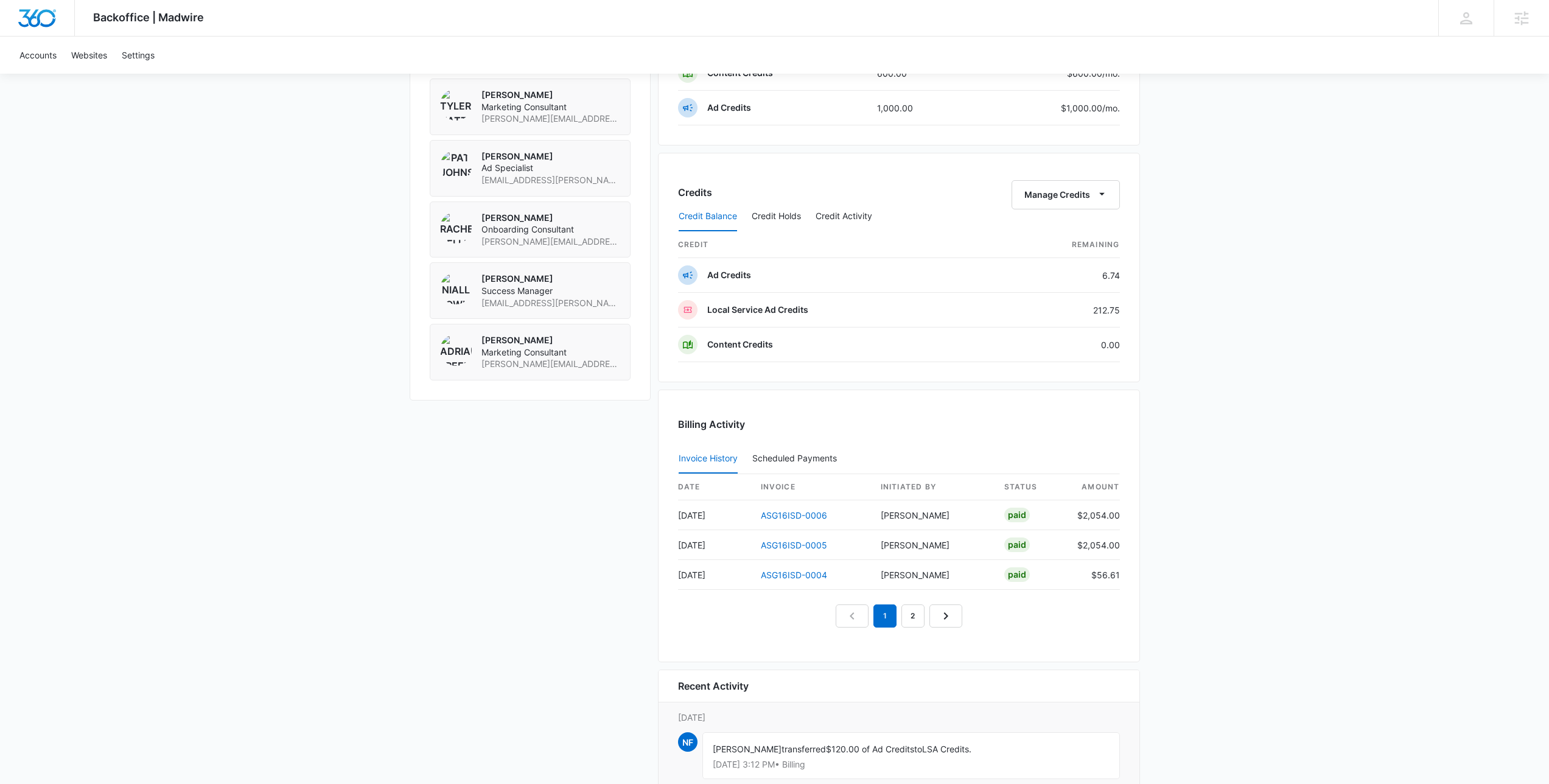
scroll to position [887, 0]
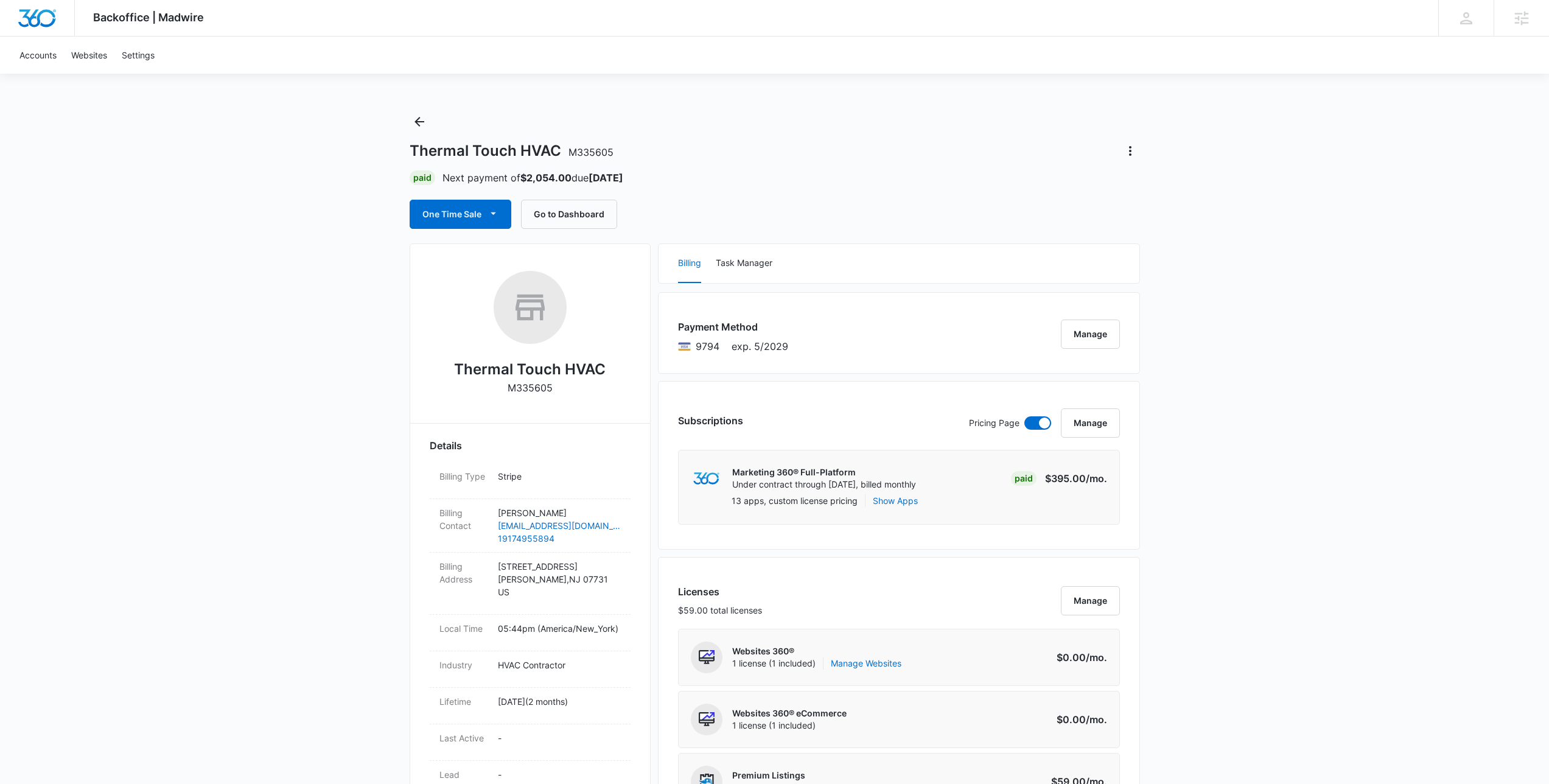
scroll to position [0, 0]
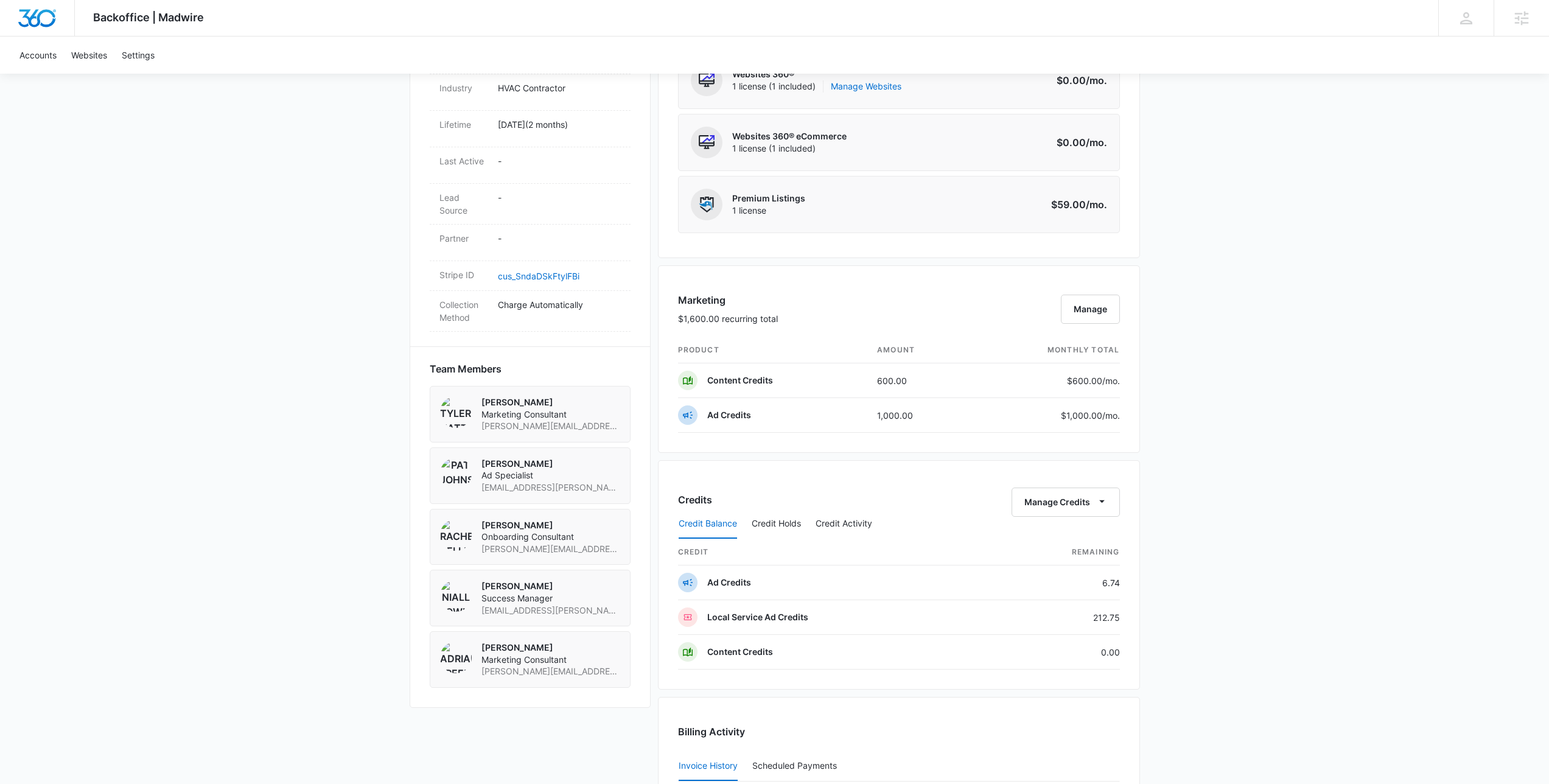
click at [1174, 457] on div "Backoffice | Madwire Apps Settings NF [PERSON_NAME] [EMAIL_ADDRESS][PERSON_NAME…" at bounding box center [774, 293] width 1549 height 1743
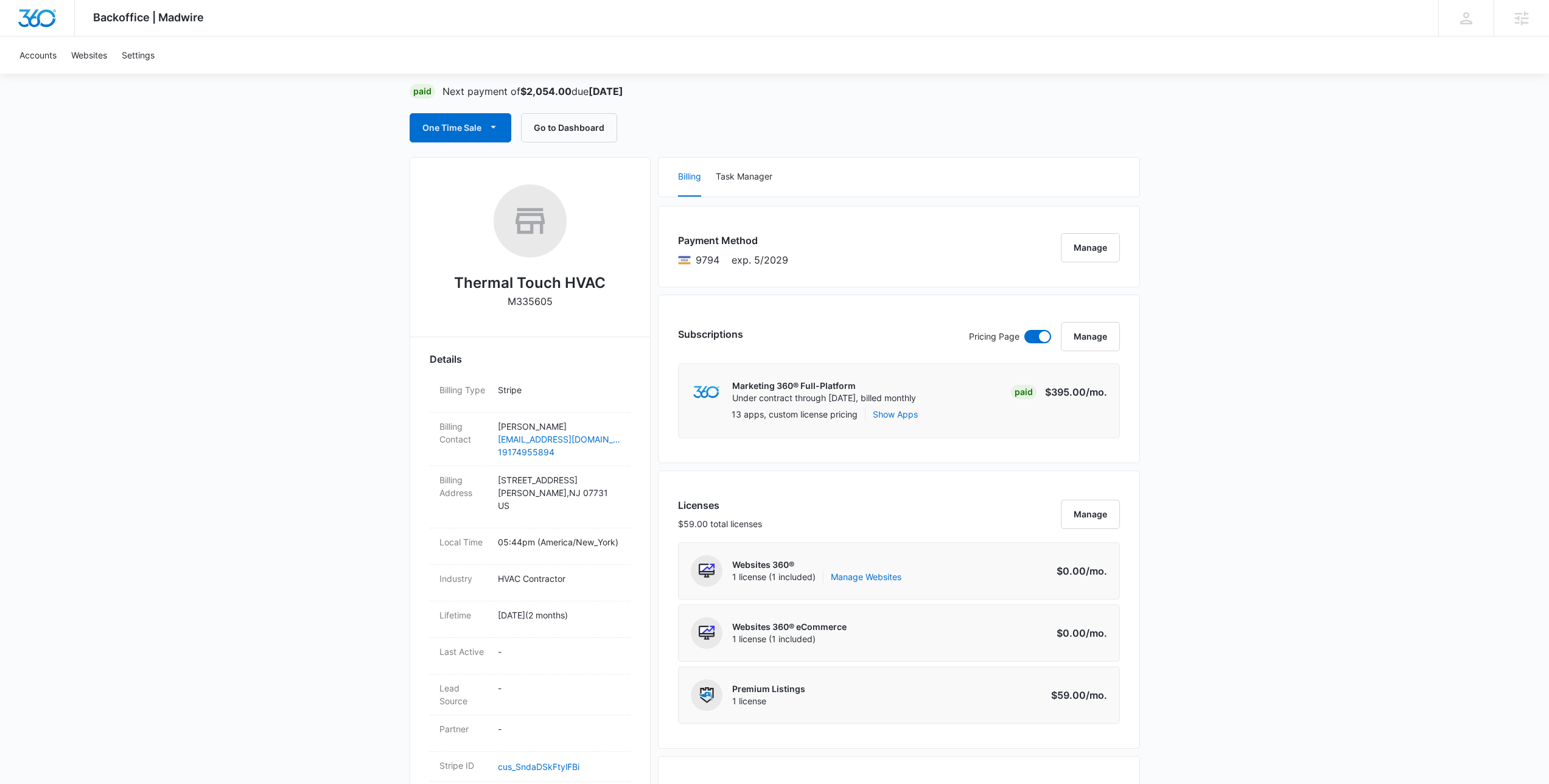
scroll to position [0, 0]
